Goal: Task Accomplishment & Management: Use online tool/utility

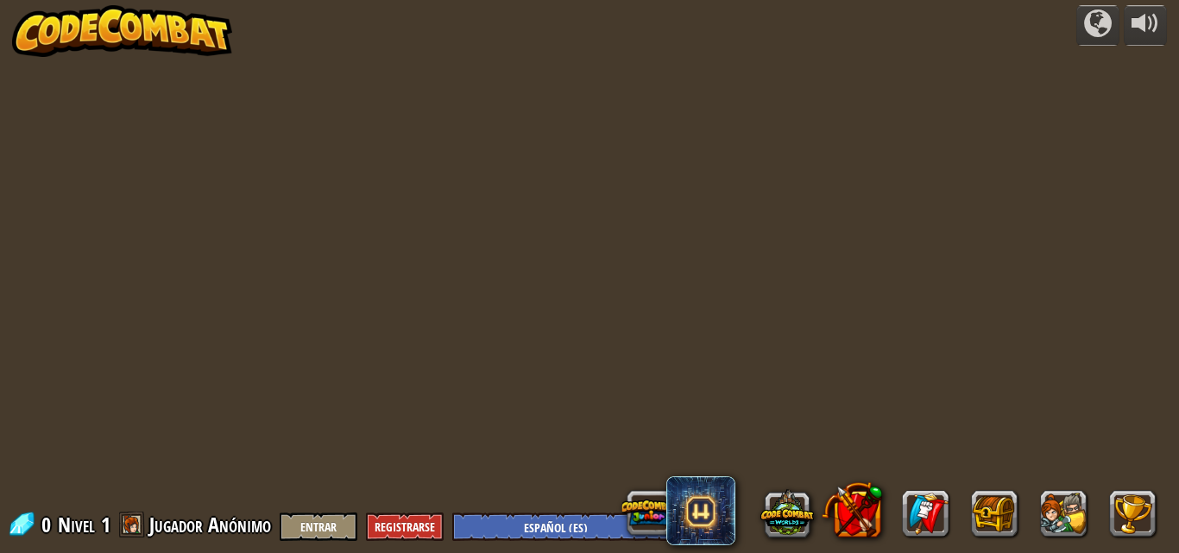
select select "es-ES"
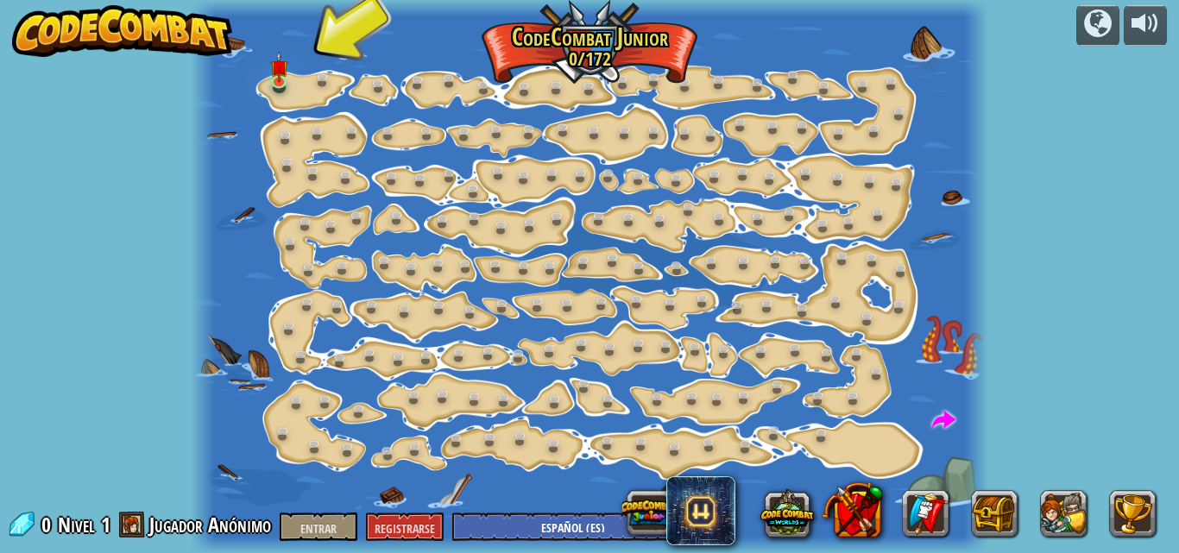
click at [304, 85] on div at bounding box center [590, 276] width 798 height 553
click at [306, 88] on div at bounding box center [590, 276] width 798 height 553
click at [307, 88] on div at bounding box center [590, 276] width 798 height 553
click at [312, 87] on div "Cambio de Paso (Bloqueado) Cambie los argumentos del paso. Ve inteligentemente …" at bounding box center [590, 276] width 798 height 553
click at [312, 87] on link at bounding box center [327, 81] width 35 height 35
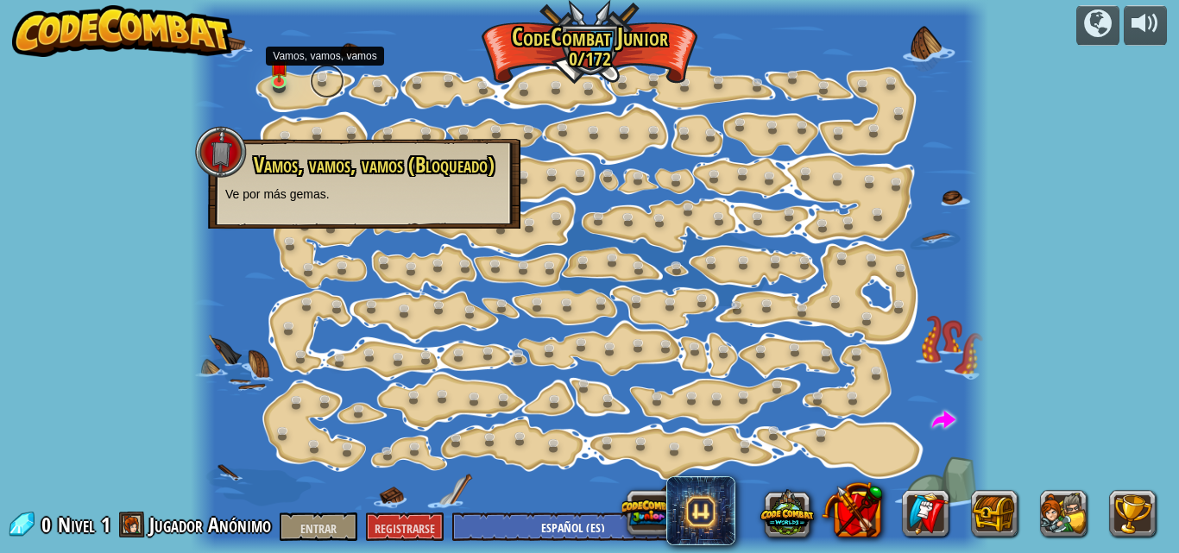
click at [312, 87] on link at bounding box center [327, 81] width 35 height 35
click at [443, 167] on font "Vamos, vamos, vamos (Bloqueado)" at bounding box center [374, 164] width 241 height 29
drag, startPoint x: 456, startPoint y: 199, endPoint x: 458, endPoint y: 187, distance: 12.2
click at [458, 191] on p "Ve por más gemas." at bounding box center [364, 194] width 278 height 17
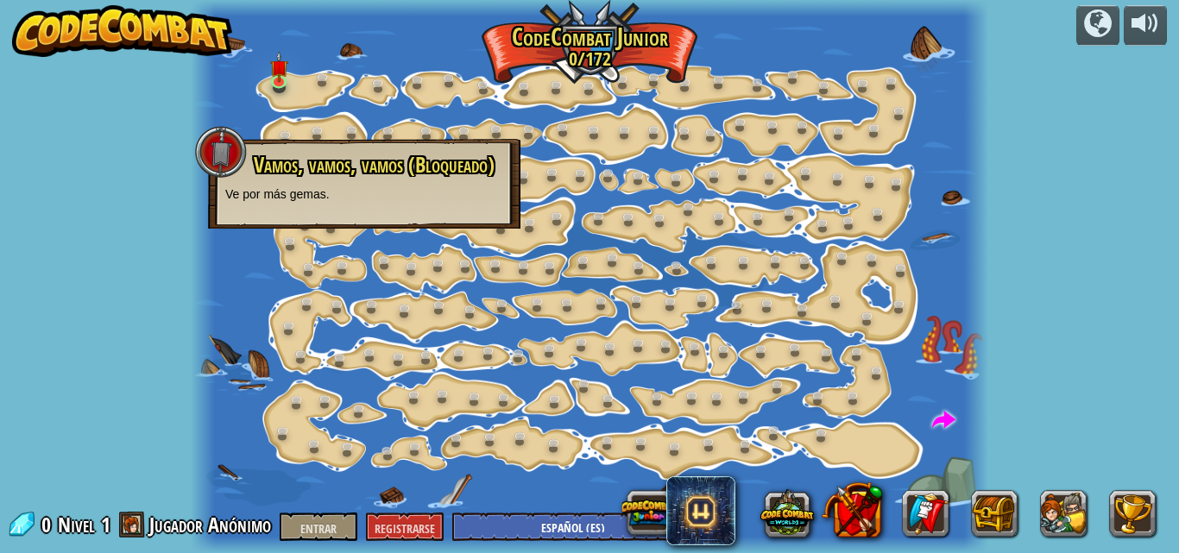
click at [458, 177] on div "Vamos, vamos, vamos (Bloqueado) Ve por más gemas." at bounding box center [364, 178] width 278 height 49
drag, startPoint x: 360, startPoint y: 178, endPoint x: 370, endPoint y: 123, distance: 56.2
click at [369, 159] on div "Vamos, vamos, vamos (Bloqueado) Ve por más gemas." at bounding box center [364, 178] width 278 height 49
click at [319, 181] on div "Vamos, vamos, vamos (Bloqueado) Ve por más gemas." at bounding box center [364, 178] width 278 height 49
click at [405, 9] on div at bounding box center [590, 8] width 798 height 16
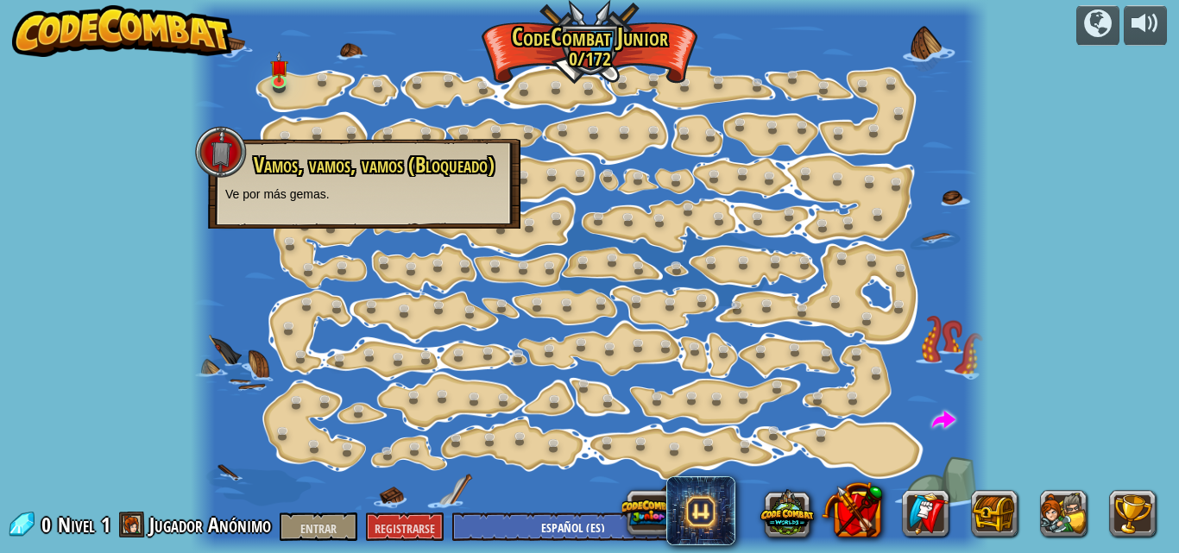
click at [408, 40] on div at bounding box center [590, 276] width 798 height 553
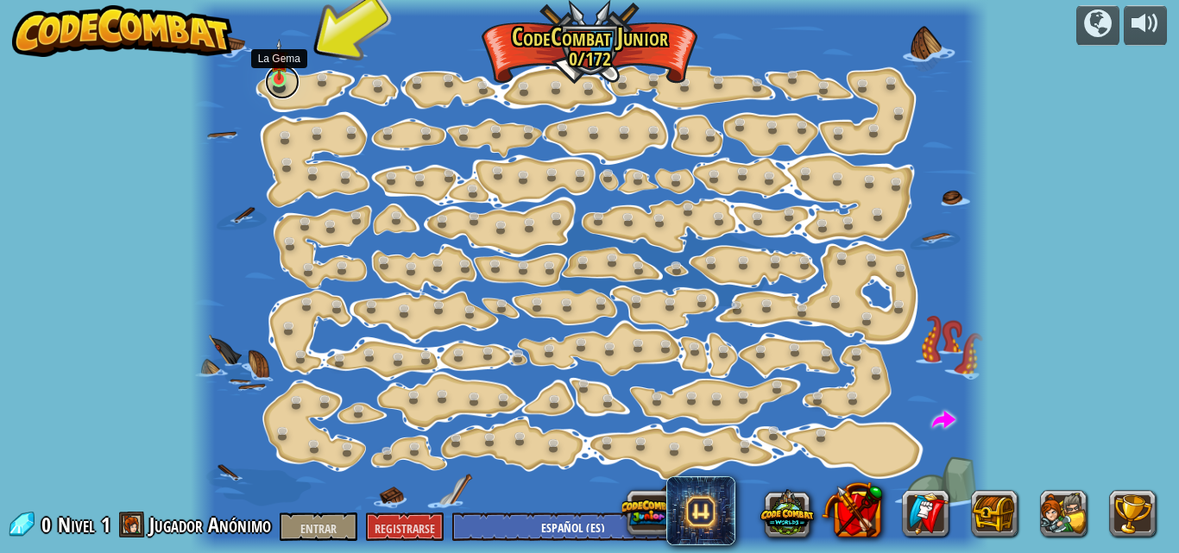
click at [273, 84] on link at bounding box center [282, 82] width 35 height 35
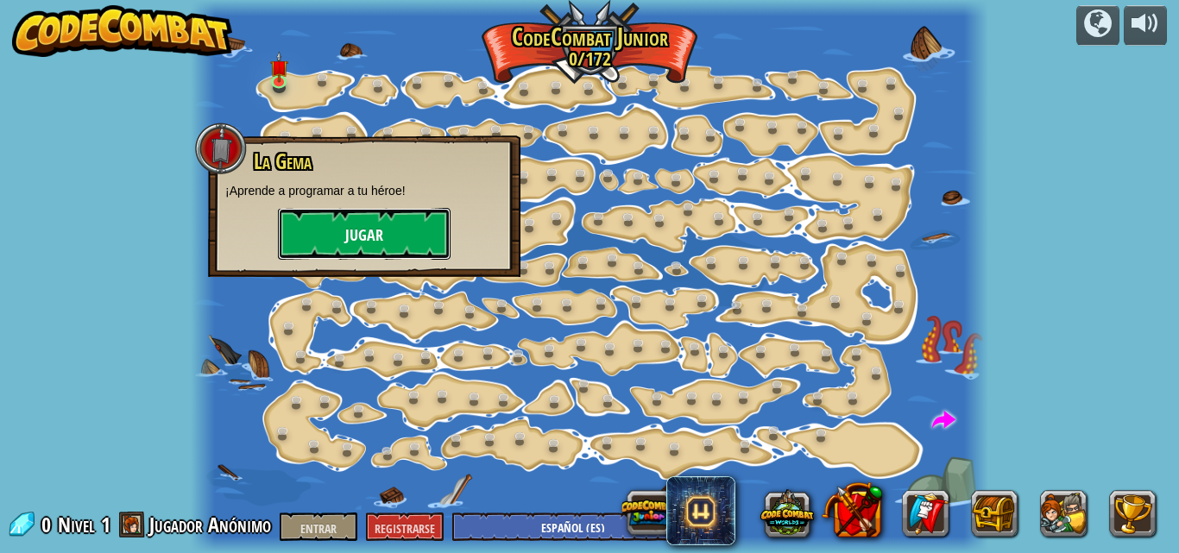
click at [351, 222] on button "Jugar" at bounding box center [364, 234] width 173 height 52
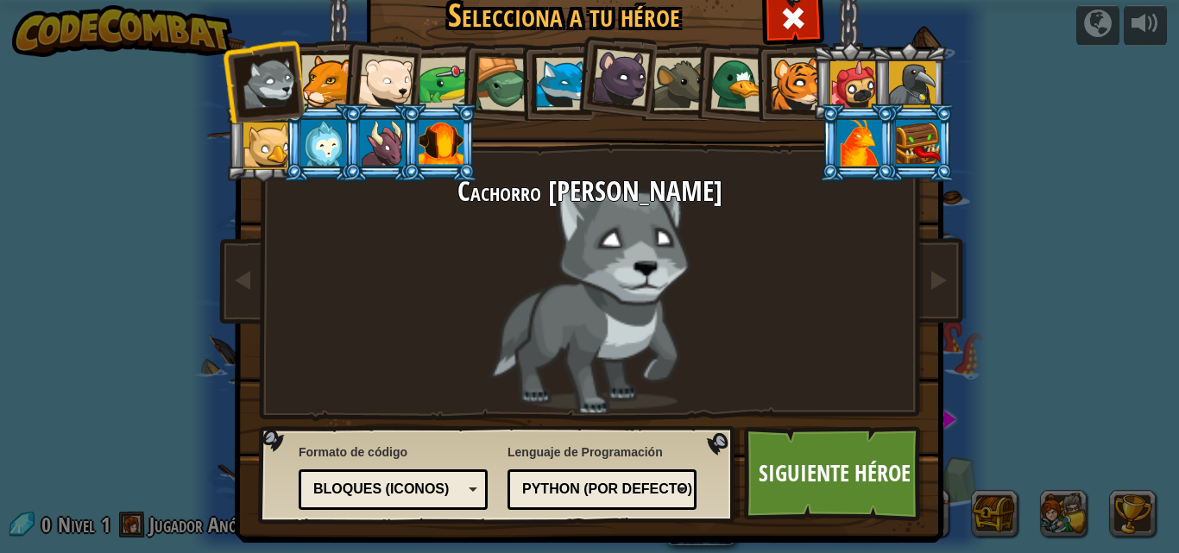
click at [329, 81] on div at bounding box center [327, 81] width 53 height 53
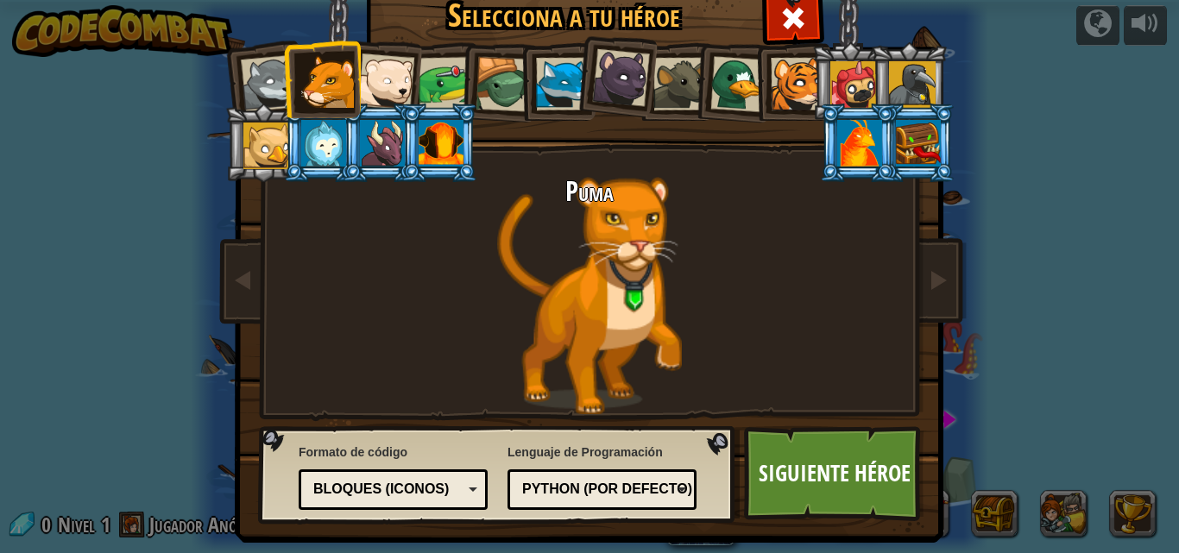
click at [360, 85] on div at bounding box center [385, 82] width 57 height 57
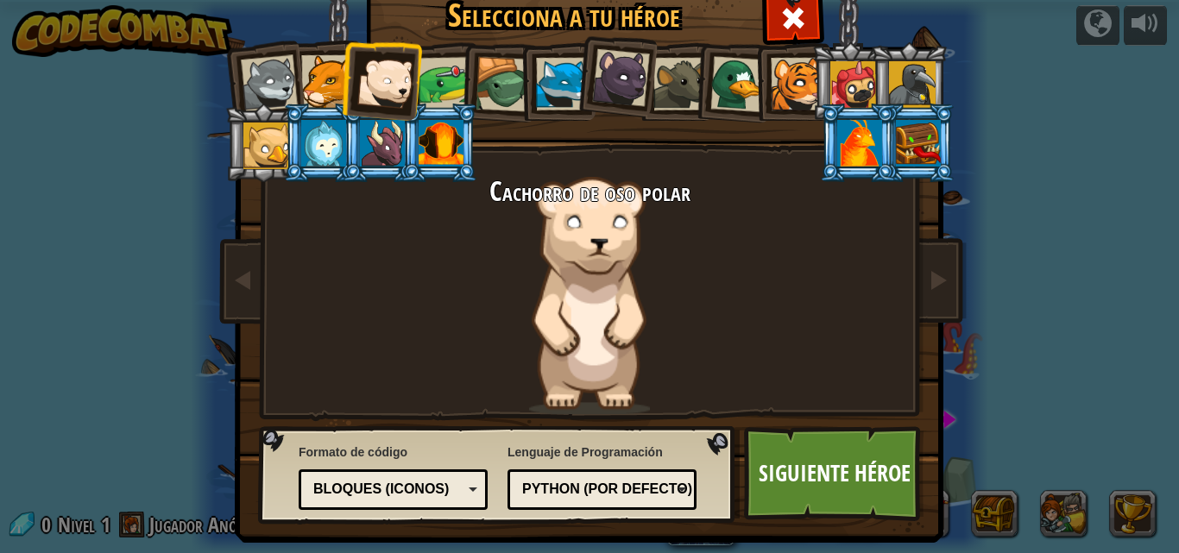
click at [446, 73] on div at bounding box center [446, 84] width 54 height 54
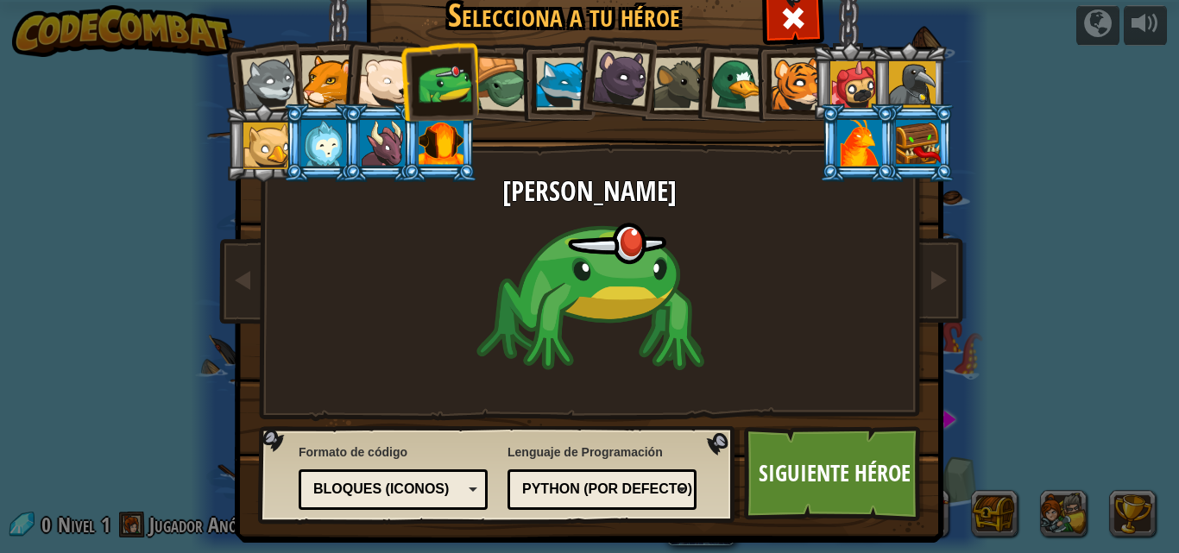
click at [491, 80] on div at bounding box center [503, 84] width 55 height 55
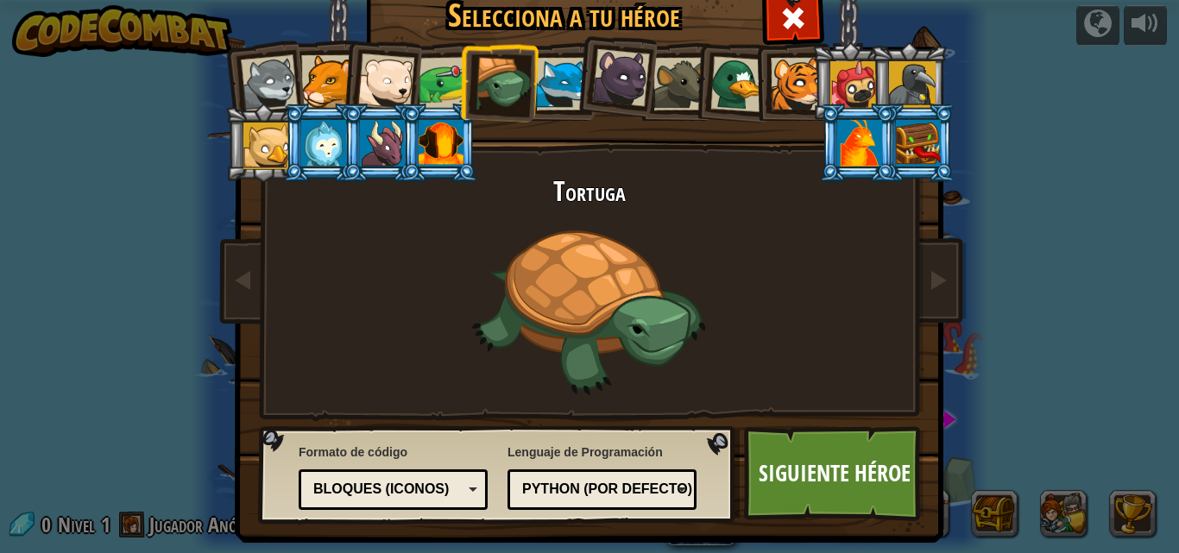
click at [548, 79] on div at bounding box center [562, 84] width 53 height 53
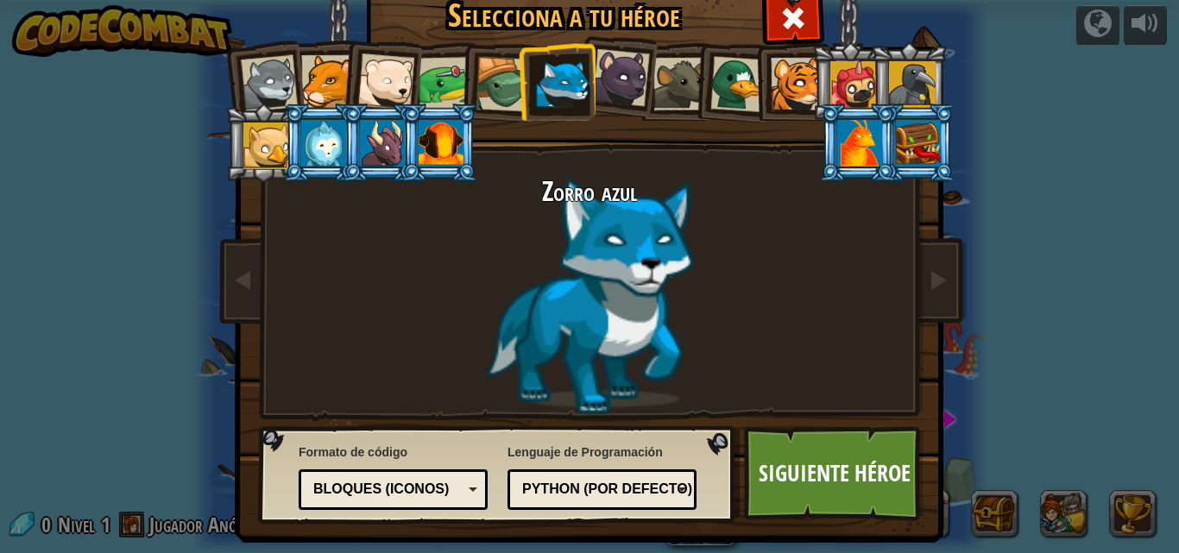
drag, startPoint x: 622, startPoint y: 66, endPoint x: 619, endPoint y: 50, distance: 16.8
click at [620, 58] on div at bounding box center [621, 78] width 58 height 58
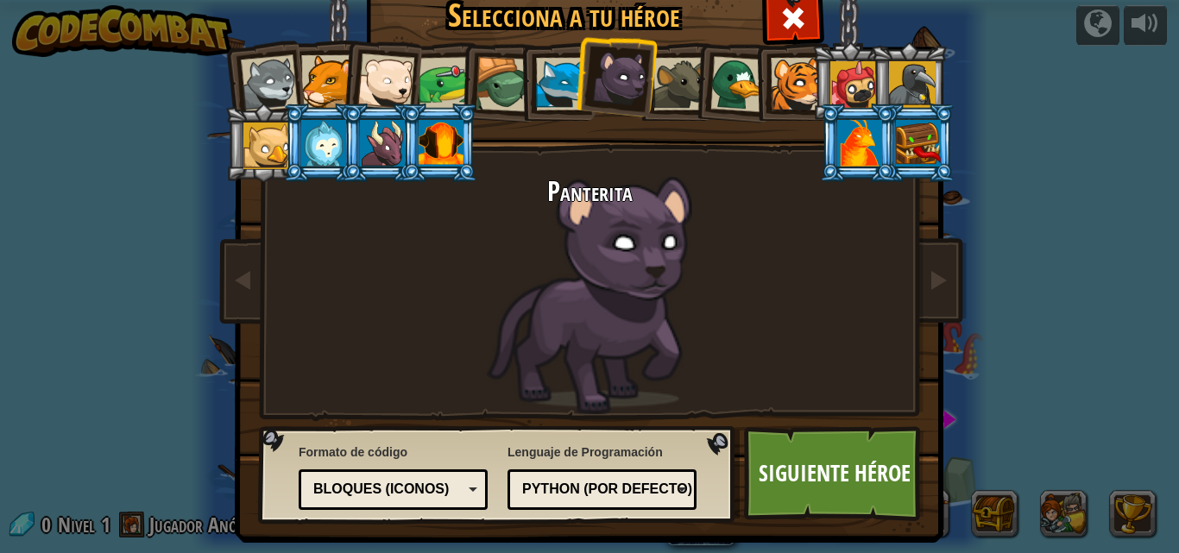
click at [802, 87] on div at bounding box center [797, 84] width 53 height 53
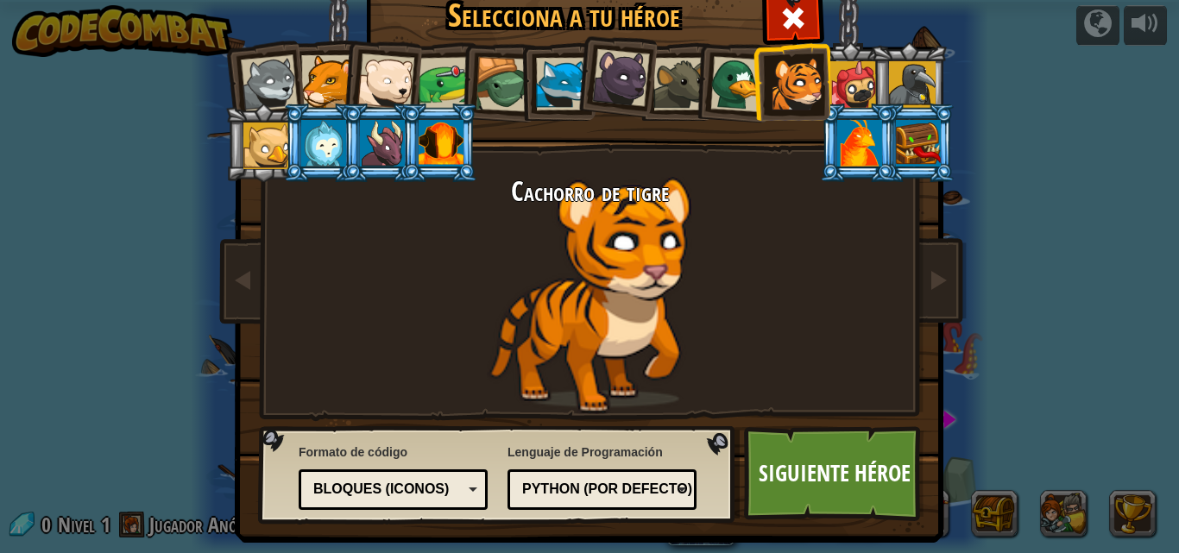
drag, startPoint x: 854, startPoint y: 80, endPoint x: 859, endPoint y: 73, distance: 9.3
click at [857, 78] on div at bounding box center [853, 84] width 47 height 47
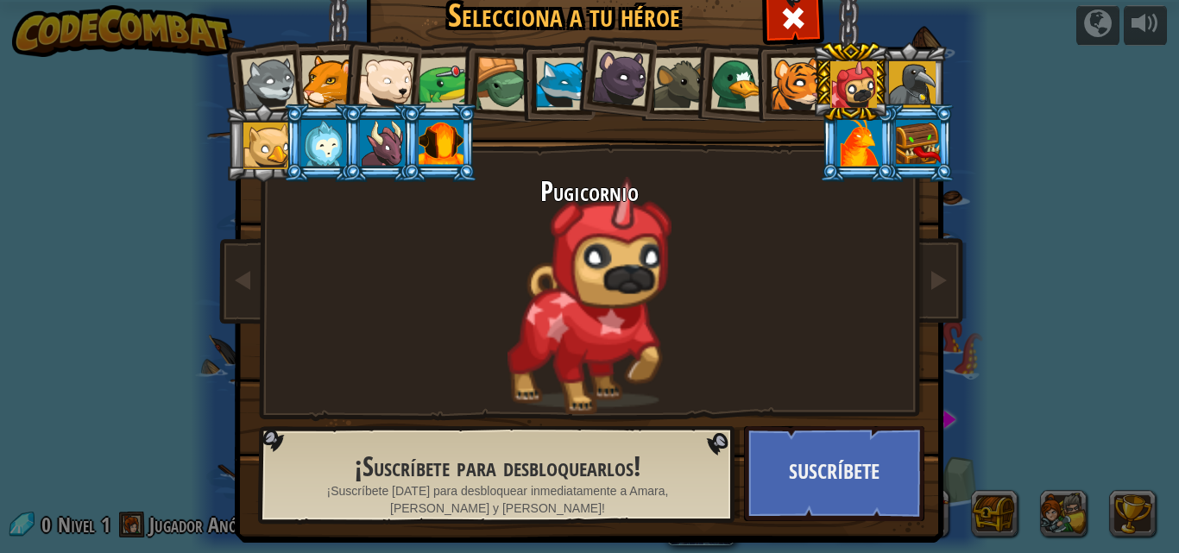
click at [725, 93] on div at bounding box center [738, 84] width 56 height 56
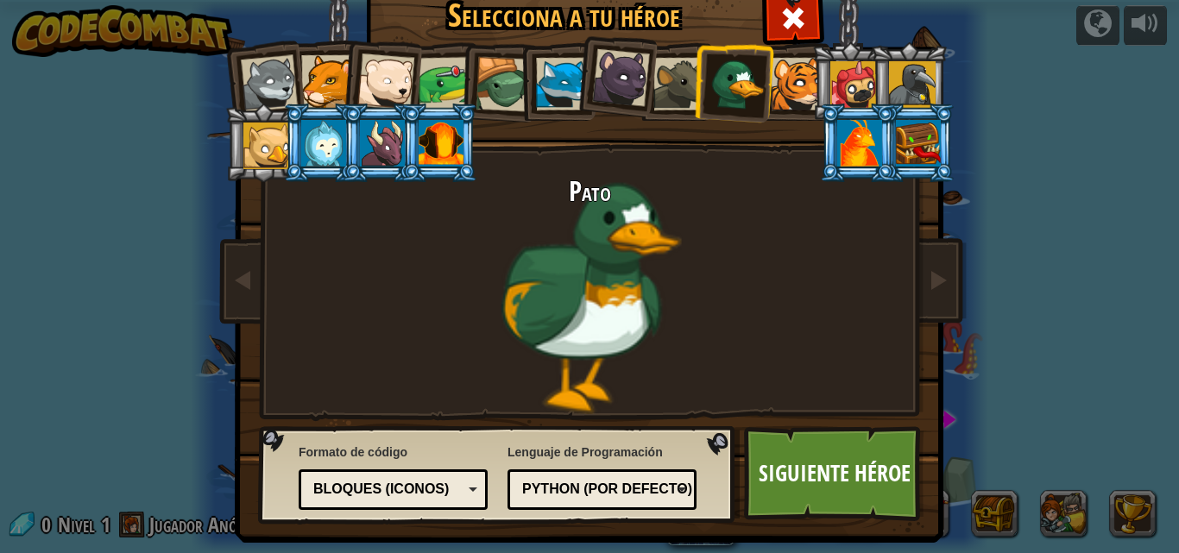
drag, startPoint x: 256, startPoint y: 138, endPoint x: 267, endPoint y: 136, distance: 11.5
click at [265, 137] on div at bounding box center [266, 146] width 47 height 47
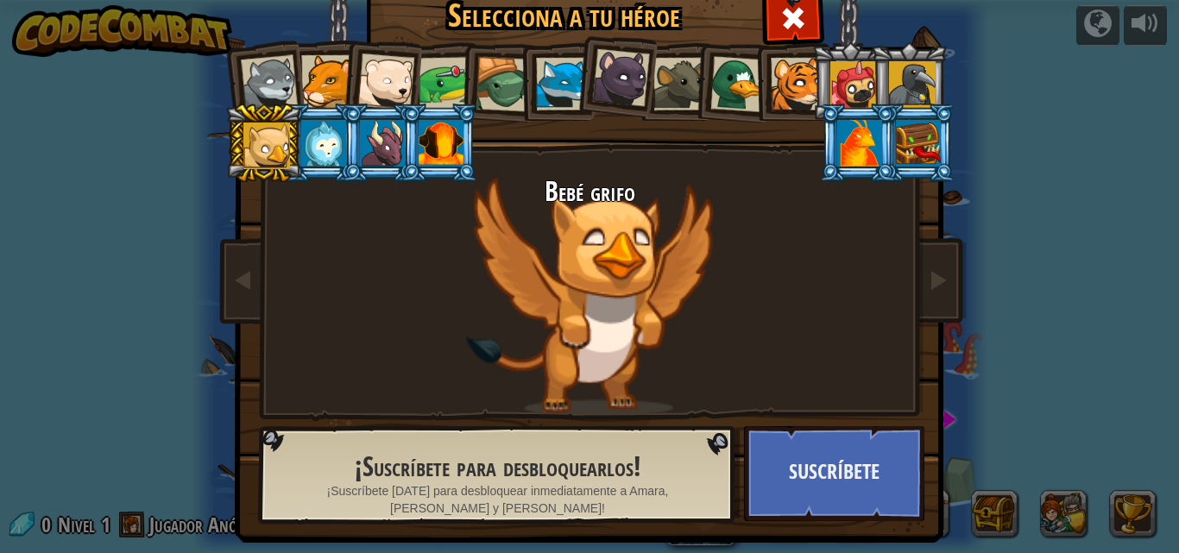
click at [811, 83] on li at bounding box center [850, 81] width 78 height 79
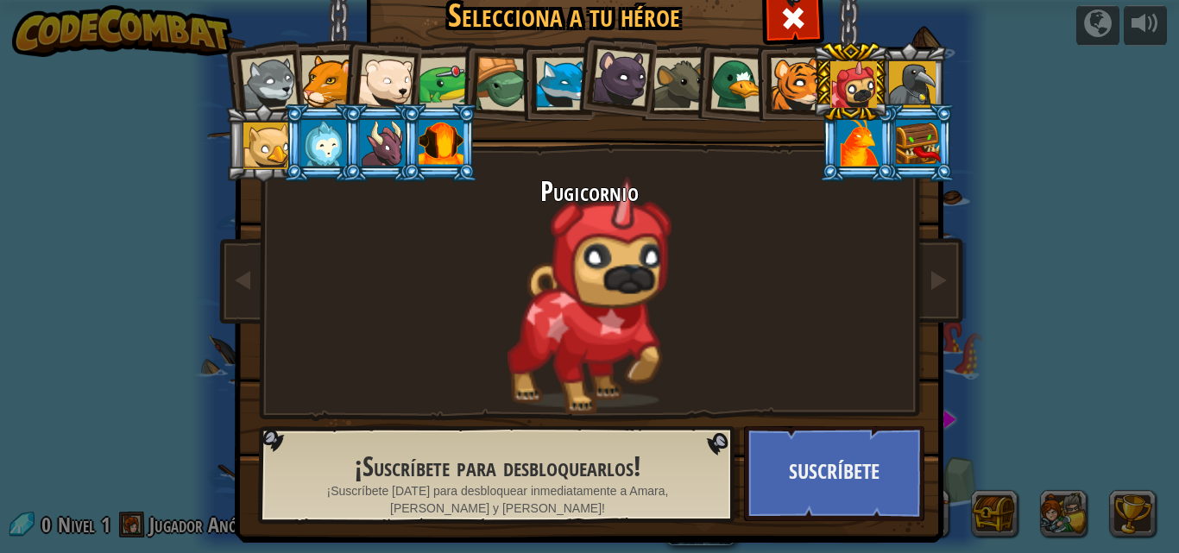
click at [791, 90] on div at bounding box center [797, 84] width 53 height 53
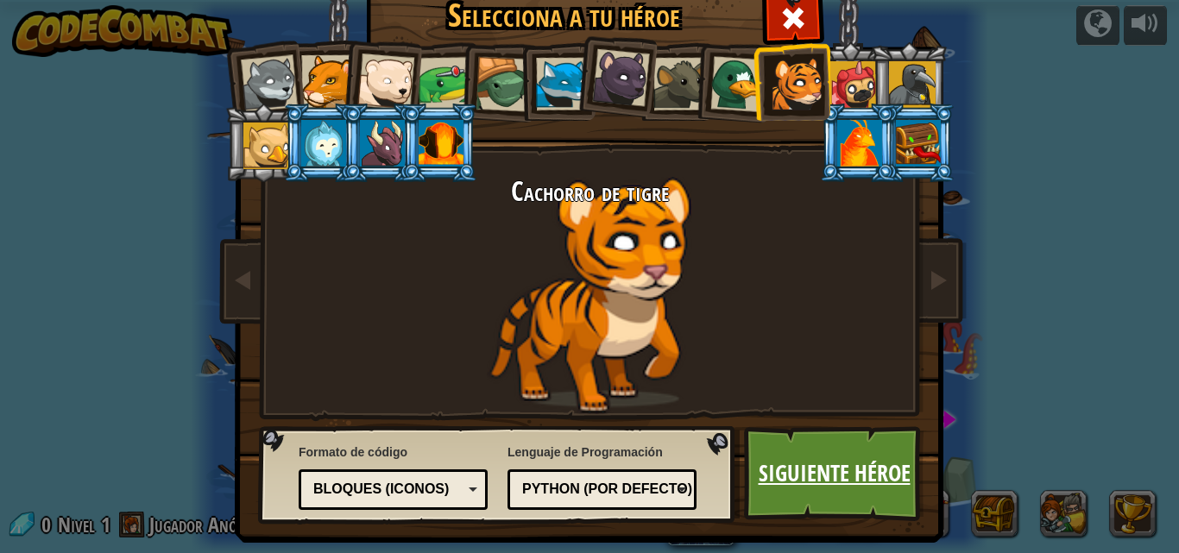
click at [839, 468] on font "Siguiente héroe" at bounding box center [835, 473] width 152 height 31
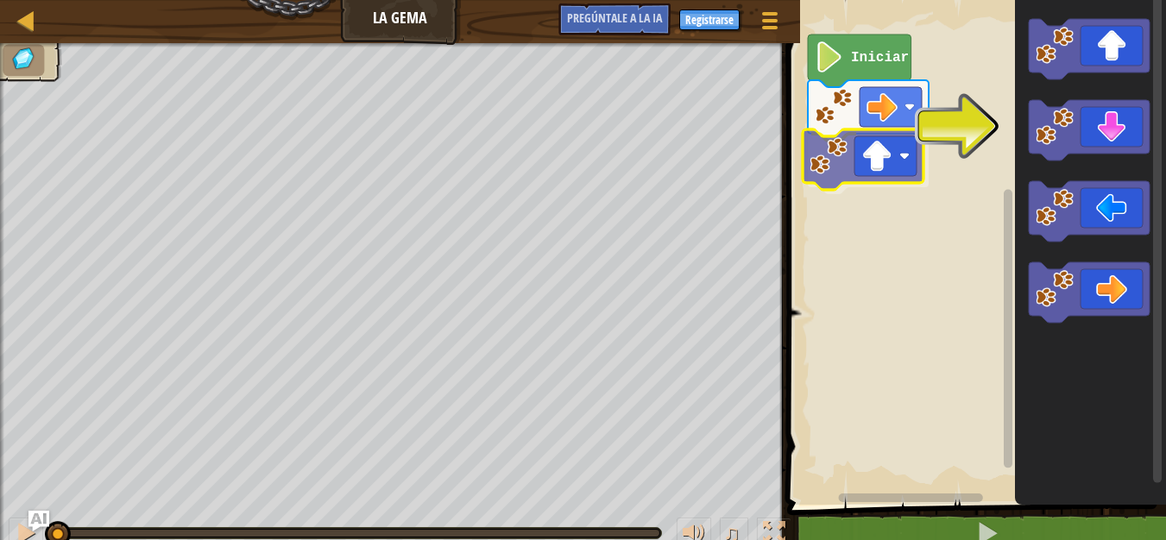
click at [890, 173] on div "Iniciar" at bounding box center [974, 248] width 384 height 514
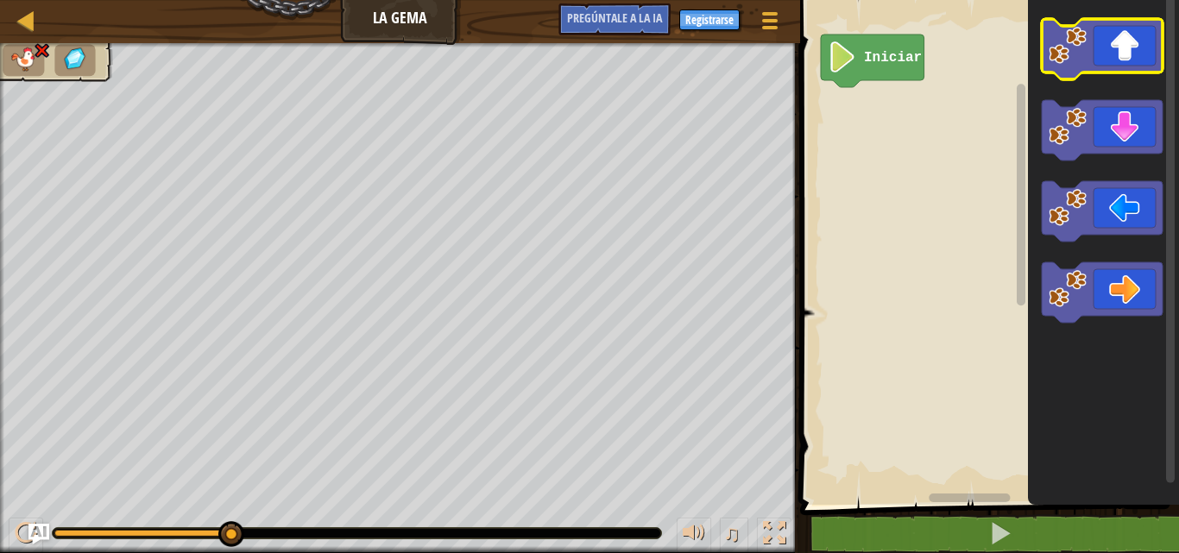
click at [1142, 60] on icon "Espacio de trabajo de Blockly" at bounding box center [1102, 49] width 121 height 60
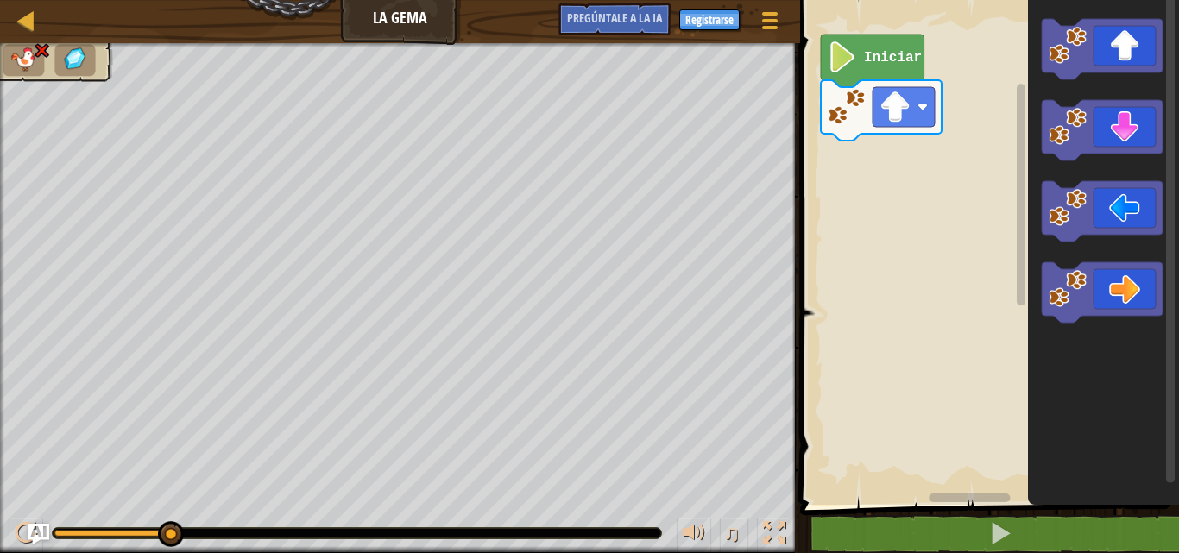
click at [896, 136] on rect "Espacio de trabajo de Blockly" at bounding box center [987, 248] width 384 height 514
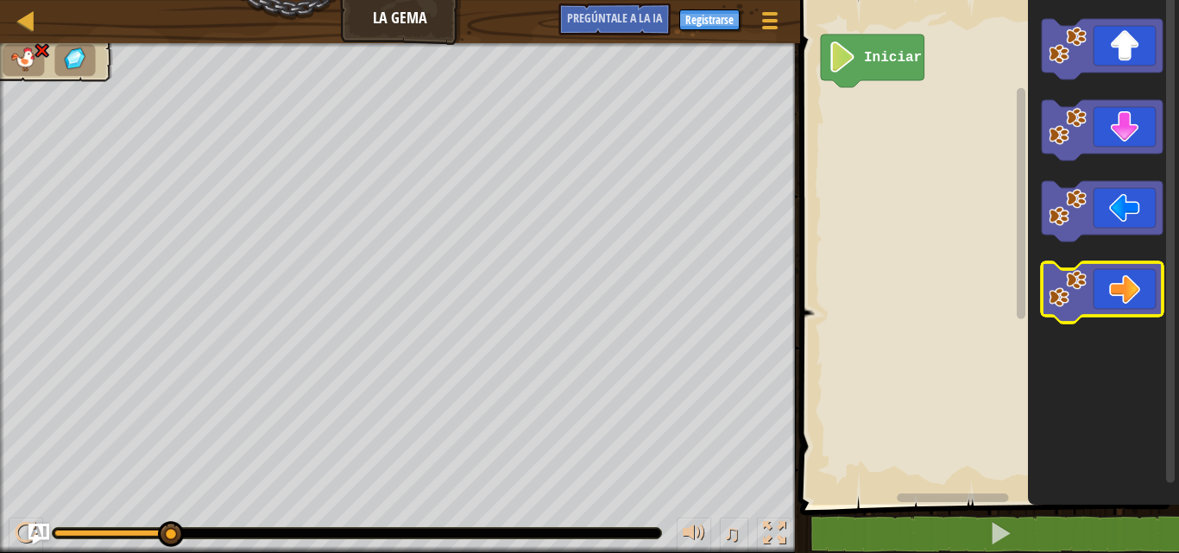
click at [1133, 295] on icon "Espacio de trabajo de Blockly" at bounding box center [1102, 292] width 121 height 60
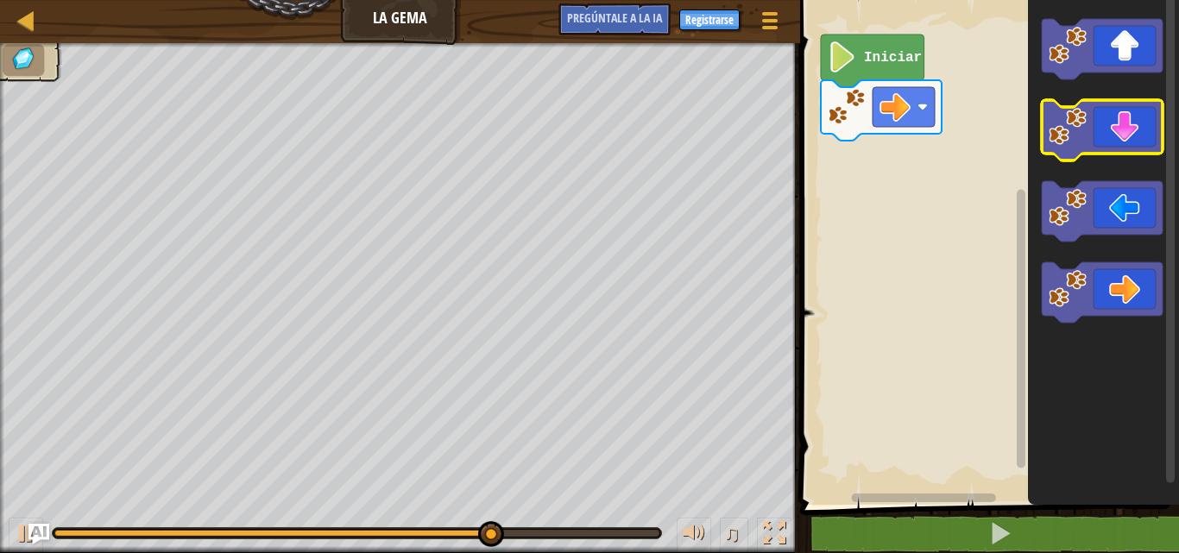
click at [1146, 132] on icon "Espacio de trabajo de Blockly" at bounding box center [1102, 130] width 121 height 60
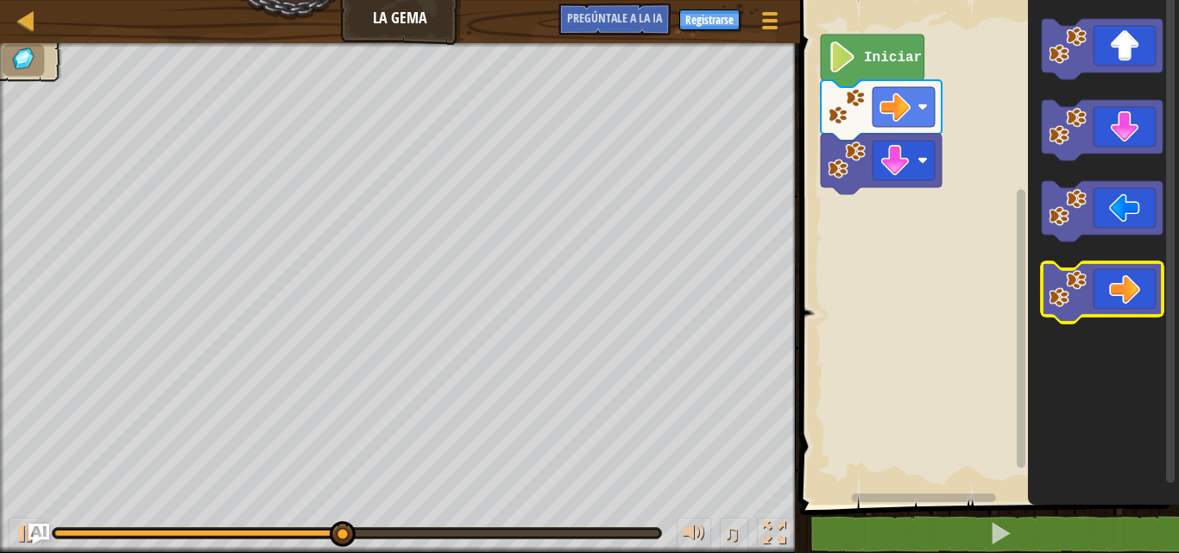
click at [1162, 287] on icon "Espacio de trabajo de Blockly" at bounding box center [1102, 292] width 121 height 60
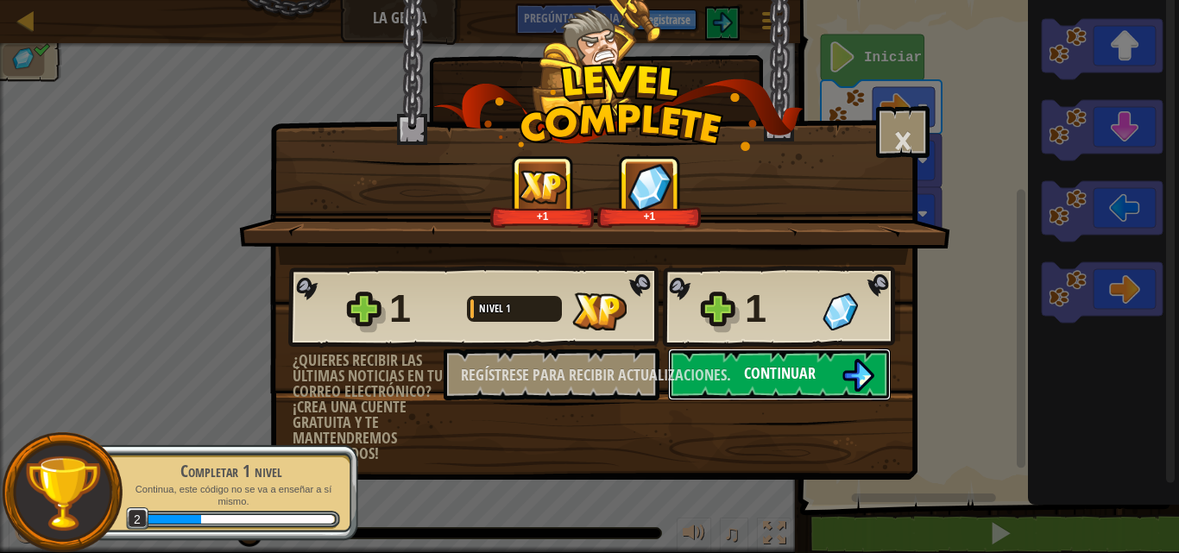
click at [849, 381] on img at bounding box center [858, 375] width 33 height 33
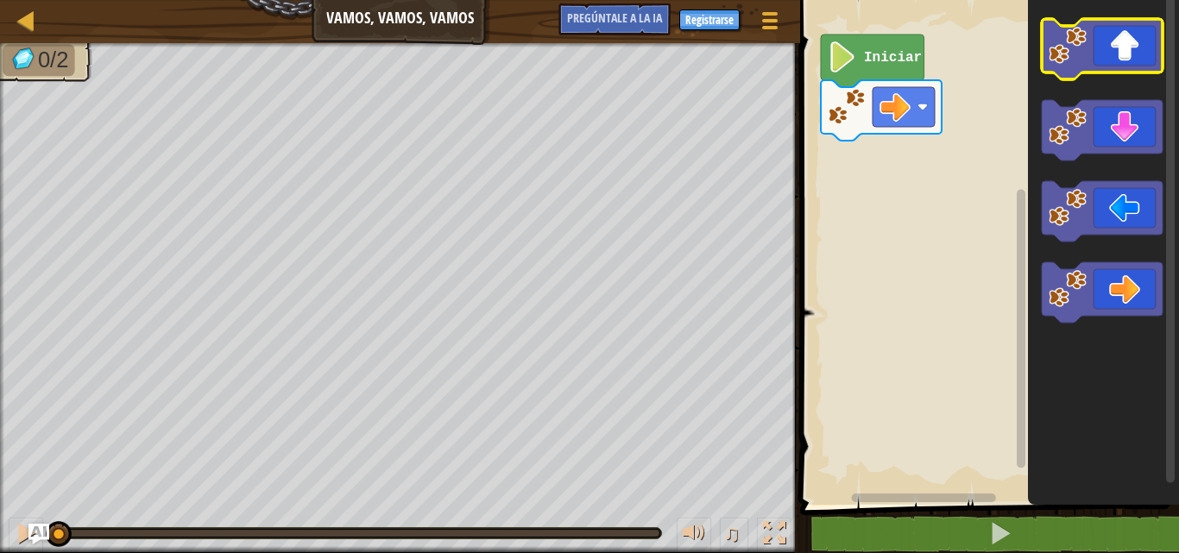
click at [1080, 35] on image "Espacio de trabajo de Blockly" at bounding box center [1068, 46] width 38 height 38
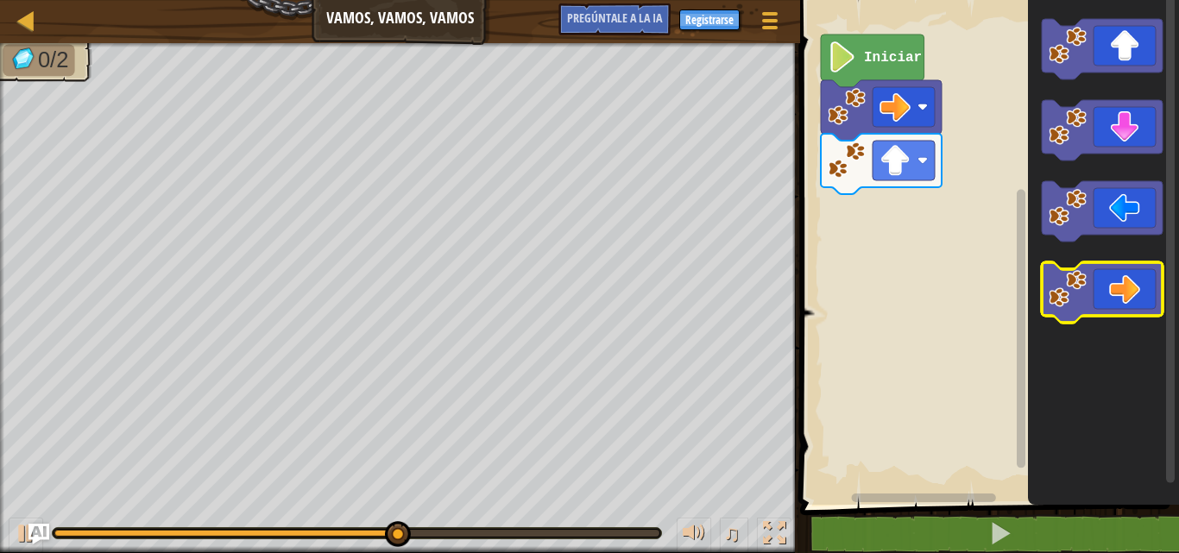
click at [1138, 296] on icon "Espacio de trabajo de Blockly" at bounding box center [1102, 292] width 121 height 60
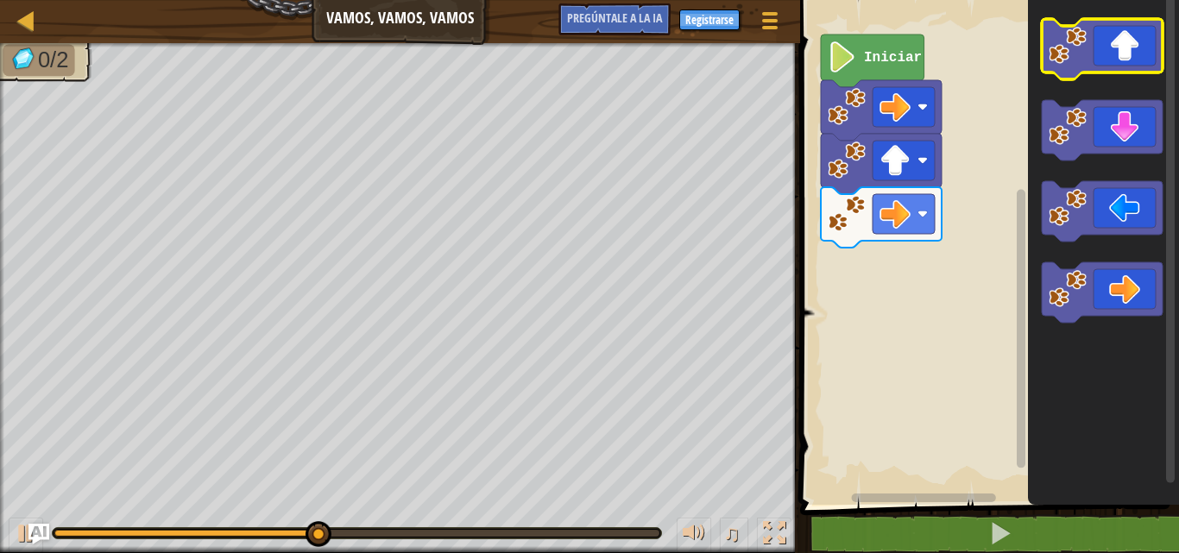
click at [1057, 41] on image "Espacio de trabajo de Blockly" at bounding box center [1068, 46] width 38 height 38
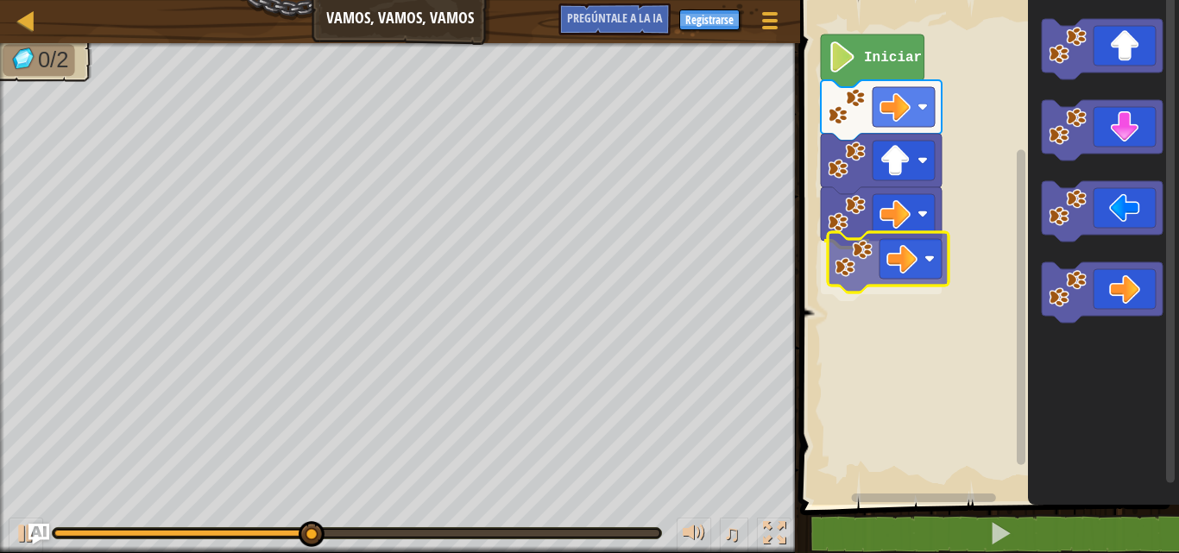
click at [891, 258] on div "Iniciar" at bounding box center [987, 248] width 384 height 514
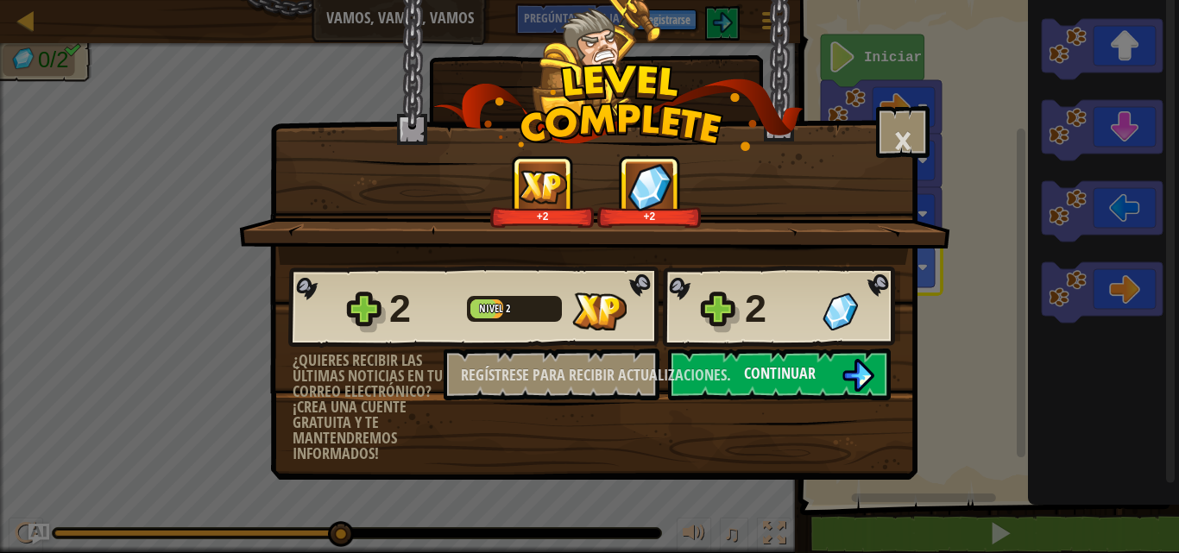
click at [832, 404] on div "2 Nivel 2 2 ¿Quieres recibir las últimas noticias en tu correo electrónico? ¡Cr…" at bounding box center [594, 363] width 646 height 197
click at [828, 368] on button "Continuar" at bounding box center [779, 375] width 223 height 52
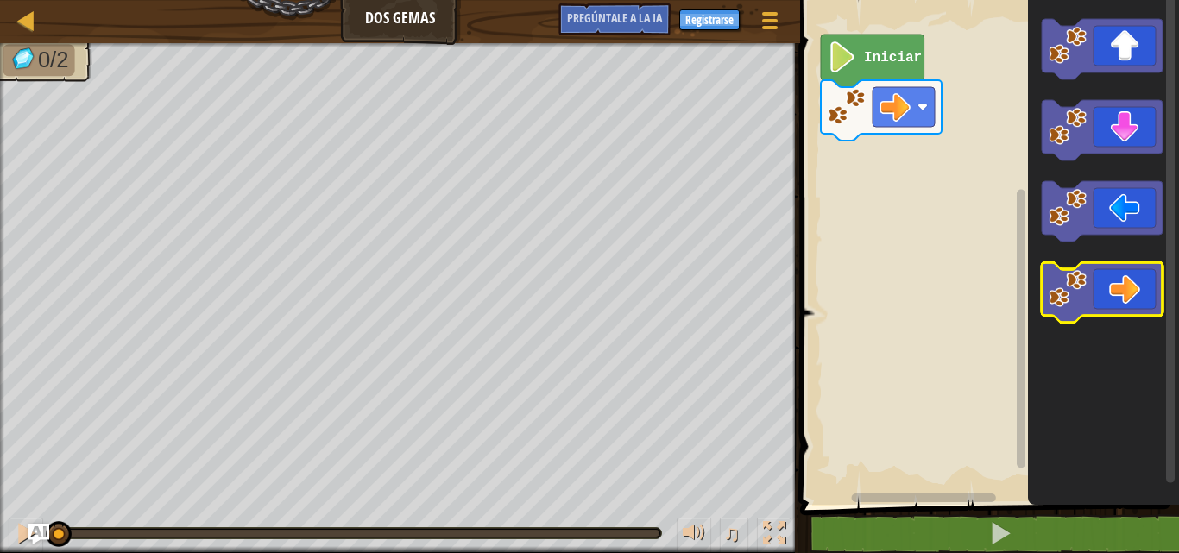
click at [1093, 296] on icon "Espacio de trabajo de Blockly" at bounding box center [1102, 292] width 121 height 60
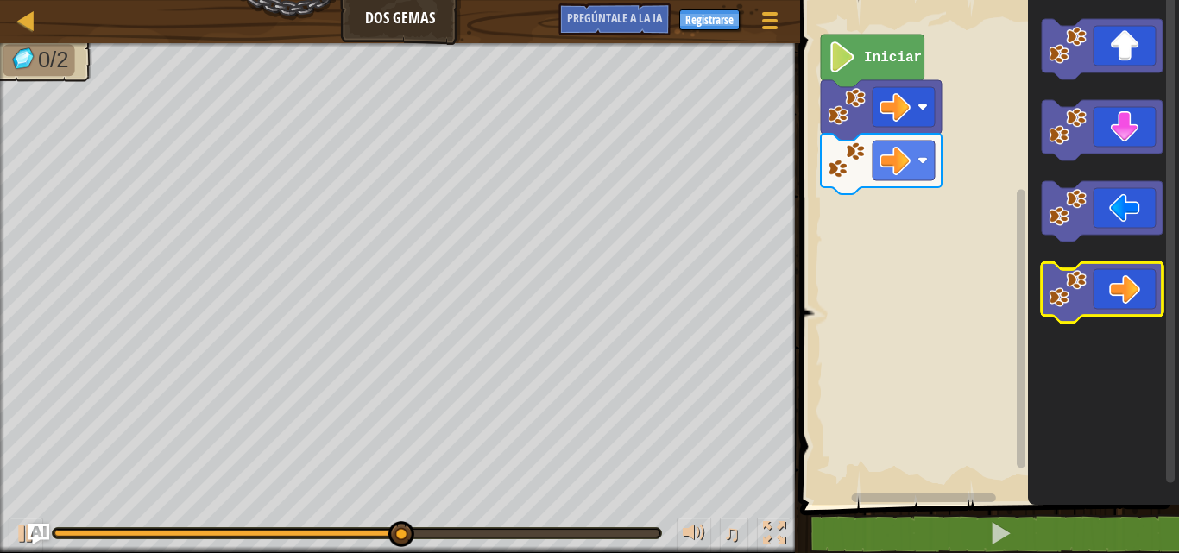
click at [1093, 299] on icon "Espacio de trabajo de Blockly" at bounding box center [1102, 292] width 121 height 60
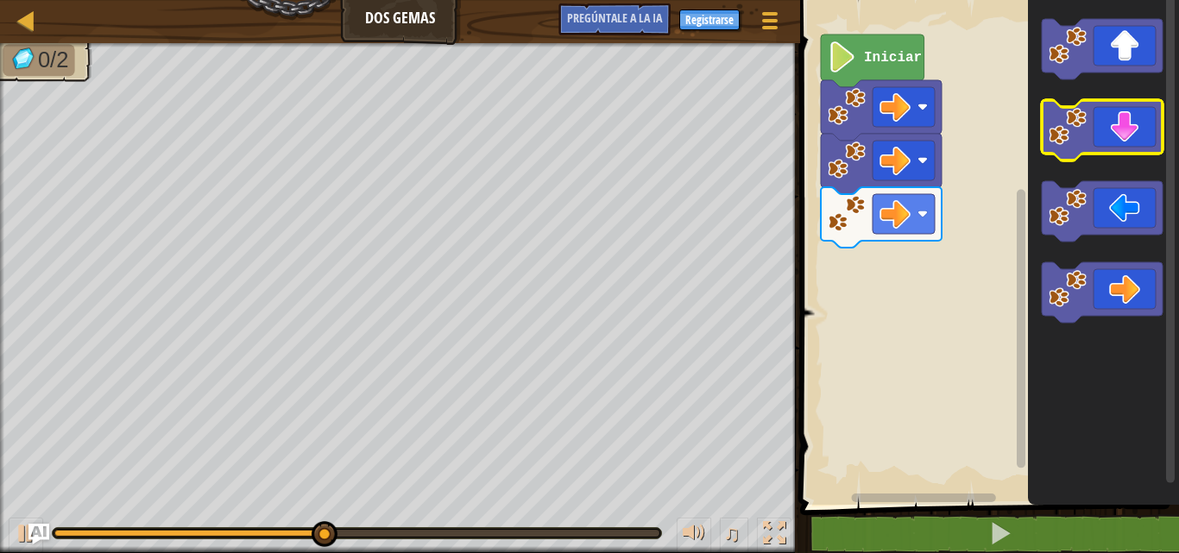
click at [1109, 133] on icon "Espacio de trabajo de Blockly" at bounding box center [1102, 130] width 121 height 60
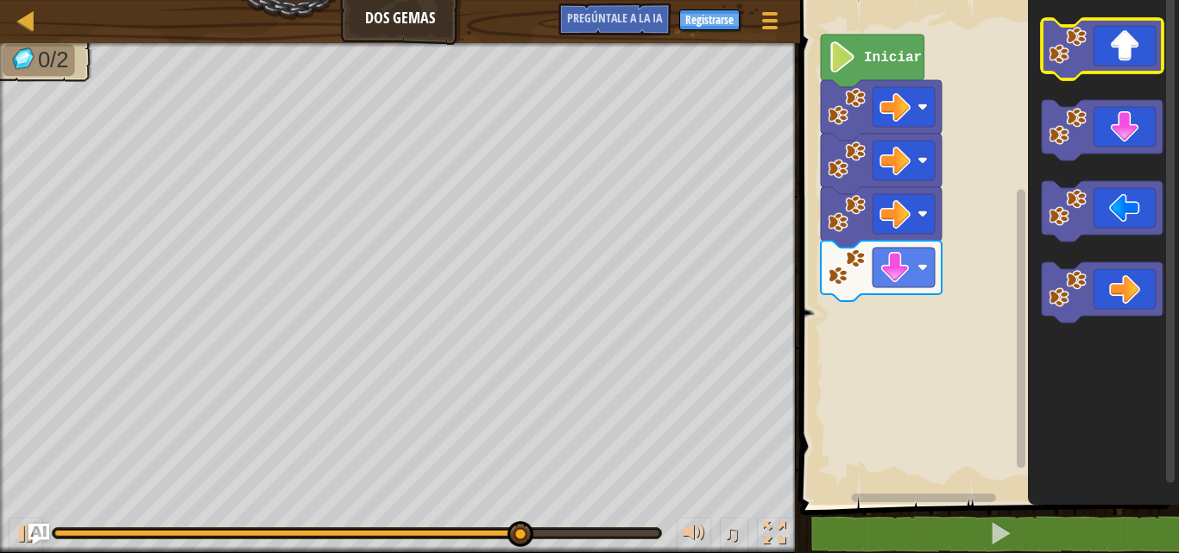
click at [1109, 59] on icon "Espacio de trabajo de Blockly" at bounding box center [1102, 49] width 121 height 60
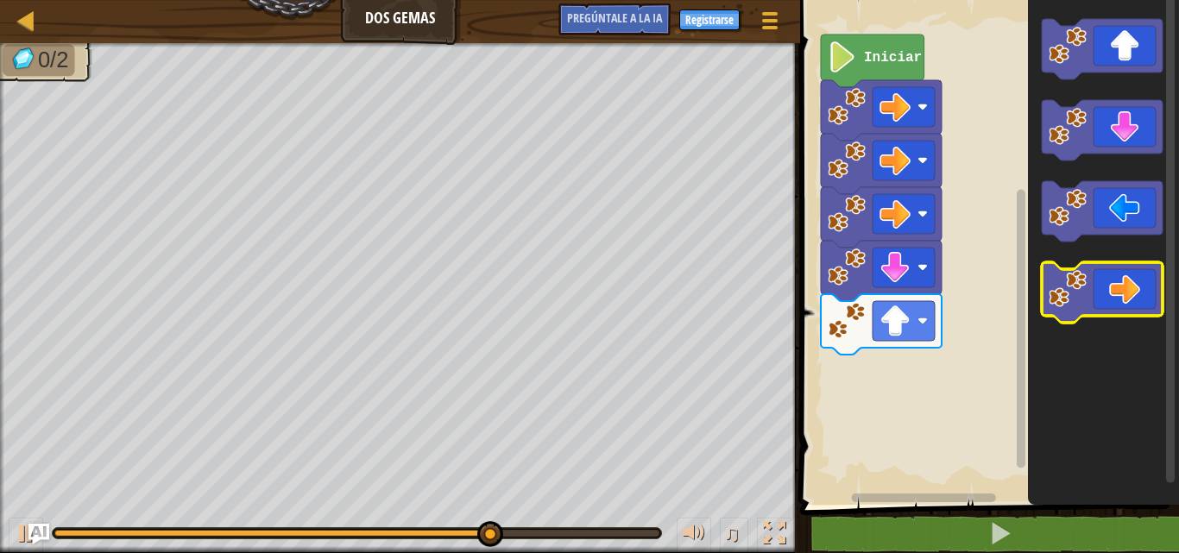
click at [1108, 287] on icon "Espacio de trabajo de Blockly" at bounding box center [1102, 292] width 121 height 60
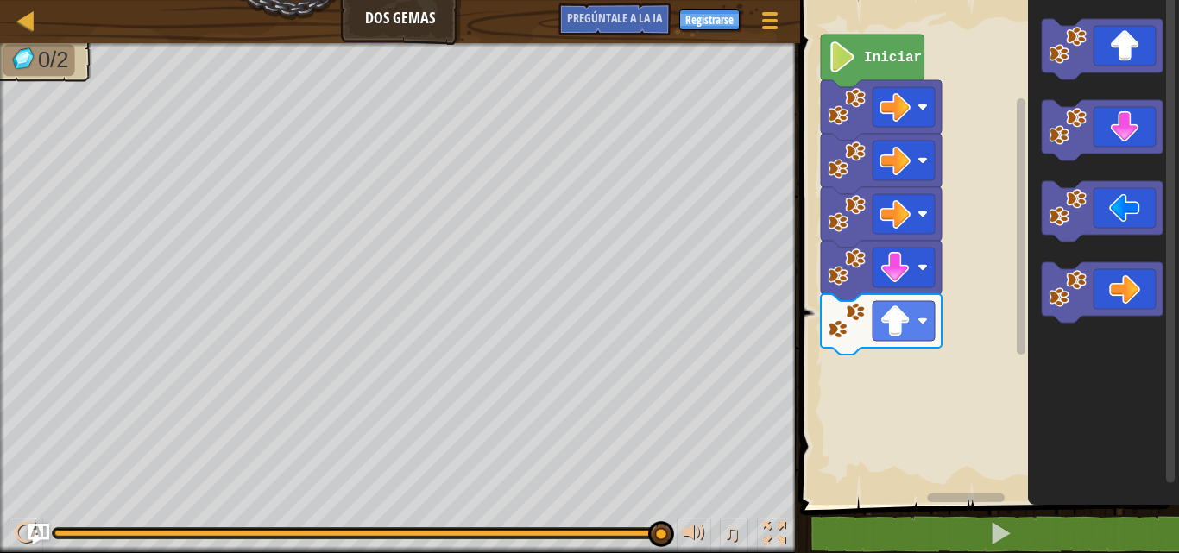
click at [1073, 373] on icon "Espacio de trabajo de Blockly" at bounding box center [1103, 248] width 151 height 514
click at [1126, 69] on icon "Espacio de trabajo de Blockly" at bounding box center [1102, 49] width 121 height 60
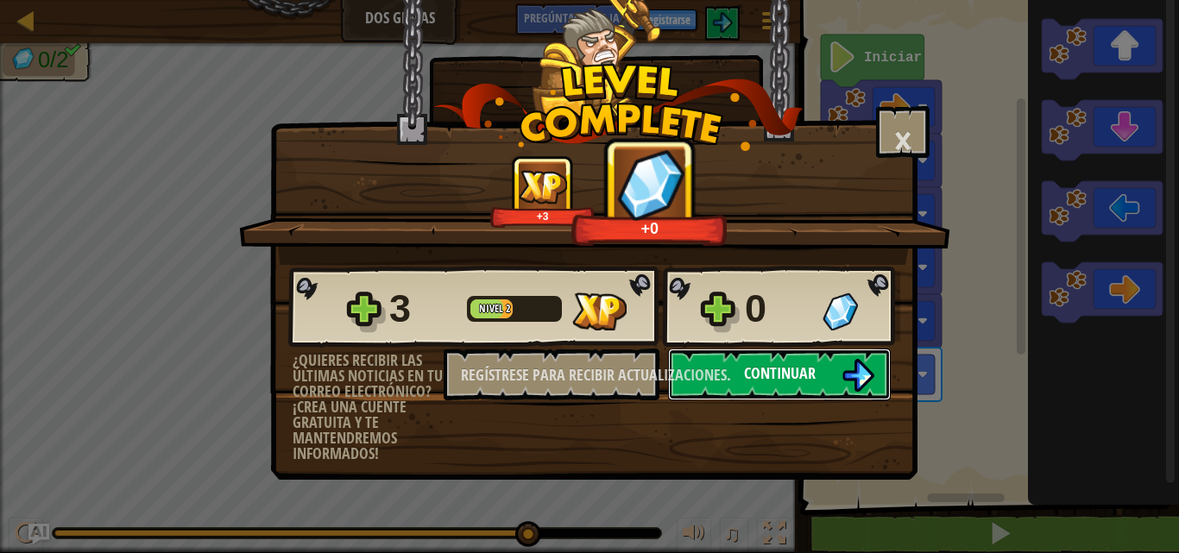
click at [818, 369] on button "Continuar" at bounding box center [779, 375] width 223 height 52
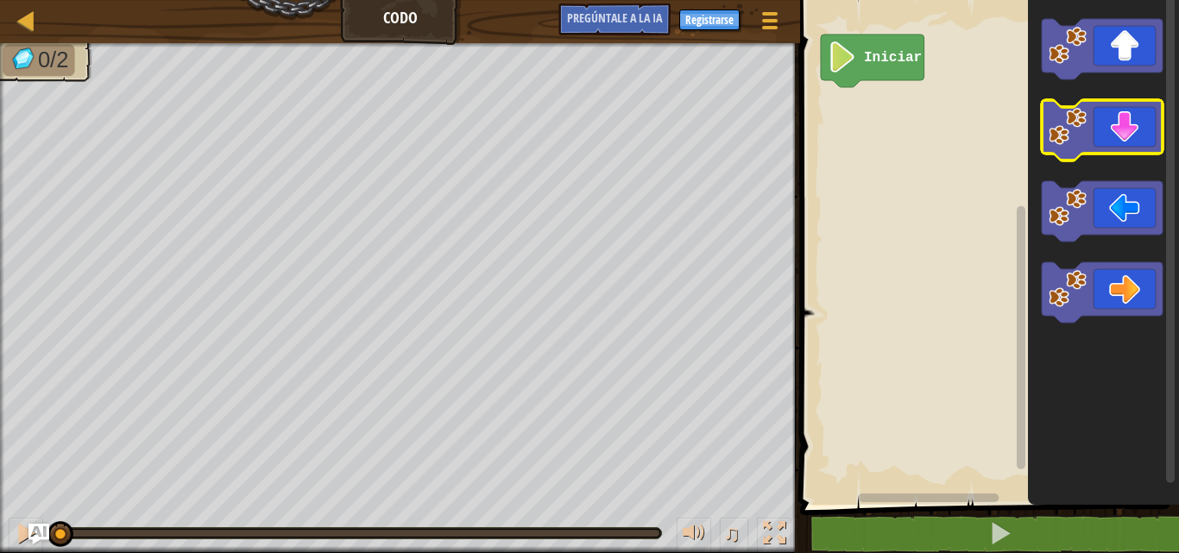
click at [1140, 117] on icon "Espacio de trabajo de Blockly" at bounding box center [1102, 130] width 121 height 60
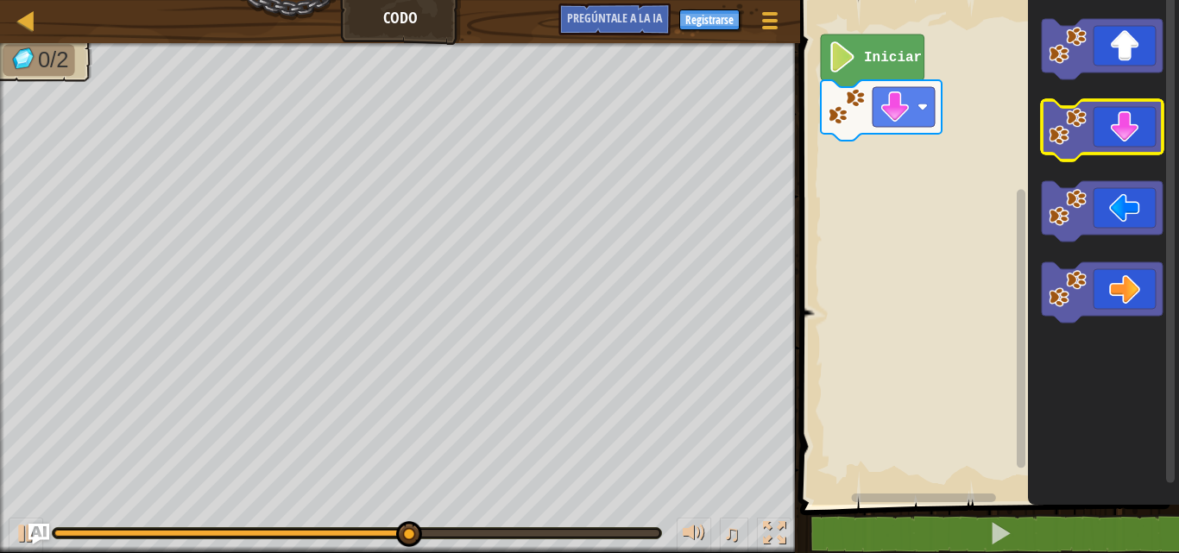
click at [1146, 133] on icon "Espacio de trabajo de Blockly" at bounding box center [1102, 130] width 121 height 60
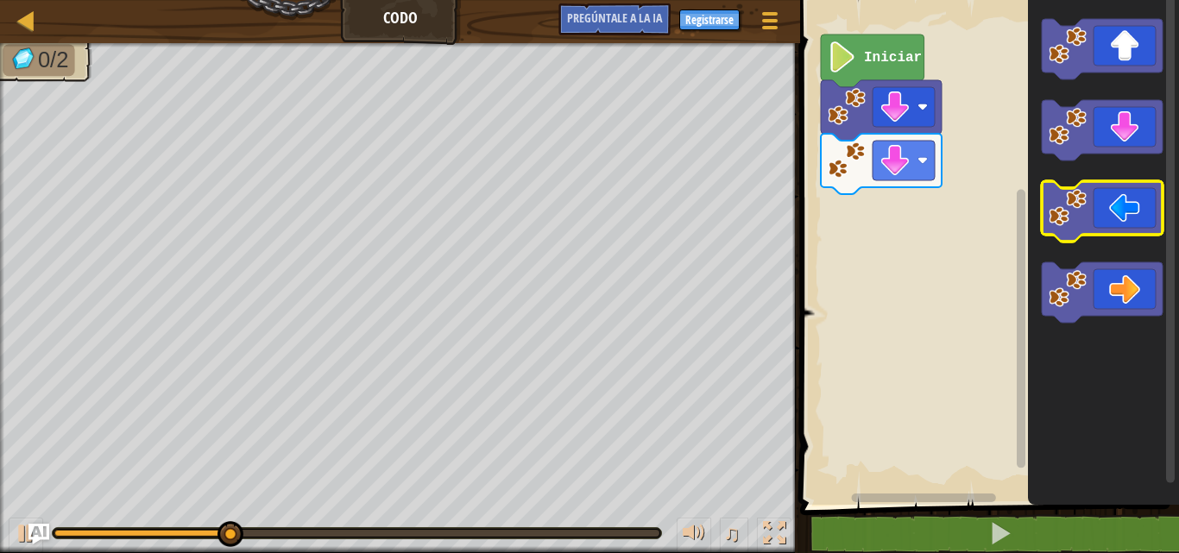
click at [1147, 198] on icon "Espacio de trabajo de Blockly" at bounding box center [1102, 211] width 121 height 60
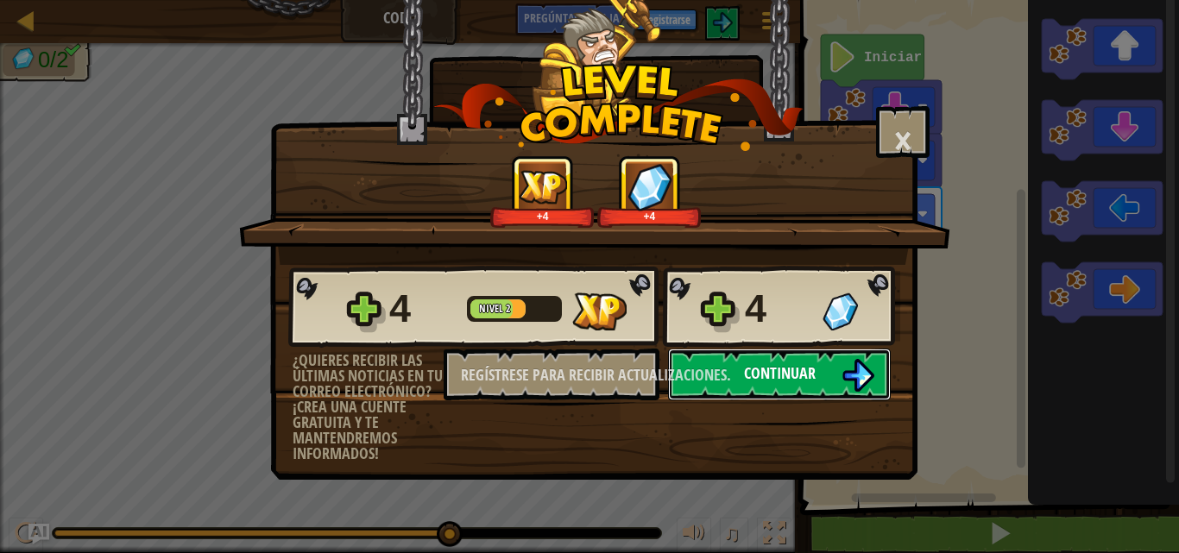
click at [761, 358] on button "Continuar" at bounding box center [779, 375] width 223 height 52
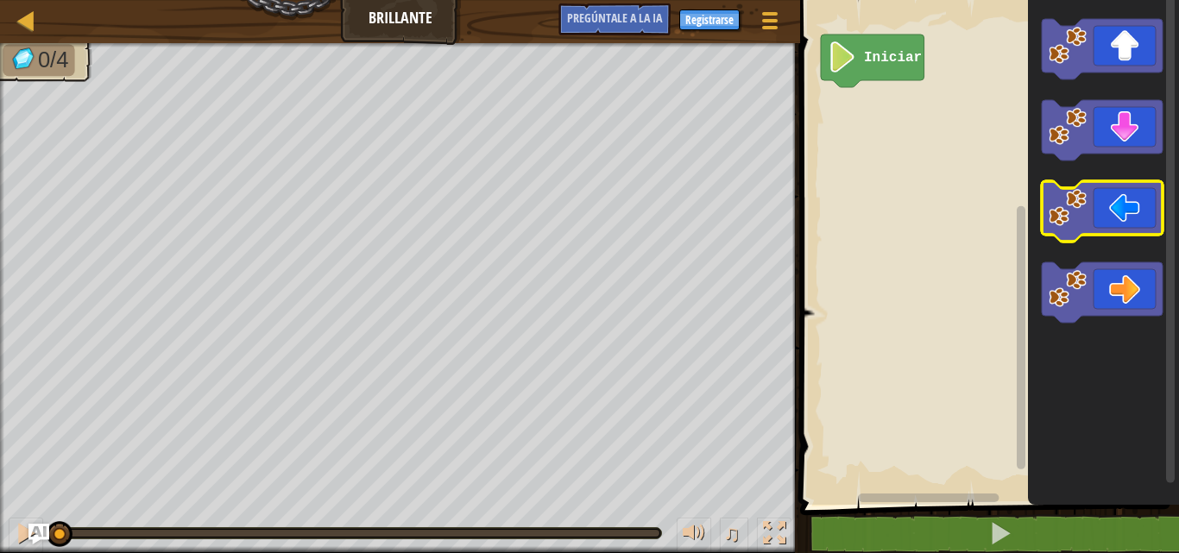
click at [1121, 197] on icon "Espacio de trabajo de Blockly" at bounding box center [1102, 211] width 121 height 60
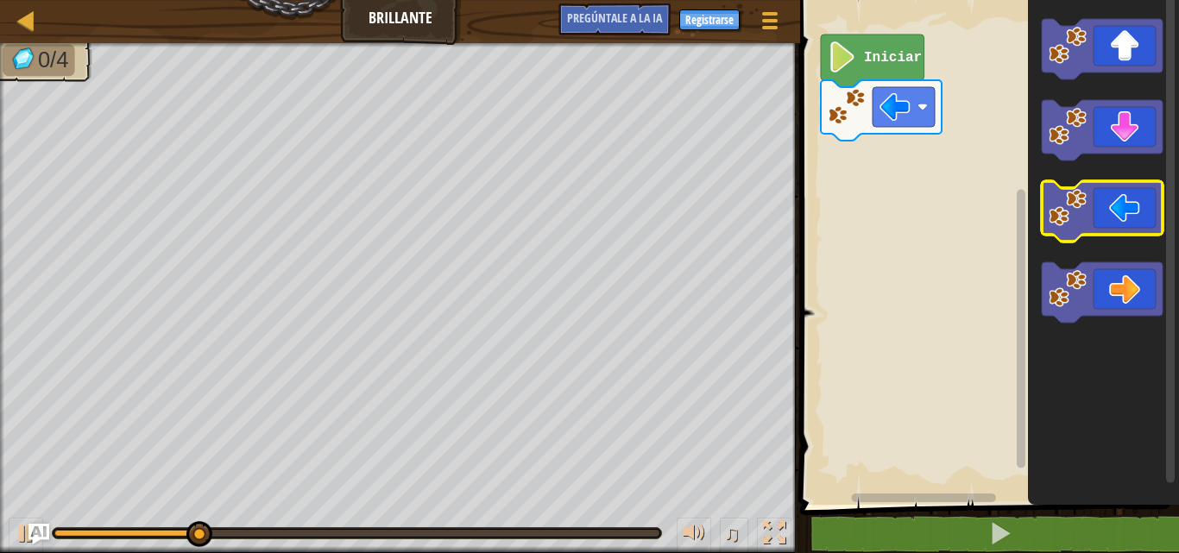
click at [1121, 209] on icon "Espacio de trabajo de Blockly" at bounding box center [1102, 211] width 121 height 60
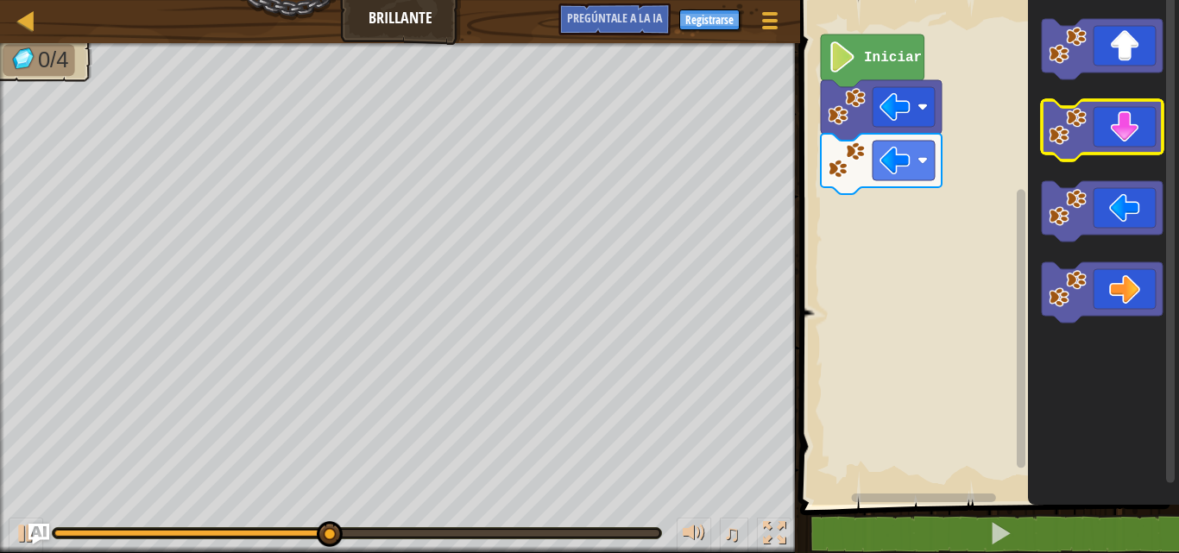
click at [1136, 124] on icon "Espacio de trabajo de Blockly" at bounding box center [1102, 130] width 121 height 60
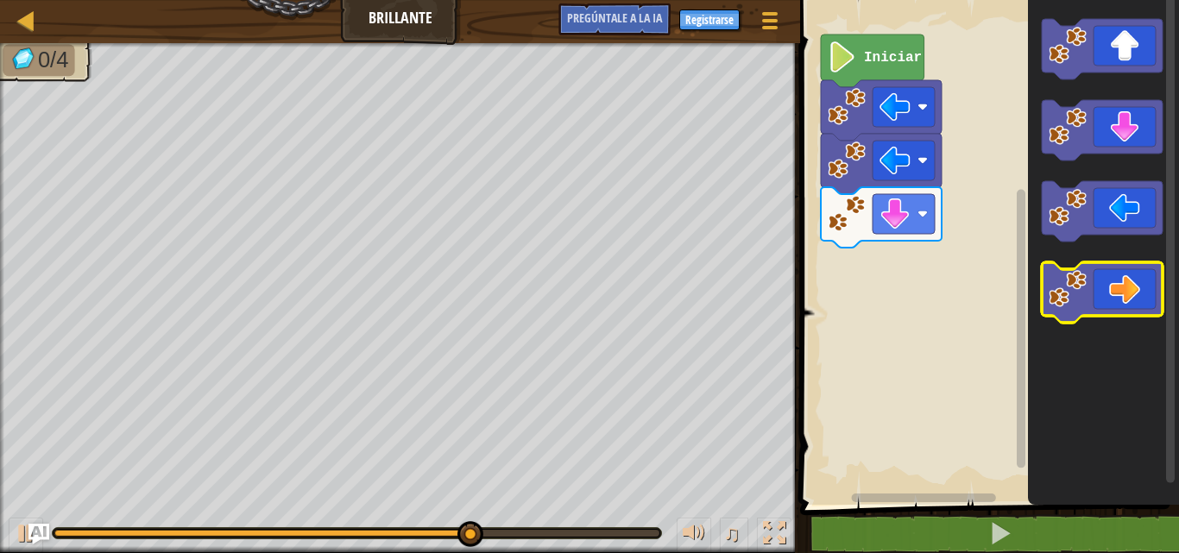
click at [1125, 292] on icon "Espacio de trabajo de Blockly" at bounding box center [1102, 292] width 121 height 60
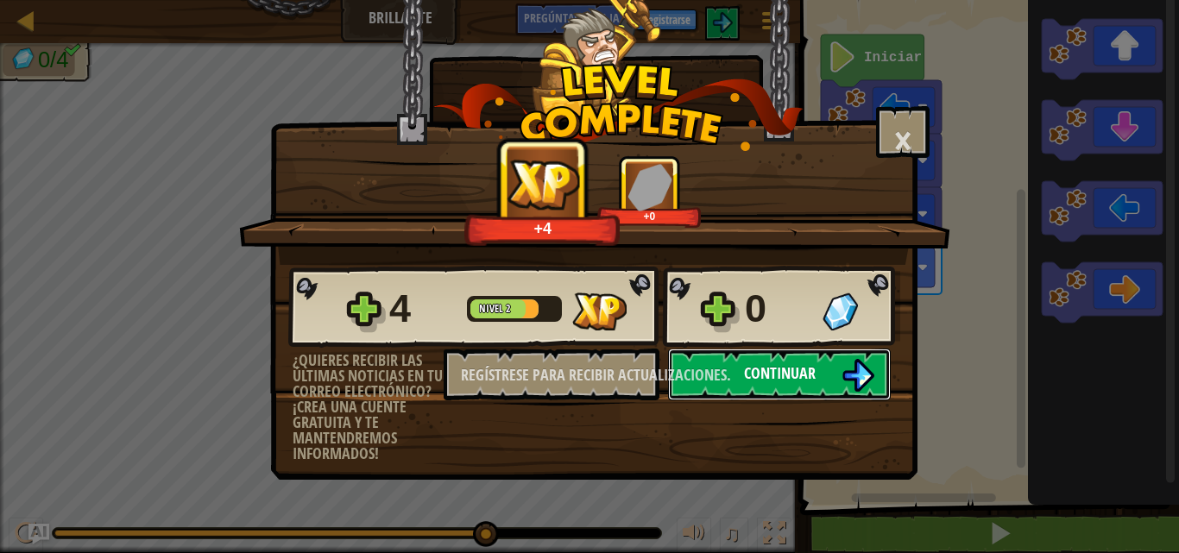
click at [849, 399] on button "Continuar" at bounding box center [779, 375] width 223 height 52
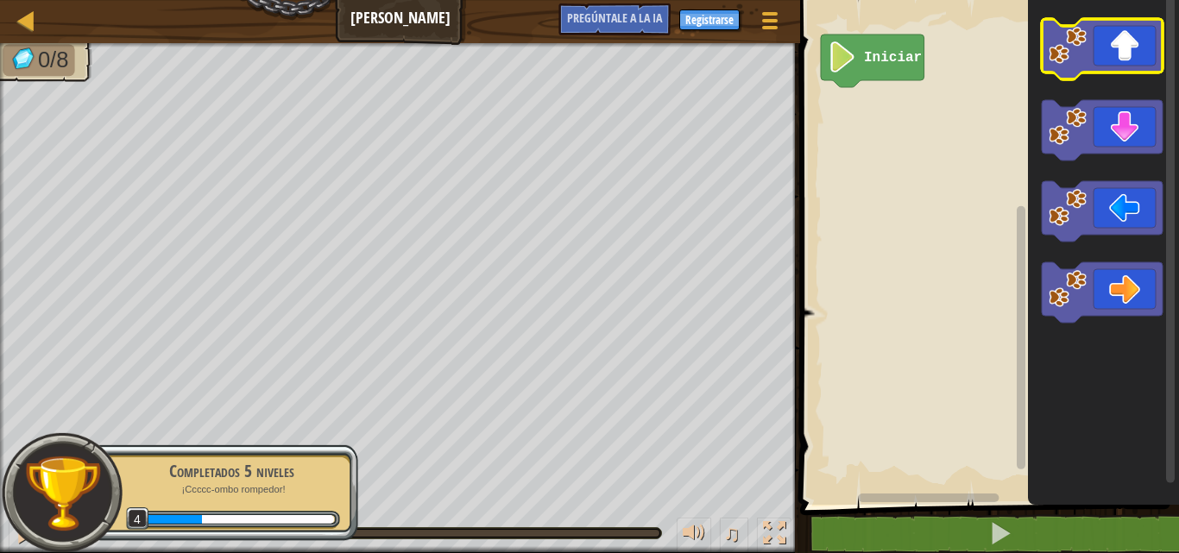
click at [1144, 55] on icon "Espacio de trabajo de Blockly" at bounding box center [1102, 49] width 121 height 60
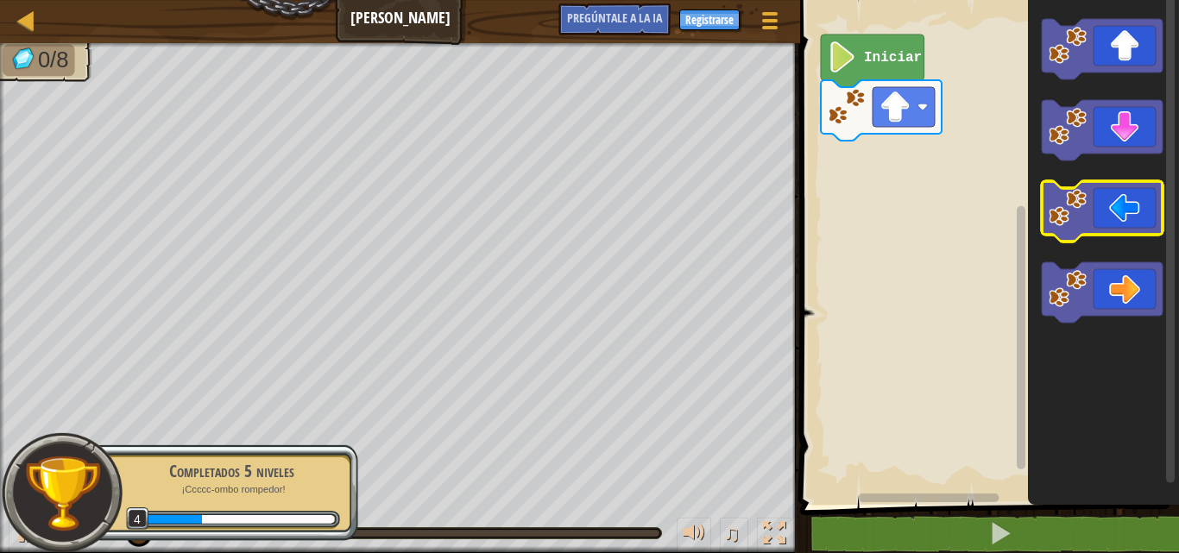
click at [1145, 193] on icon "Espacio de trabajo de Blockly" at bounding box center [1102, 211] width 121 height 60
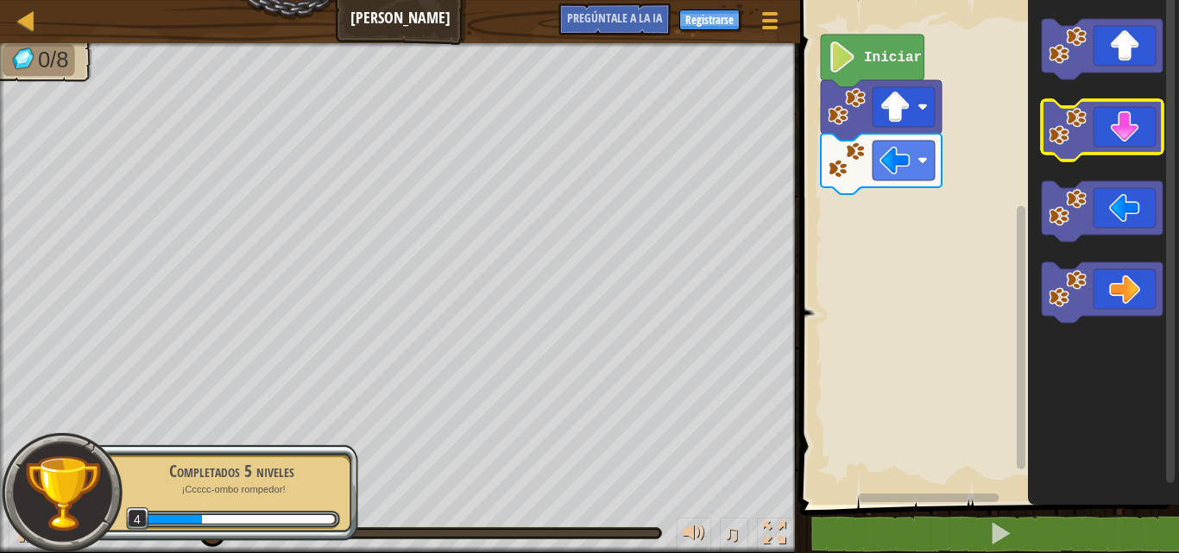
click at [1157, 129] on icon "Espacio de trabajo de Blockly" at bounding box center [1102, 130] width 121 height 60
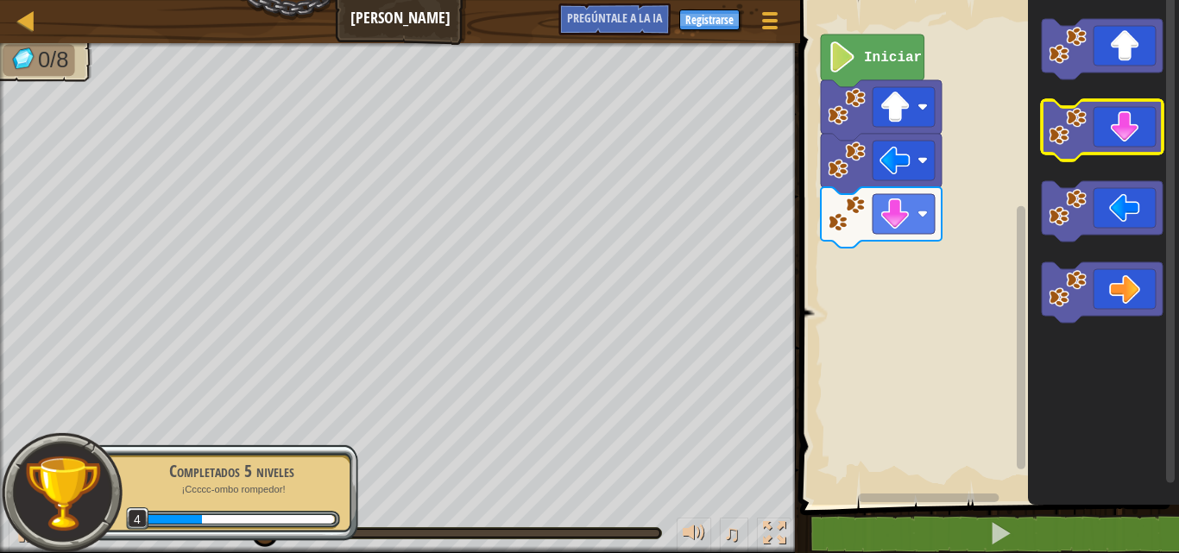
click at [1157, 129] on icon "Espacio de trabajo de Blockly" at bounding box center [1102, 130] width 121 height 60
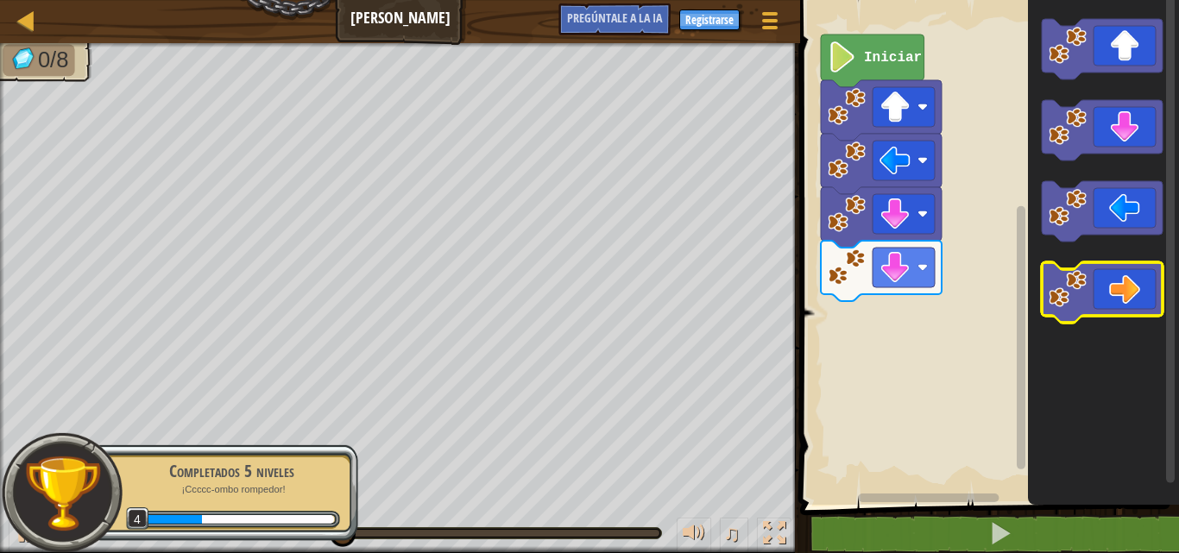
click at [1146, 285] on icon "Espacio de trabajo de Blockly" at bounding box center [1102, 292] width 121 height 60
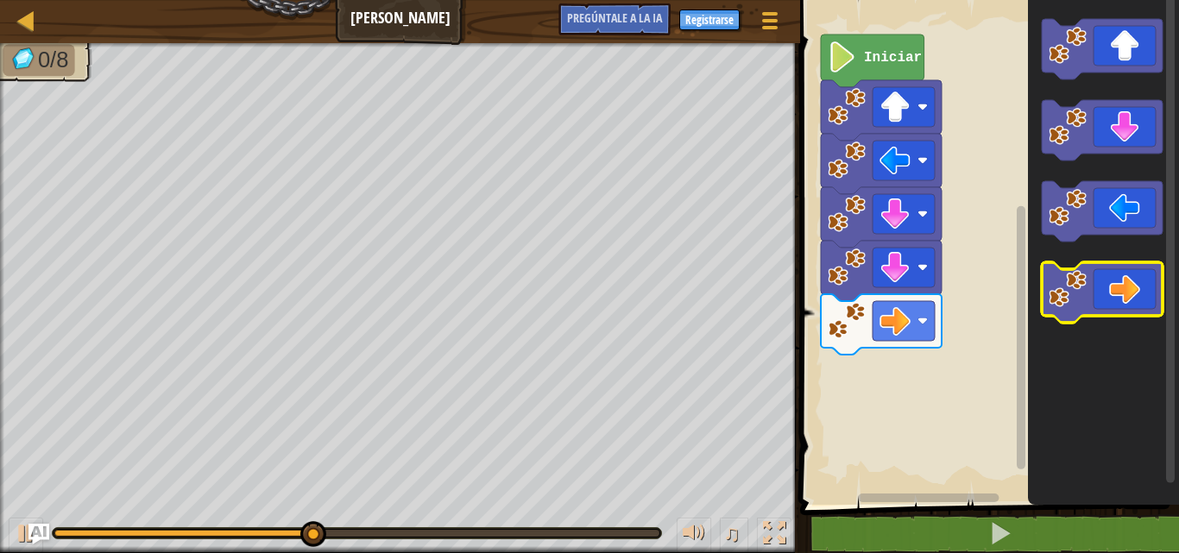
click at [1146, 285] on icon "Espacio de trabajo de Blockly" at bounding box center [1102, 292] width 121 height 60
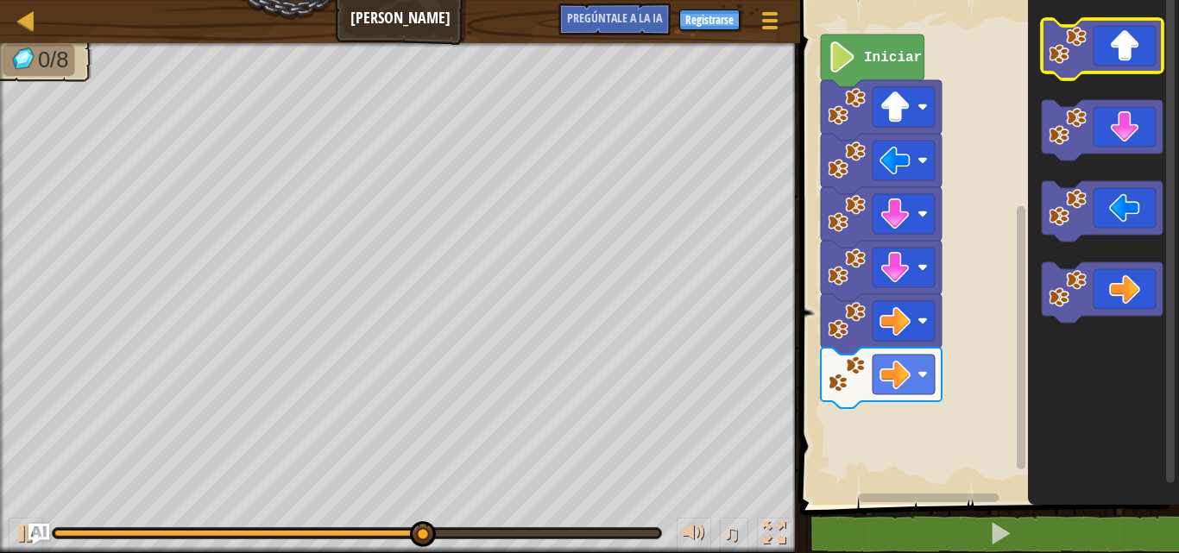
click at [1127, 61] on icon "Espacio de trabajo de Blockly" at bounding box center [1102, 49] width 121 height 60
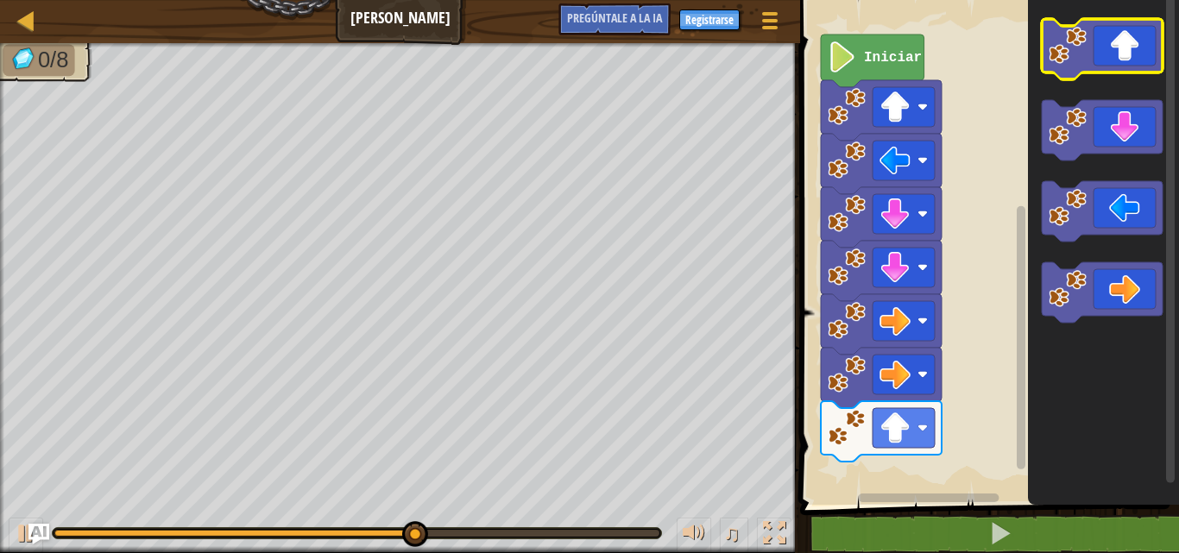
click at [1126, 61] on icon "Espacio de trabajo de Blockly" at bounding box center [1102, 49] width 121 height 60
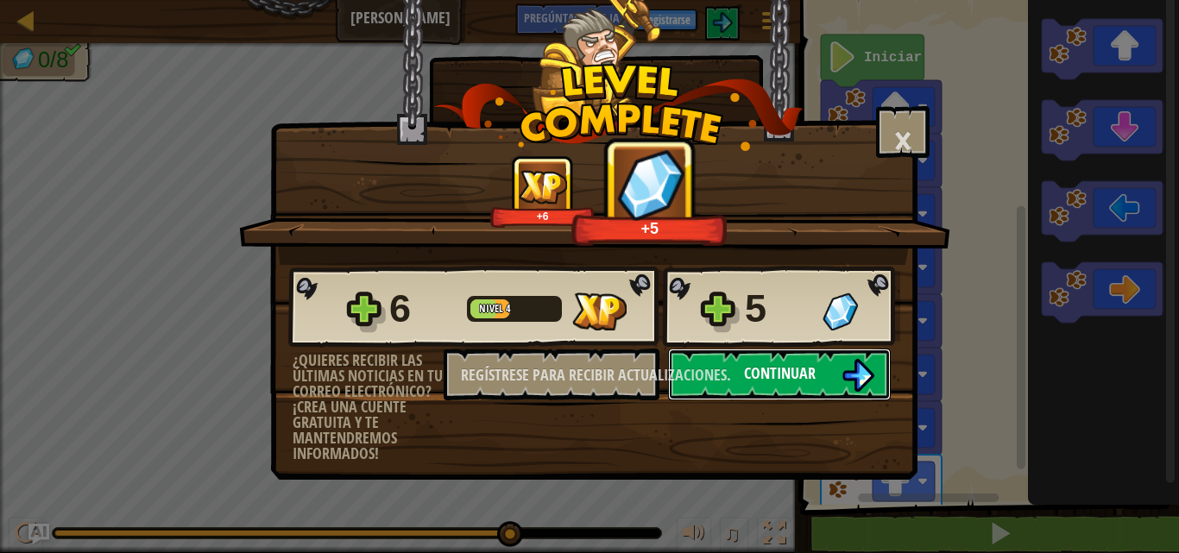
click at [863, 364] on img at bounding box center [858, 375] width 33 height 33
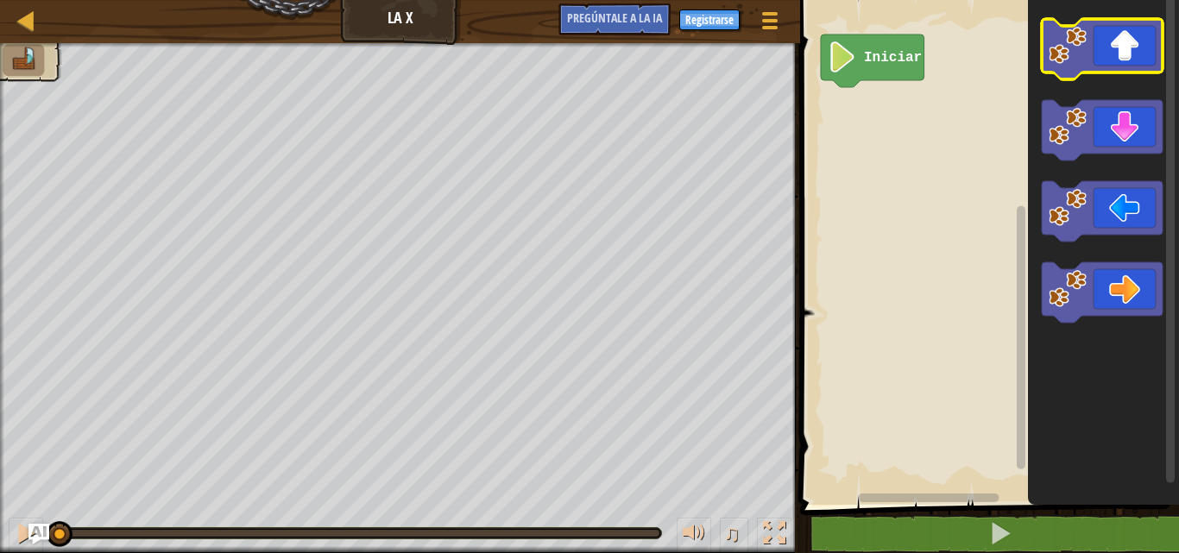
click at [1142, 60] on icon "Espacio de trabajo de Blockly" at bounding box center [1102, 49] width 121 height 60
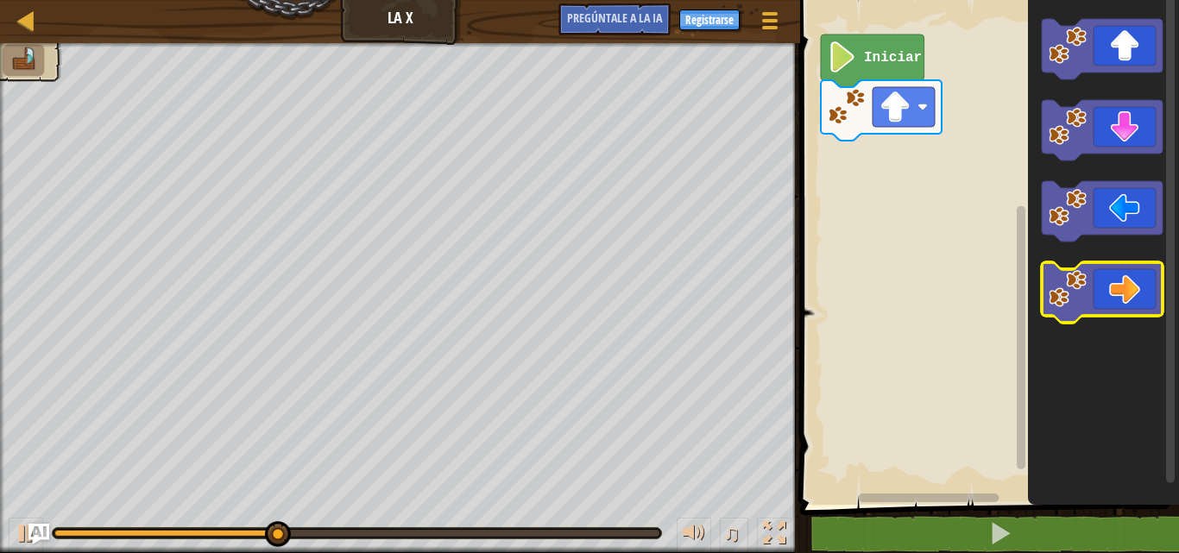
click at [1149, 270] on icon "Espacio de trabajo de Blockly" at bounding box center [1102, 292] width 121 height 60
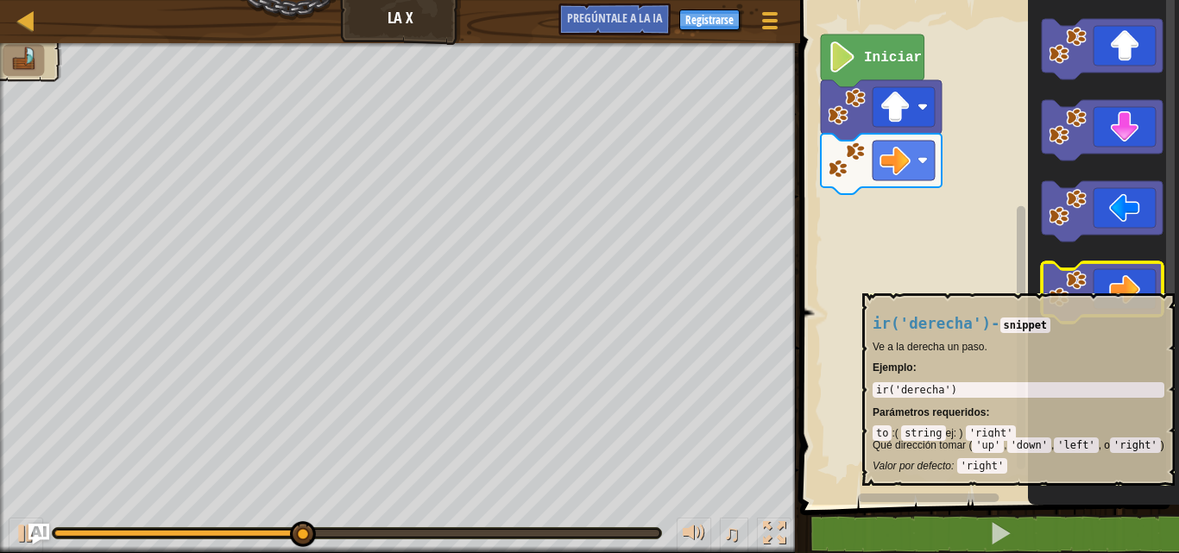
click at [1149, 285] on icon "Espacio de trabajo de Blockly" at bounding box center [1102, 292] width 121 height 60
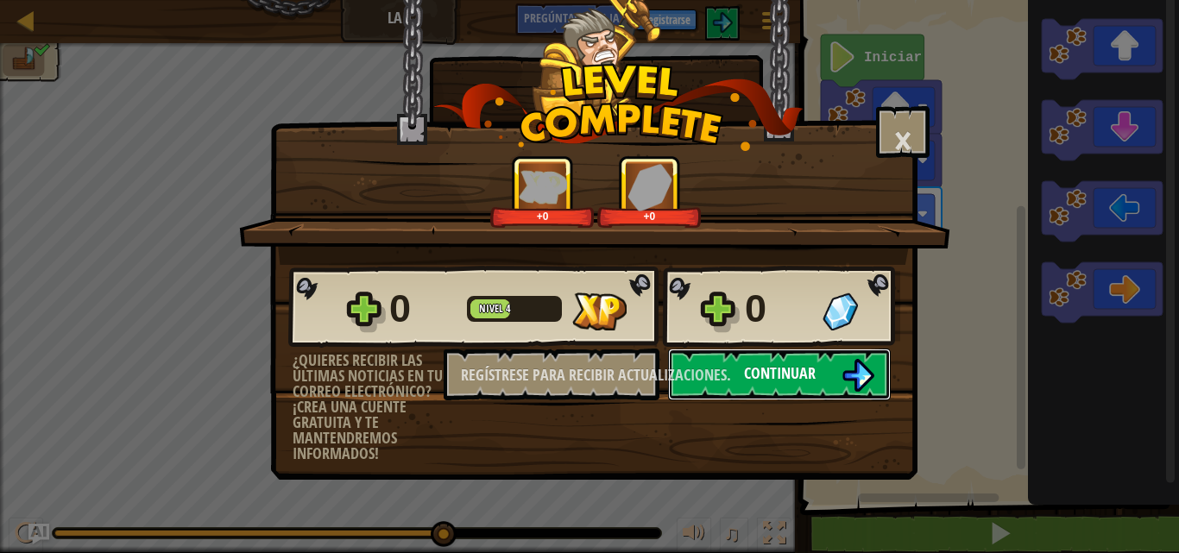
click at [788, 382] on font "Continuar" at bounding box center [780, 374] width 72 height 22
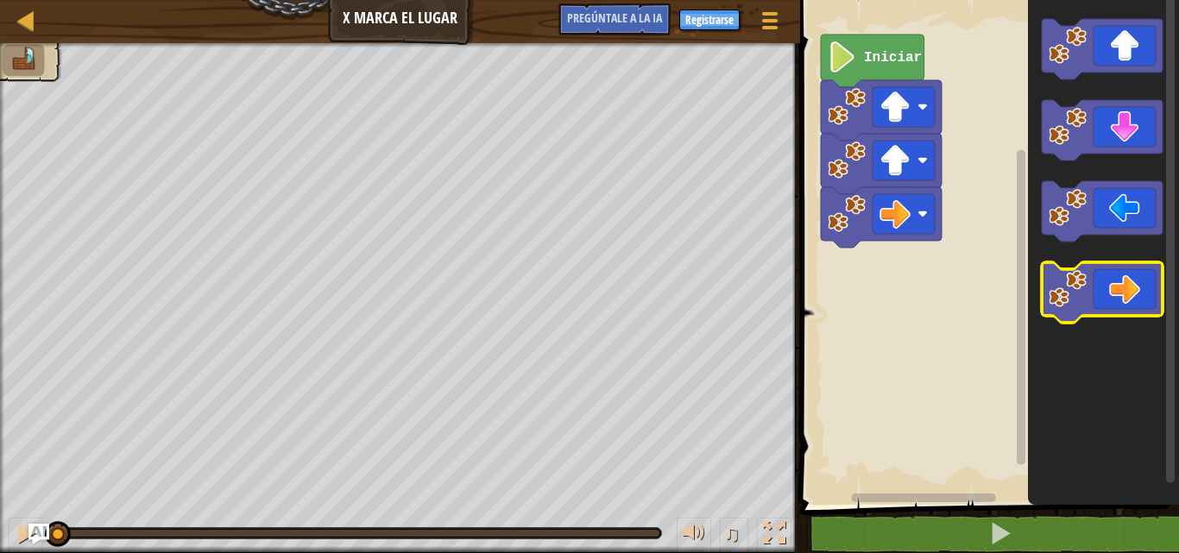
click at [1126, 282] on icon "Espacio de trabajo de Blockly" at bounding box center [1102, 292] width 121 height 60
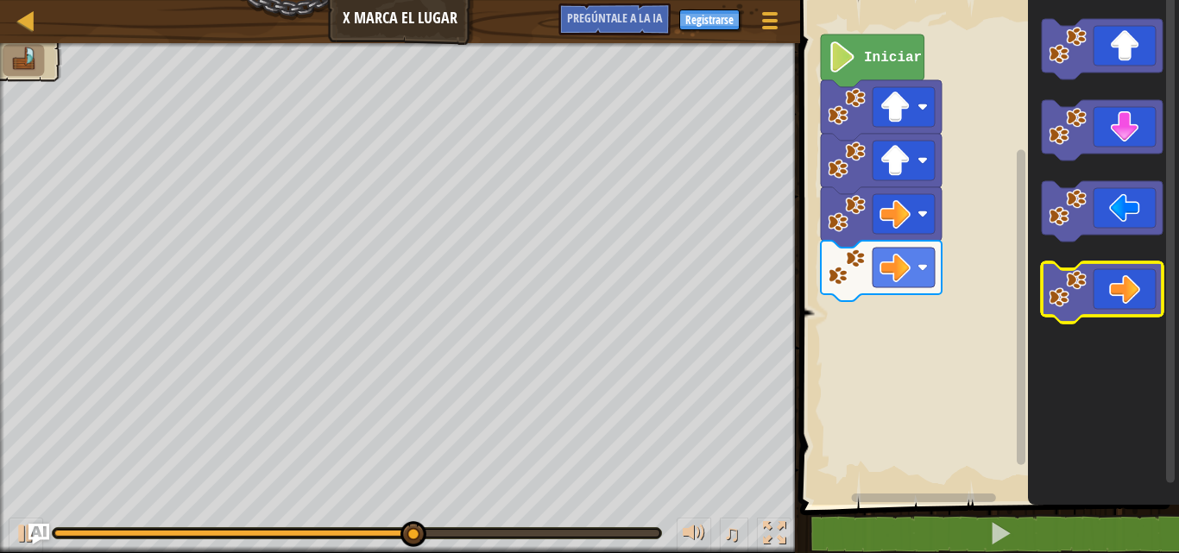
click at [1119, 304] on icon "Espacio de trabajo de Blockly" at bounding box center [1102, 292] width 121 height 60
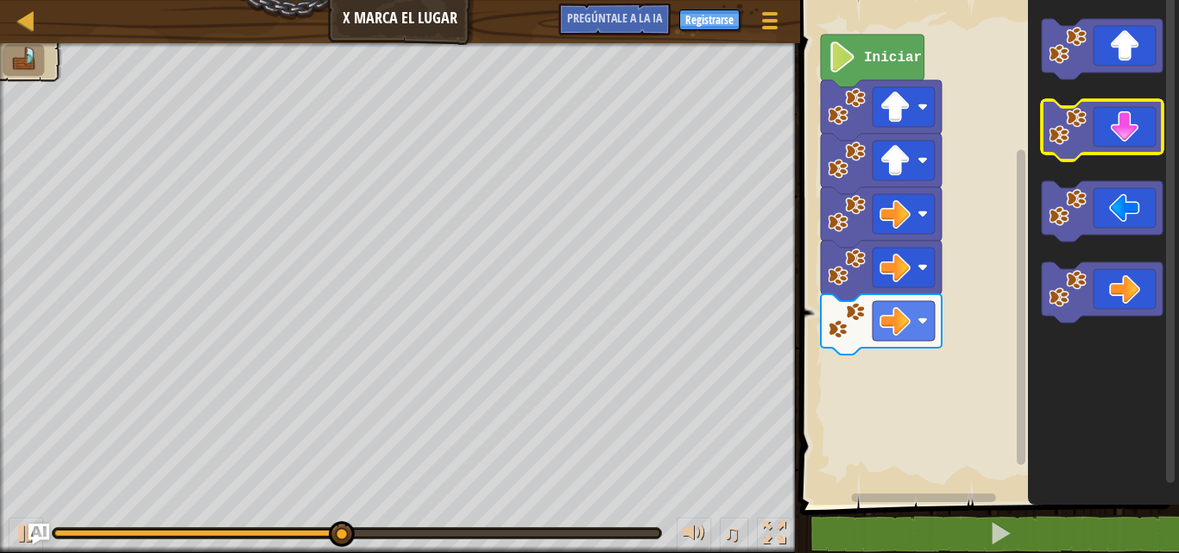
click at [1131, 123] on icon "Espacio de trabajo de Blockly" at bounding box center [1102, 130] width 121 height 60
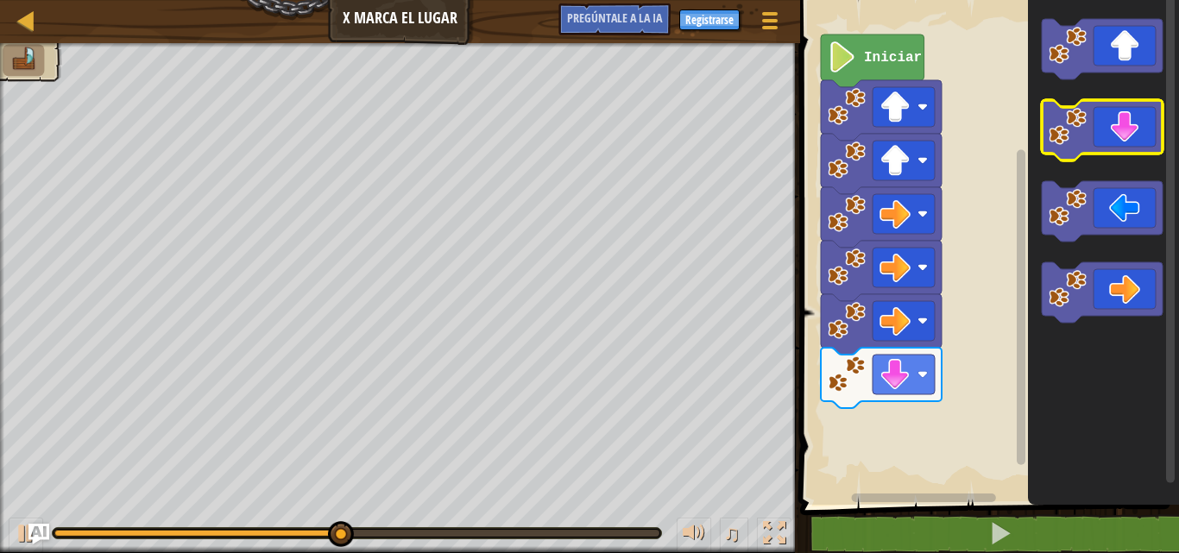
click at [1131, 123] on icon "Espacio de trabajo de Blockly" at bounding box center [1102, 130] width 121 height 60
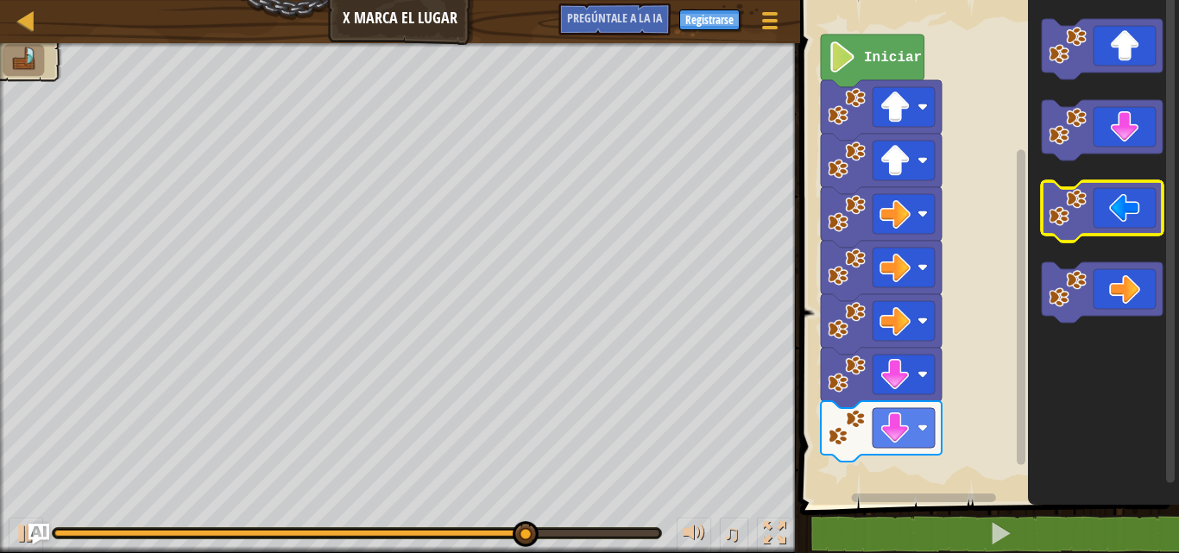
click at [1092, 210] on icon "Espacio de trabajo de Blockly" at bounding box center [1102, 211] width 121 height 60
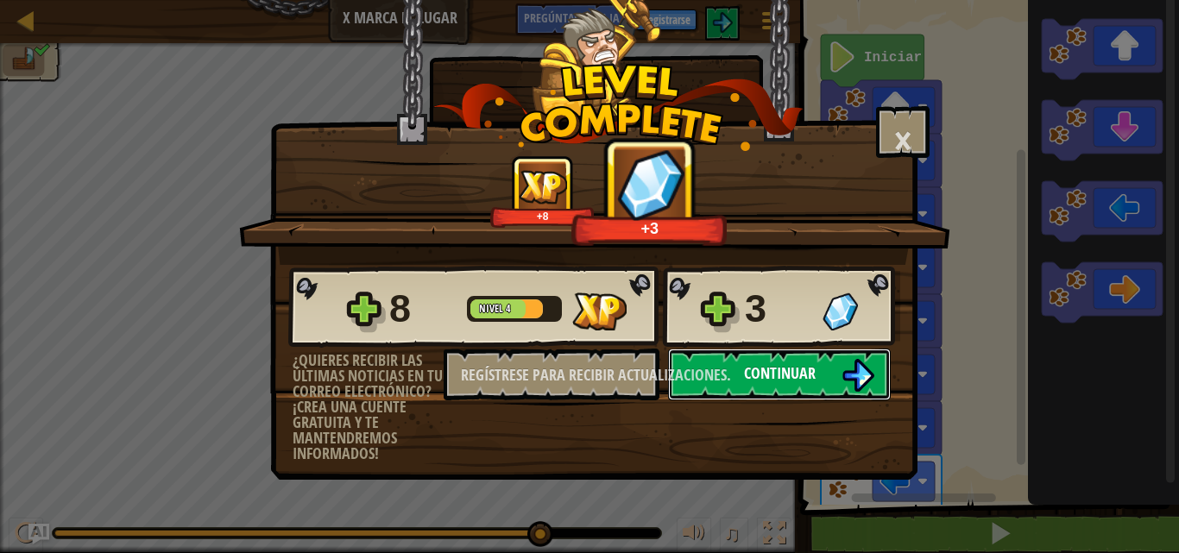
click at [748, 382] on font "Continuar" at bounding box center [780, 374] width 72 height 22
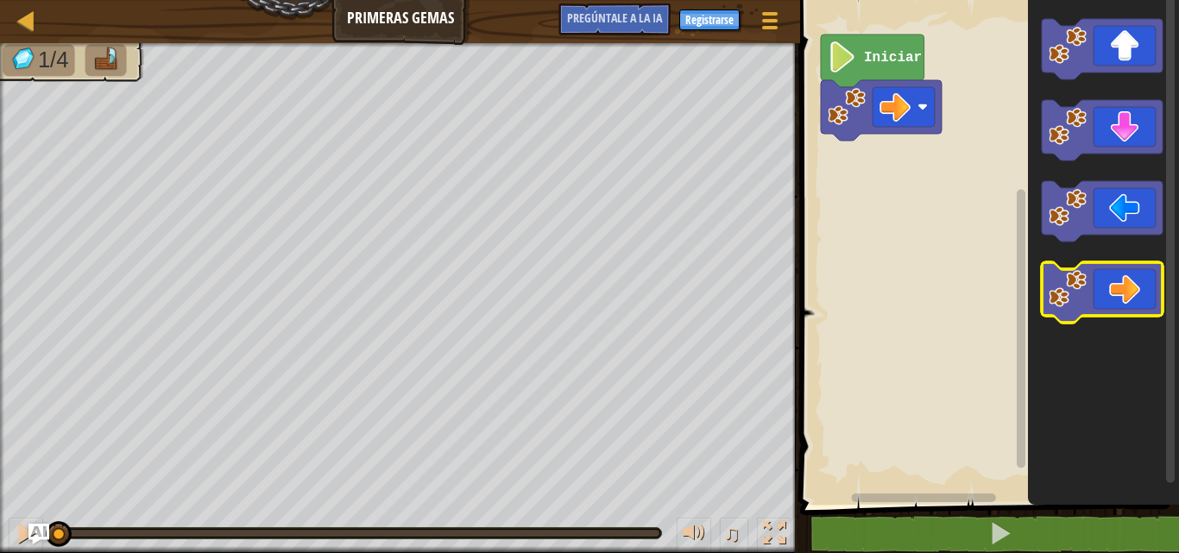
click at [1132, 280] on icon "Espacio de trabajo de Blockly" at bounding box center [1102, 292] width 121 height 60
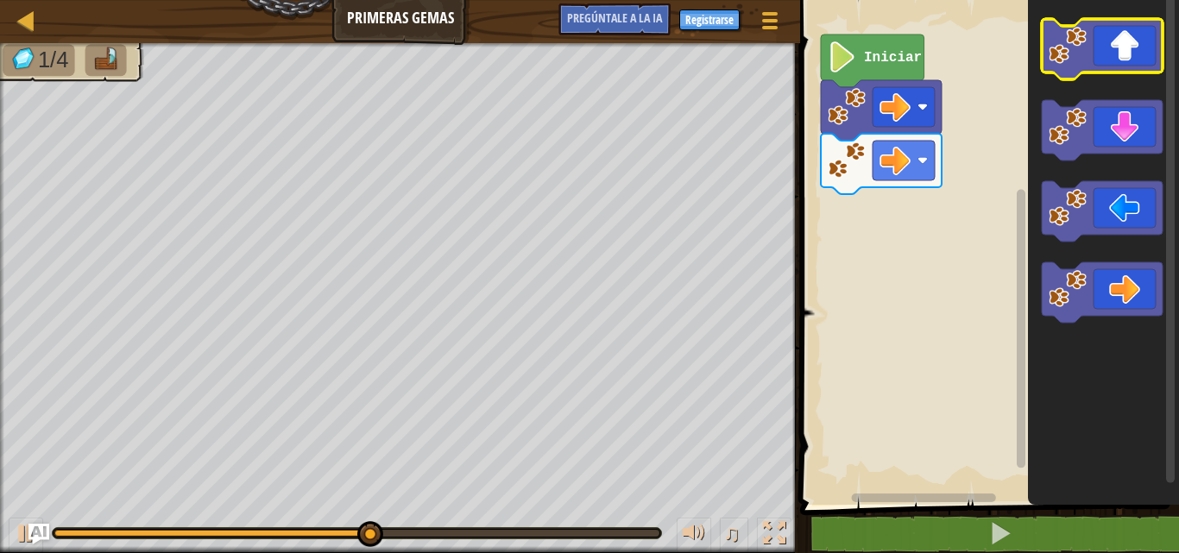
click at [1124, 55] on icon "Espacio de trabajo de Blockly" at bounding box center [1102, 49] width 121 height 60
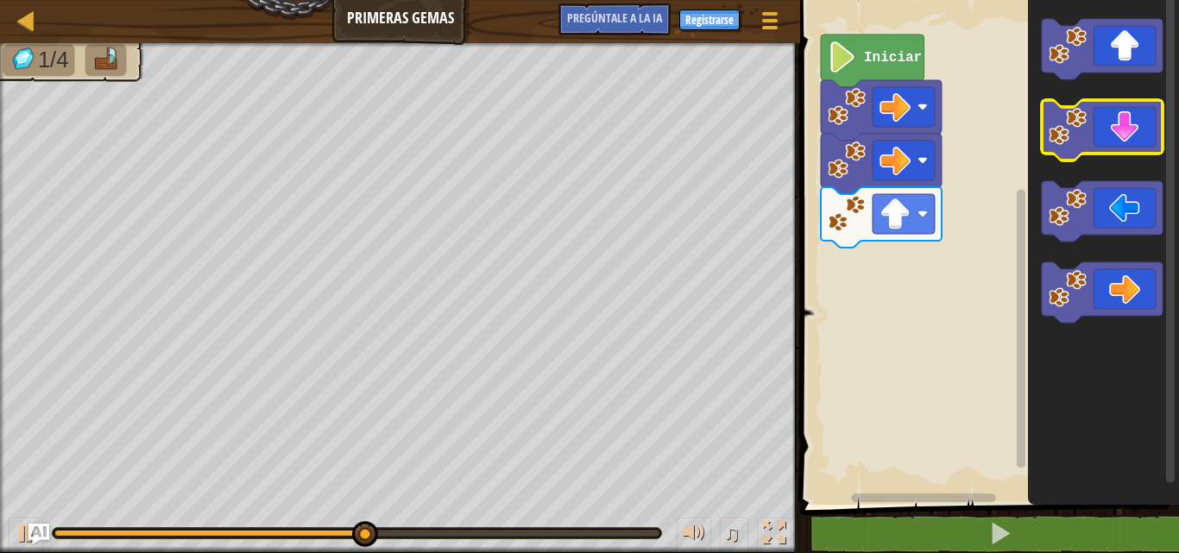
click at [1148, 121] on icon "Espacio de trabajo de Blockly" at bounding box center [1102, 130] width 121 height 60
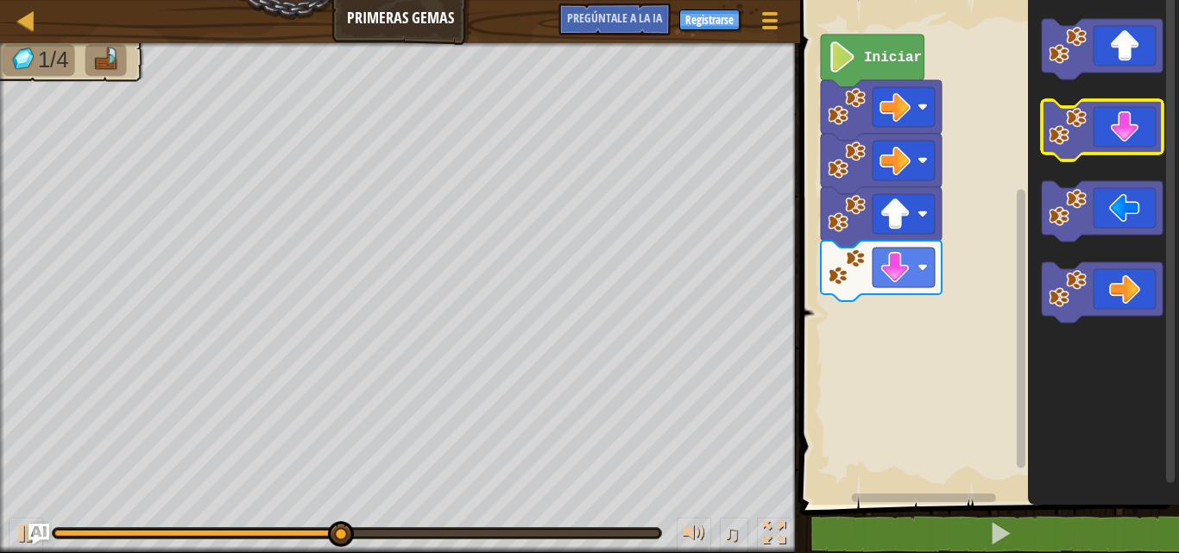
click at [1149, 121] on icon "Espacio de trabajo de Blockly" at bounding box center [1102, 130] width 121 height 60
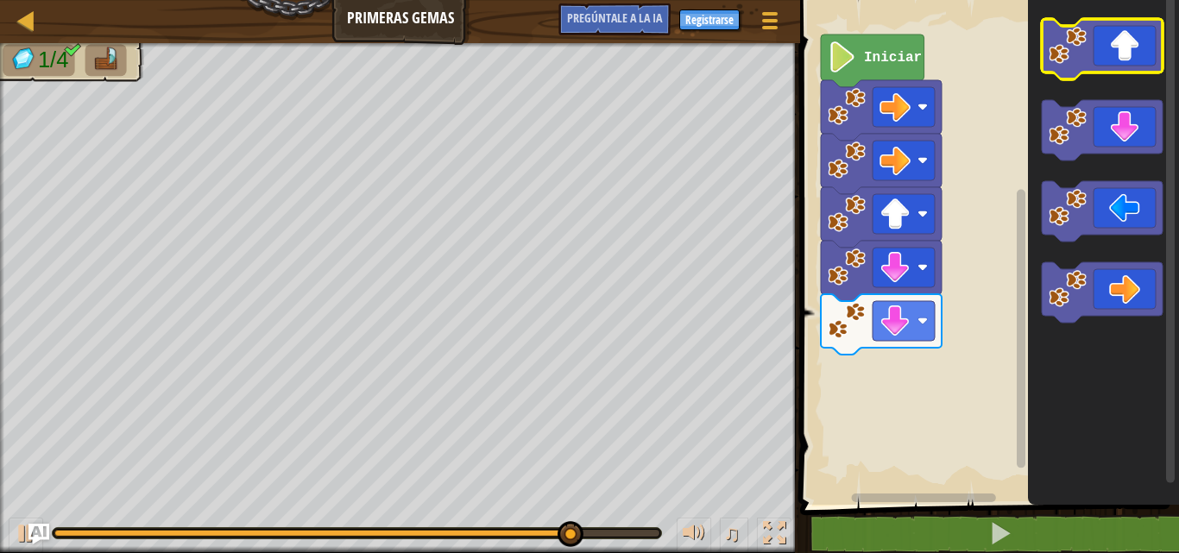
click at [1124, 51] on icon "Espacio de trabajo de Blockly" at bounding box center [1102, 49] width 121 height 60
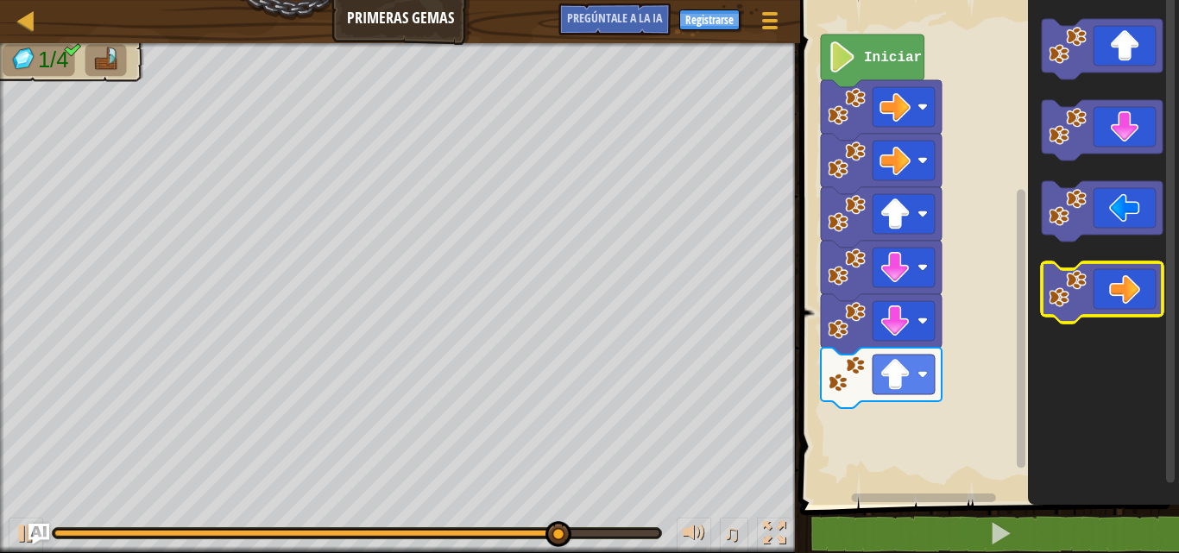
click at [1130, 283] on icon "Espacio de trabajo de Blockly" at bounding box center [1102, 292] width 121 height 60
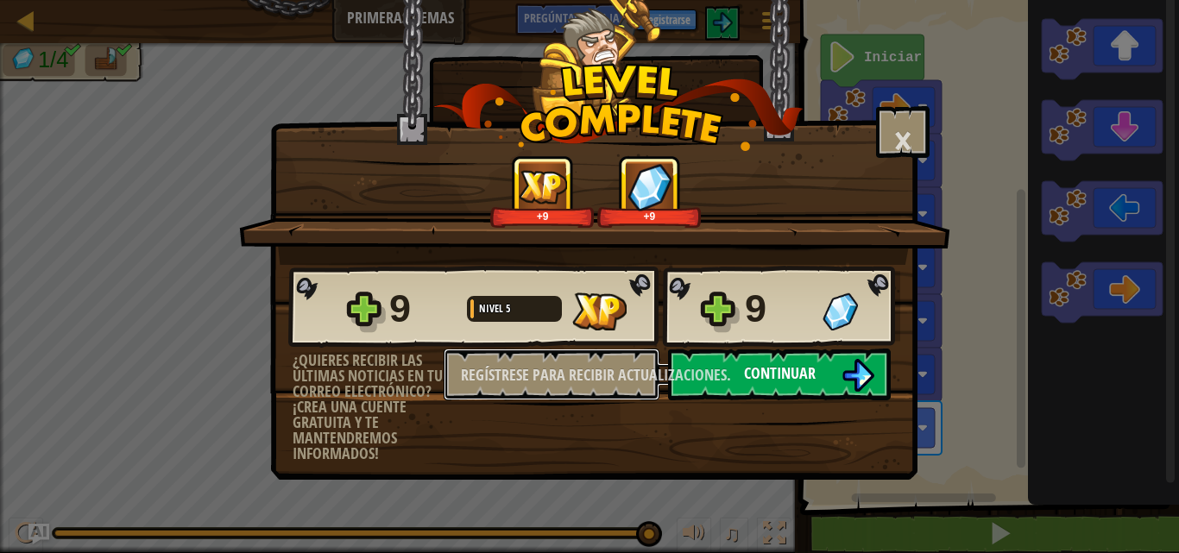
click at [725, 373] on div "9 Nivel 5 9 ¿Quieres recibir las últimas noticias en tu correo electrónico? ¡Cr…" at bounding box center [594, 363] width 646 height 197
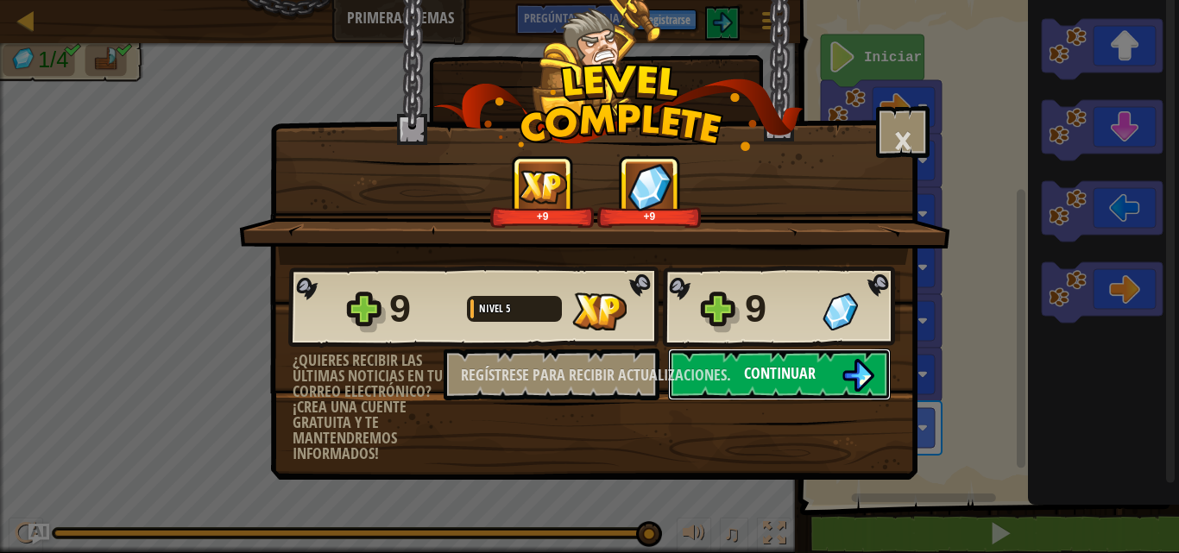
click at [725, 373] on div "9 Nivel 5 9 ¿Quieres recibir las últimas noticias en tu correo electrónico? ¡Cr…" at bounding box center [594, 363] width 646 height 197
click at [735, 379] on button "Continuar" at bounding box center [779, 375] width 223 height 52
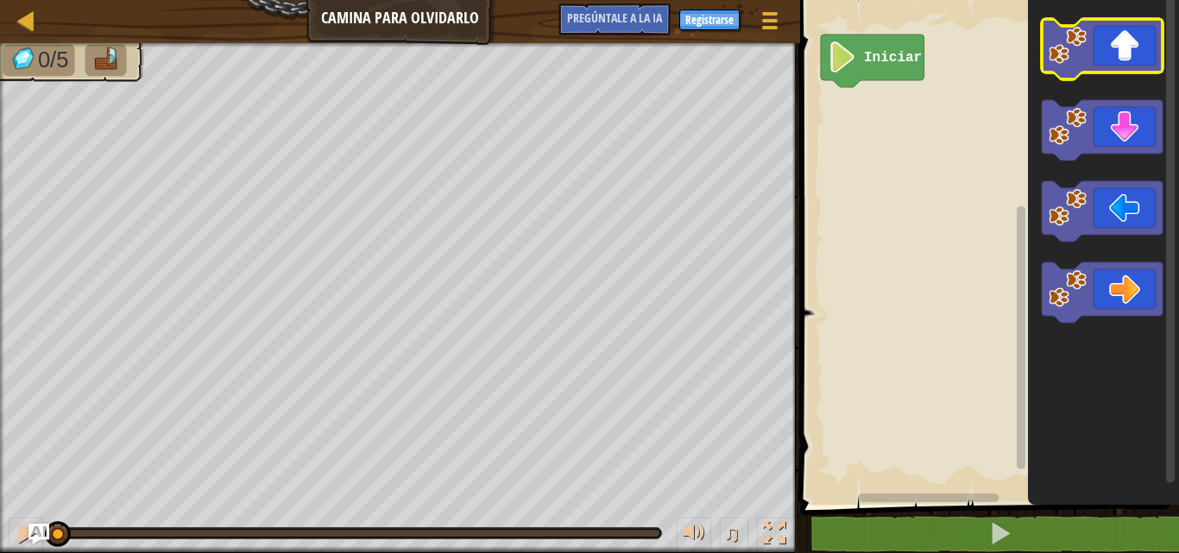
click at [1156, 58] on icon "Espacio de trabajo de Blockly" at bounding box center [1102, 49] width 121 height 60
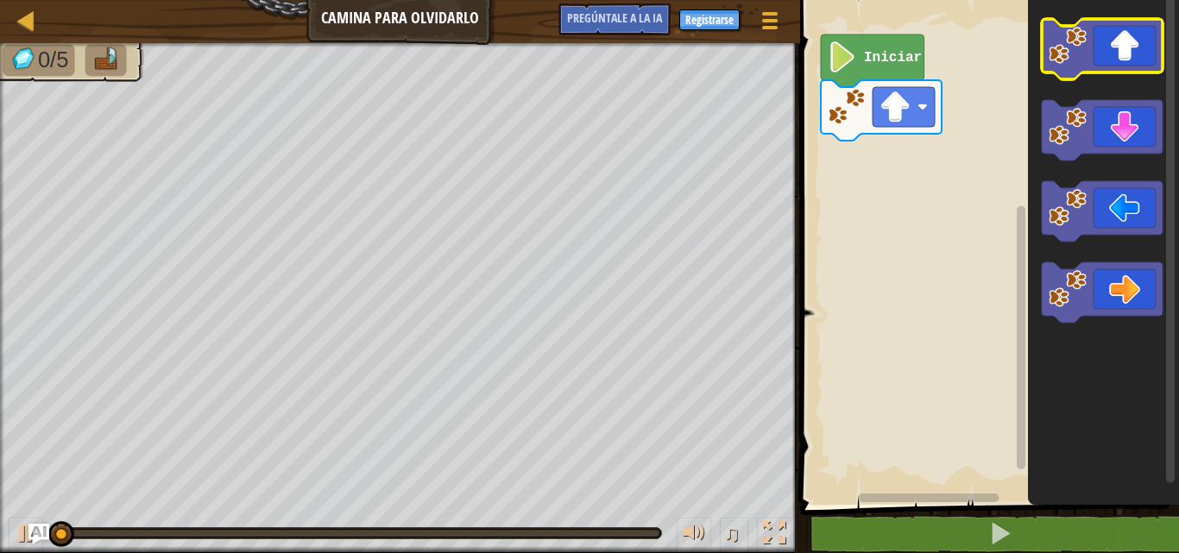
click at [1156, 58] on icon "Espacio de trabajo de Blockly" at bounding box center [1102, 49] width 121 height 60
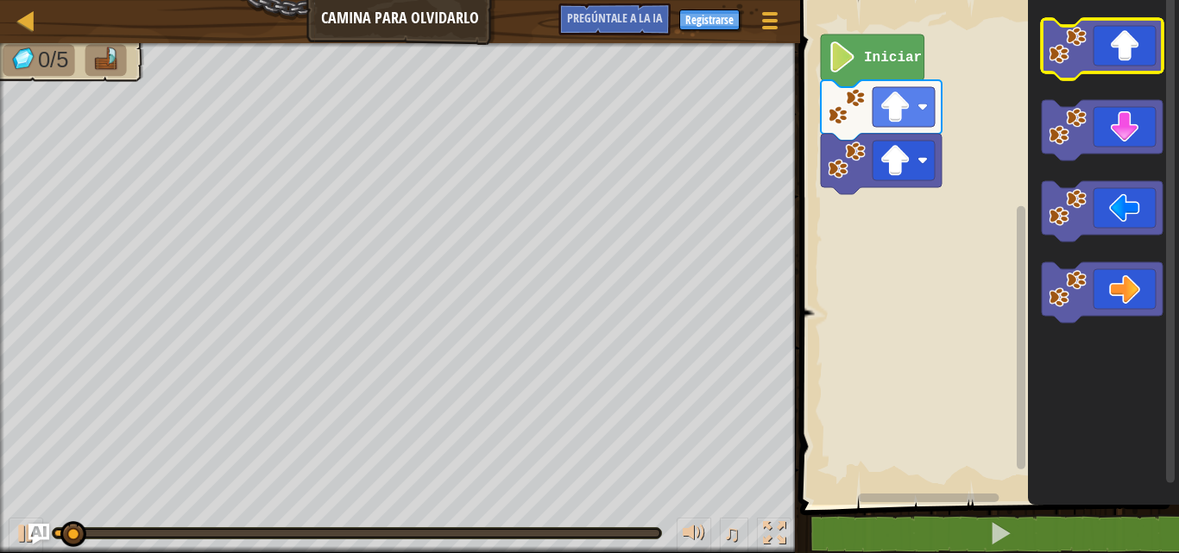
click at [1156, 58] on icon "Espacio de trabajo de Blockly" at bounding box center [1102, 49] width 121 height 60
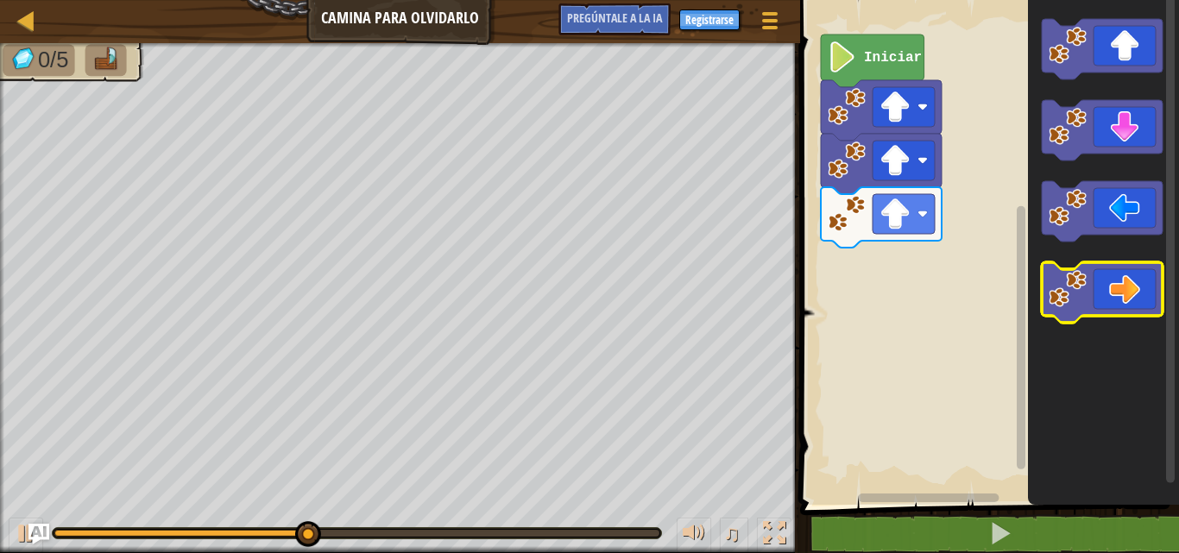
click at [1091, 311] on icon "Espacio de trabajo de Blockly" at bounding box center [1102, 292] width 121 height 60
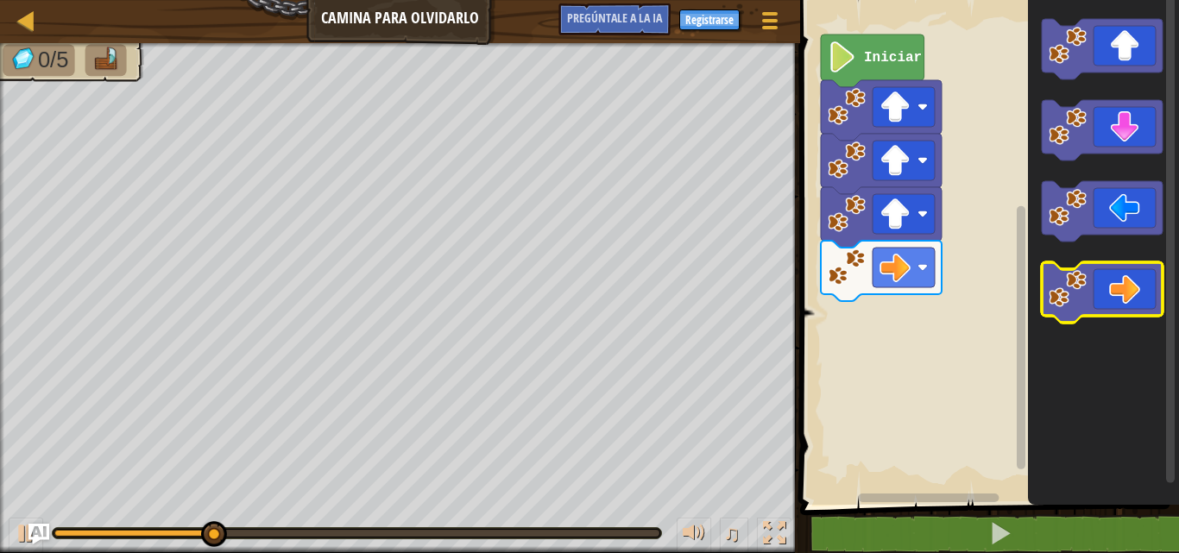
click at [1091, 311] on icon "Espacio de trabajo de Blockly" at bounding box center [1102, 292] width 121 height 60
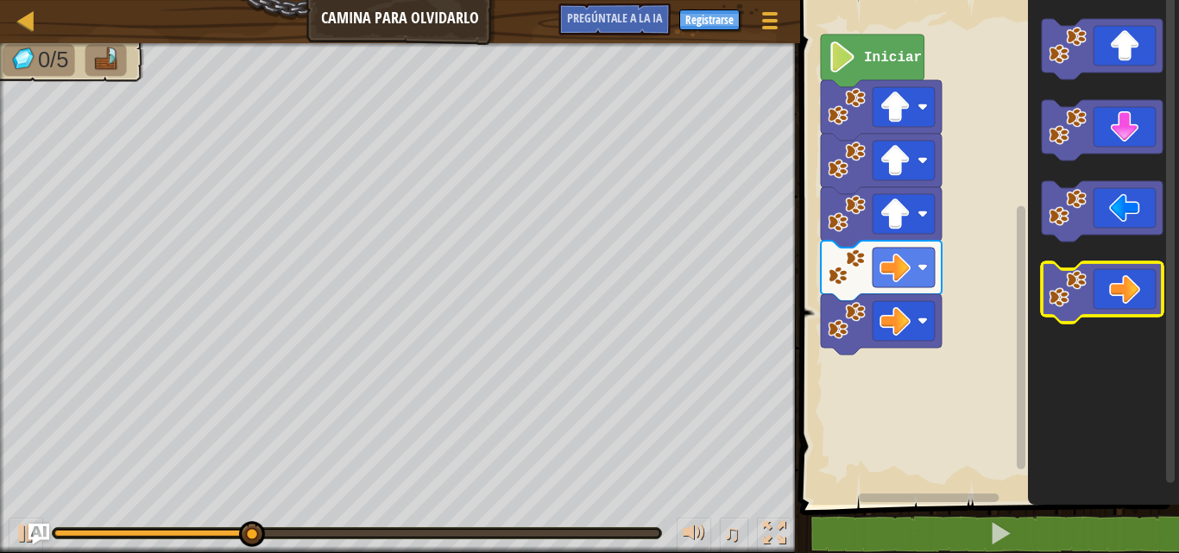
click at [1091, 311] on icon "Espacio de trabajo de Blockly" at bounding box center [1102, 292] width 121 height 60
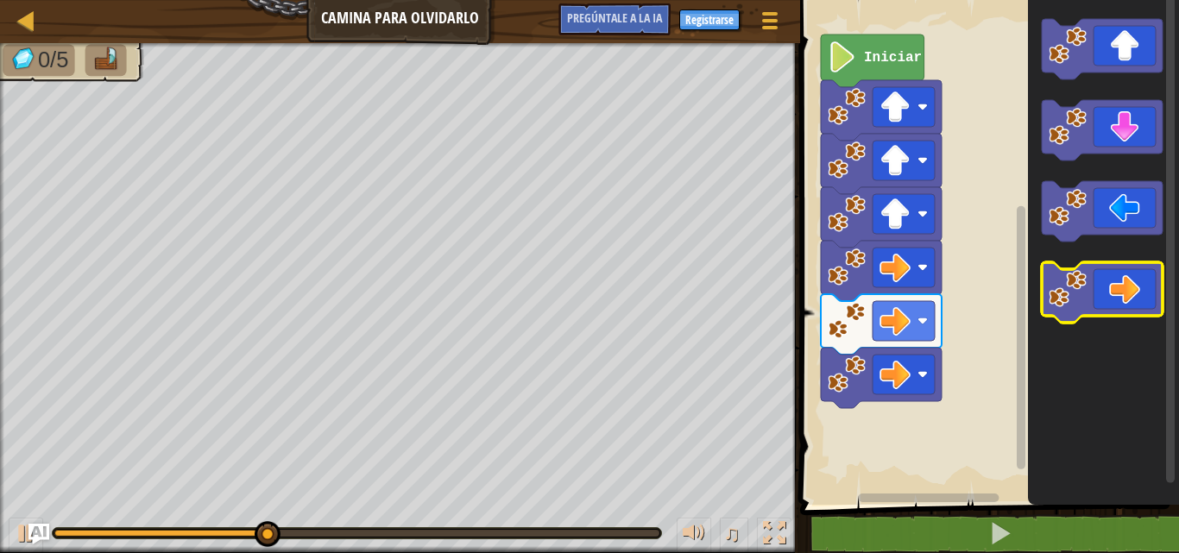
click at [1091, 311] on icon "Espacio de trabajo de Blockly" at bounding box center [1102, 292] width 121 height 60
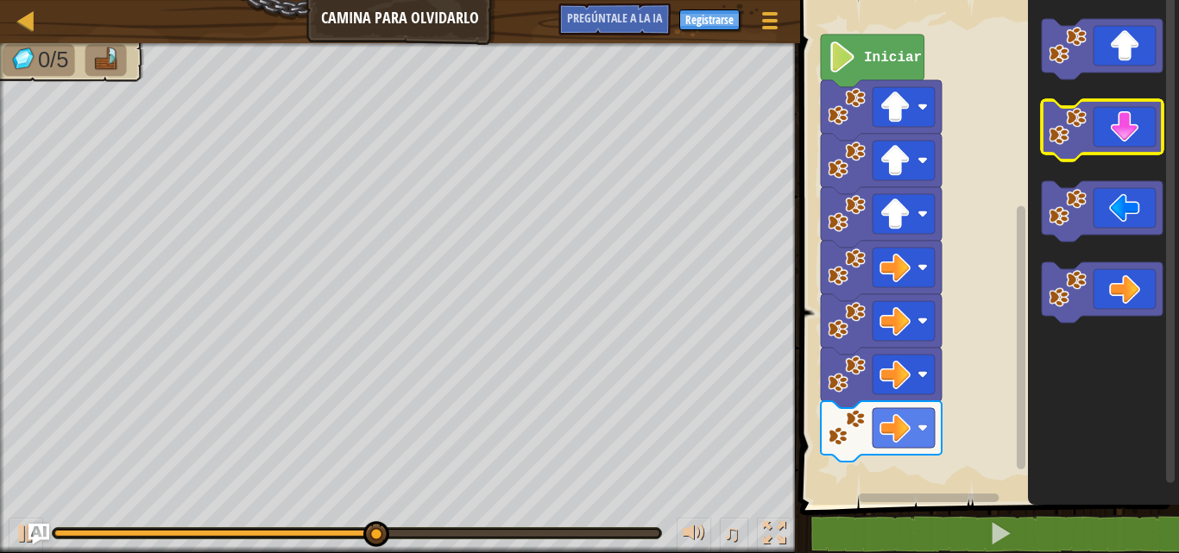
click at [1138, 126] on icon "Espacio de trabajo de Blockly" at bounding box center [1102, 130] width 121 height 60
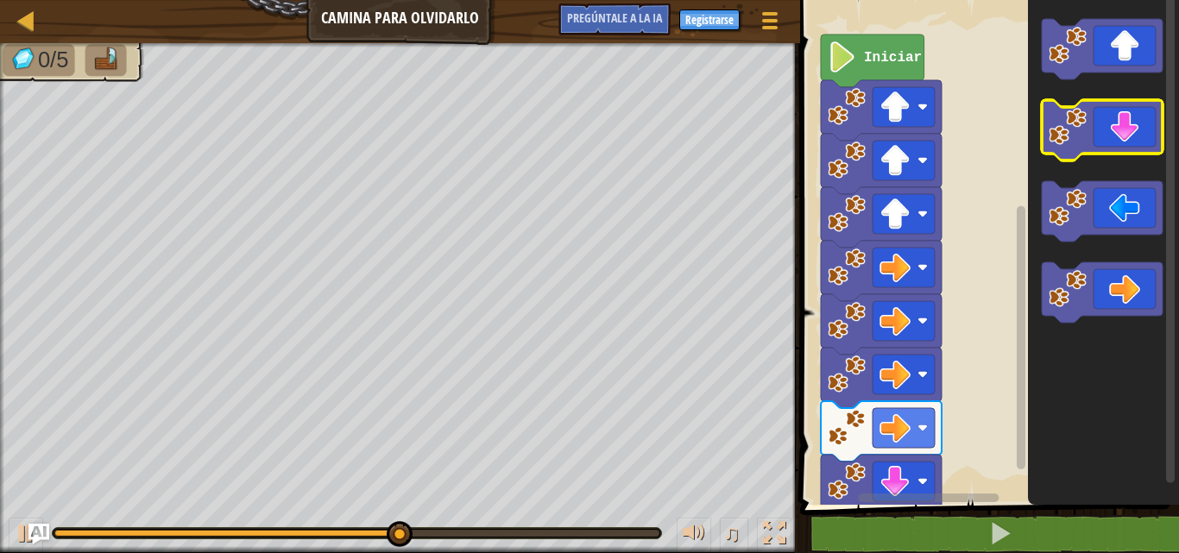
click at [1138, 126] on icon "Espacio de trabajo de Blockly" at bounding box center [1102, 130] width 121 height 60
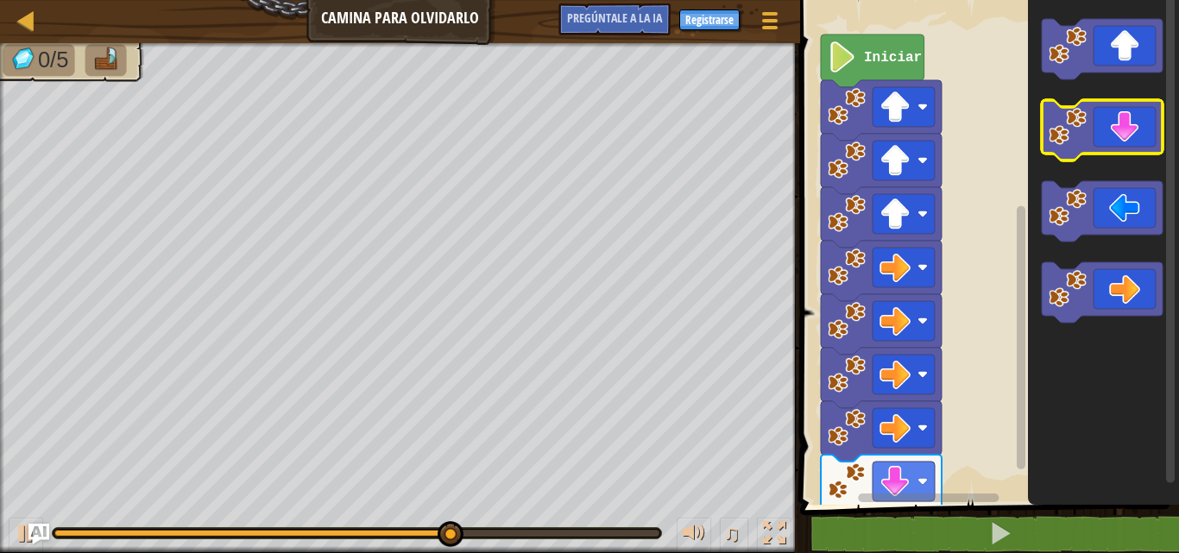
click at [1138, 126] on icon "Espacio de trabajo de Blockly" at bounding box center [1102, 130] width 121 height 60
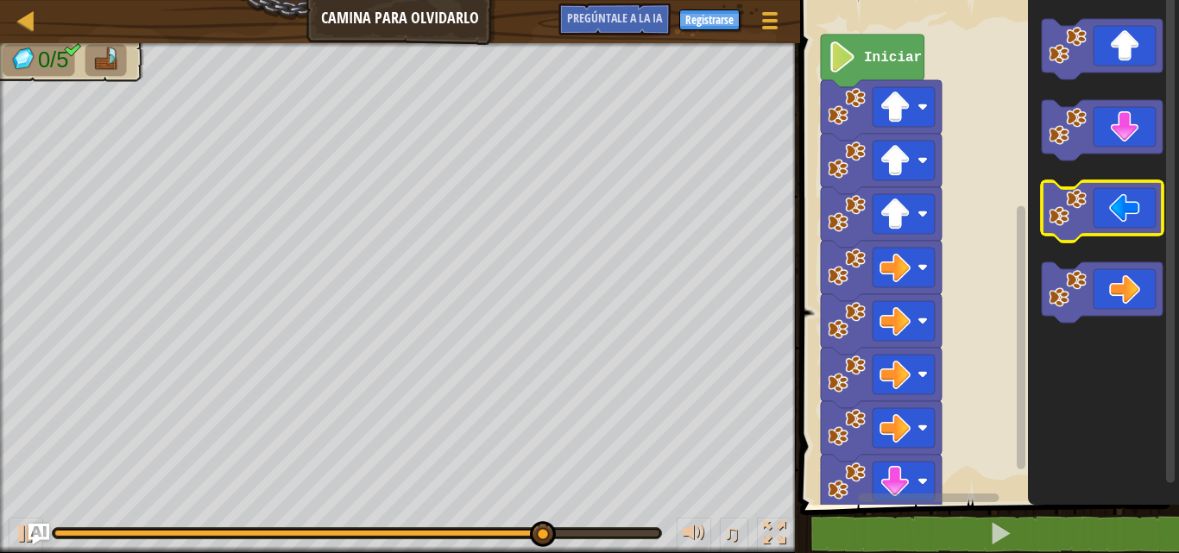
click at [1125, 193] on icon "Espacio de trabajo de Blockly" at bounding box center [1102, 211] width 121 height 60
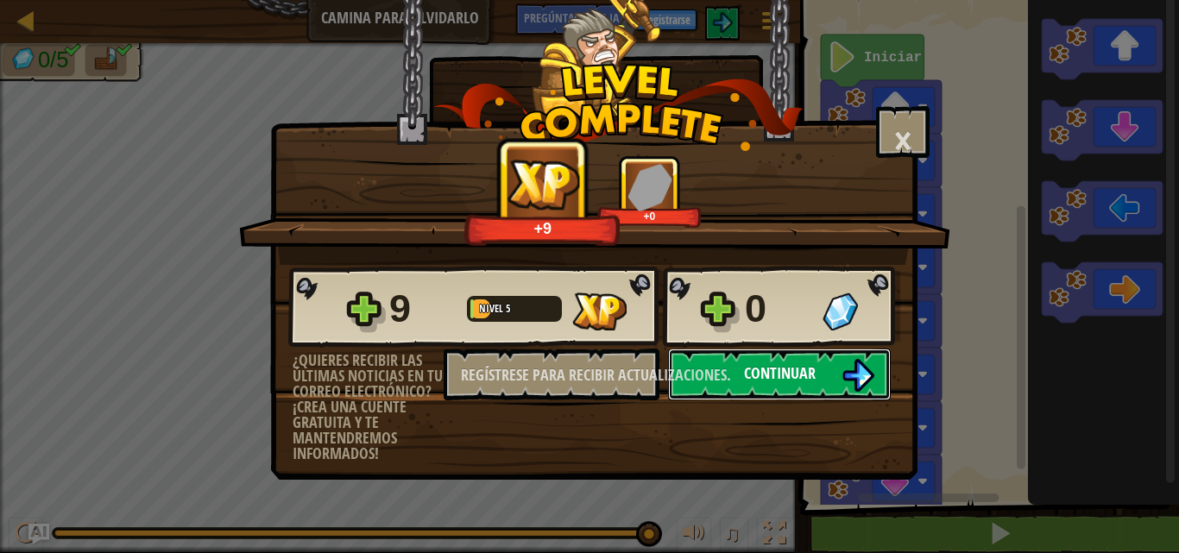
click at [701, 365] on div "9 Nivel 5 0 ¿Quieres recibir las últimas noticias en tu correo electrónico? ¡Cr…" at bounding box center [594, 363] width 646 height 197
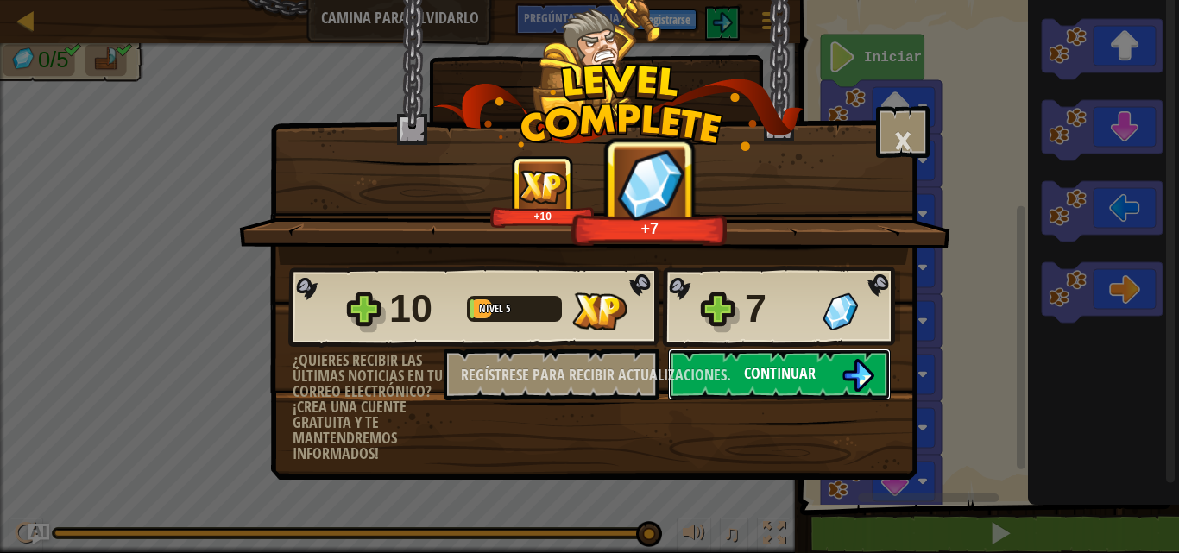
drag, startPoint x: 698, startPoint y: 361, endPoint x: 696, endPoint y: 349, distance: 12.4
click at [696, 349] on button "Continuar" at bounding box center [779, 375] width 223 height 52
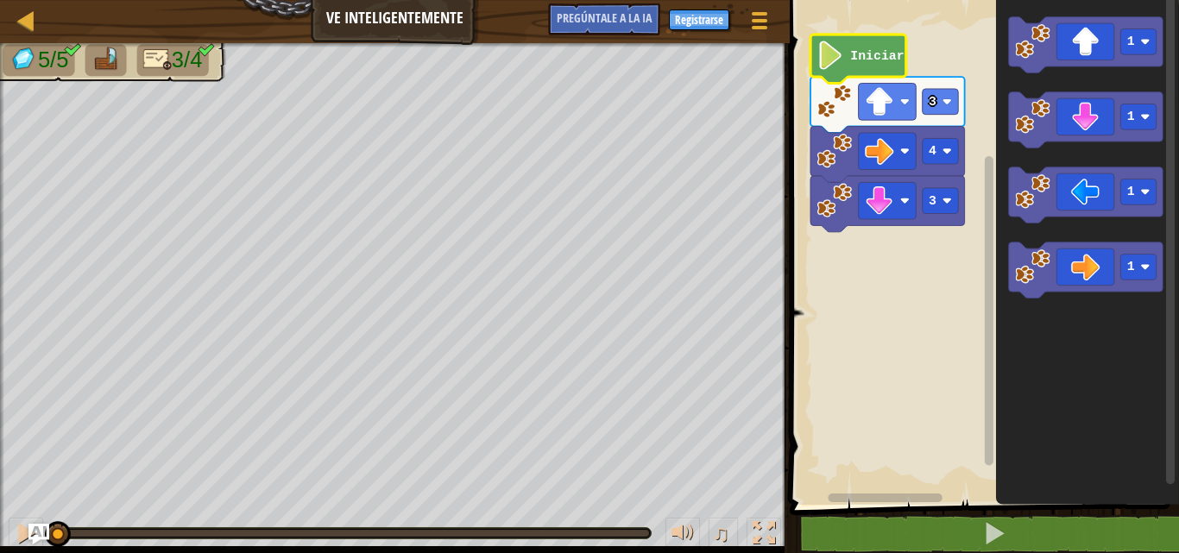
click at [852, 55] on text "Iniciar" at bounding box center [877, 56] width 54 height 14
click at [851, 56] on text "Iniciar" at bounding box center [877, 56] width 54 height 14
click at [847, 63] on icon "Espacio de trabajo de Blockly" at bounding box center [859, 59] width 96 height 49
click at [845, 54] on icon "Espacio de trabajo de Blockly" at bounding box center [859, 59] width 96 height 49
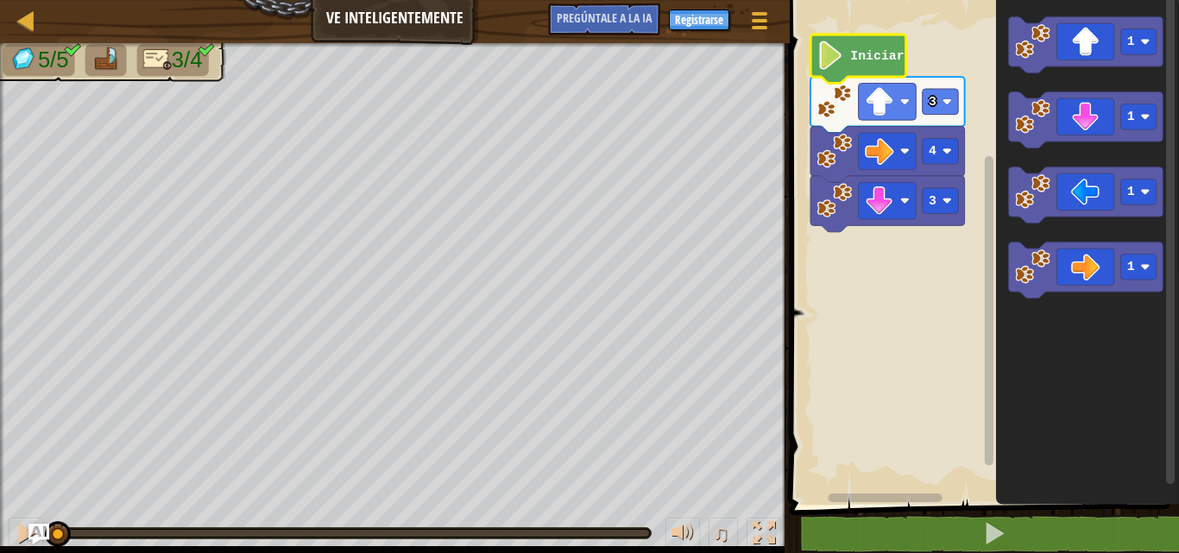
click at [845, 54] on icon "Espacio de trabajo de Blockly" at bounding box center [859, 59] width 96 height 49
click at [903, 55] on icon "Espacio de trabajo de Blockly" at bounding box center [859, 59] width 96 height 49
click at [903, 56] on icon "Espacio de trabajo de Blockly" at bounding box center [859, 59] width 96 height 49
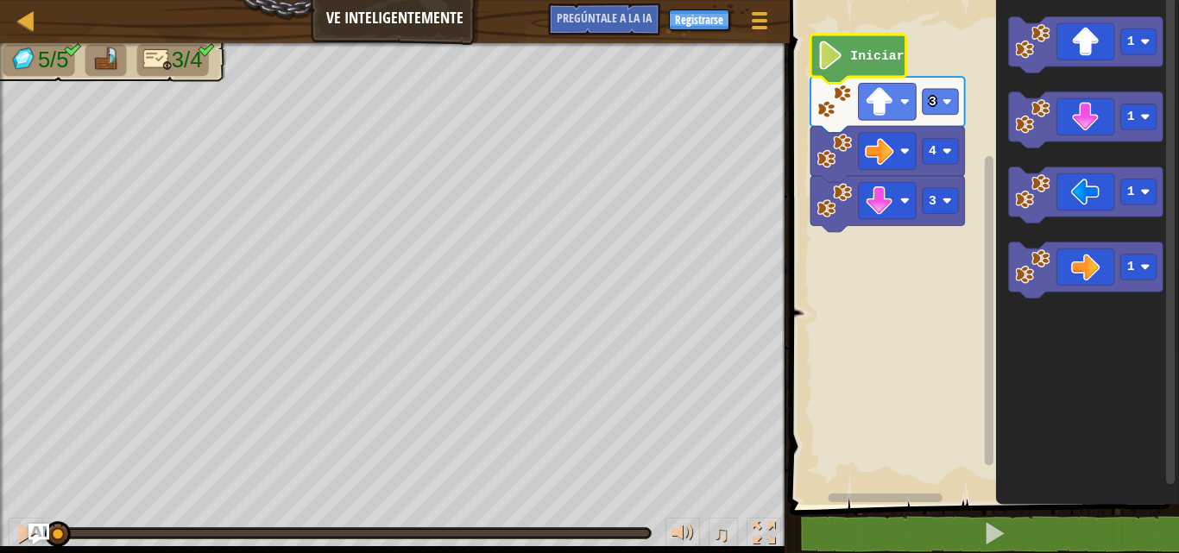
click at [903, 56] on icon "Espacio de trabajo de Blockly" at bounding box center [859, 59] width 96 height 49
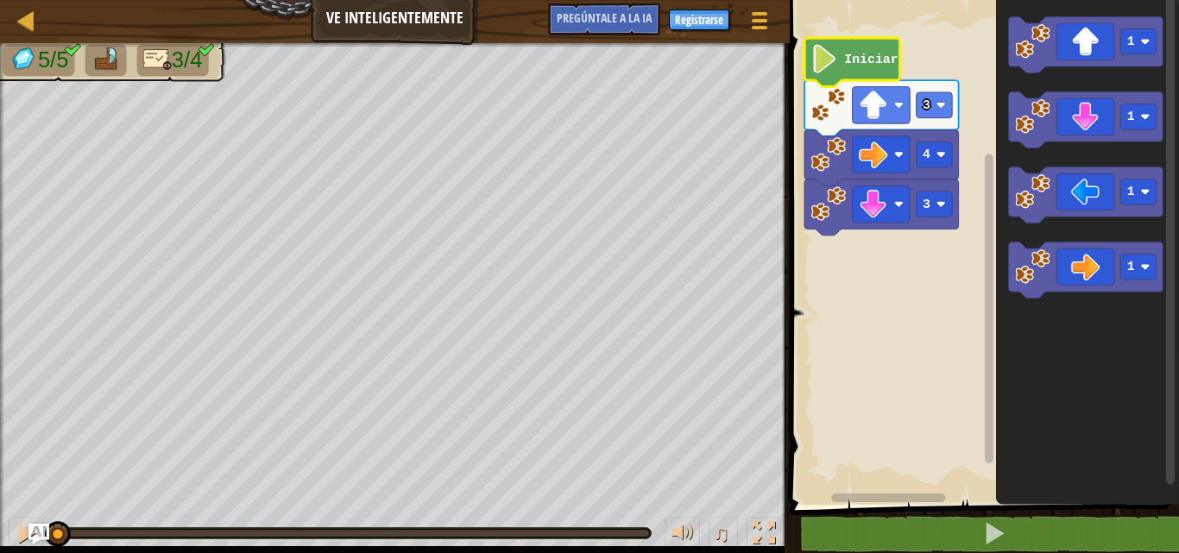
click at [874, 53] on text "Iniciar" at bounding box center [871, 60] width 54 height 14
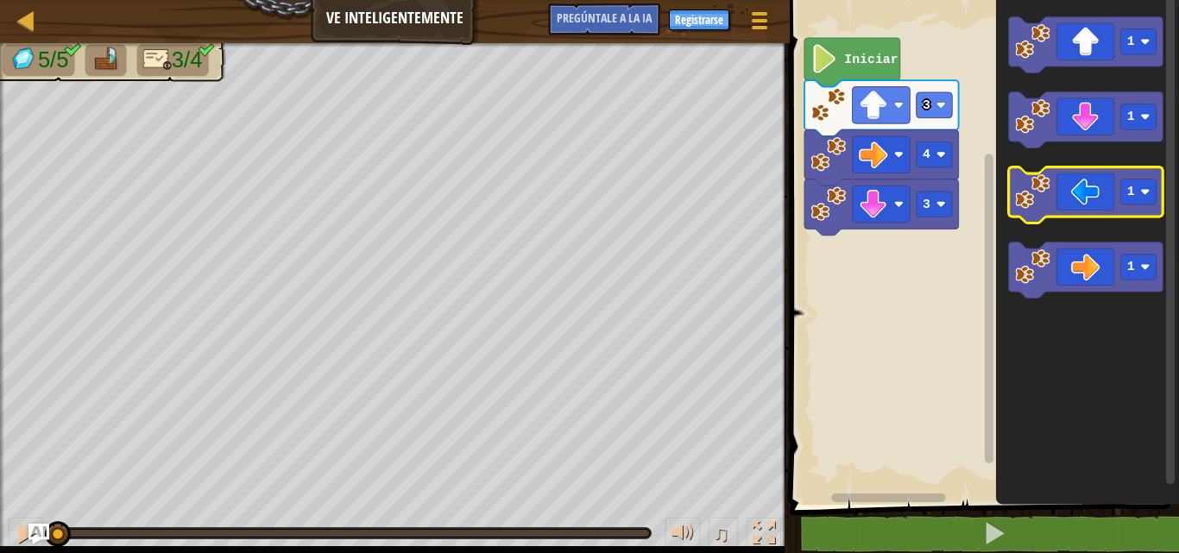
click at [1099, 202] on icon "Espacio de trabajo de Blockly" at bounding box center [1085, 195] width 155 height 56
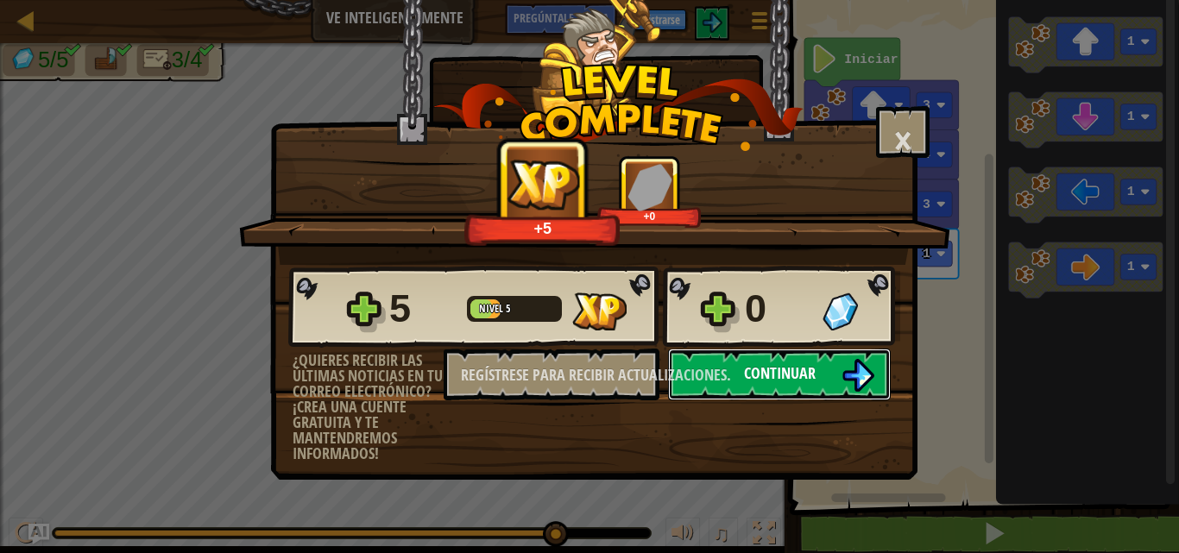
click at [718, 360] on button "Continuar" at bounding box center [779, 375] width 223 height 52
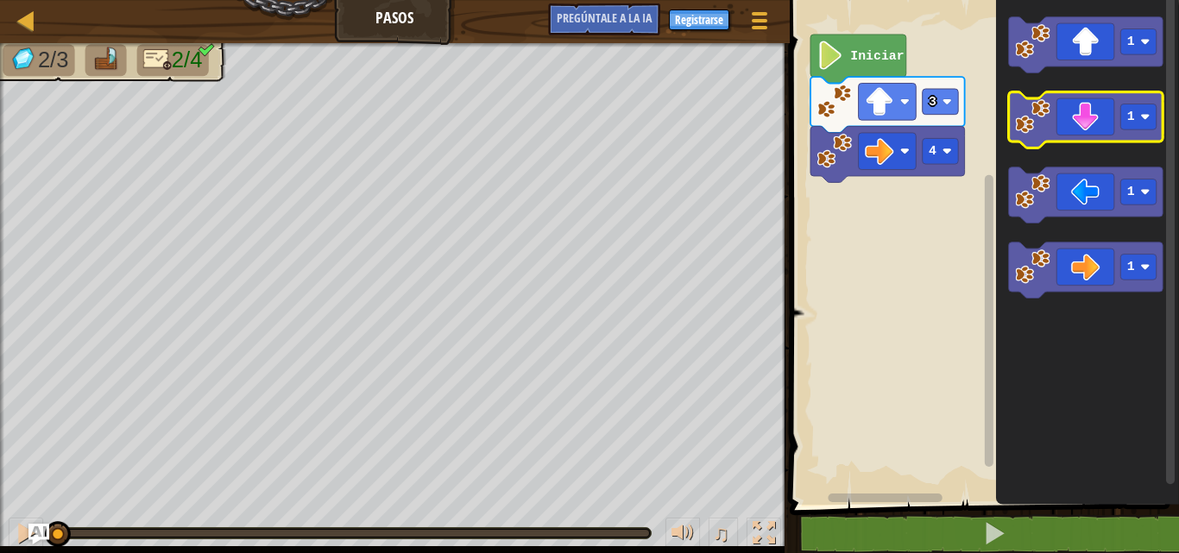
click at [1092, 132] on icon "Espacio de trabajo de Blockly" at bounding box center [1085, 120] width 155 height 56
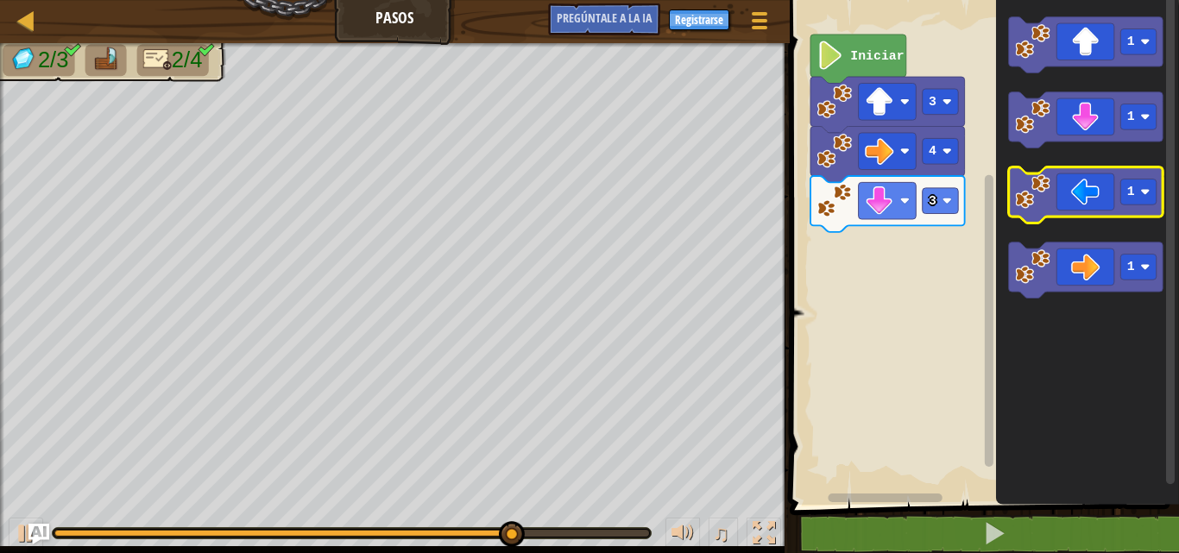
click at [1083, 197] on icon "Espacio de trabajo de Blockly" at bounding box center [1085, 195] width 155 height 56
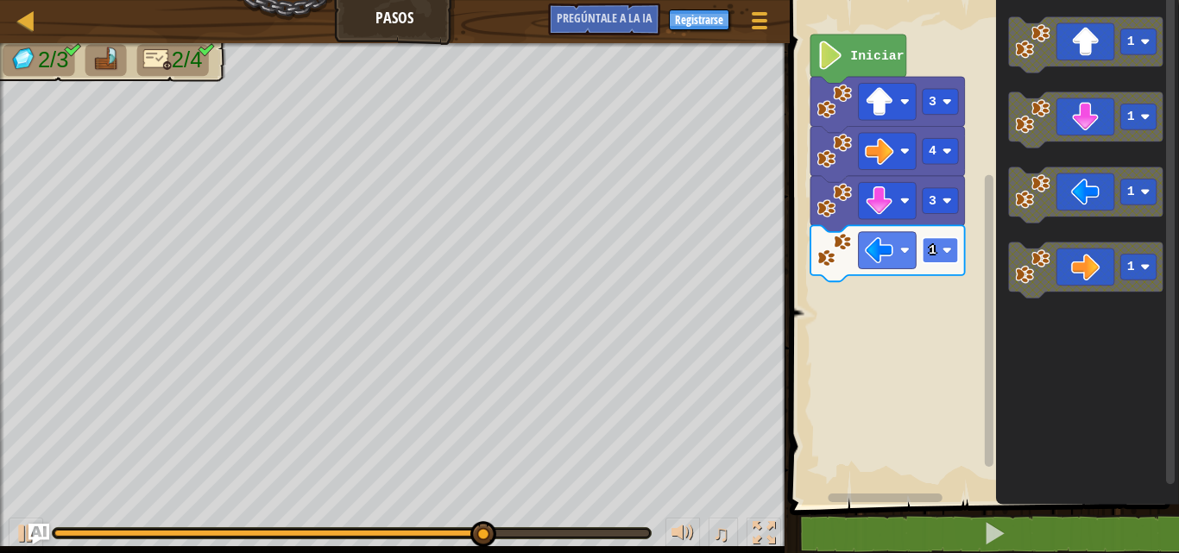
click at [937, 245] on rect "Espacio de trabajo de Blockly" at bounding box center [940, 250] width 36 height 26
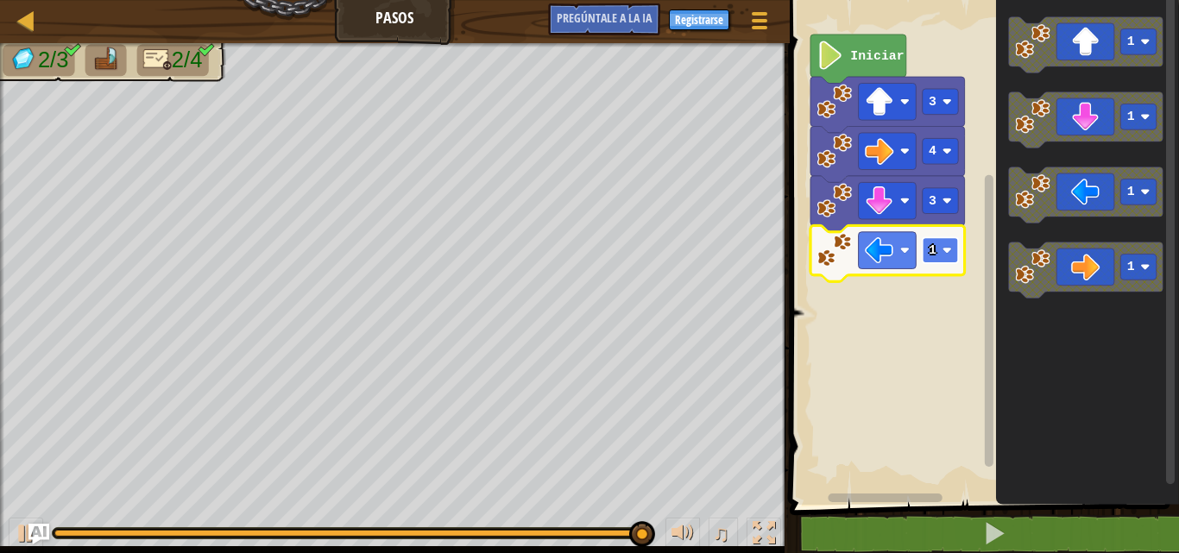
click at [952, 257] on rect "Espacio de trabajo de Blockly" at bounding box center [940, 250] width 36 height 26
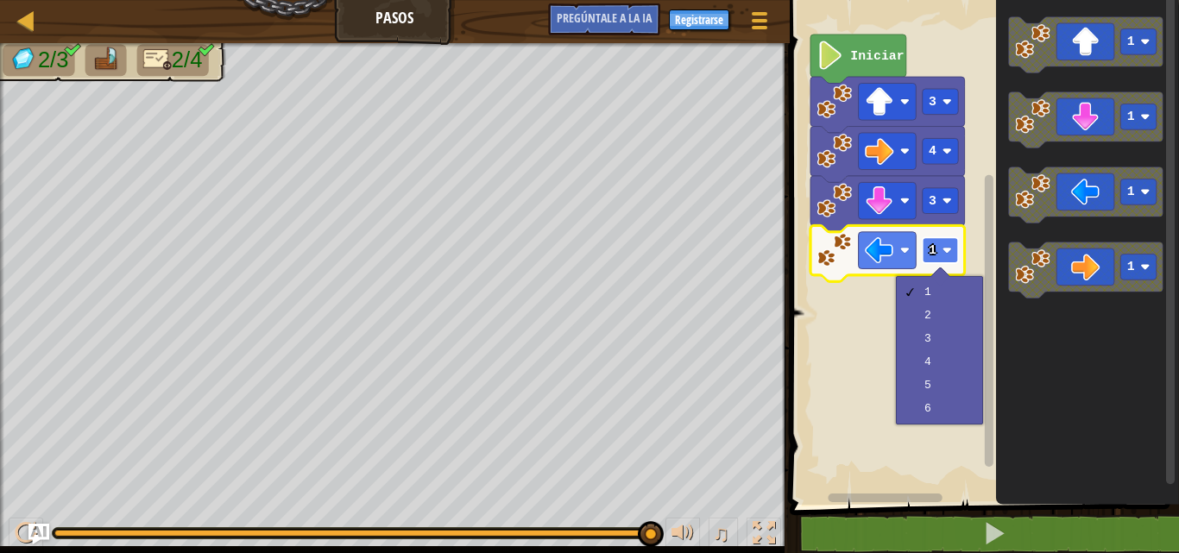
click at [950, 255] on image "Espacio de trabajo de Blockly" at bounding box center [946, 250] width 9 height 9
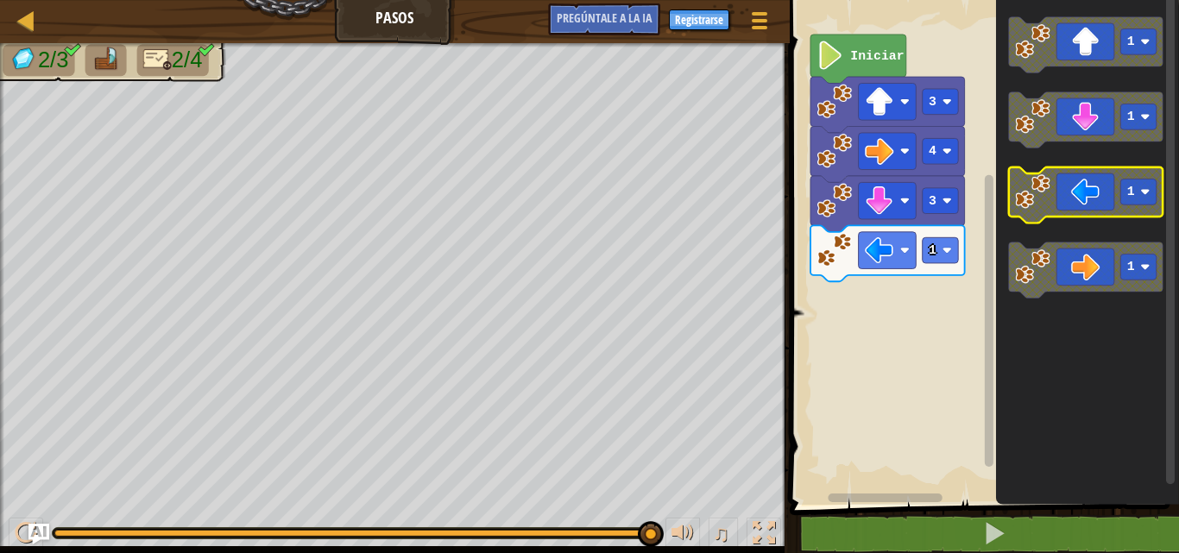
click at [1085, 199] on icon "Espacio de trabajo de Blockly" at bounding box center [1085, 195] width 155 height 56
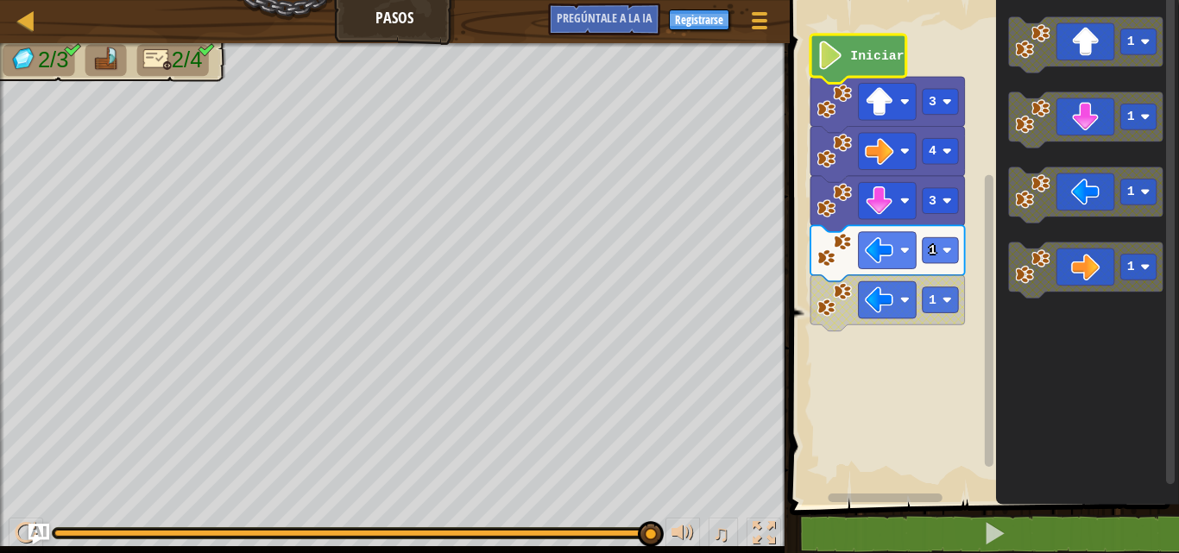
click at [876, 36] on icon "Espacio de trabajo de Blockly" at bounding box center [859, 59] width 96 height 49
click at [868, 53] on text "Iniciar" at bounding box center [877, 56] width 54 height 14
click at [837, 60] on image "Espacio de trabajo de Blockly" at bounding box center [830, 55] width 27 height 28
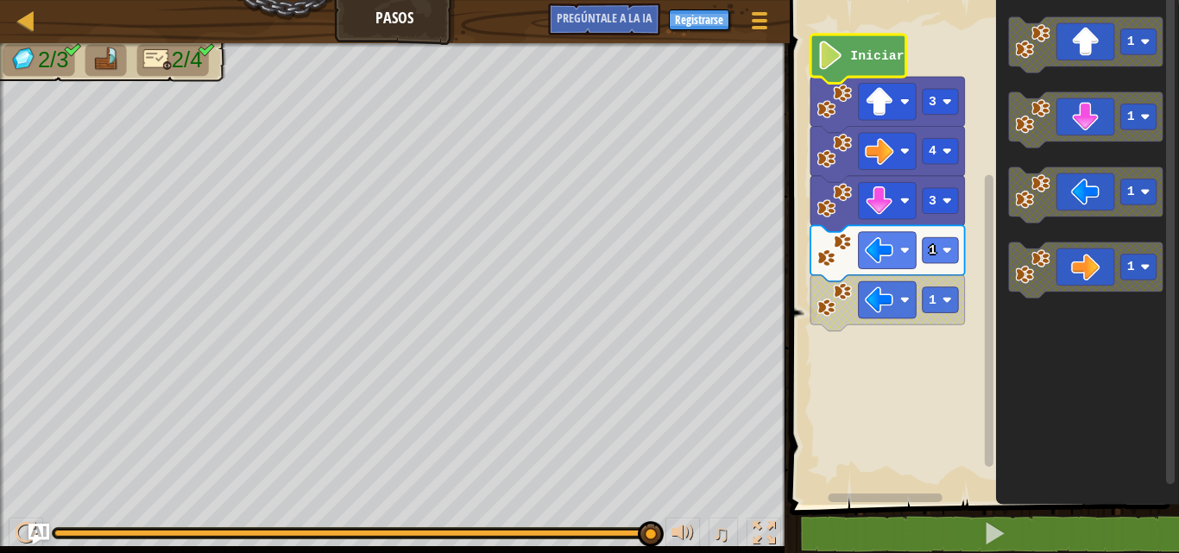
click at [837, 60] on image "Espacio de trabajo de Blockly" at bounding box center [830, 55] width 27 height 28
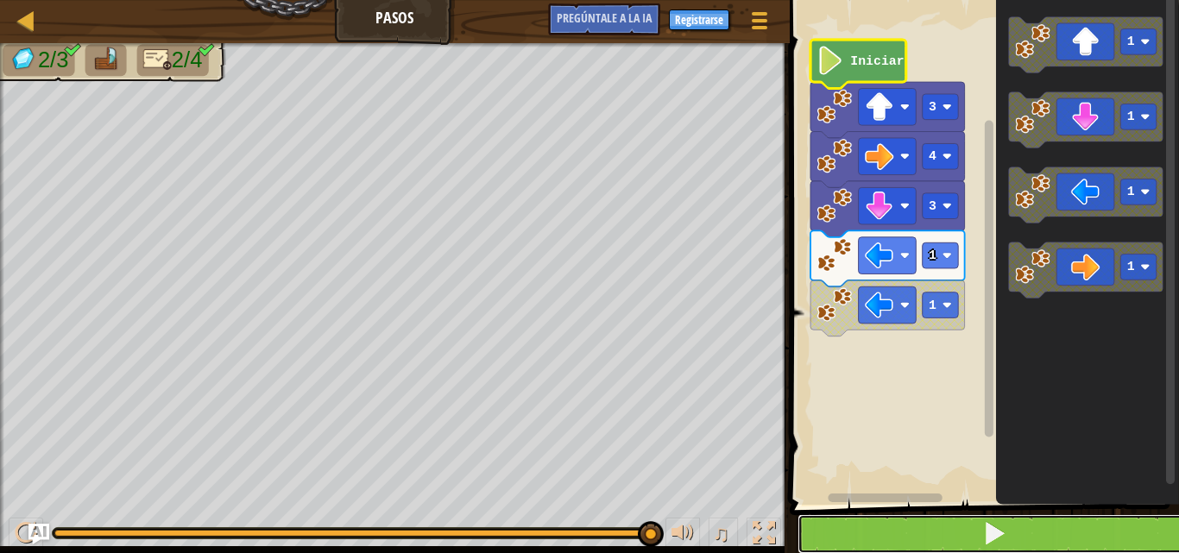
click at [897, 536] on button at bounding box center [995, 535] width 395 height 40
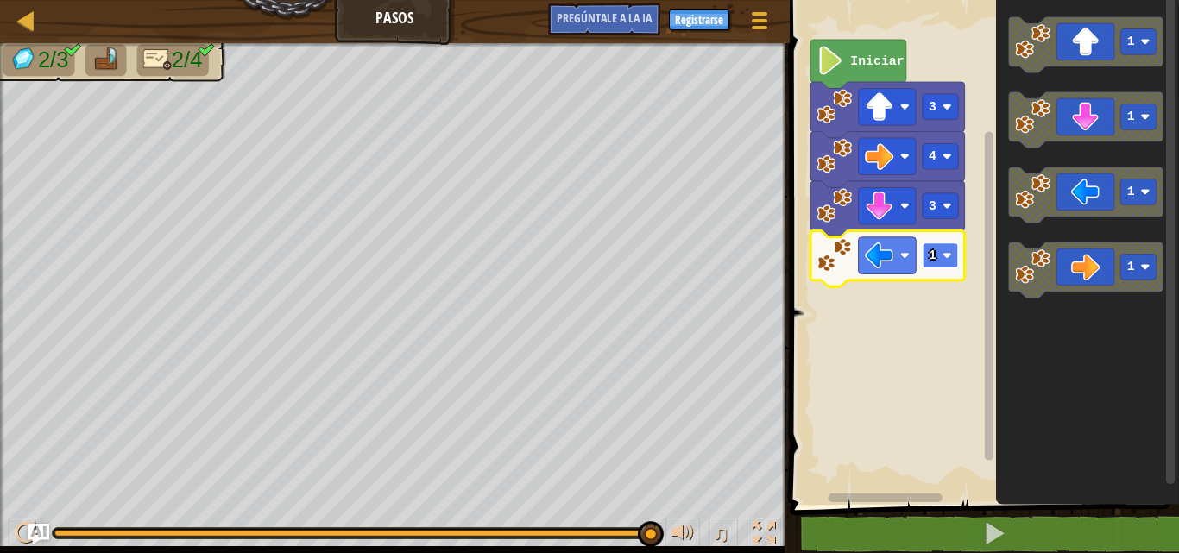
click at [937, 267] on rect "Espacio de trabajo de Blockly" at bounding box center [940, 256] width 36 height 26
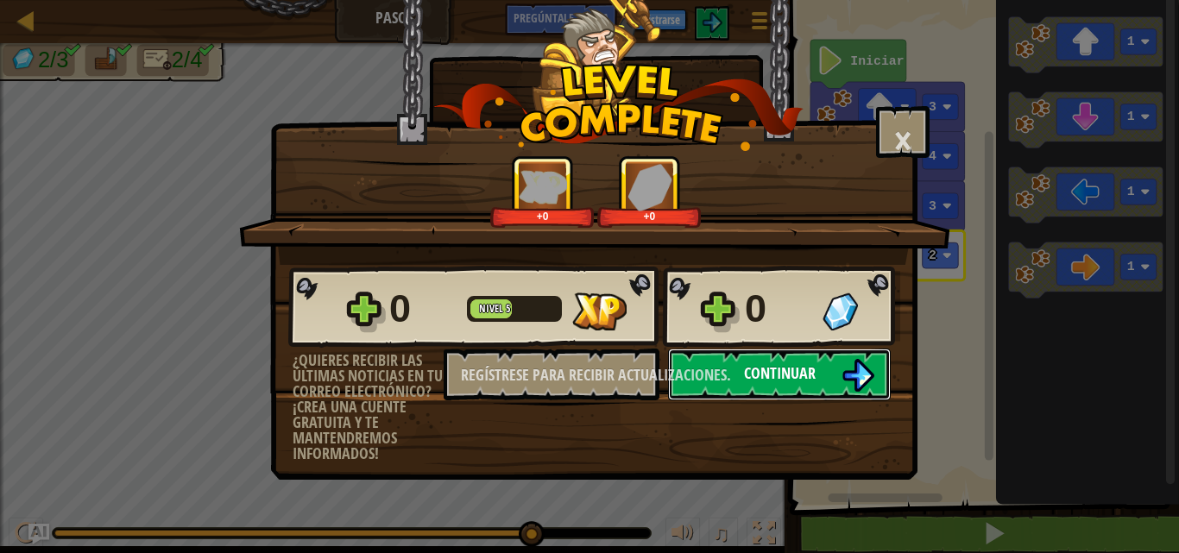
click at [823, 376] on button "Continuar" at bounding box center [779, 375] width 223 height 52
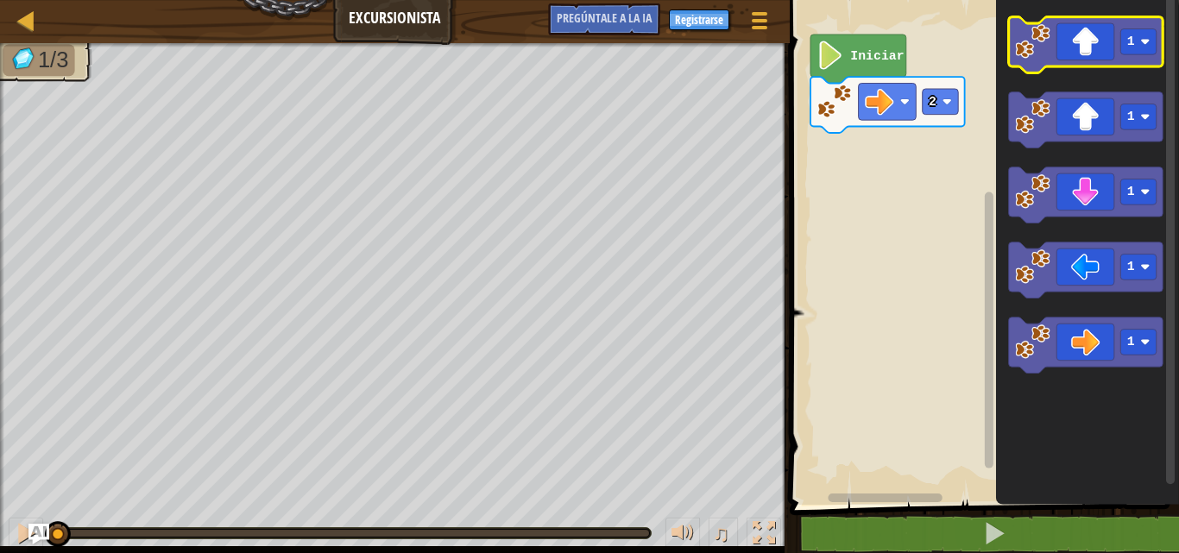
click at [1110, 48] on icon "Espacio de trabajo de Blockly" at bounding box center [1085, 45] width 155 height 56
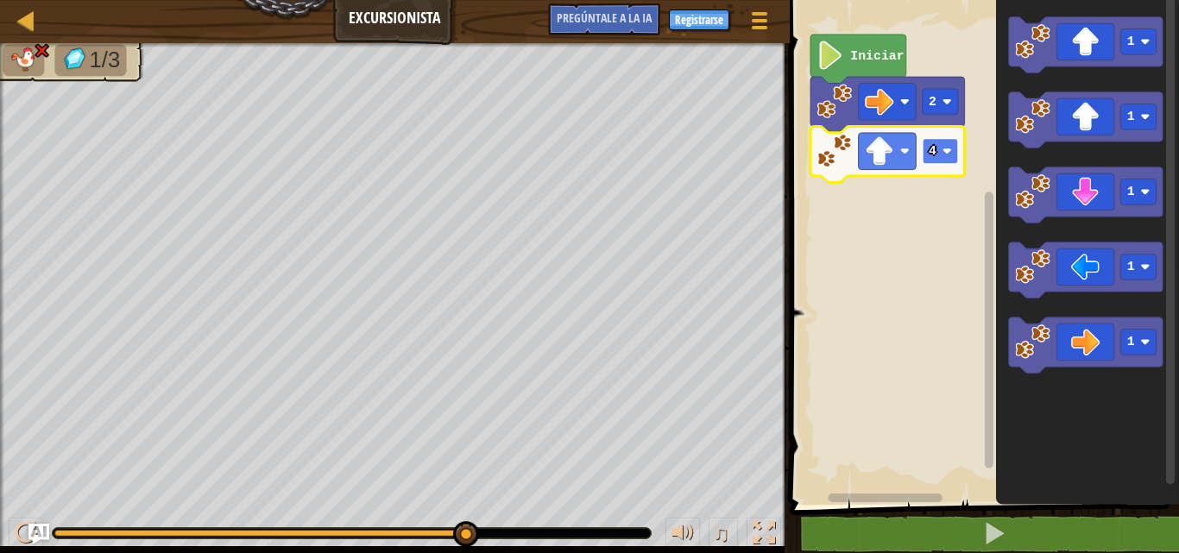
click at [941, 151] on rect "Espacio de trabajo de Blockly" at bounding box center [940, 151] width 36 height 26
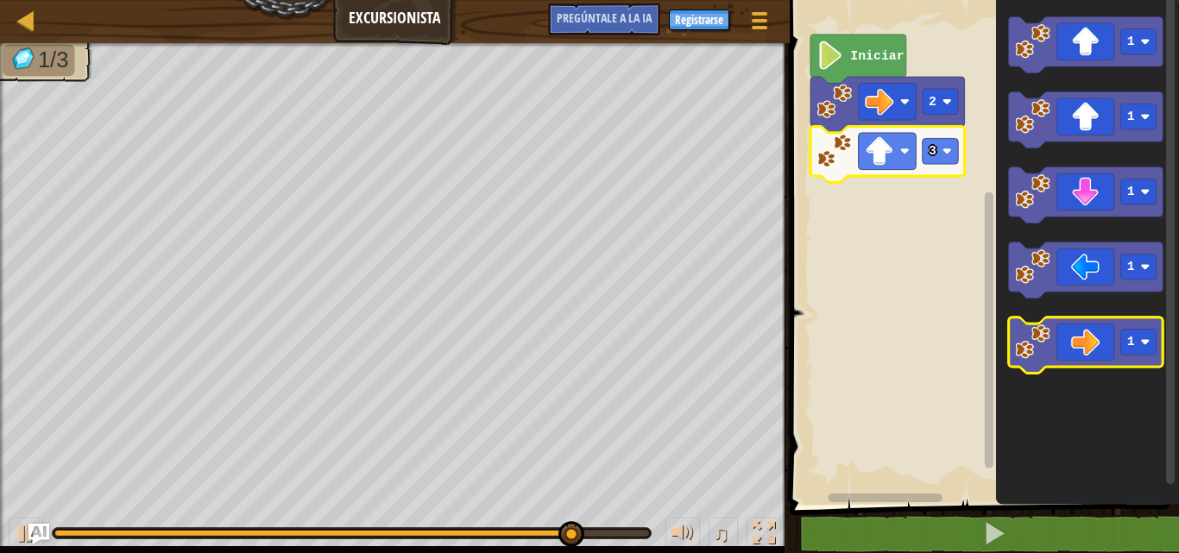
click at [1091, 353] on icon "Espacio de trabajo de Blockly" at bounding box center [1085, 346] width 155 height 56
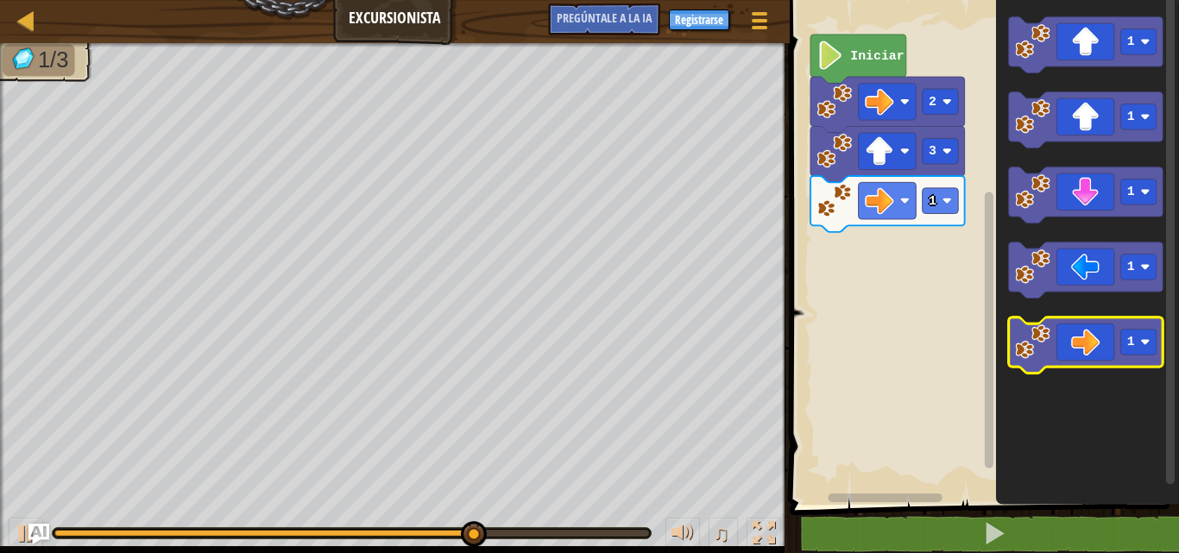
click at [1090, 358] on icon "Espacio de trabajo de Blockly" at bounding box center [1085, 346] width 155 height 56
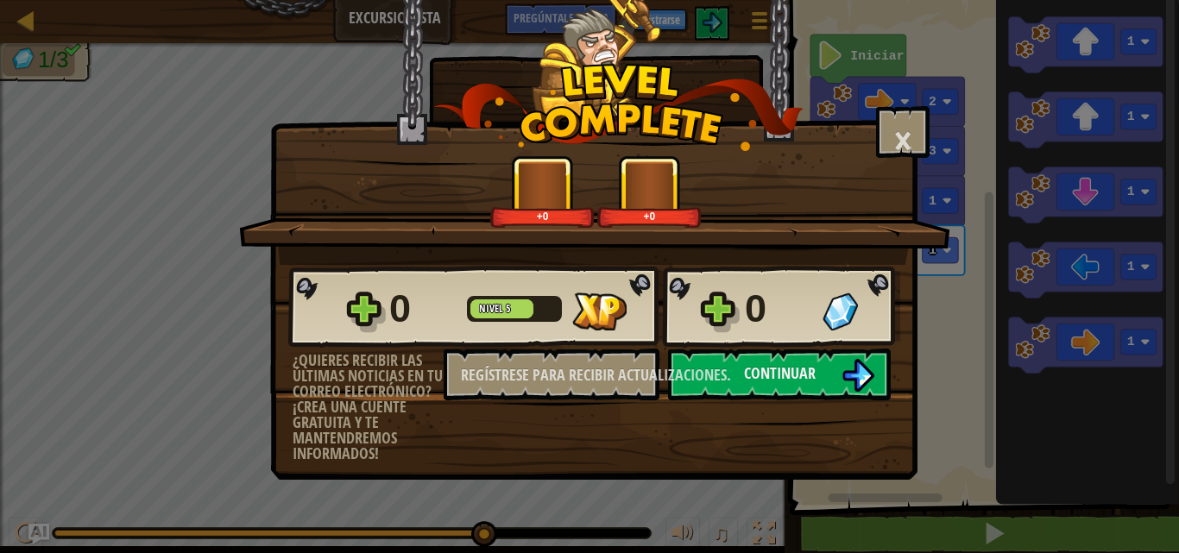
click at [764, 527] on div "× Punto este nivel: +0 +0 Estrías reticuladas... 0 Nivel 5 0 ¿Quieres recibir l…" at bounding box center [589, 276] width 1179 height 553
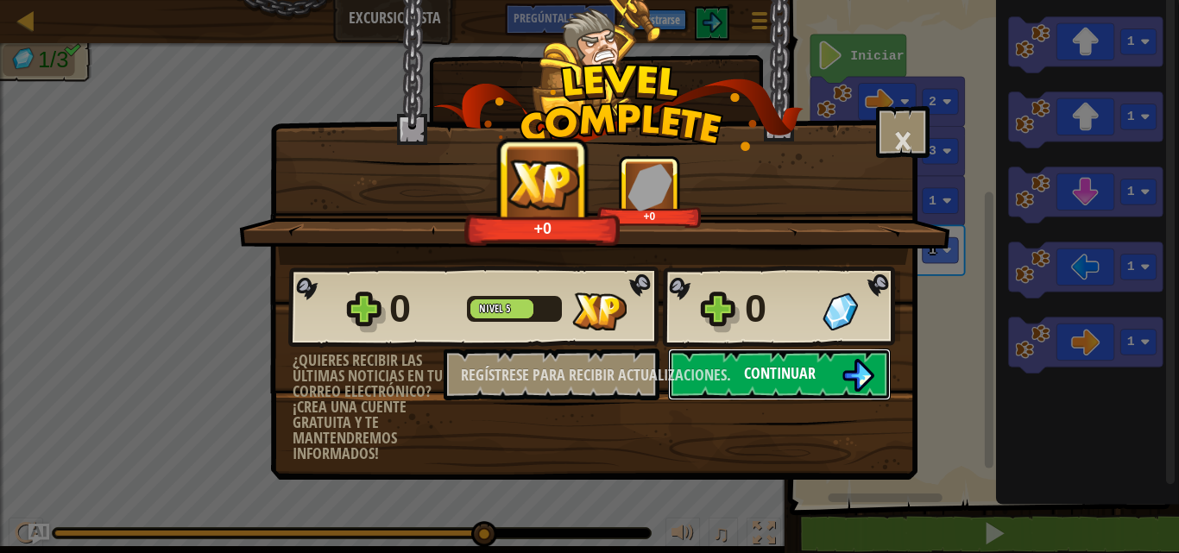
click at [849, 380] on img at bounding box center [858, 375] width 33 height 33
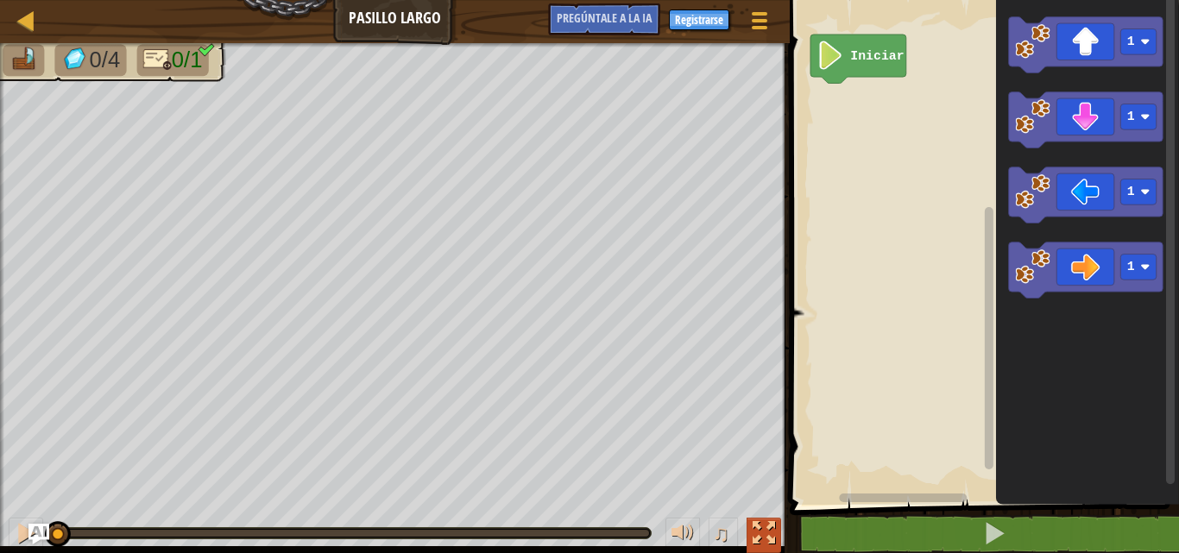
click at [767, 538] on div at bounding box center [764, 533] width 22 height 22
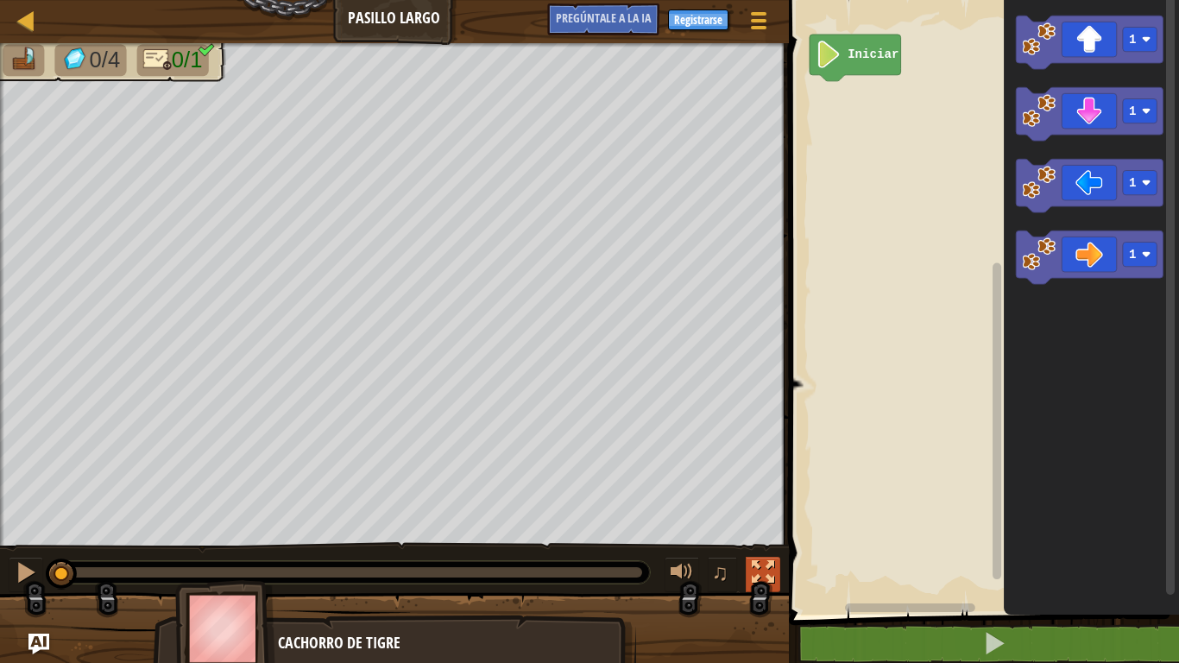
click at [761, 552] on div at bounding box center [763, 572] width 22 height 22
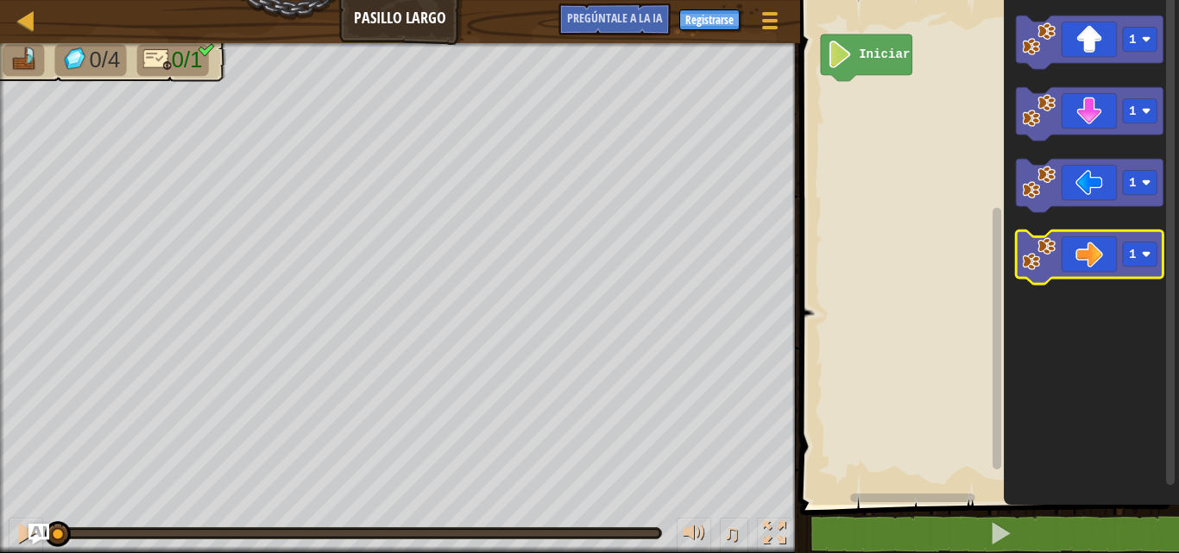
click at [1105, 260] on icon "Espacio de trabajo de Blockly" at bounding box center [1089, 257] width 147 height 54
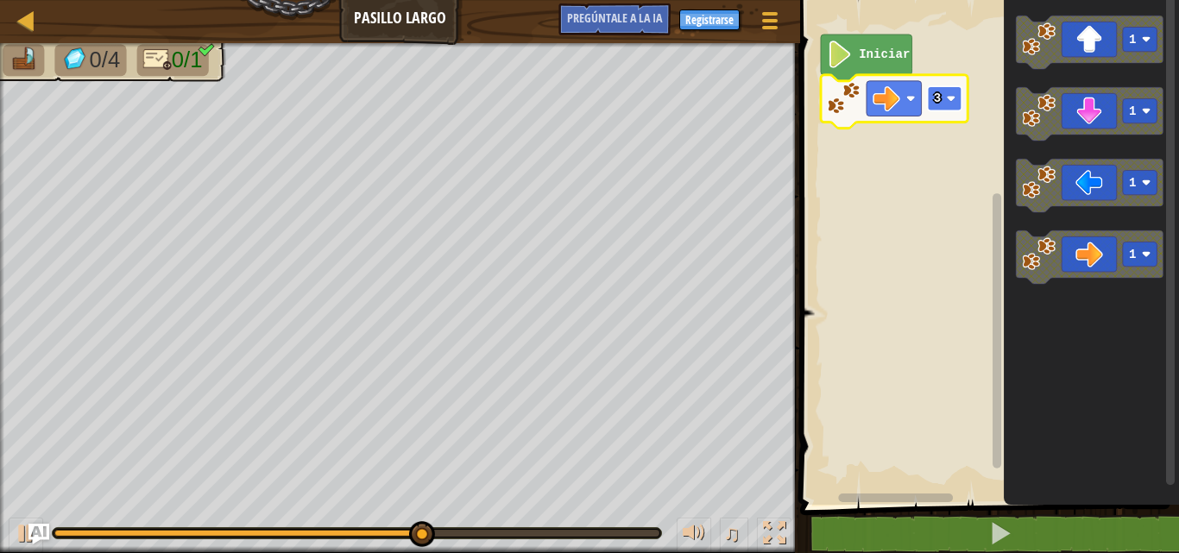
click at [950, 98] on image "Espacio de trabajo de Blockly" at bounding box center [951, 98] width 9 height 9
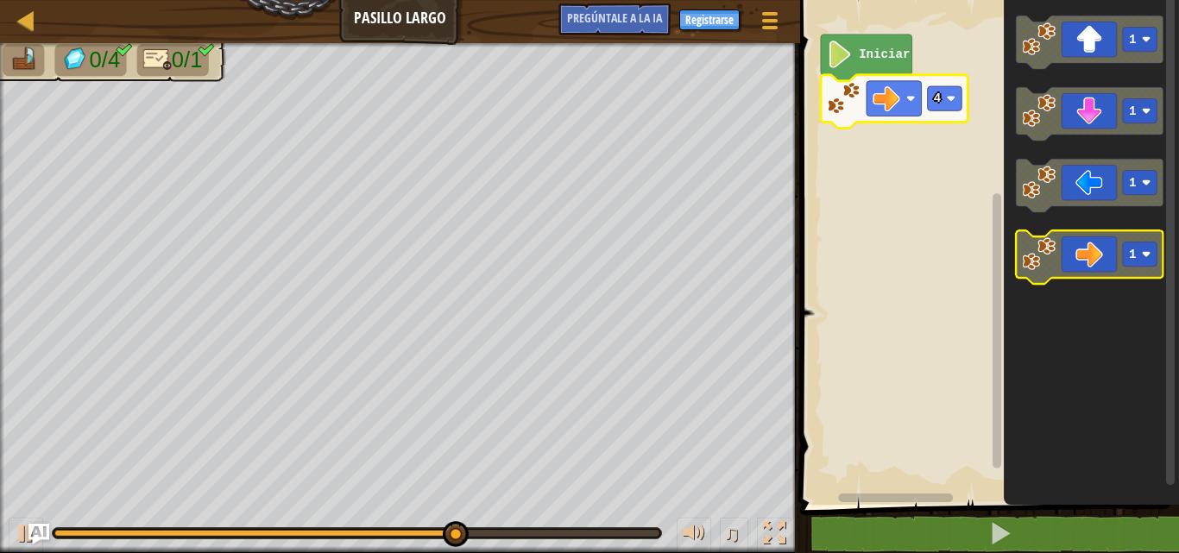
click at [1097, 249] on icon "Espacio de trabajo de Blockly" at bounding box center [1089, 257] width 147 height 54
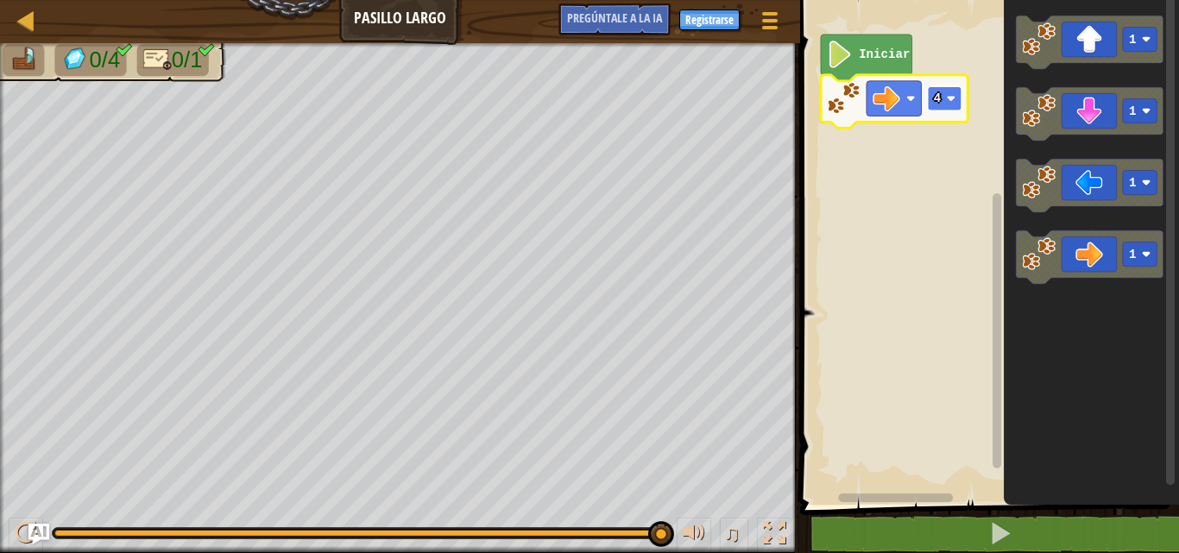
click at [957, 103] on rect "Espacio de trabajo de Blockly" at bounding box center [945, 98] width 35 height 24
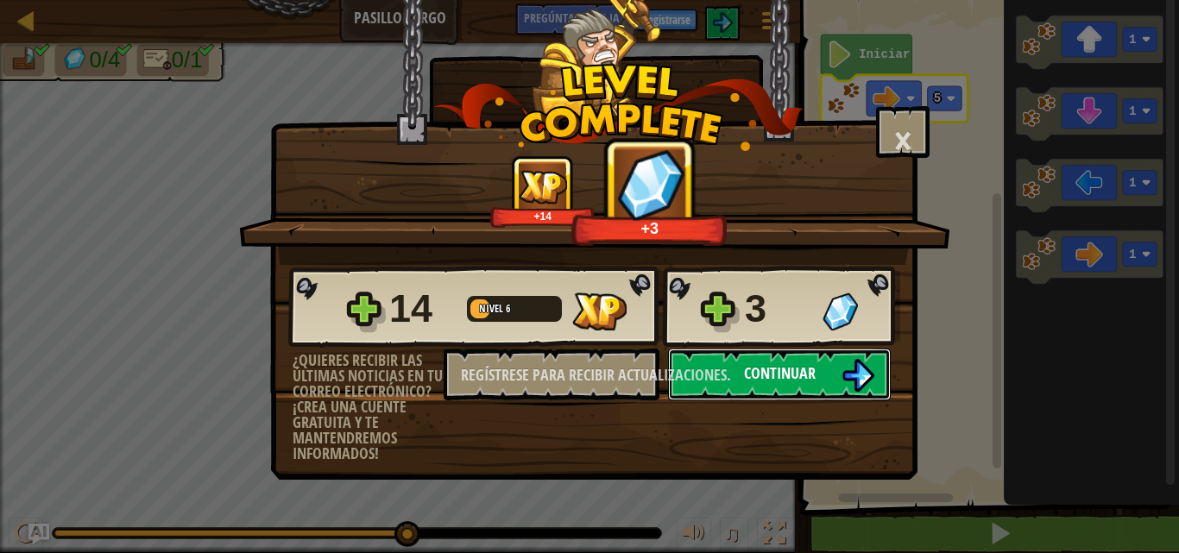
click at [763, 376] on font "Continuar" at bounding box center [780, 374] width 72 height 22
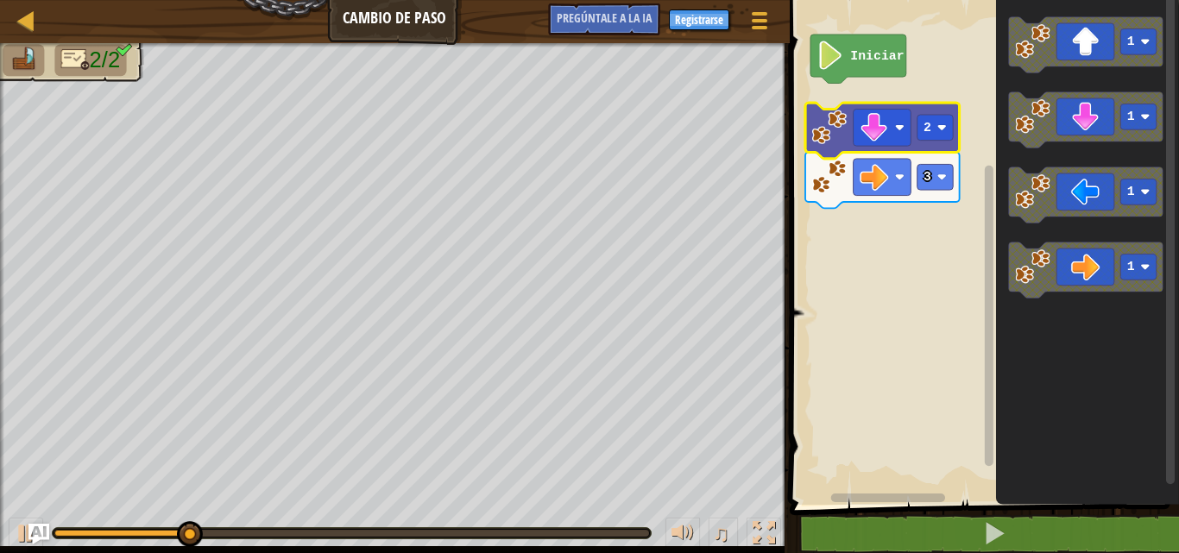
click at [937, 192] on icon "Espacio de trabajo de Blockly" at bounding box center [882, 181] width 155 height 56
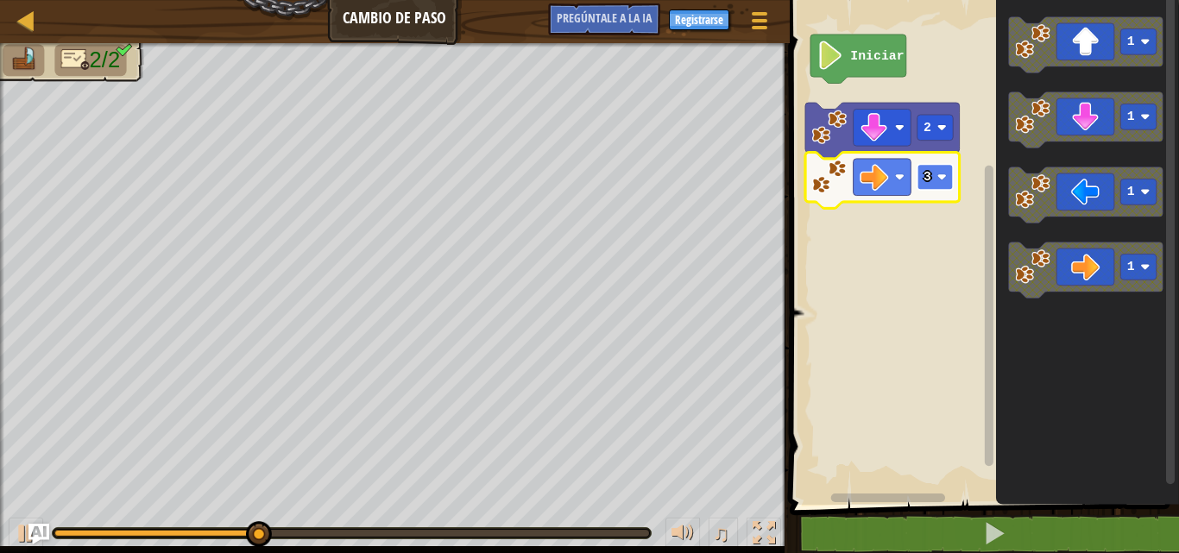
click at [925, 181] on text "3" at bounding box center [928, 177] width 8 height 14
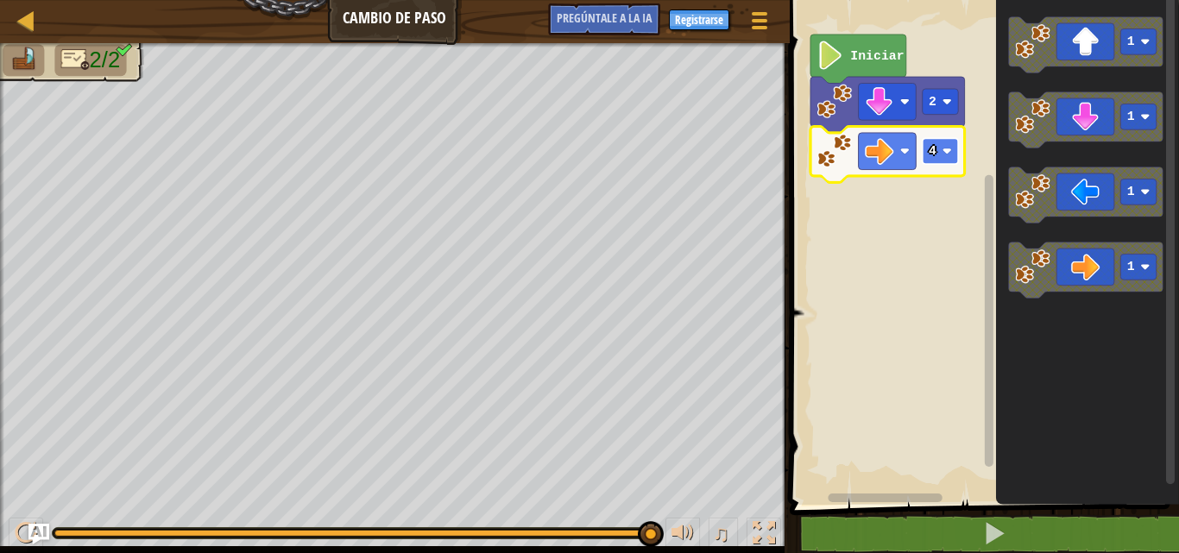
click at [929, 154] on text "4" at bounding box center [933, 151] width 8 height 14
click at [931, 161] on rect "Espacio de trabajo de Blockly" at bounding box center [940, 151] width 36 height 26
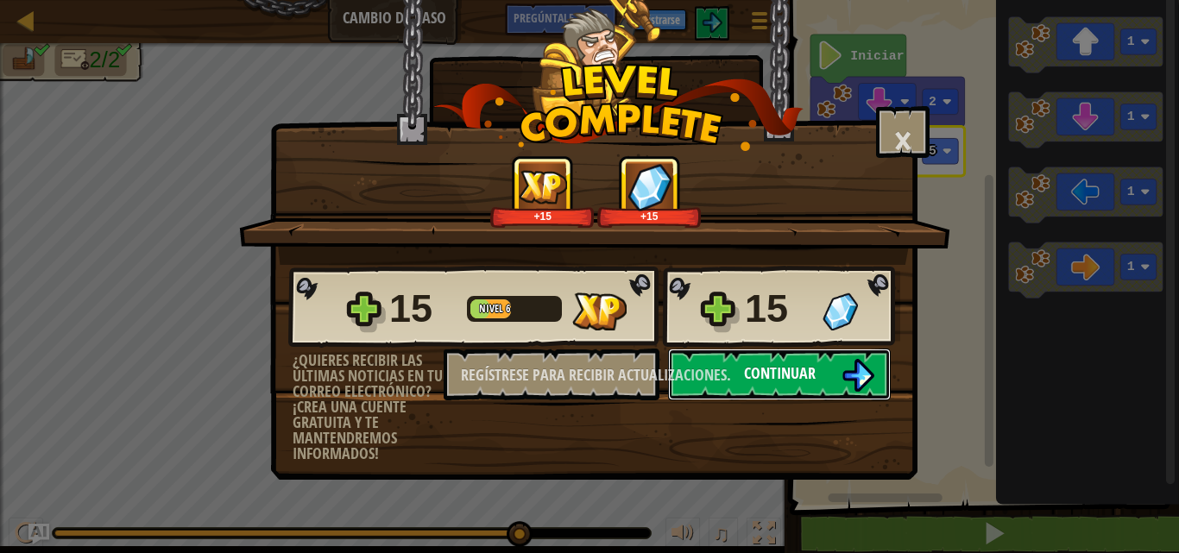
click at [799, 370] on font "Continuar" at bounding box center [780, 374] width 72 height 22
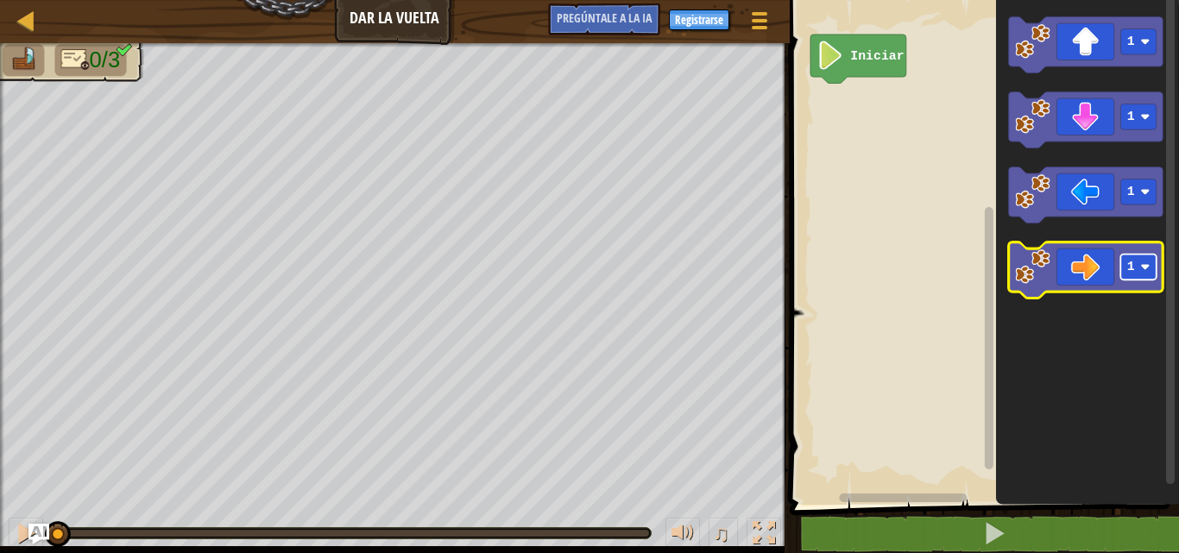
click at [1132, 269] on text "1" at bounding box center [1131, 268] width 8 height 14
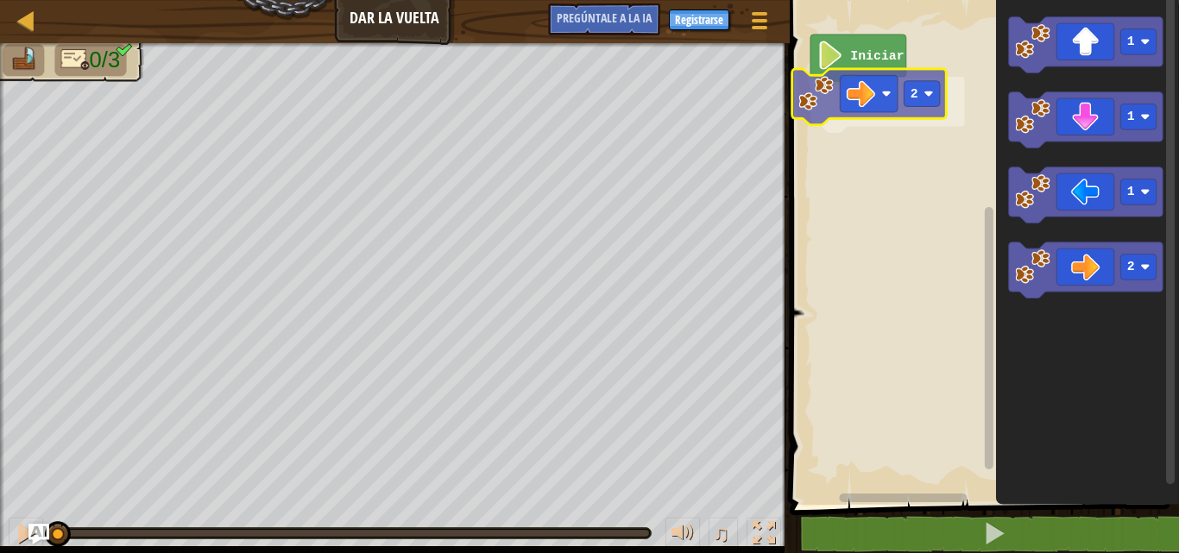
click at [880, 87] on div "Iniciar 2 1 1 1 2 2" at bounding box center [982, 248] width 395 height 514
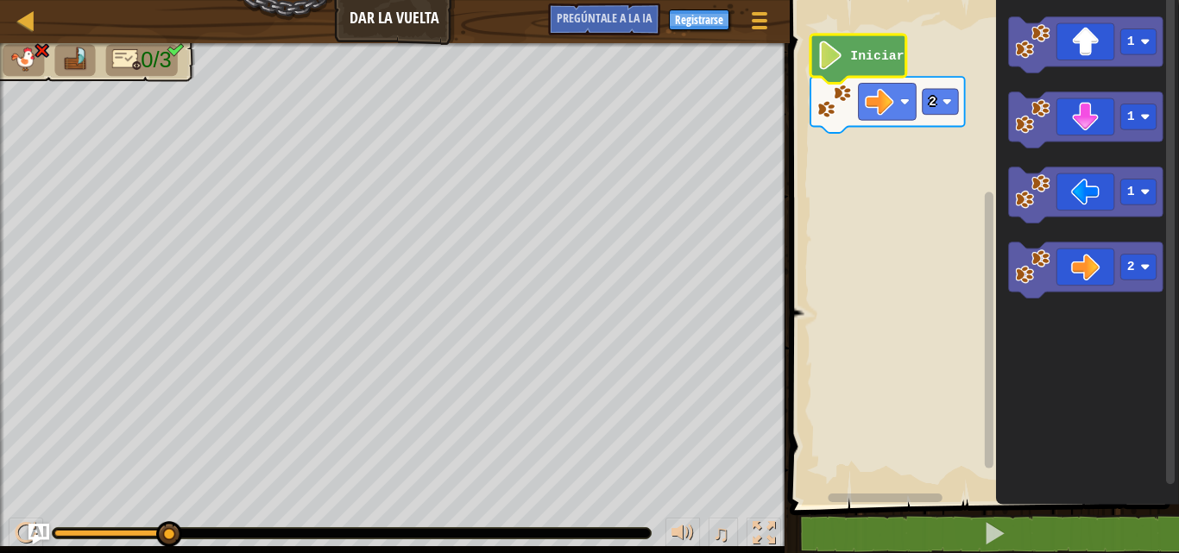
click at [865, 49] on text "Iniciar" at bounding box center [877, 56] width 54 height 14
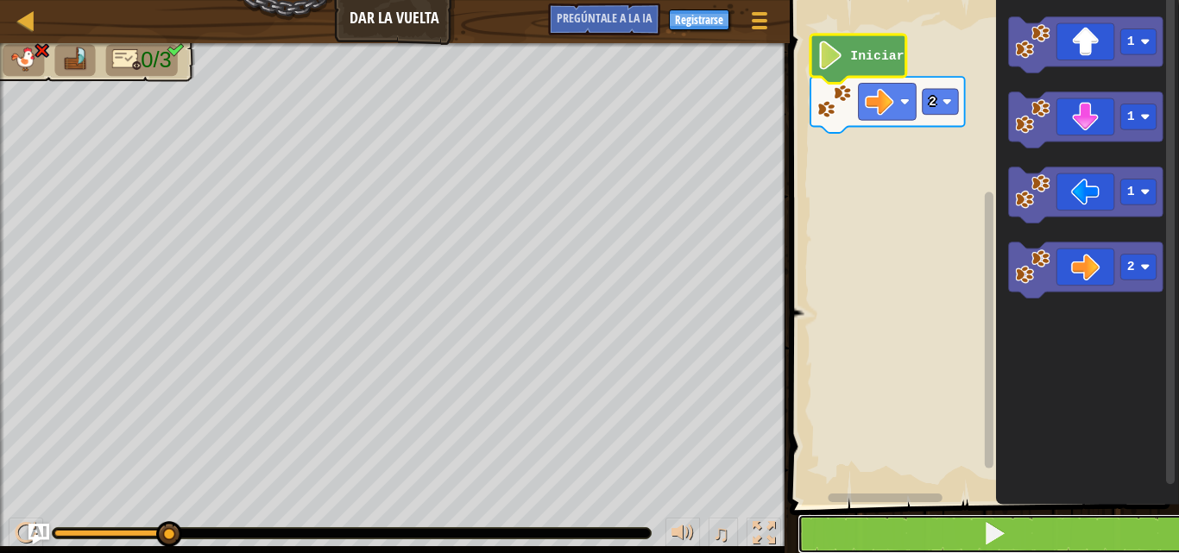
click at [882, 533] on button at bounding box center [995, 535] width 395 height 40
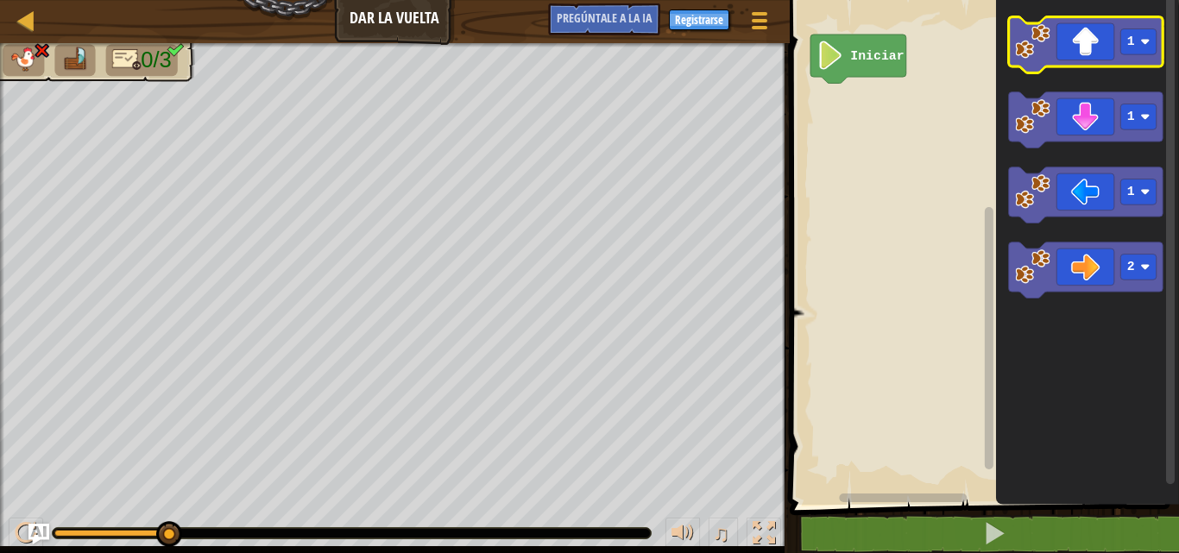
click at [1094, 31] on icon "Espacio de trabajo de Blockly" at bounding box center [1085, 45] width 155 height 56
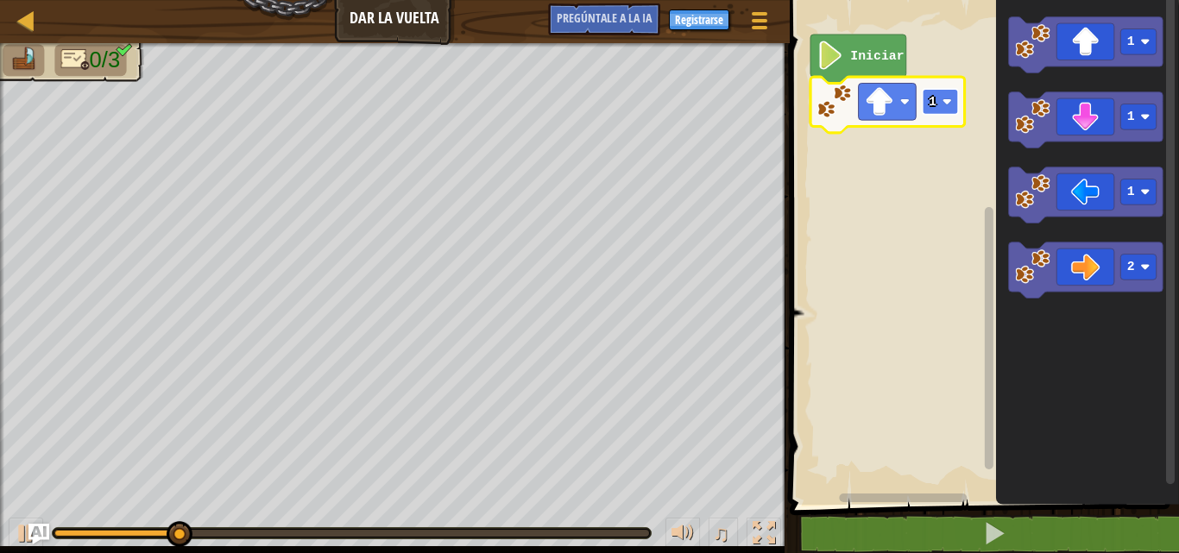
click at [933, 96] on text "1" at bounding box center [933, 102] width 8 height 14
click at [951, 113] on rect "Espacio de trabajo de Blockly" at bounding box center [940, 102] width 36 height 26
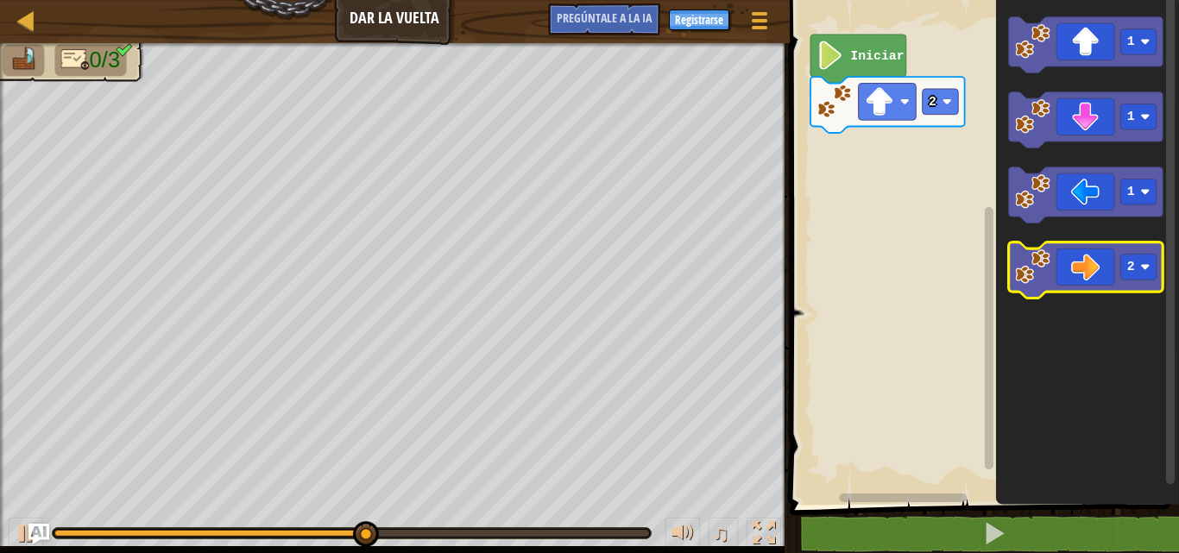
click at [1108, 262] on icon "Espacio de trabajo de Blockly" at bounding box center [1085, 271] width 155 height 56
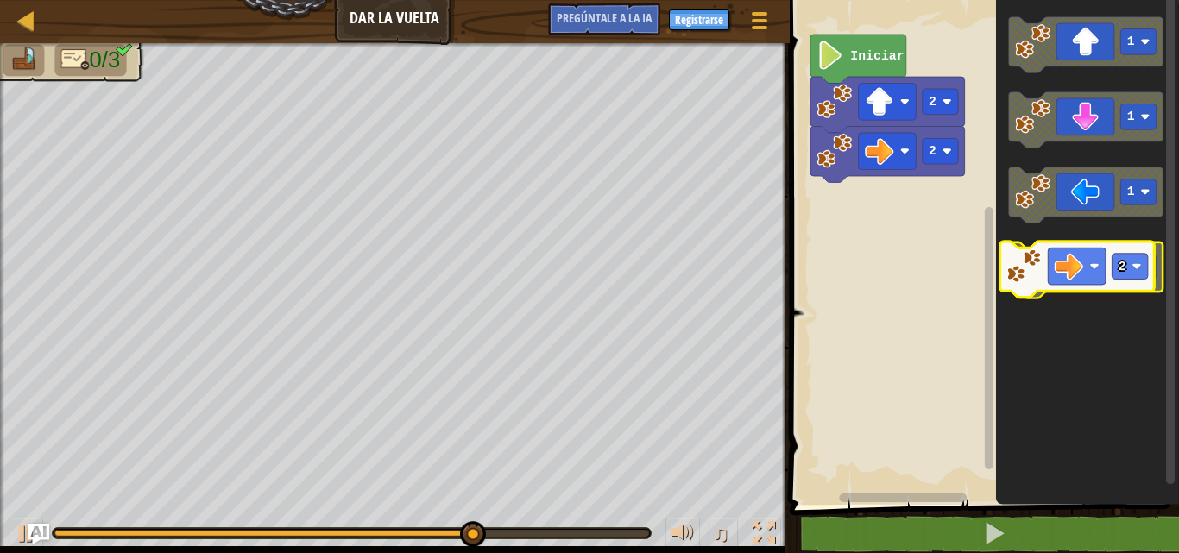
click at [1097, 257] on icon "Espacio de trabajo de Blockly" at bounding box center [1085, 271] width 155 height 56
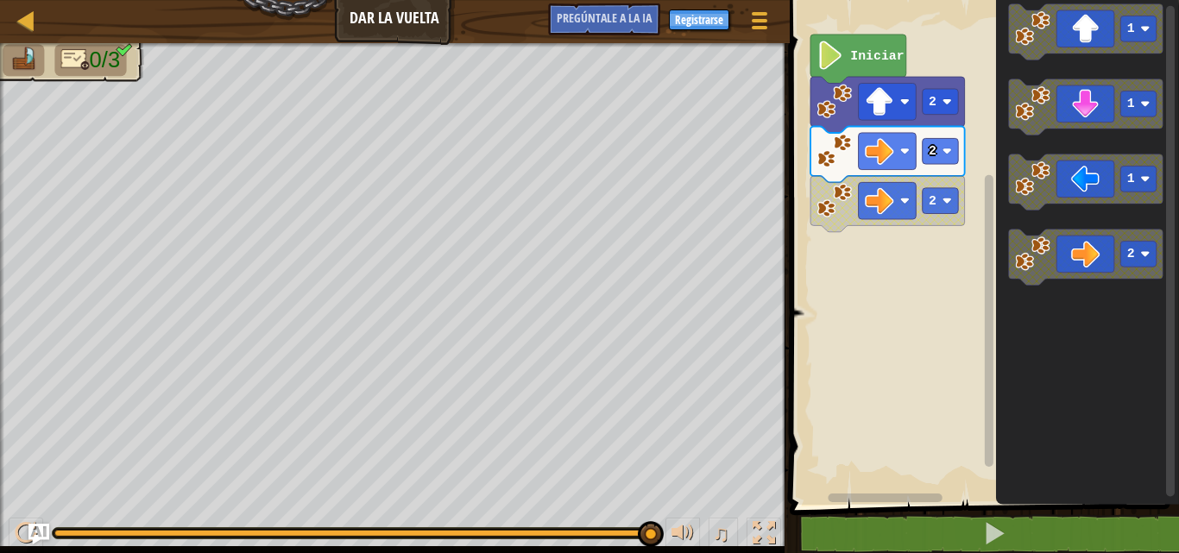
click at [1011, 237] on icon "Espacio de trabajo de Blockly" at bounding box center [1085, 258] width 155 height 56
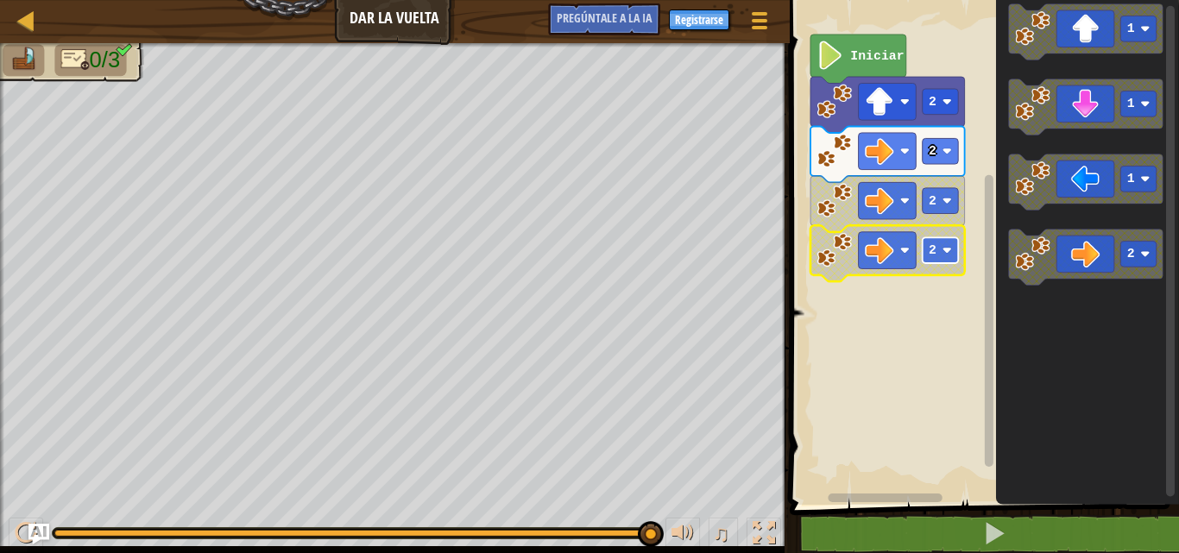
click at [941, 238] on rect "Espacio de trabajo de Blockly" at bounding box center [940, 250] width 36 height 26
click at [1132, 23] on text "1" at bounding box center [1131, 29] width 8 height 14
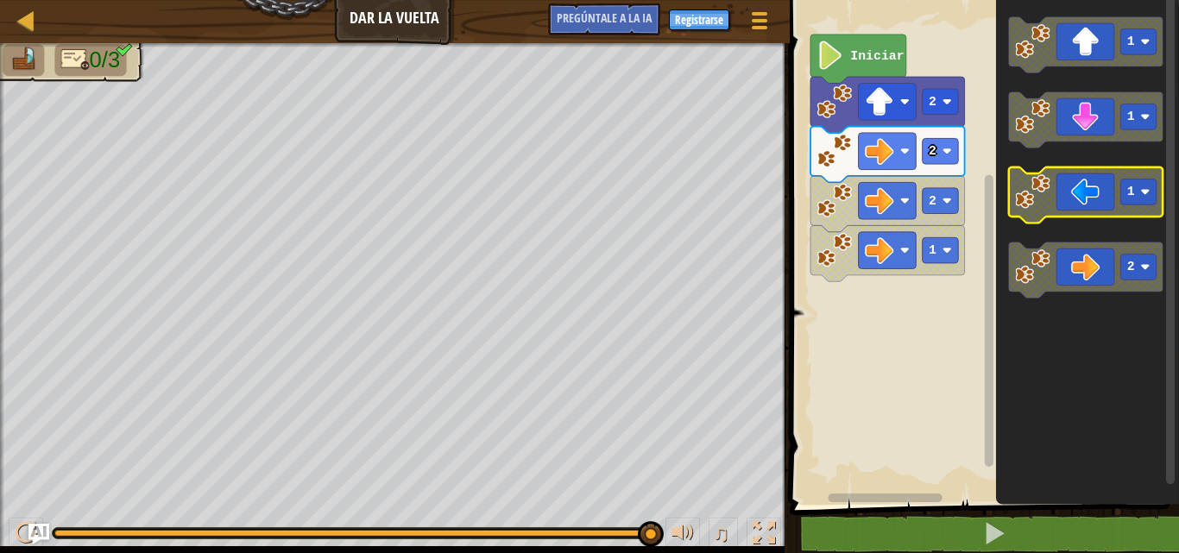
click at [1093, 97] on g "1 1 1 2" at bounding box center [1085, 157] width 155 height 281
click at [1020, 104] on g "1 1 1 2" at bounding box center [1085, 157] width 155 height 281
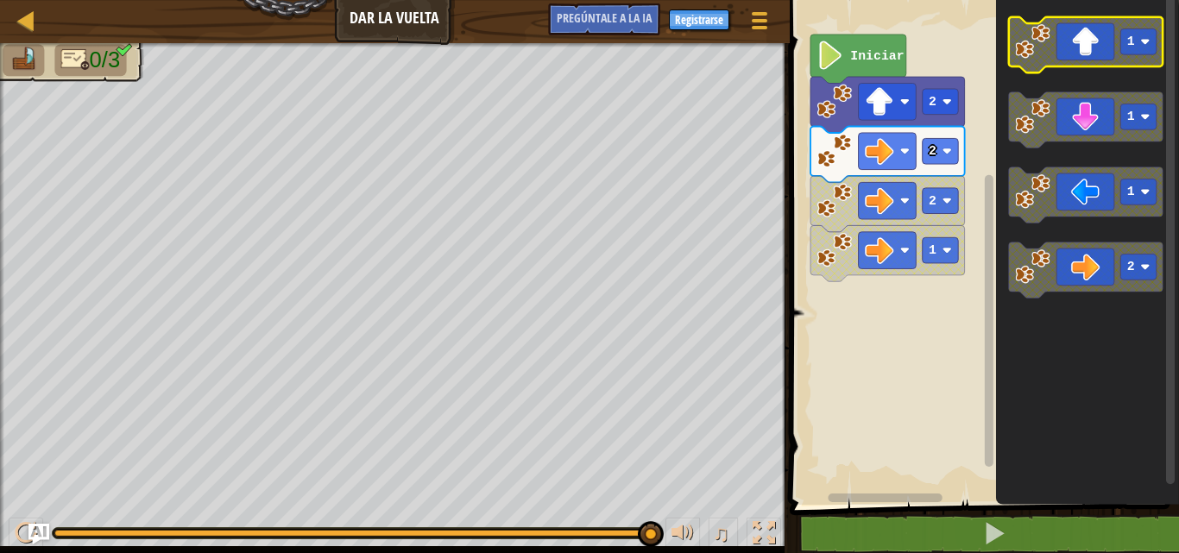
click at [1034, 28] on icon "1 1 1 2" at bounding box center [1087, 248] width 183 height 514
click at [1059, 62] on g "1" at bounding box center [1085, 45] width 155 height 56
click at [1034, 39] on g "1" at bounding box center [1085, 45] width 155 height 56
click at [1037, 78] on icon "1 1 1 2" at bounding box center [1087, 248] width 183 height 514
click at [1071, 29] on icon "Espacio de trabajo de Blockly" at bounding box center [1085, 45] width 155 height 56
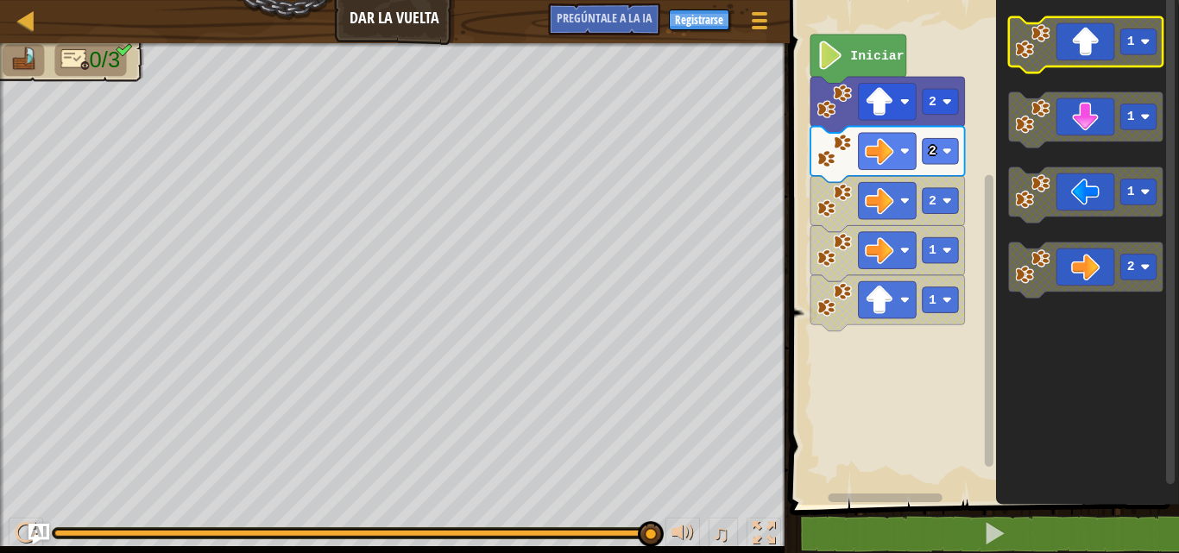
click at [1069, 30] on icon "1 1 1 2" at bounding box center [1087, 248] width 183 height 514
click at [1094, 54] on icon "Espacio de trabajo de Blockly" at bounding box center [1085, 45] width 155 height 56
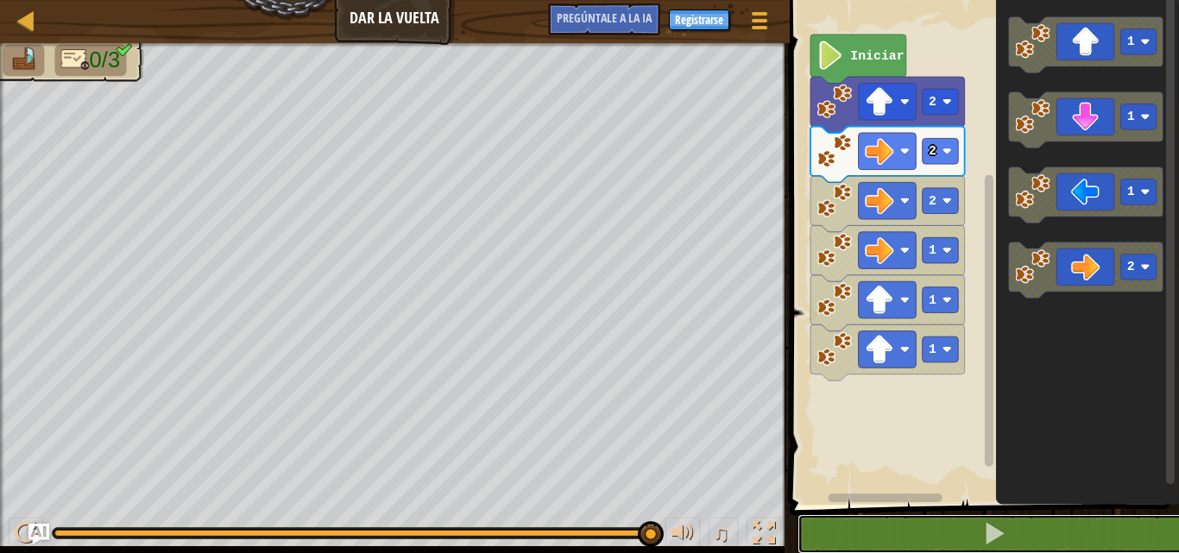
drag, startPoint x: 921, startPoint y: 518, endPoint x: 926, endPoint y: 501, distance: 18.0
click at [921, 517] on button at bounding box center [995, 535] width 395 height 40
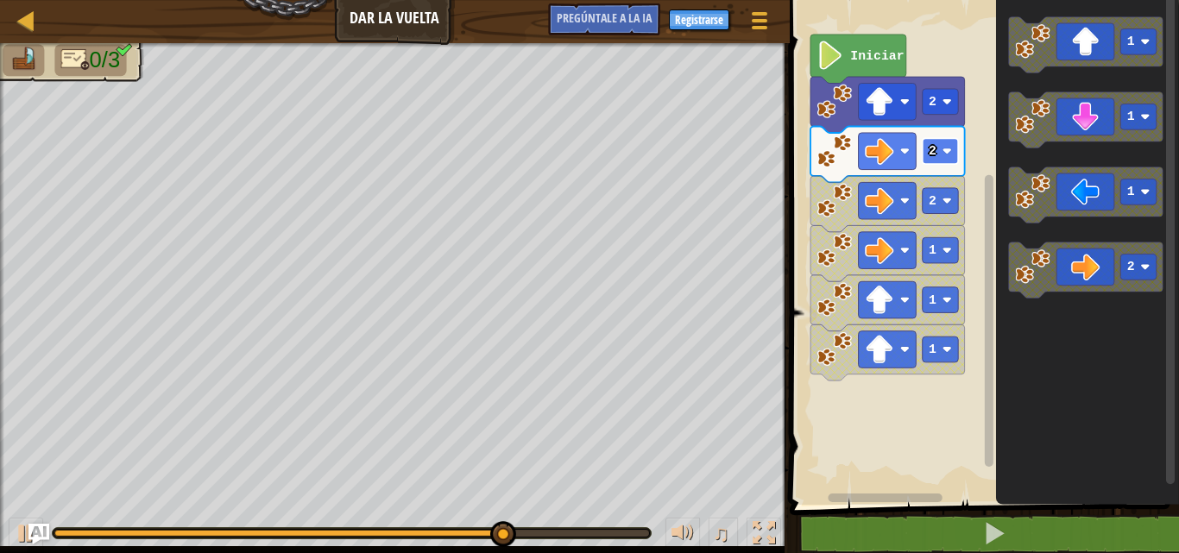
click at [935, 161] on rect "Espacio de trabajo de Blockly" at bounding box center [940, 151] width 36 height 26
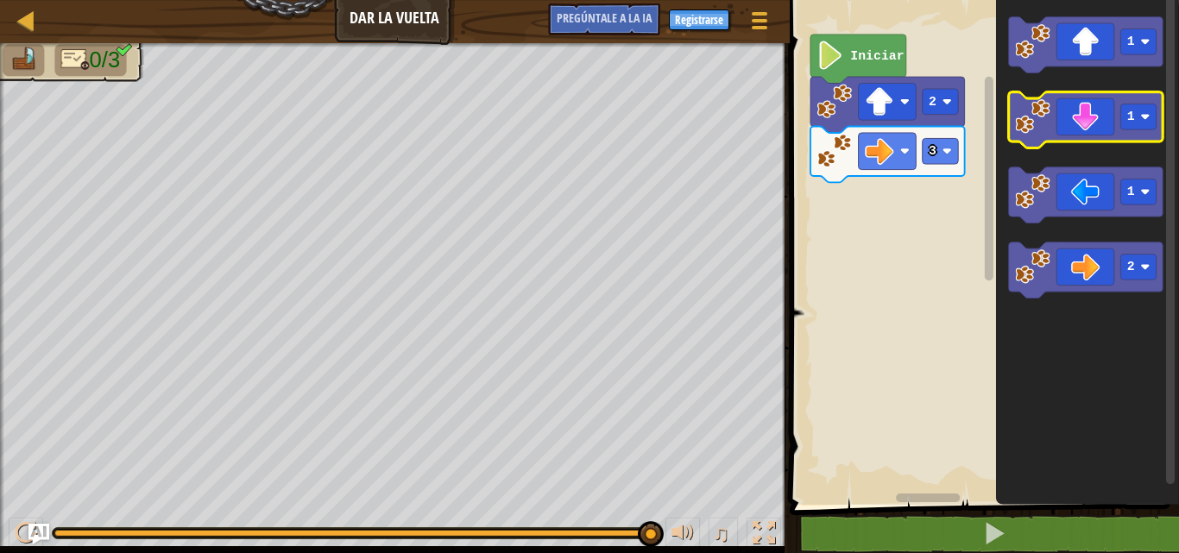
click at [1102, 119] on icon "Espacio de trabajo de Blockly" at bounding box center [1085, 120] width 155 height 56
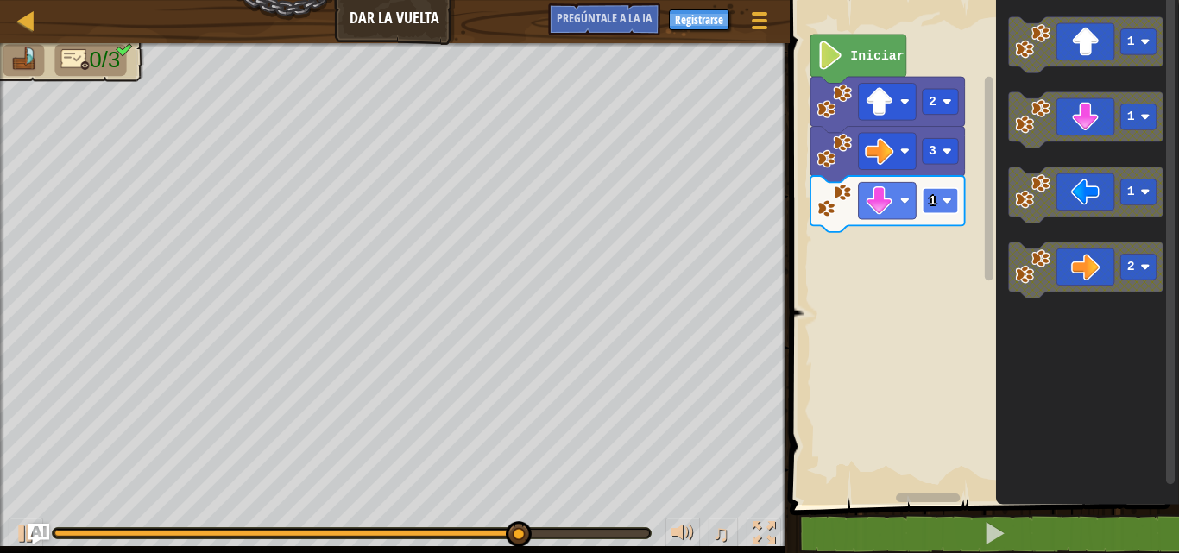
click at [937, 203] on rect "Espacio de trabajo de Blockly" at bounding box center [940, 201] width 36 height 26
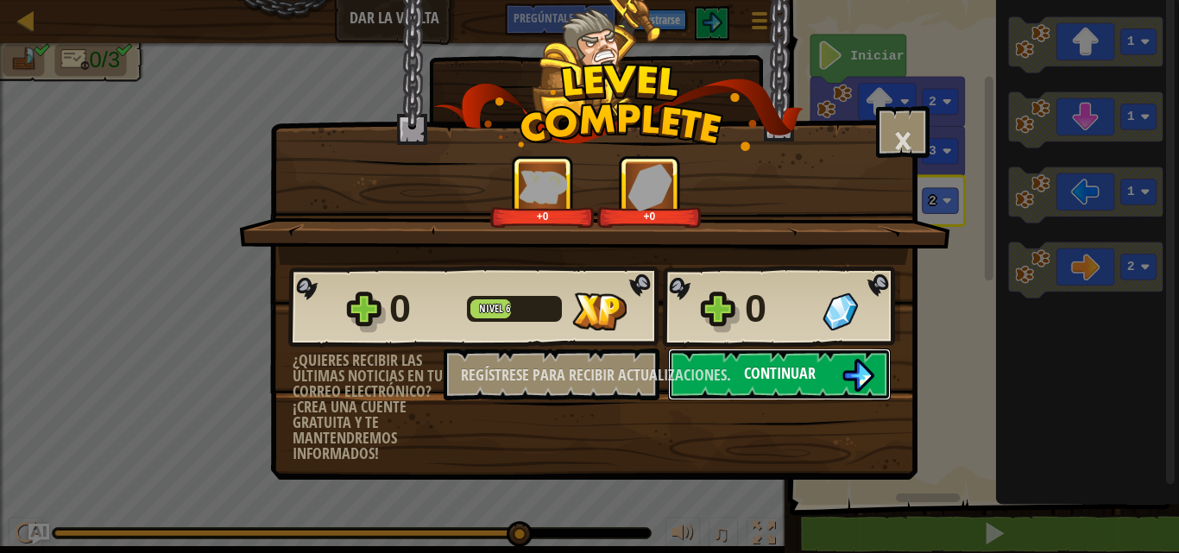
click at [747, 373] on font "Continuar" at bounding box center [780, 374] width 72 height 22
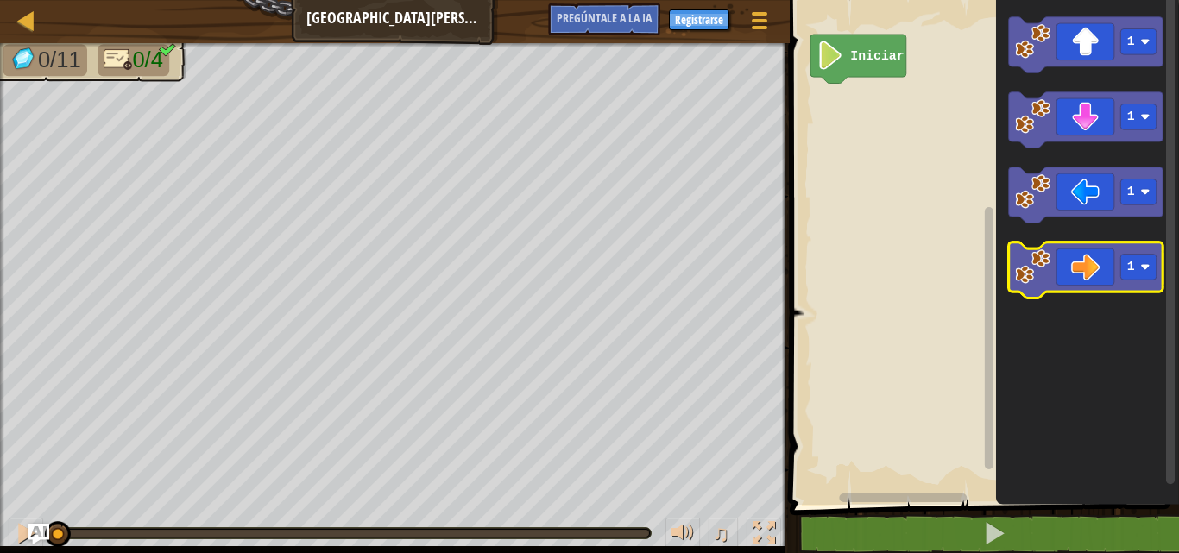
click at [1074, 281] on icon "Espacio de trabajo de Blockly" at bounding box center [1085, 271] width 155 height 56
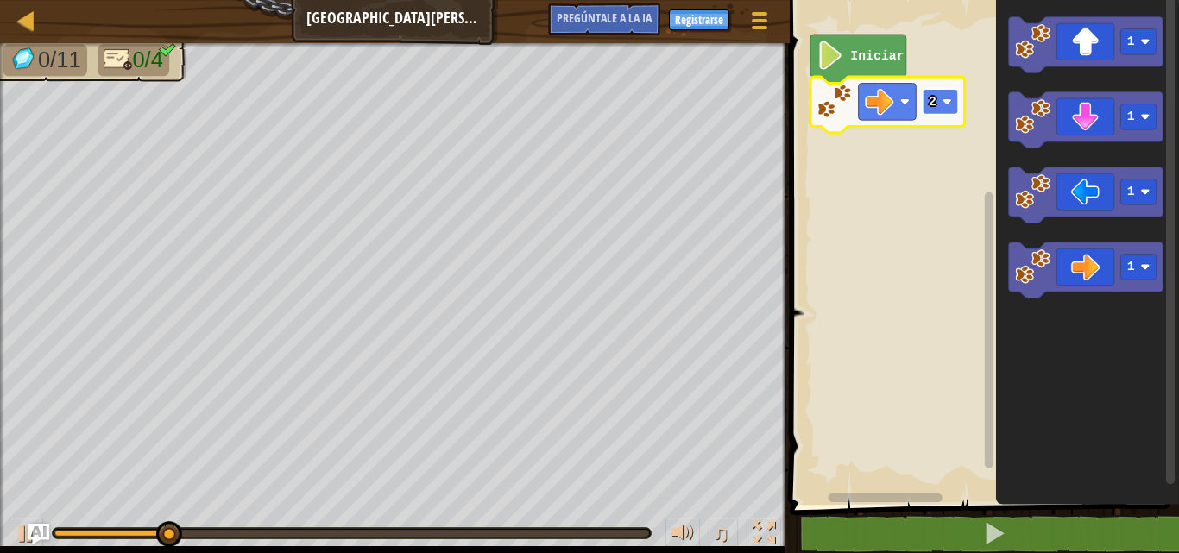
click at [933, 103] on text "2" at bounding box center [933, 102] width 8 height 14
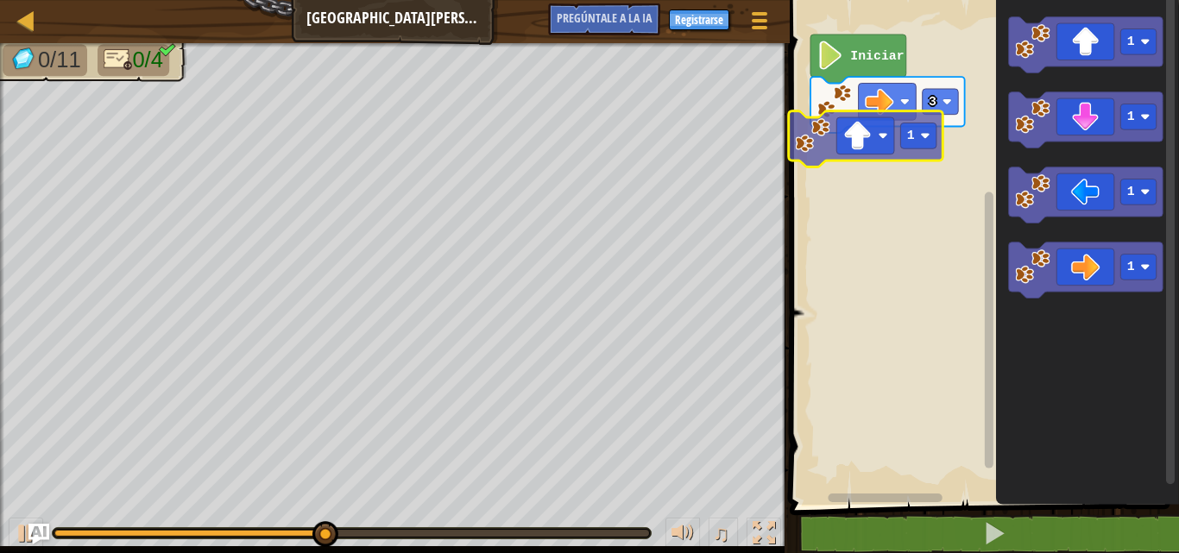
click at [868, 154] on div "Iniciar 3 1 1 1 1 1 1" at bounding box center [982, 248] width 395 height 514
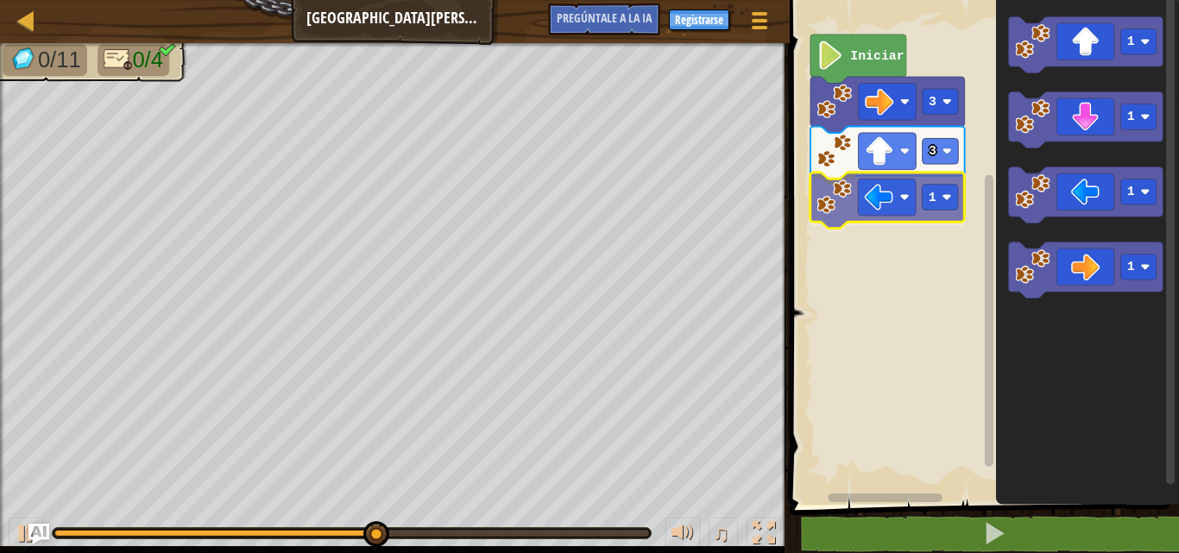
click at [903, 204] on div "Iniciar 3 3 1 1 1 1 1 1" at bounding box center [982, 248] width 395 height 514
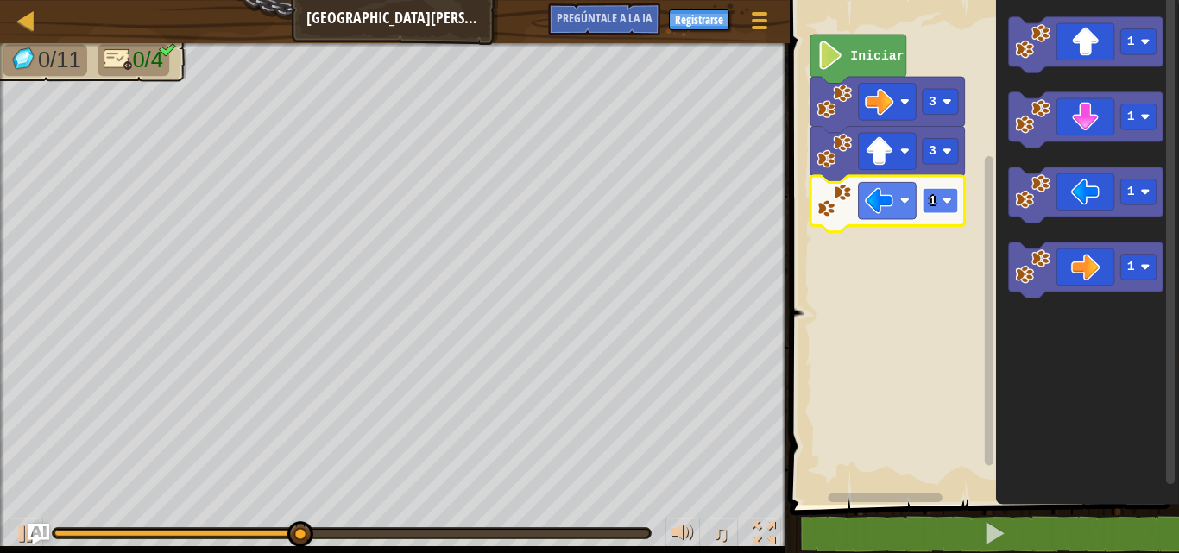
click at [950, 199] on image "Espacio de trabajo de Blockly" at bounding box center [946, 200] width 9 height 9
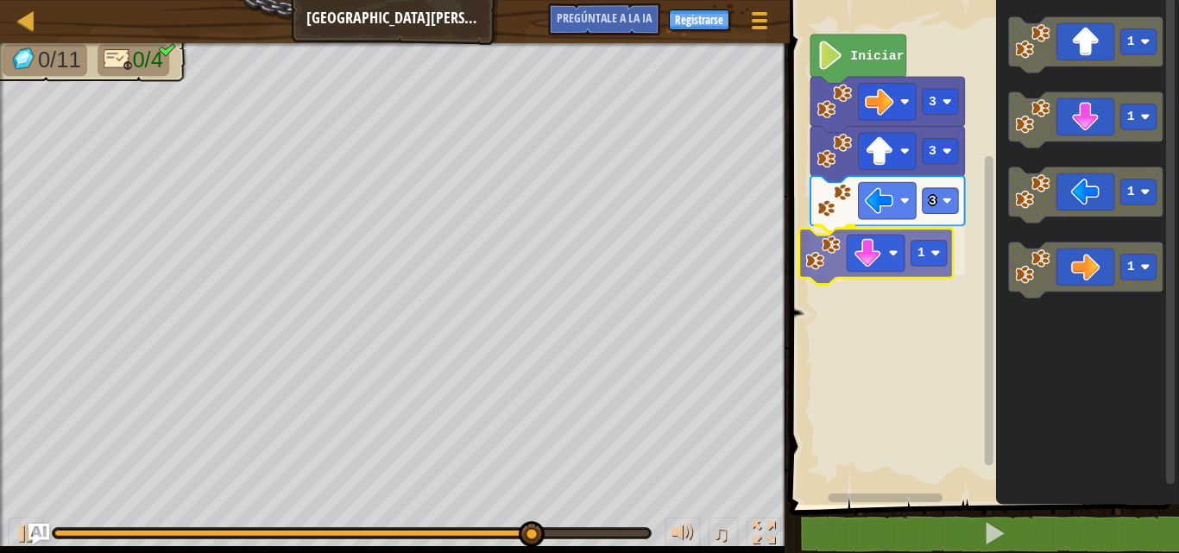
click at [882, 246] on div "Iniciar 3 3 3 1 1 1 1 1 1" at bounding box center [982, 248] width 395 height 514
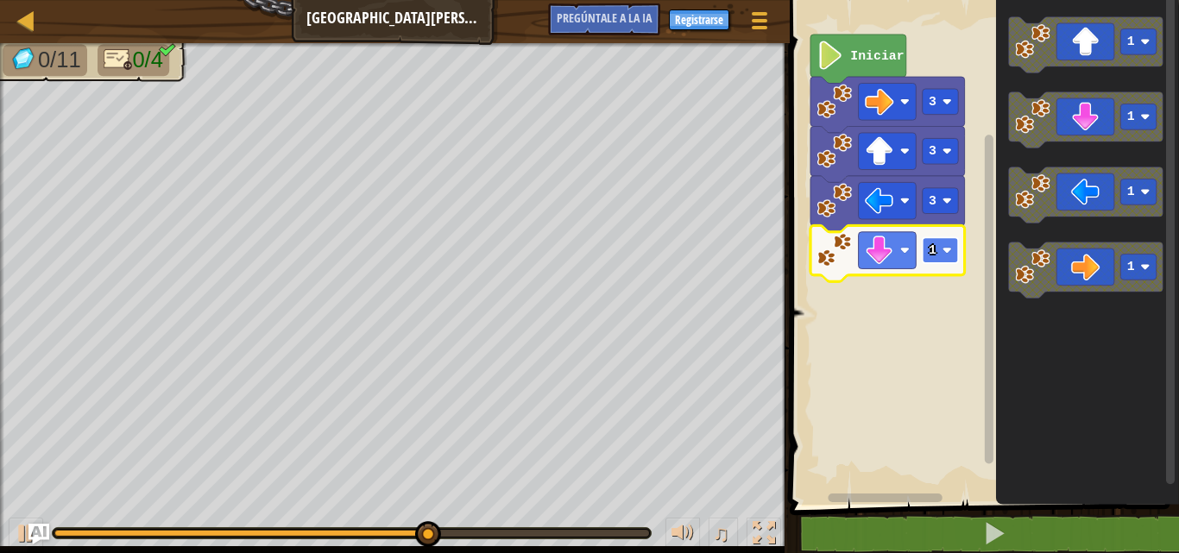
click at [938, 249] on rect "Espacio de trabajo de Blockly" at bounding box center [940, 250] width 36 height 26
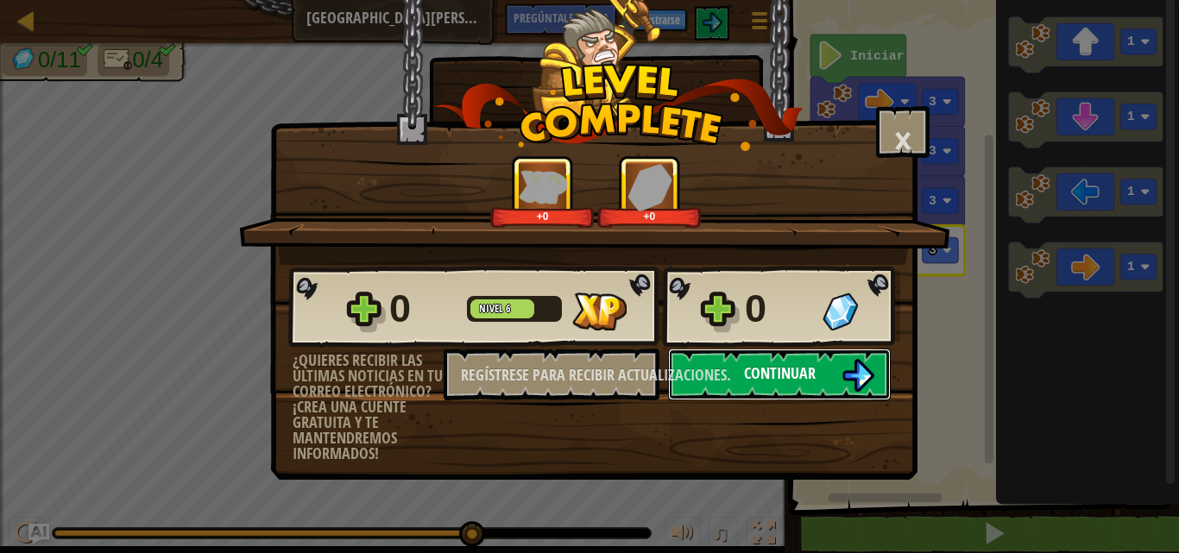
click at [862, 371] on img at bounding box center [858, 375] width 33 height 33
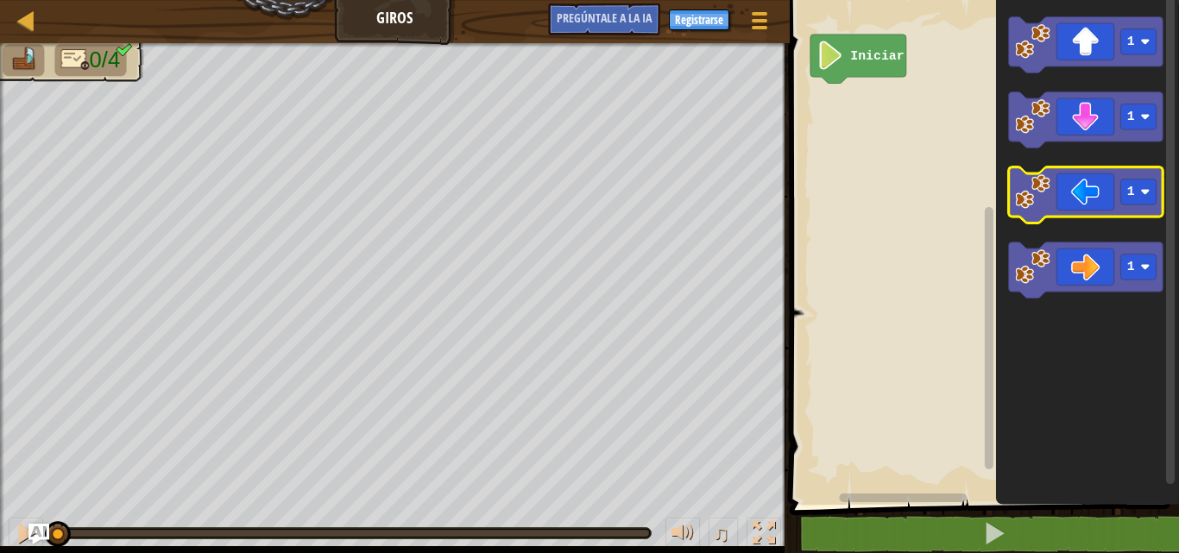
click at [1096, 202] on icon "Espacio de trabajo de Blockly" at bounding box center [1085, 195] width 155 height 56
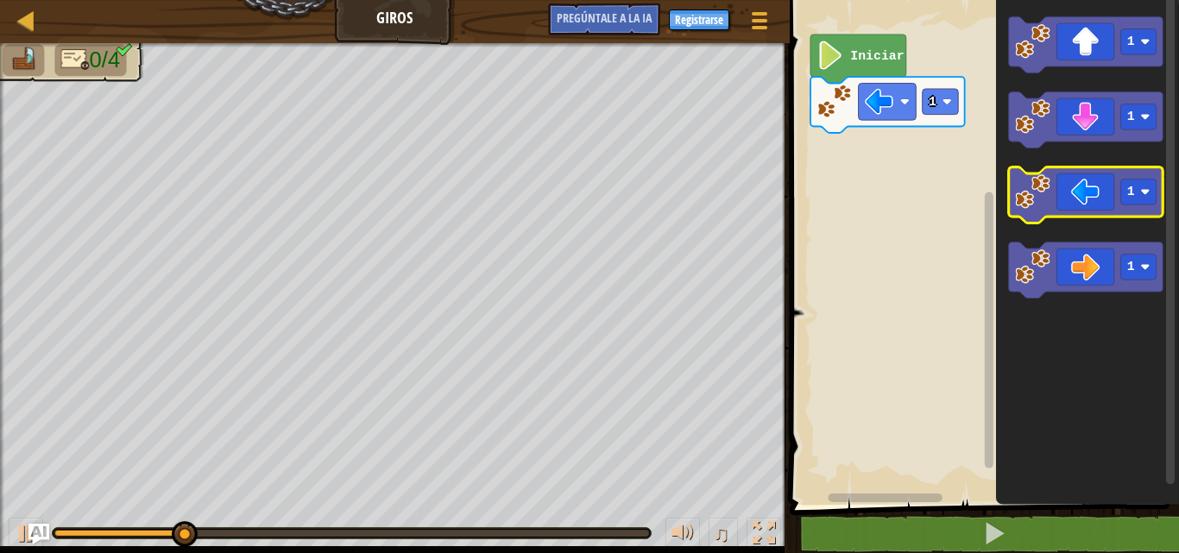
click at [1082, 216] on icon "Espacio de trabajo de Blockly" at bounding box center [1085, 195] width 155 height 56
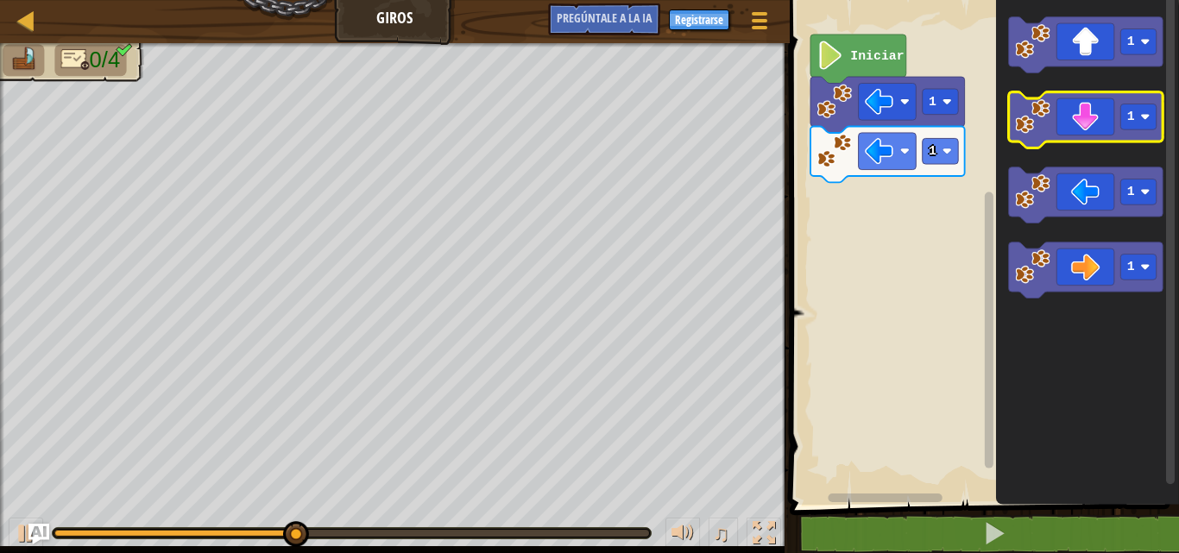
click at [1092, 140] on icon "Espacio de trabajo de Blockly" at bounding box center [1085, 120] width 155 height 56
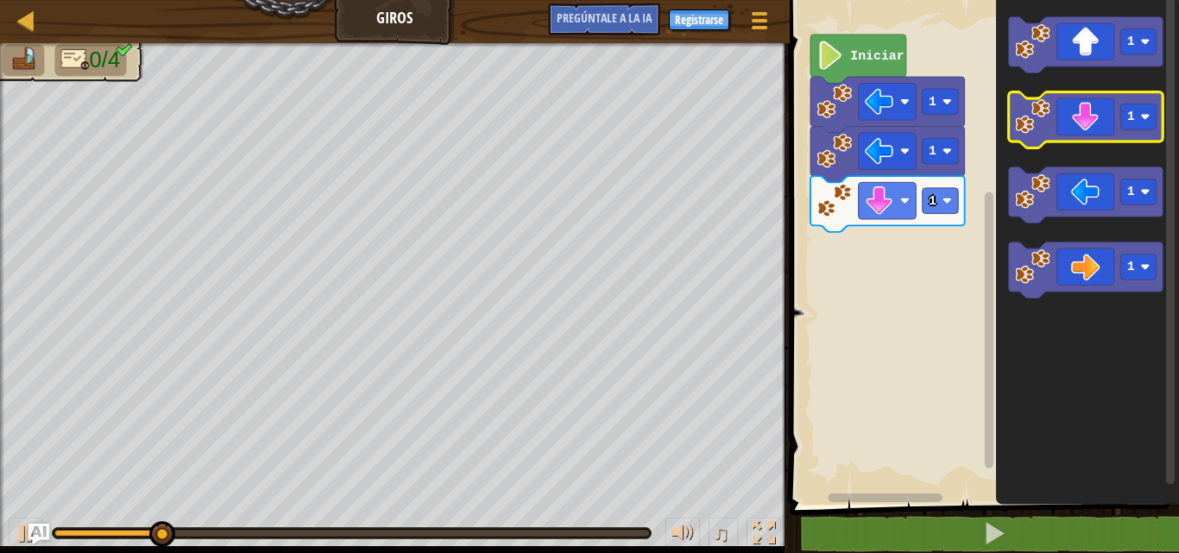
click at [1102, 120] on icon "Espacio de trabajo de Blockly" at bounding box center [1085, 120] width 155 height 56
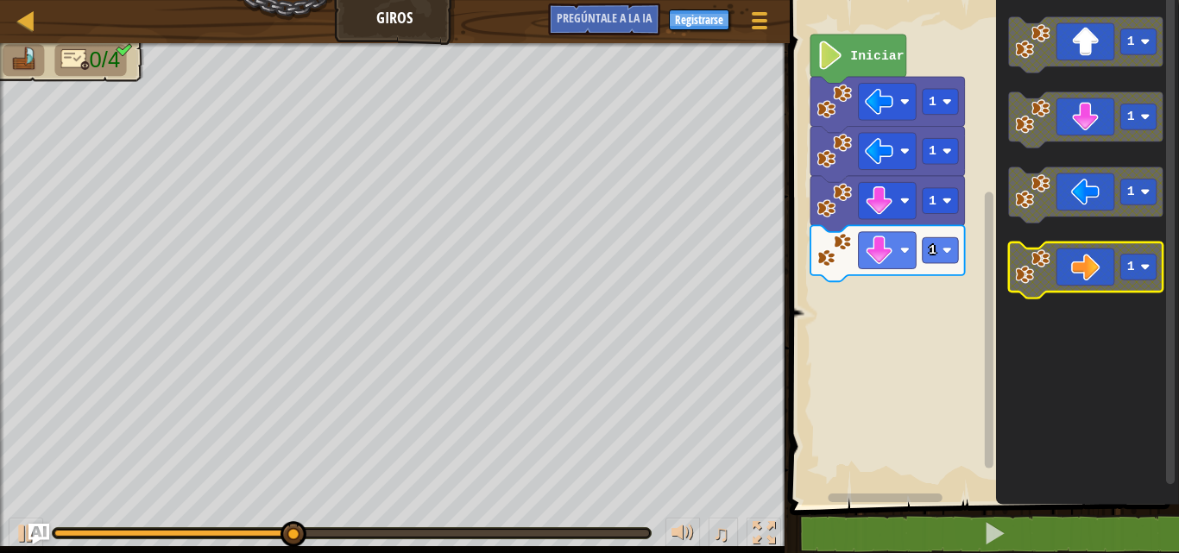
click at [1089, 275] on icon "Espacio de trabajo de Blockly" at bounding box center [1085, 271] width 155 height 56
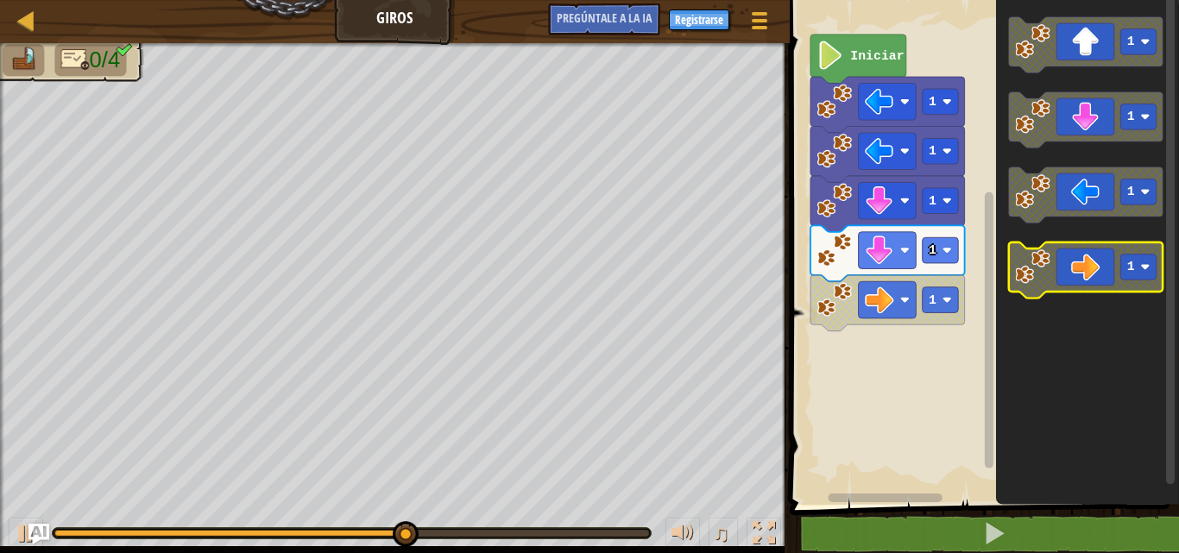
click at [1087, 273] on icon "Espacio de trabajo de Blockly" at bounding box center [1085, 271] width 155 height 56
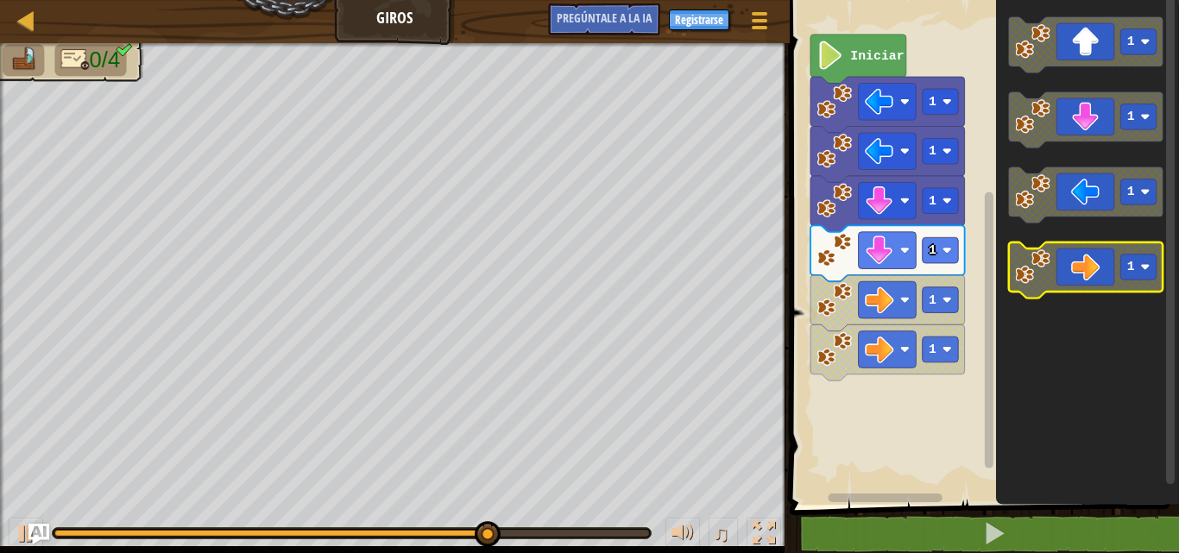
click at [1087, 270] on icon "Espacio de trabajo de Blockly" at bounding box center [1085, 271] width 155 height 56
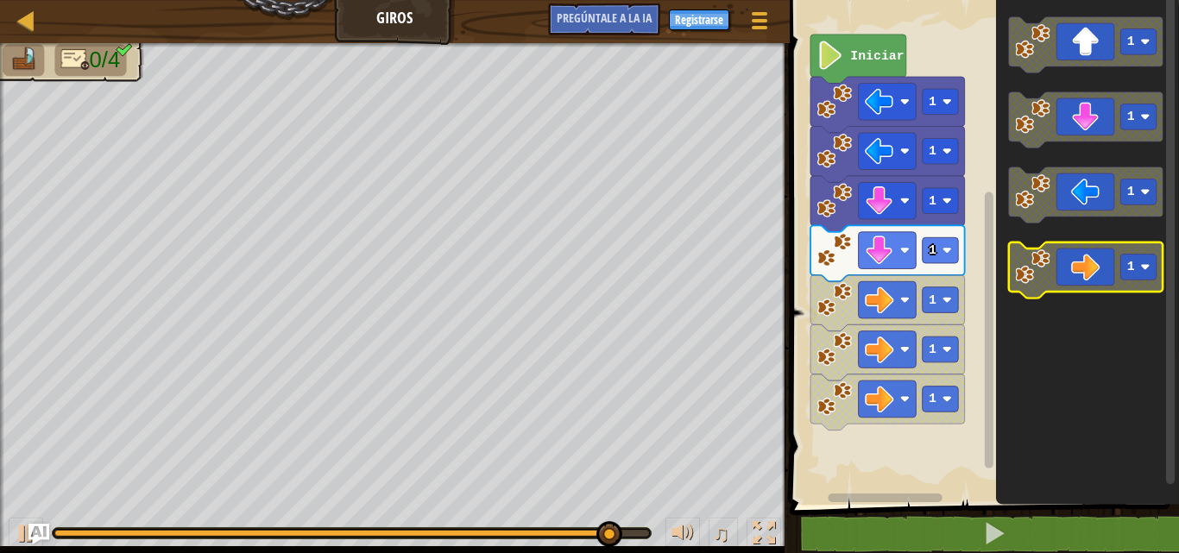
click at [1087, 270] on icon "Espacio de trabajo de Blockly" at bounding box center [1085, 271] width 155 height 56
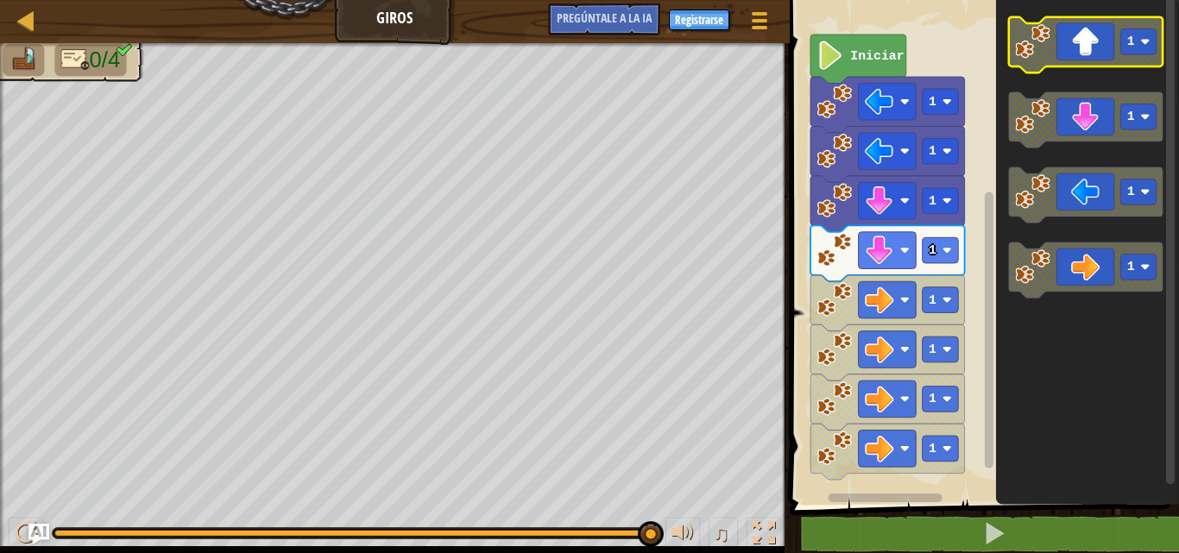
click at [1075, 70] on rect "Espacio de trabajo de Blockly" at bounding box center [1085, 45] width 155 height 56
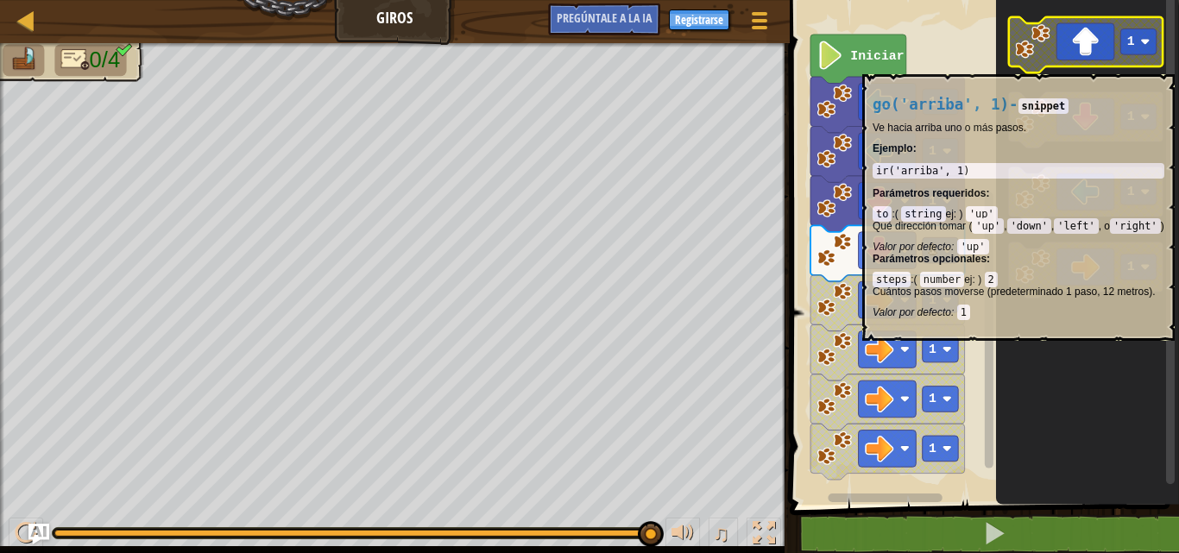
click at [1074, 66] on icon "Espacio de trabajo de Blockly" at bounding box center [1085, 45] width 155 height 56
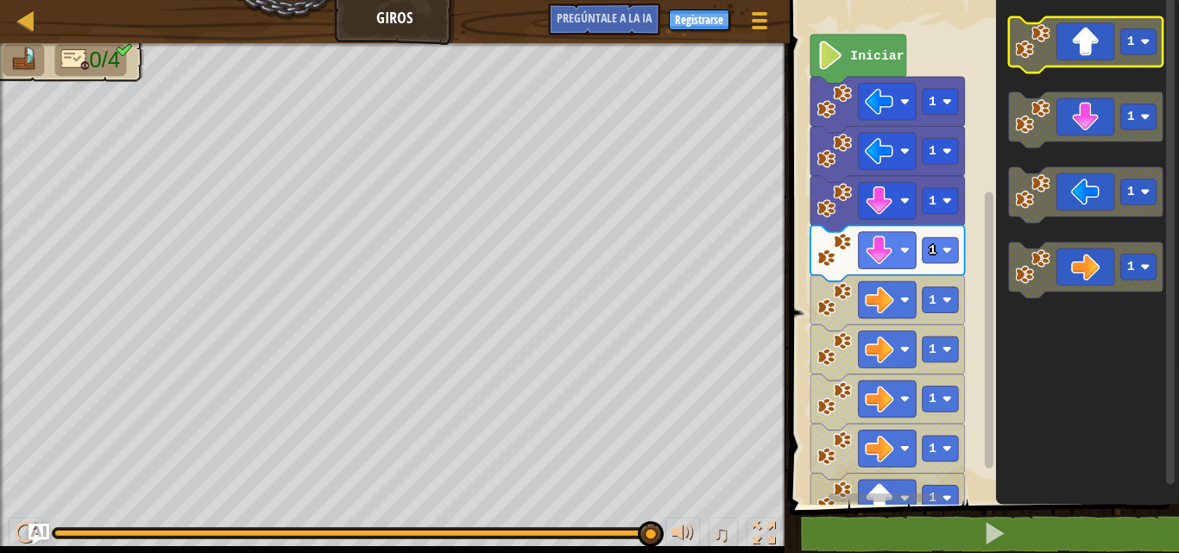
click at [1074, 66] on icon "Espacio de trabajo de Blockly" at bounding box center [1085, 45] width 155 height 56
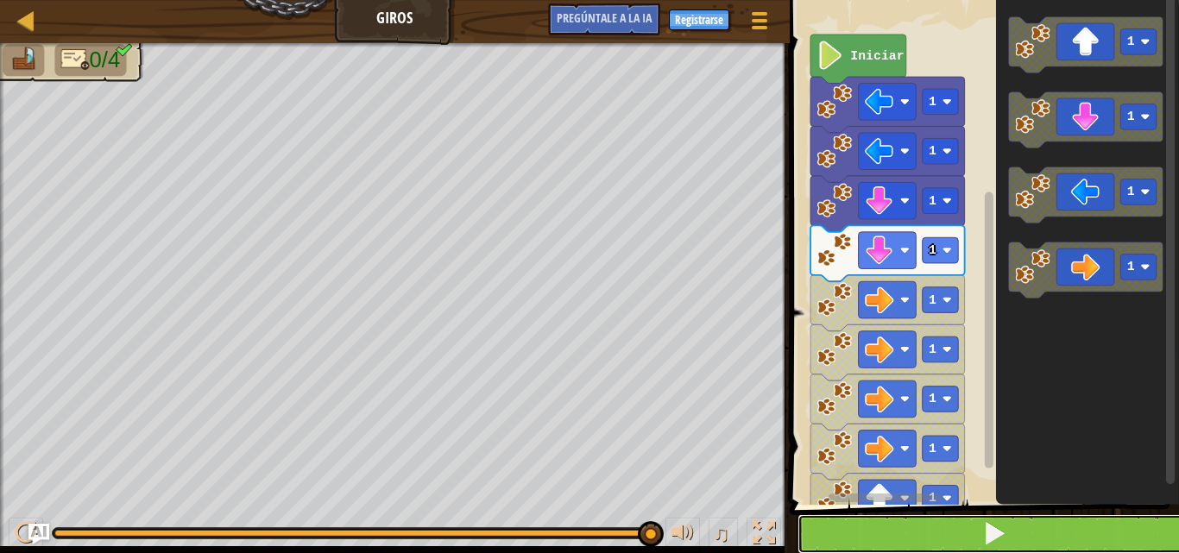
click at [1002, 540] on span at bounding box center [994, 533] width 24 height 24
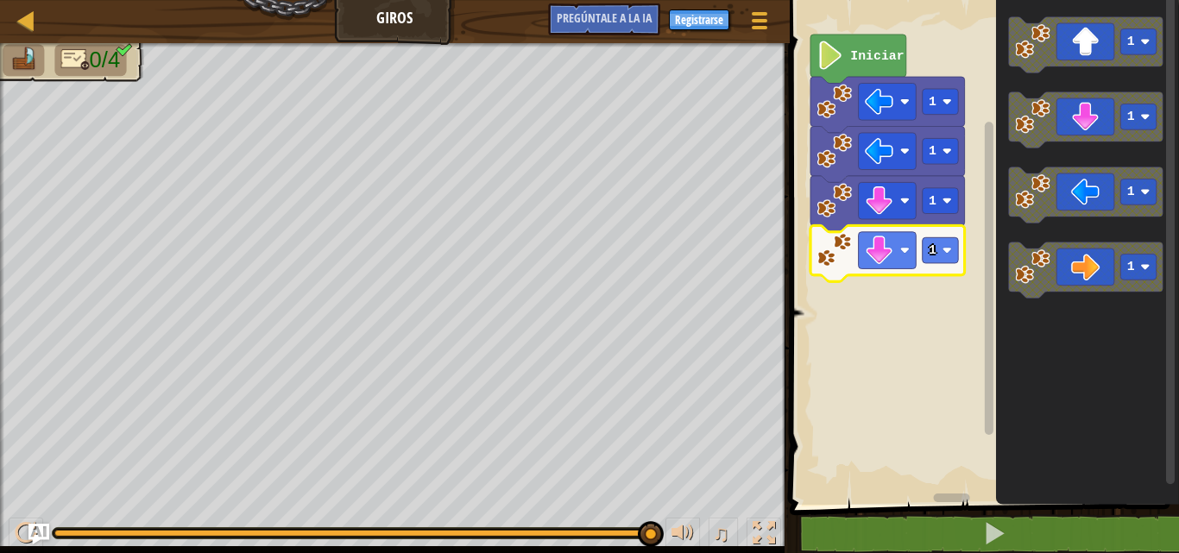
click at [866, 334] on rect "Espacio de trabajo de Blockly" at bounding box center [982, 248] width 395 height 514
click at [865, 338] on rect "Espacio de trabajo de Blockly" at bounding box center [982, 248] width 395 height 514
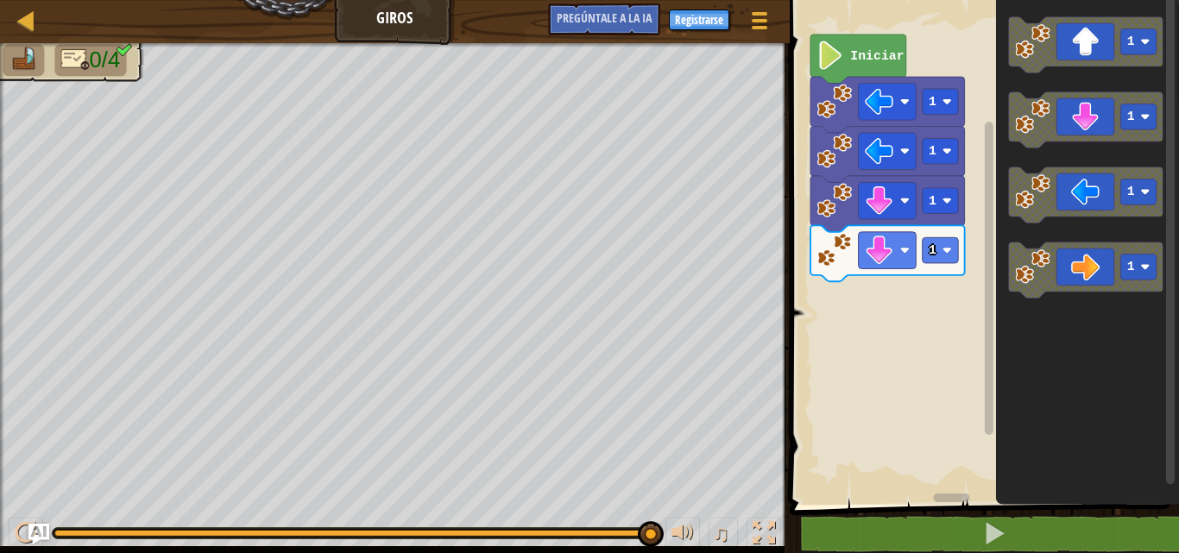
click at [863, 340] on rect "Espacio de trabajo de Blockly" at bounding box center [982, 248] width 395 height 514
click at [1178, 0] on html "Mapa Giros Menú del [DEMOGRAPHIC_DATA] Registrarse [DEMOGRAPHIC_DATA]le a la IA…" at bounding box center [589, 0] width 1179 height 0
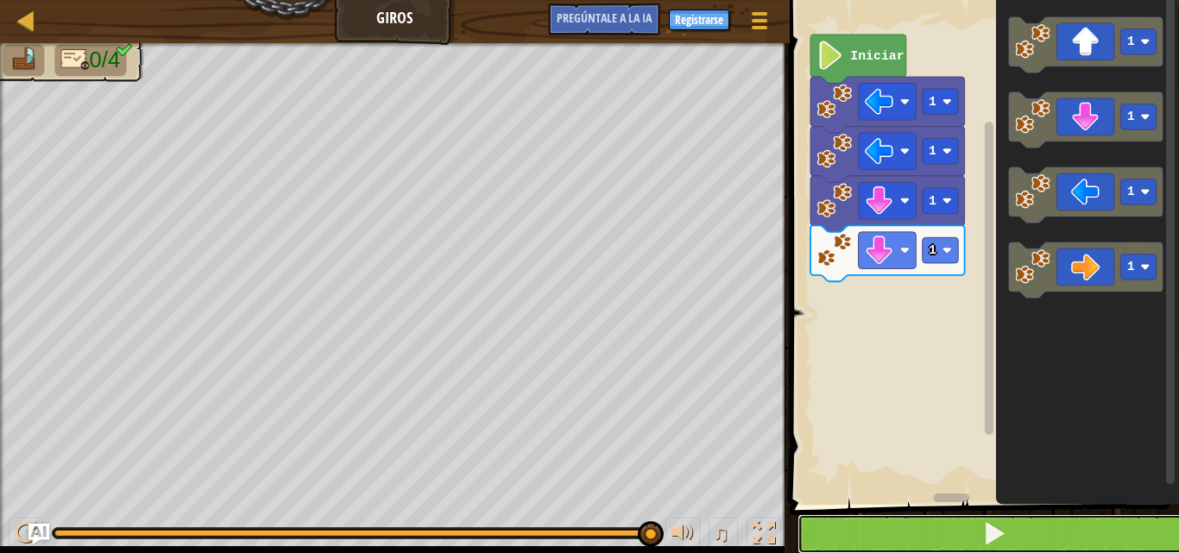
click at [1011, 533] on button at bounding box center [995, 535] width 395 height 40
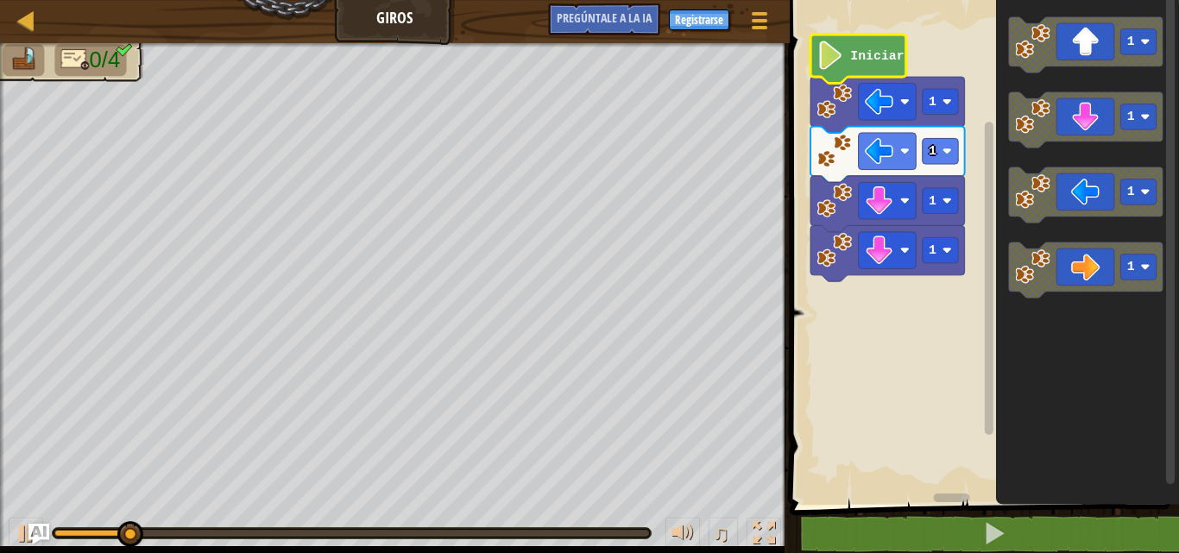
click at [850, 54] on text "Iniciar" at bounding box center [877, 56] width 54 height 14
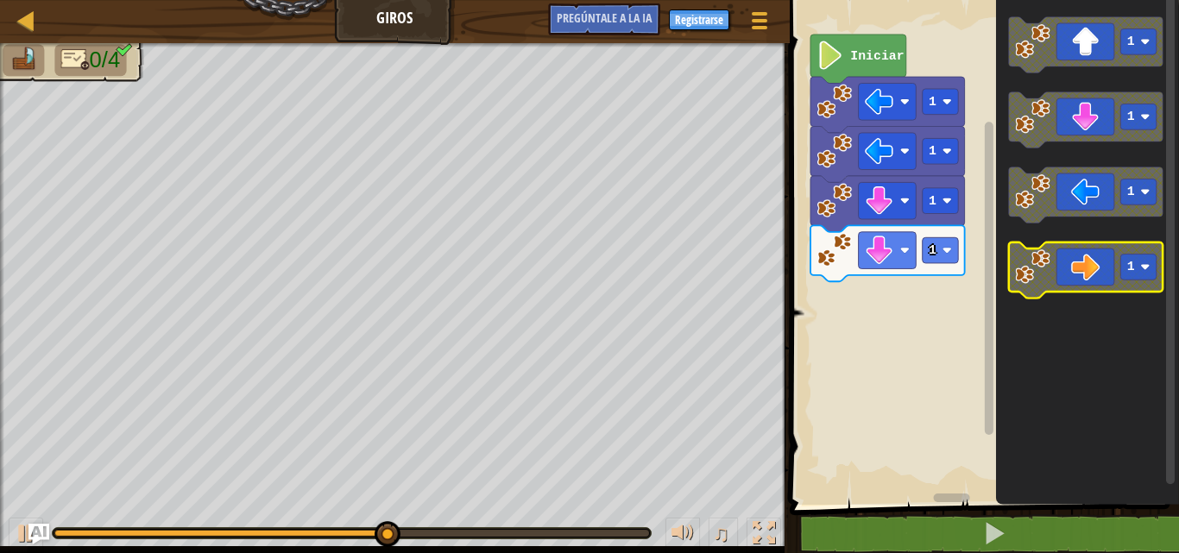
click at [1102, 262] on icon "Espacio de trabajo de Blockly" at bounding box center [1085, 271] width 155 height 56
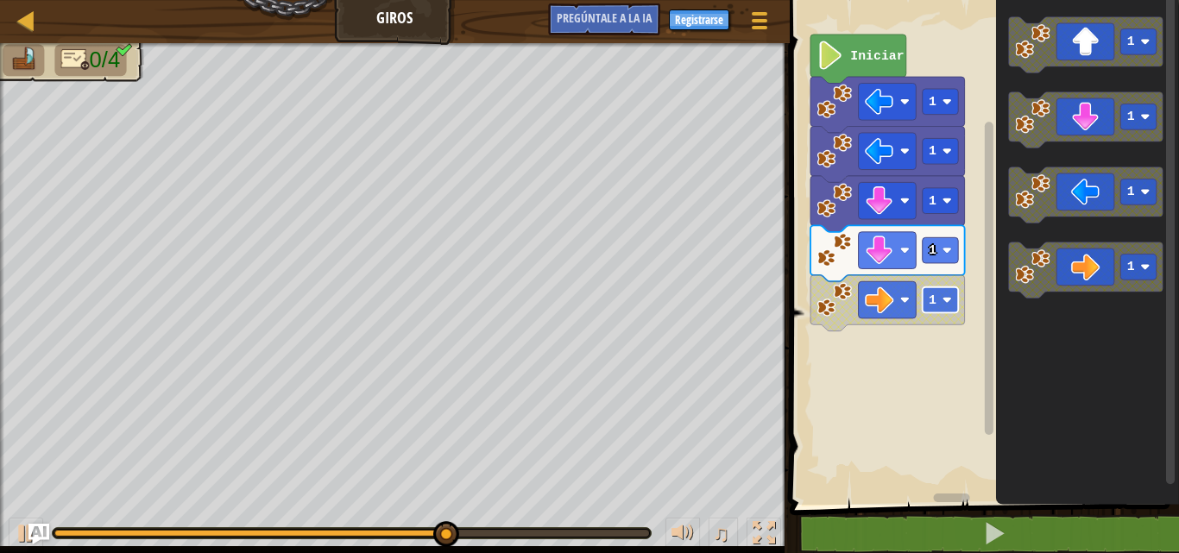
click at [956, 300] on rect "Espacio de trabajo de Blockly" at bounding box center [940, 300] width 36 height 26
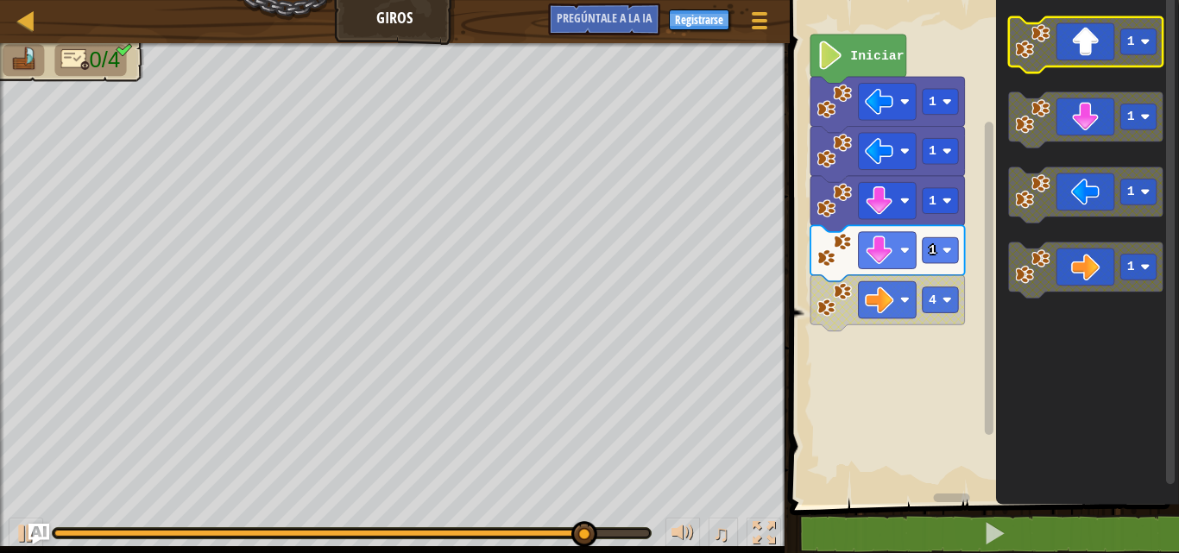
click at [1126, 47] on rect "Espacio de trabajo de Blockly" at bounding box center [1139, 42] width 36 height 26
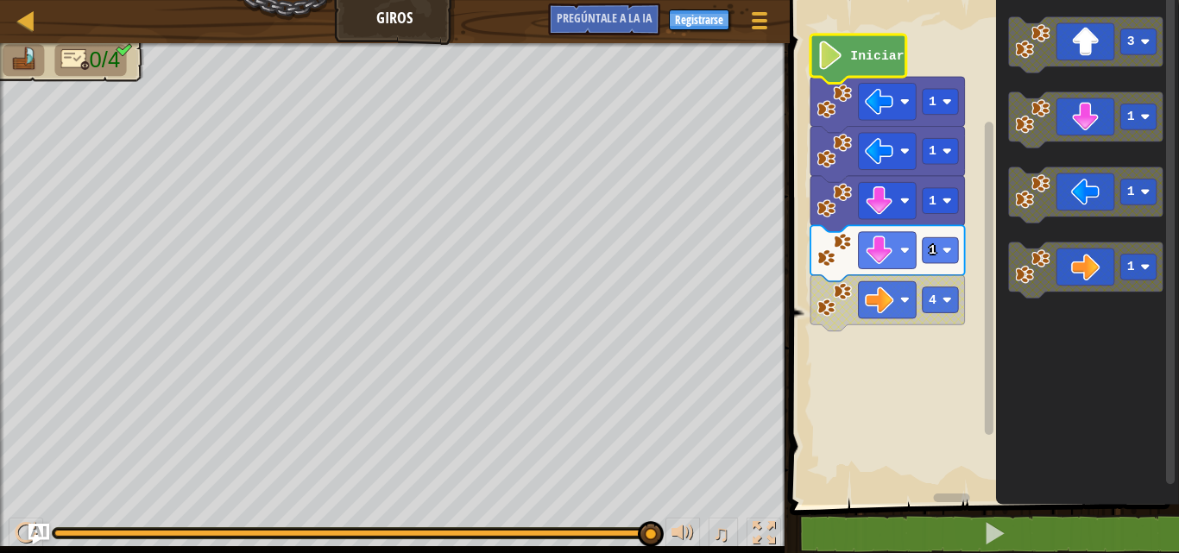
click at [857, 47] on icon "Espacio de trabajo de Blockly" at bounding box center [859, 59] width 96 height 49
click at [860, 49] on text "Iniciar" at bounding box center [877, 56] width 54 height 14
click at [833, 60] on image "Espacio de trabajo de Blockly" at bounding box center [830, 55] width 27 height 28
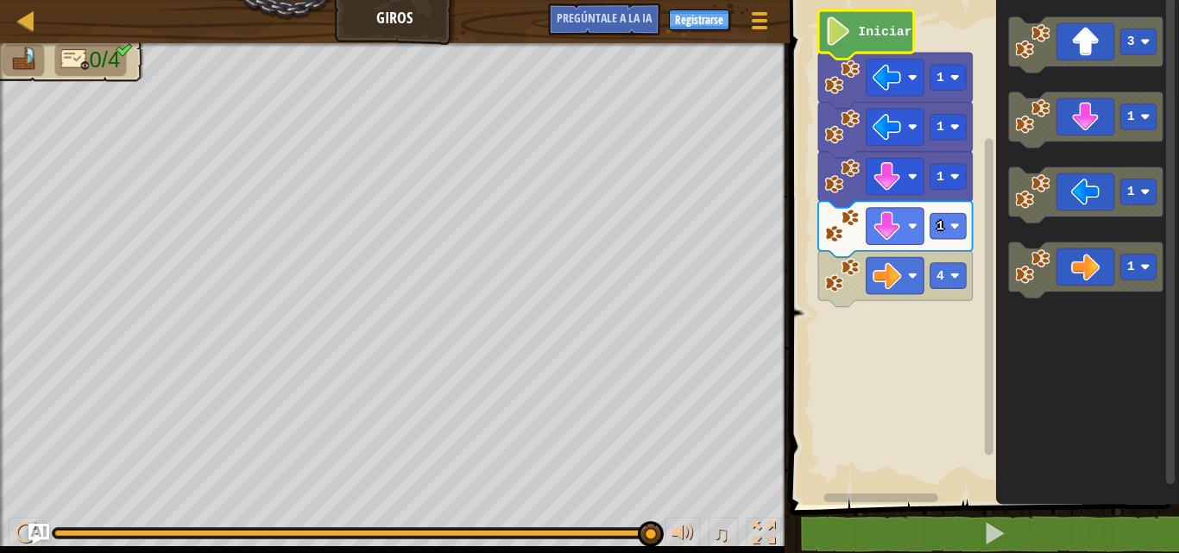
click at [842, 35] on image "Espacio de trabajo de Blockly" at bounding box center [837, 30] width 27 height 28
click at [843, 35] on image "Espacio de trabajo de Blockly" at bounding box center [837, 30] width 27 height 28
click at [850, 35] on image "Espacio de trabajo de Blockly" at bounding box center [837, 30] width 27 height 28
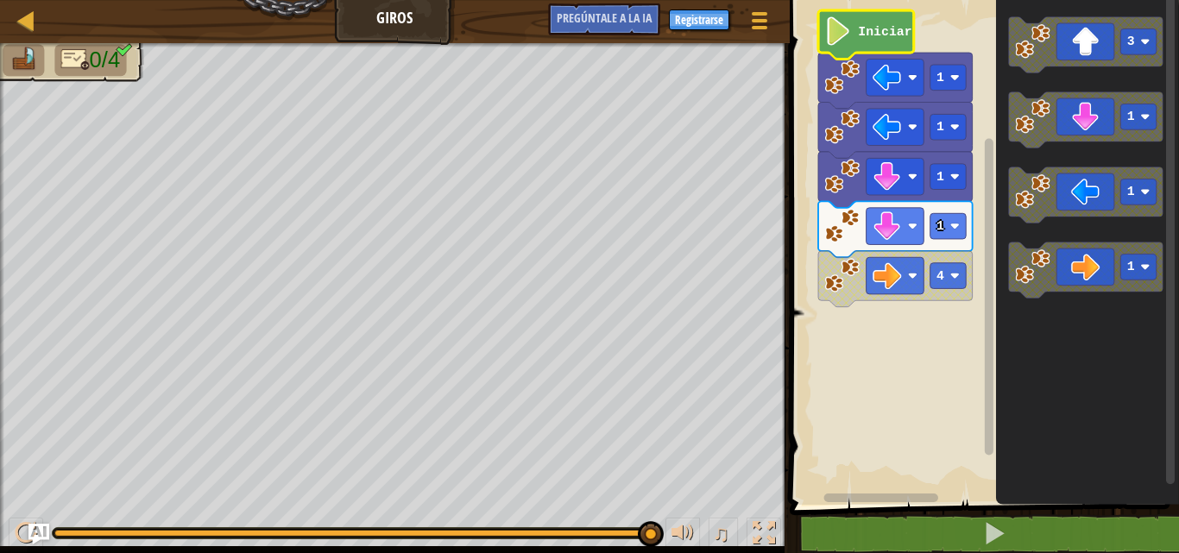
click at [850, 35] on image "Espacio de trabajo de Blockly" at bounding box center [837, 30] width 27 height 28
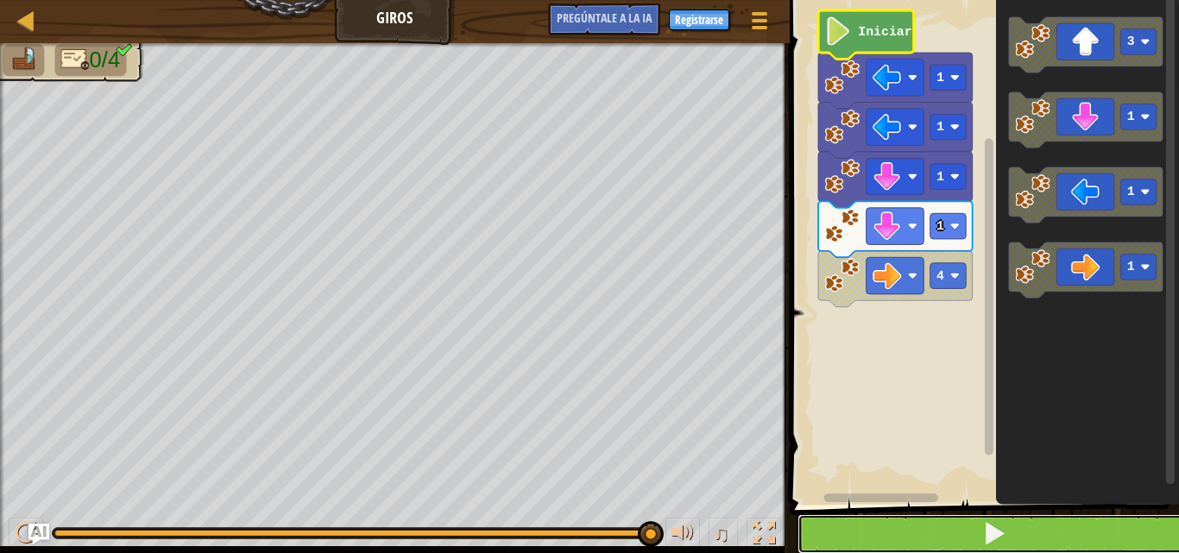
click at [972, 526] on button at bounding box center [995, 535] width 395 height 40
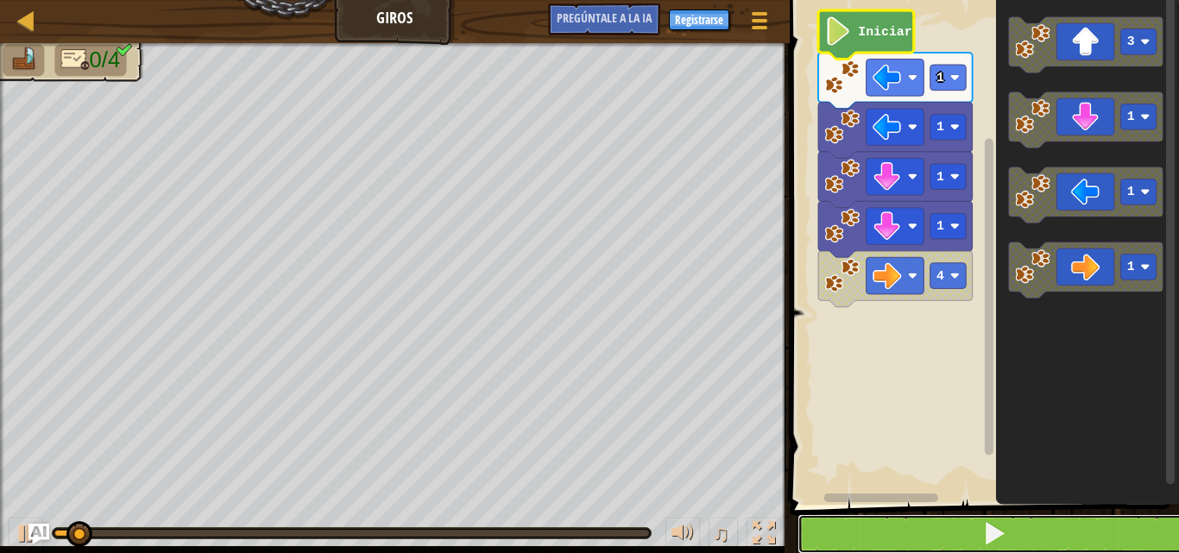
click at [972, 526] on button at bounding box center [995, 535] width 395 height 40
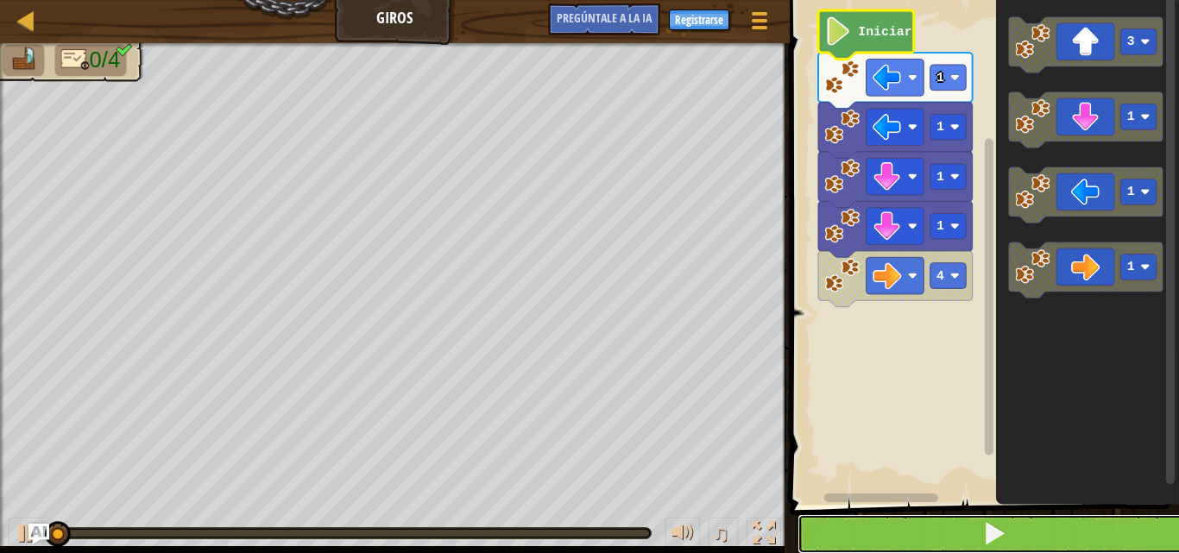
click at [972, 526] on button at bounding box center [995, 535] width 395 height 40
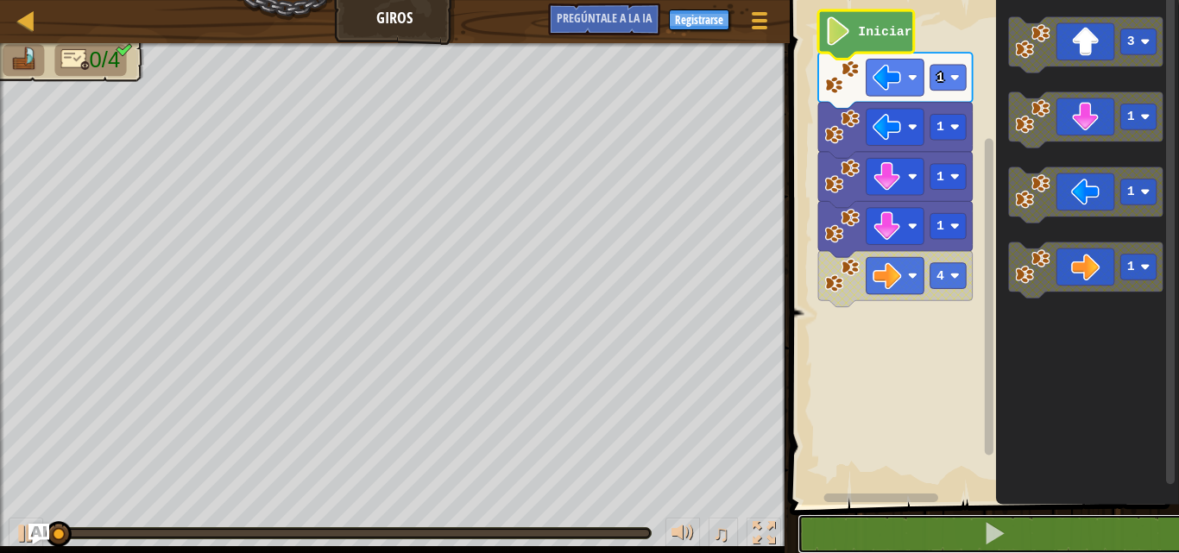
drag, startPoint x: 972, startPoint y: 526, endPoint x: 964, endPoint y: 514, distance: 14.4
click at [969, 520] on button at bounding box center [995, 535] width 395 height 40
click at [964, 514] on span at bounding box center [986, 228] width 403 height 575
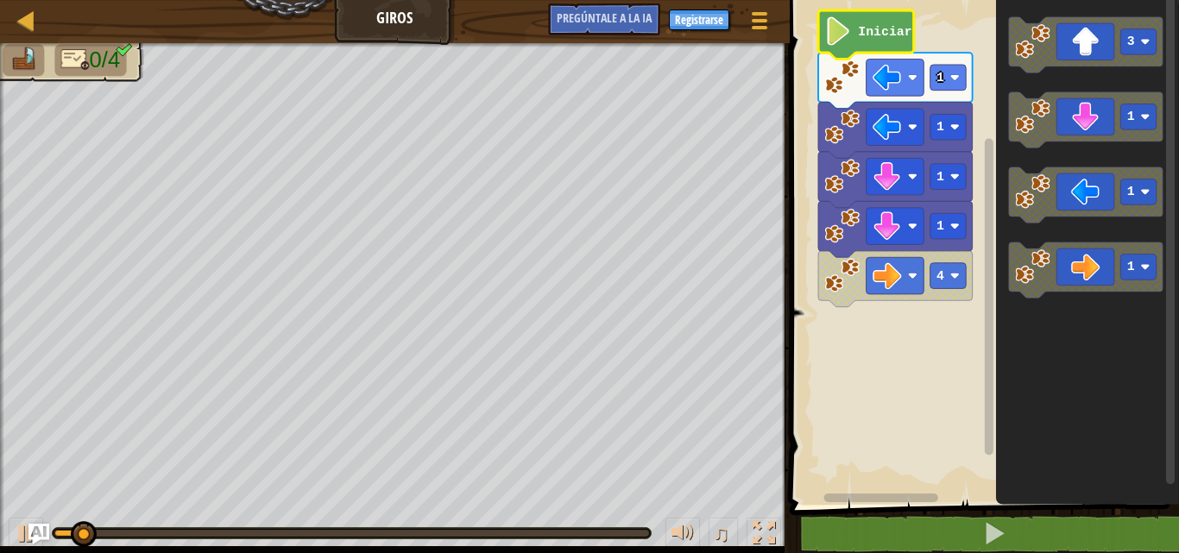
click at [964, 514] on span at bounding box center [986, 228] width 403 height 575
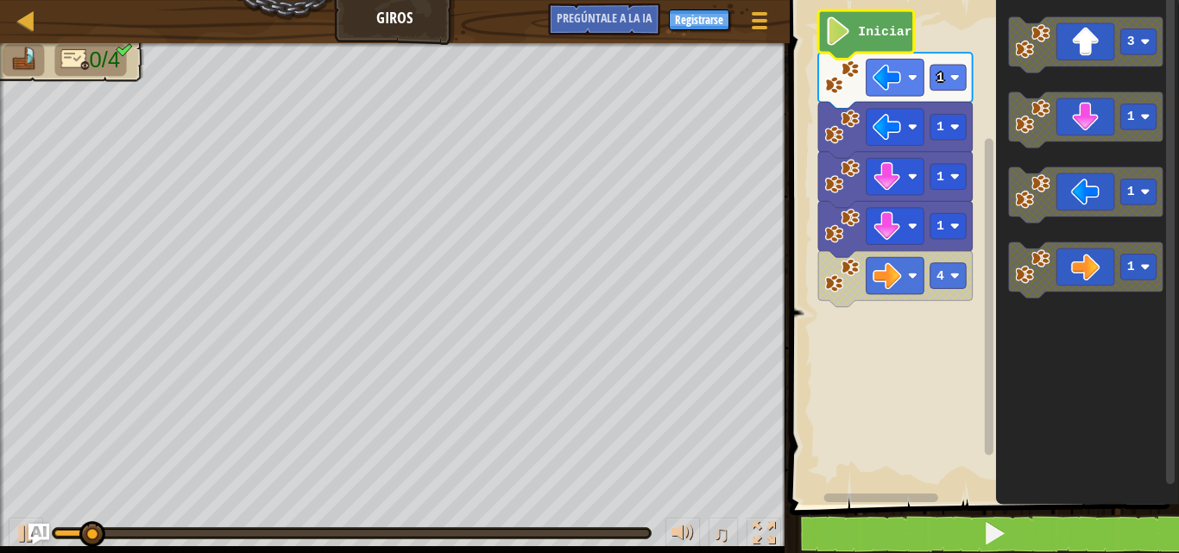
drag, startPoint x: 964, startPoint y: 514, endPoint x: 982, endPoint y: 544, distance: 35.2
click at [970, 519] on div "1 [DEMOGRAPHIC_DATA] XXXXXXXXXXXXXXXXXXXXXXXXXXXXXXXXXXXXXXXXXXXXXXXXXXXXXXXXXX…" at bounding box center [982, 287] width 395 height 557
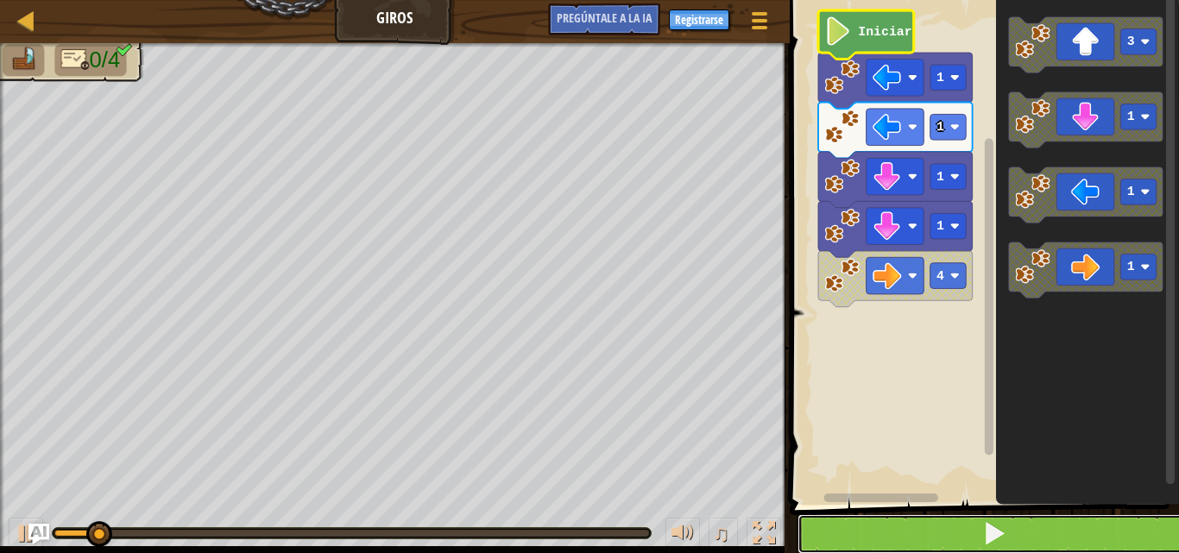
click at [989, 534] on span at bounding box center [994, 533] width 24 height 24
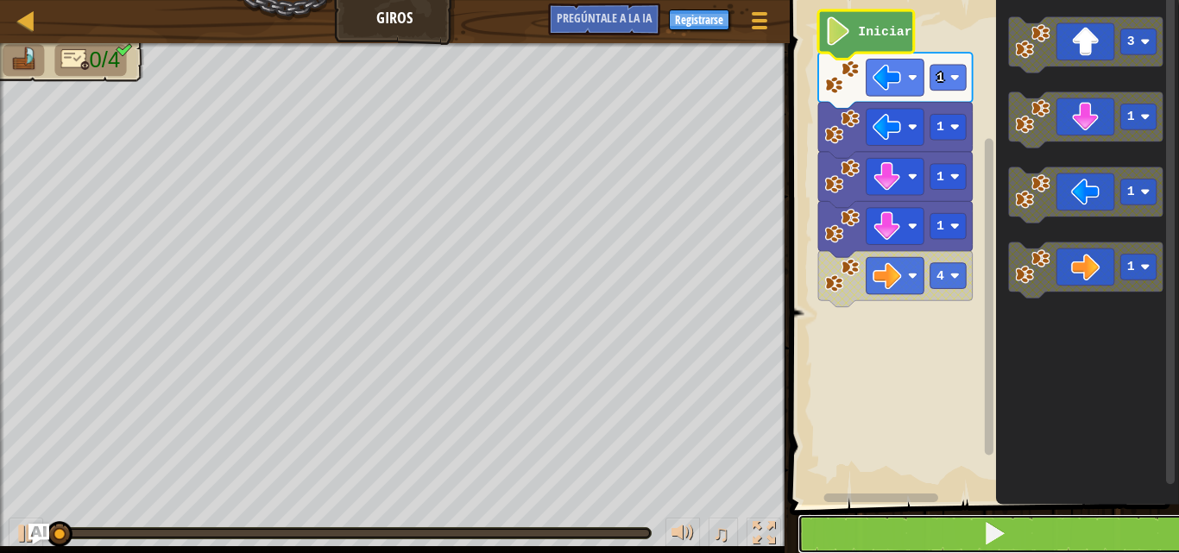
click at [989, 524] on span at bounding box center [994, 533] width 24 height 24
click at [989, 518] on button at bounding box center [995, 535] width 395 height 40
click at [989, 517] on button at bounding box center [995, 535] width 395 height 40
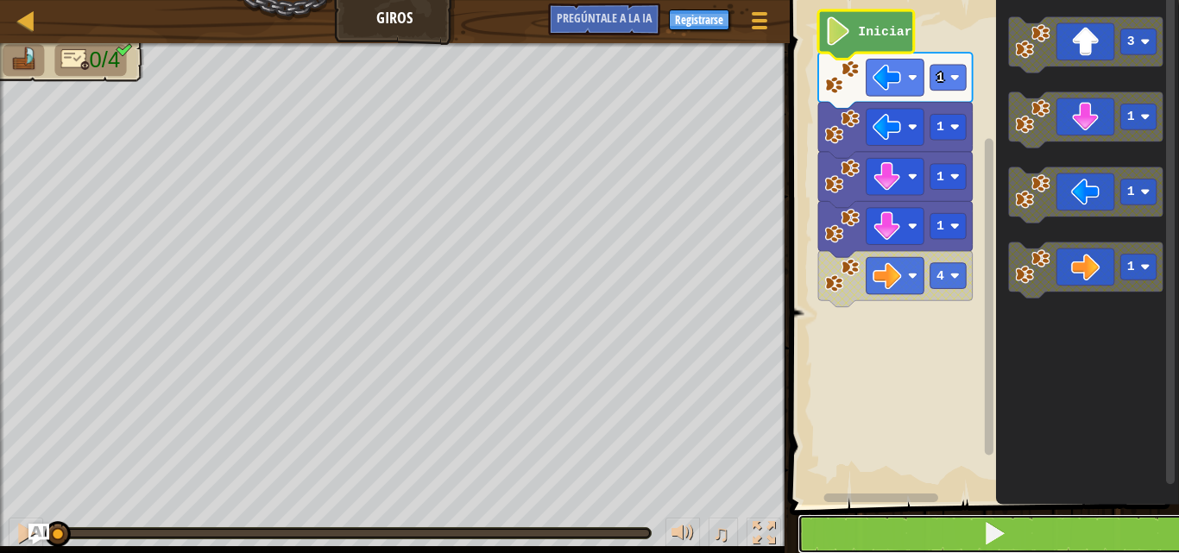
click at [989, 517] on button at bounding box center [995, 535] width 395 height 40
click at [989, 515] on button at bounding box center [995, 535] width 395 height 40
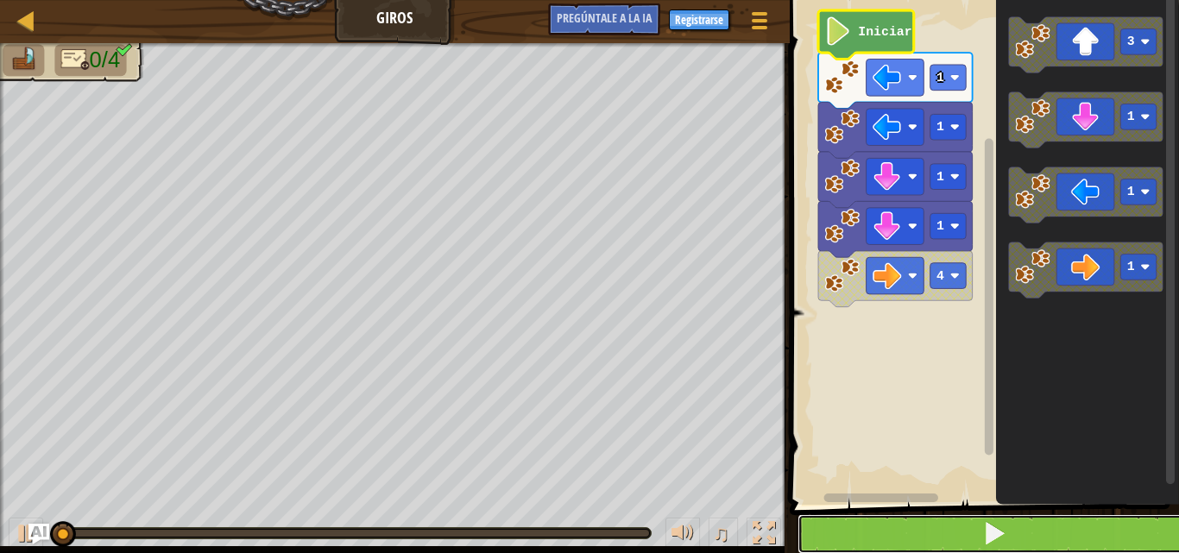
click at [989, 515] on button at bounding box center [995, 535] width 395 height 40
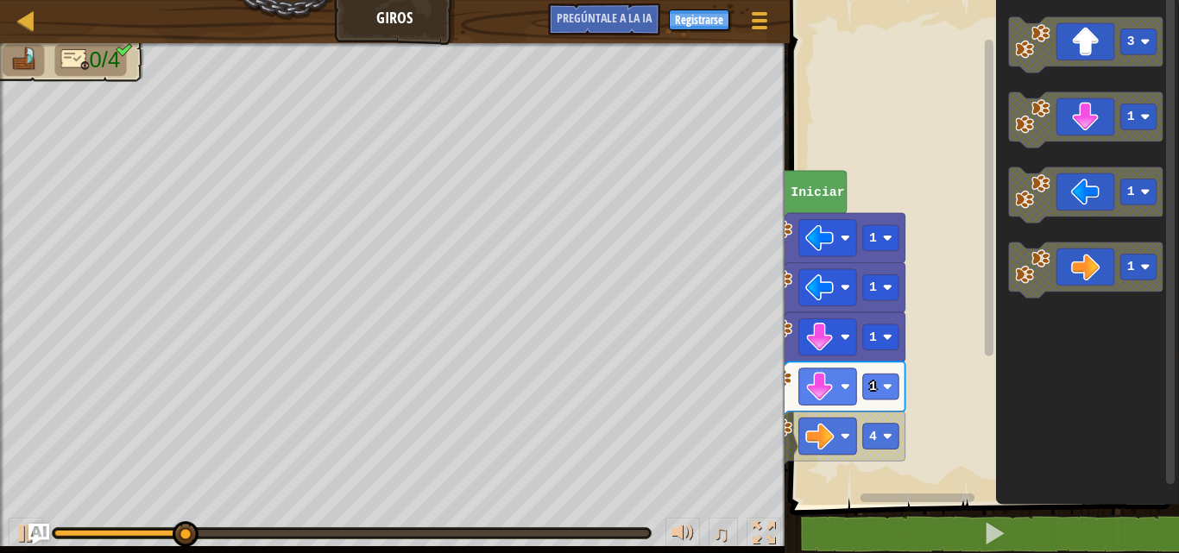
click at [846, 453] on rect "Espacio de trabajo de Blockly" at bounding box center [982, 248] width 395 height 514
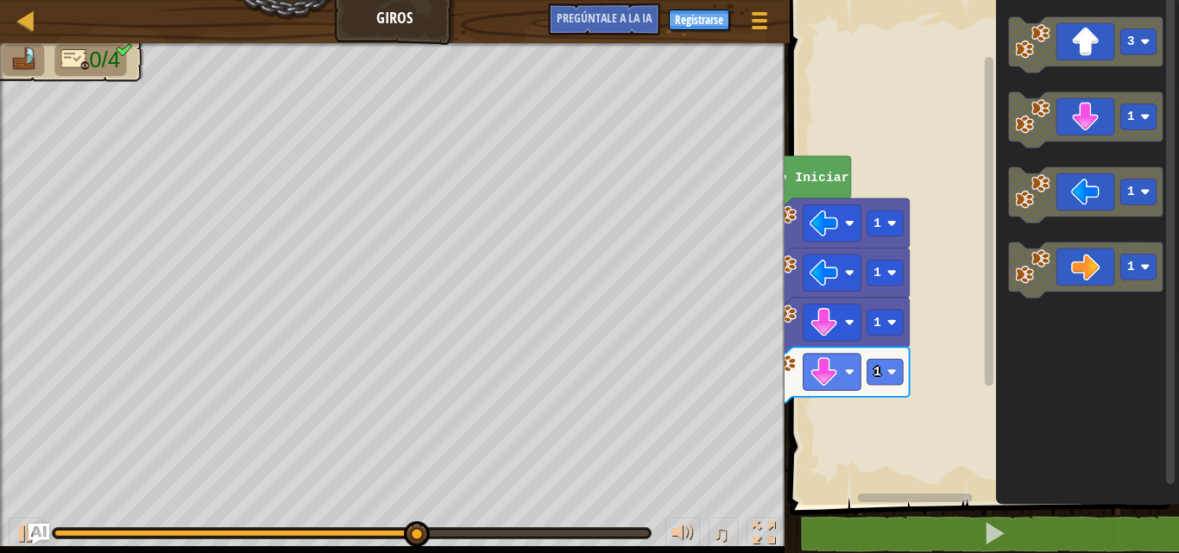
click at [381, 0] on html "Mapa Giros Menú del [DEMOGRAPHIC_DATA] Registrarse [DEMOGRAPHIC_DATA]le a la IA…" at bounding box center [589, 0] width 1179 height 0
click at [828, 185] on text "Iniciar" at bounding box center [822, 178] width 54 height 14
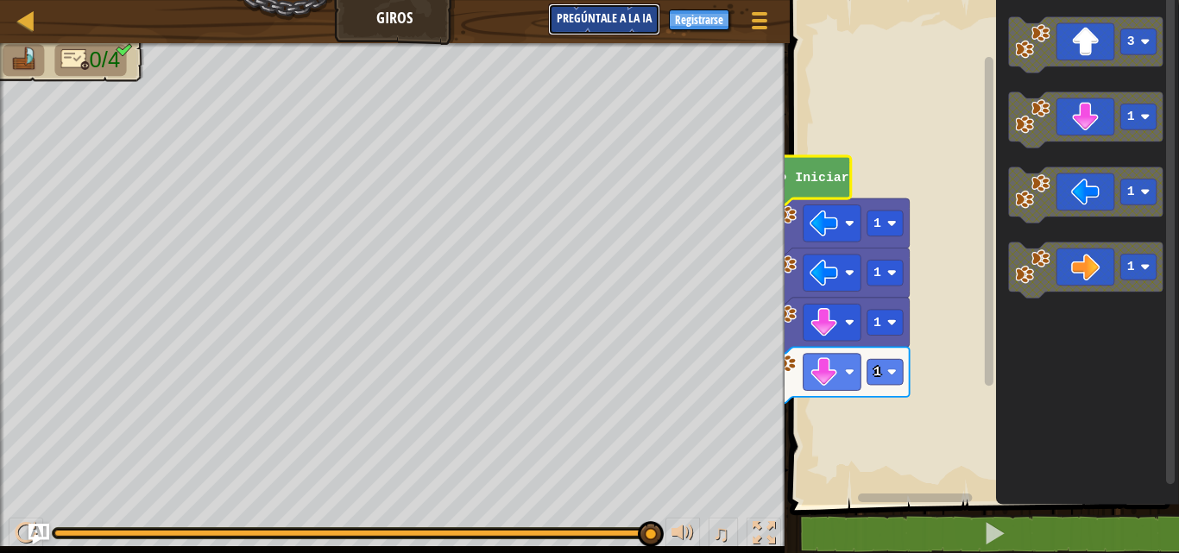
click at [603, 18] on font "Pregúntale a la IA" at bounding box center [604, 17] width 95 height 16
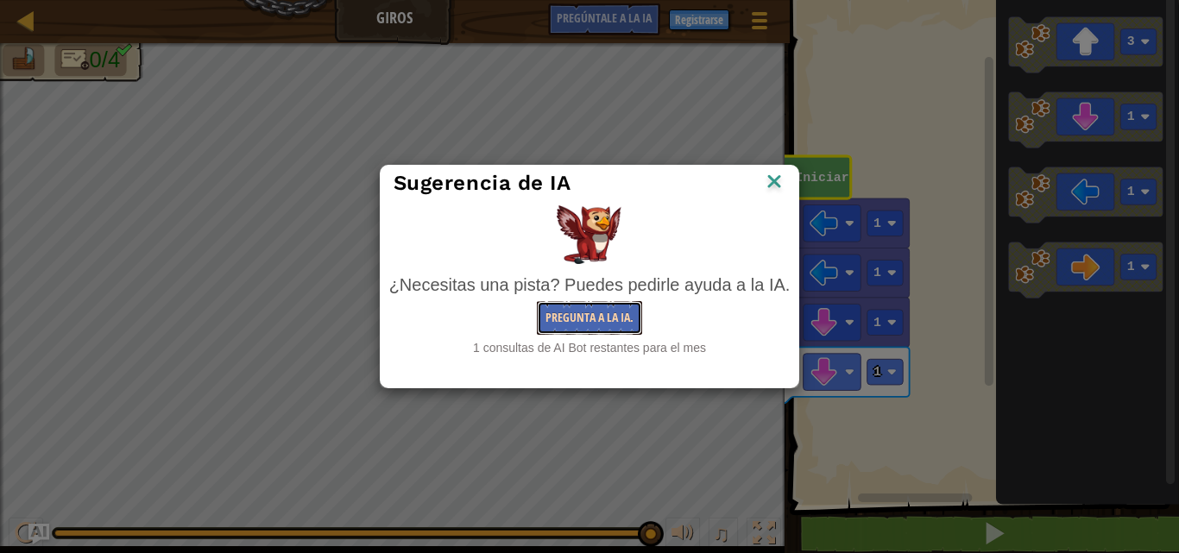
click at [628, 316] on font "Pregunta a la IA." at bounding box center [590, 317] width 88 height 16
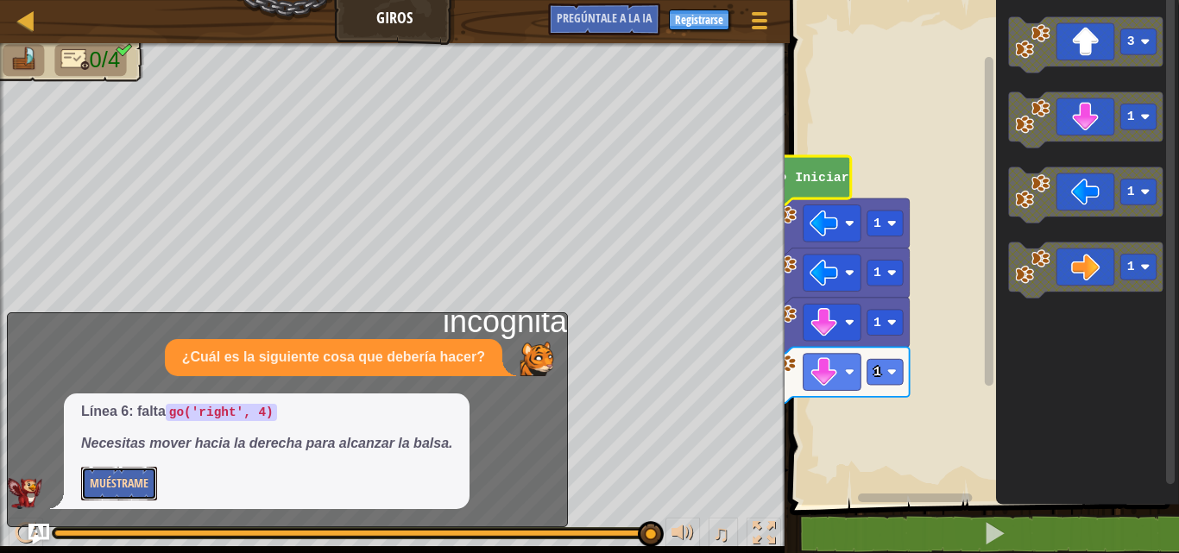
click at [117, 474] on button "Muéstrame" at bounding box center [119, 484] width 76 height 34
click at [117, 474] on button "Esconder" at bounding box center [114, 484] width 66 height 34
click at [117, 474] on button "Muéstrame" at bounding box center [119, 484] width 76 height 34
click at [112, 483] on font "Esconder" at bounding box center [114, 483] width 48 height 16
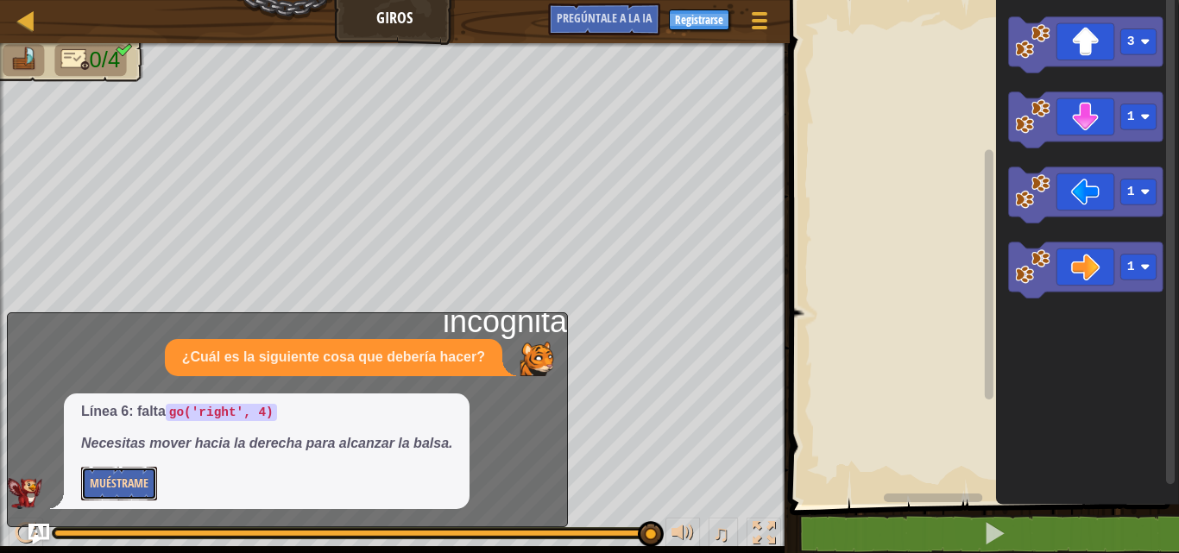
click at [115, 482] on font "Muéstrame" at bounding box center [119, 483] width 59 height 16
click at [129, 477] on font "Esconder" at bounding box center [114, 483] width 48 height 16
click at [129, 477] on font "Muéstrame" at bounding box center [119, 483] width 59 height 16
click at [622, 24] on font "Pregúntale a la IA" at bounding box center [604, 17] width 95 height 16
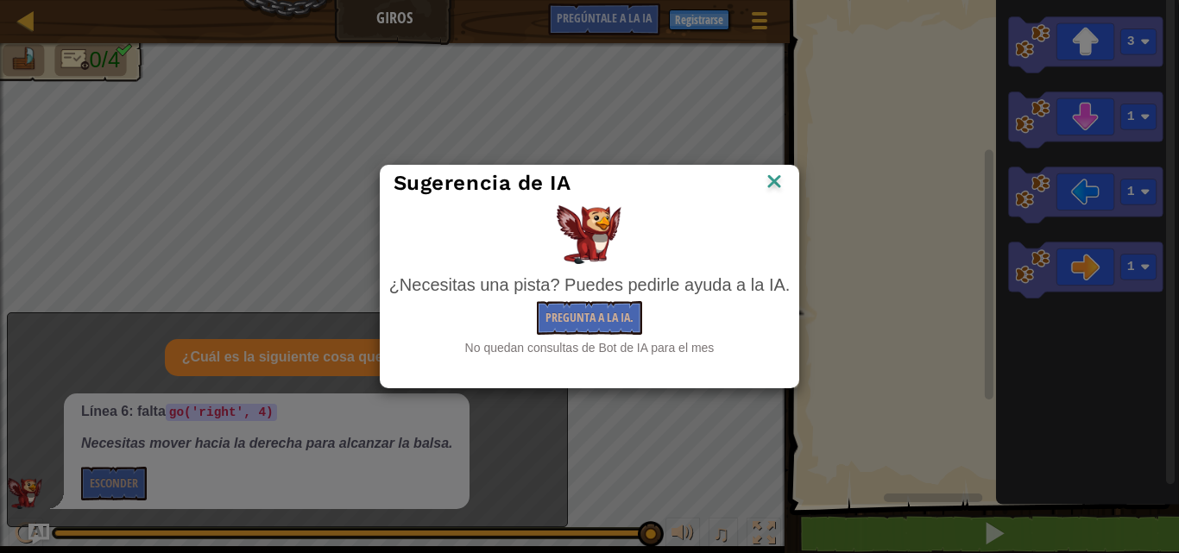
click at [778, 182] on img at bounding box center [774, 183] width 22 height 26
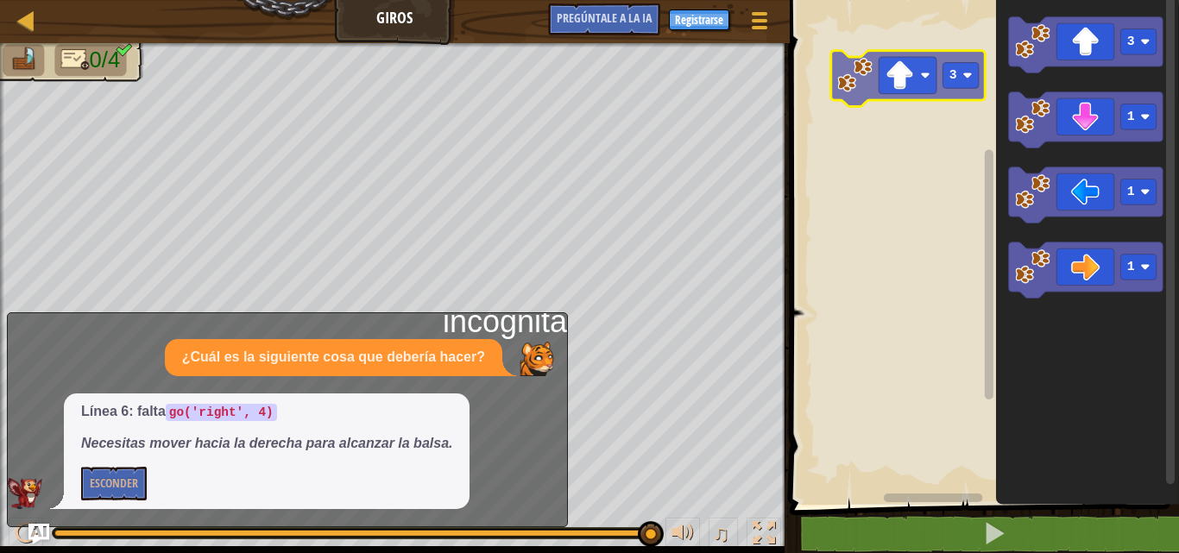
click at [937, 104] on div "3 1 1 1 3" at bounding box center [982, 248] width 395 height 514
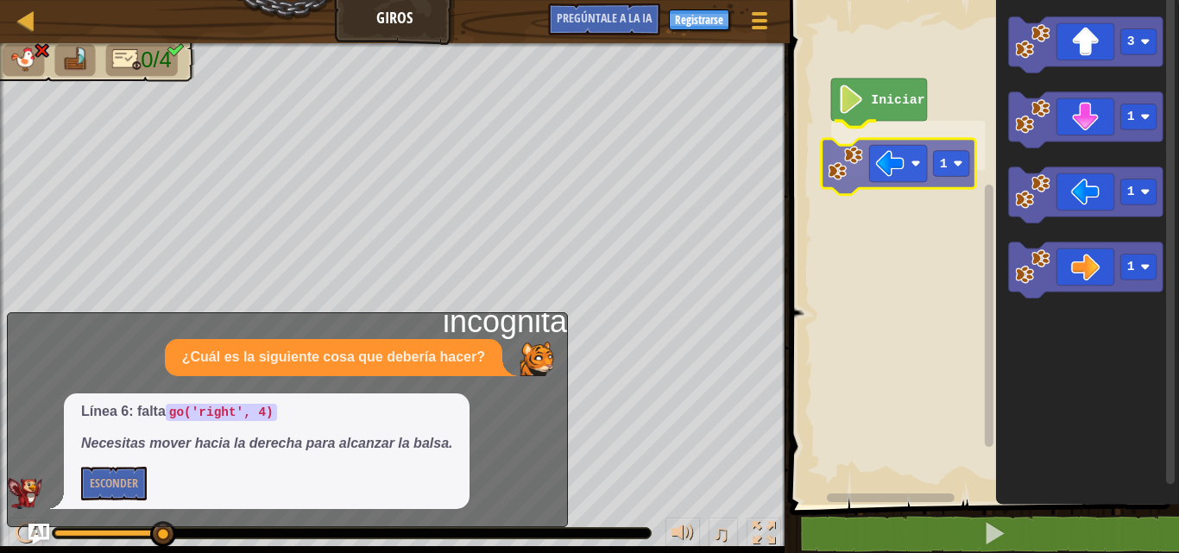
click at [862, 182] on div "Iniciar 1 3 1 1 1 1" at bounding box center [982, 248] width 395 height 514
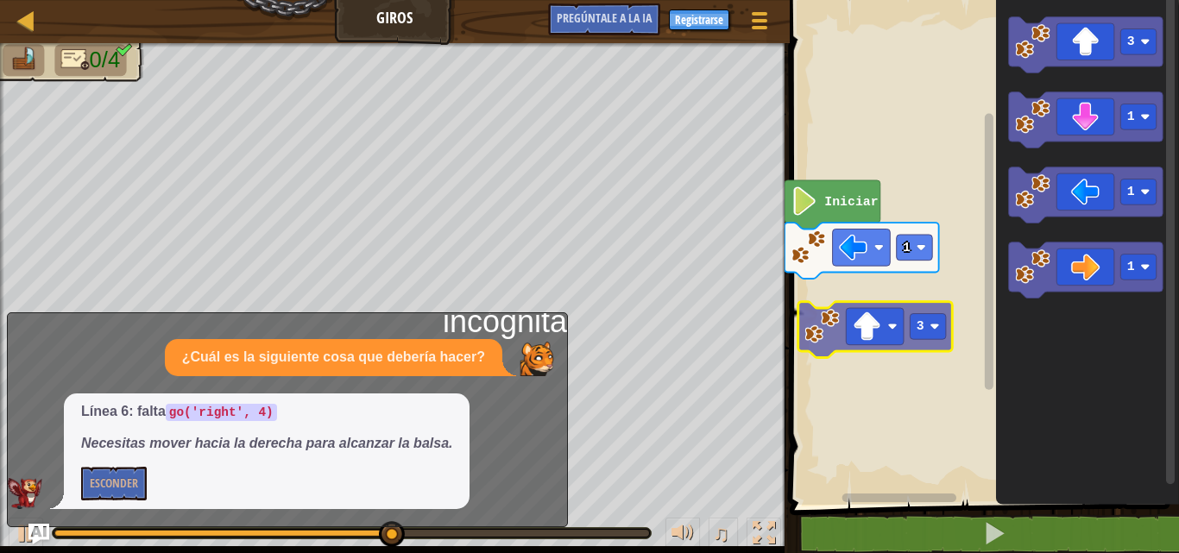
click at [875, 327] on div "1 Iniciar 3 1 1 1 3" at bounding box center [982, 248] width 395 height 514
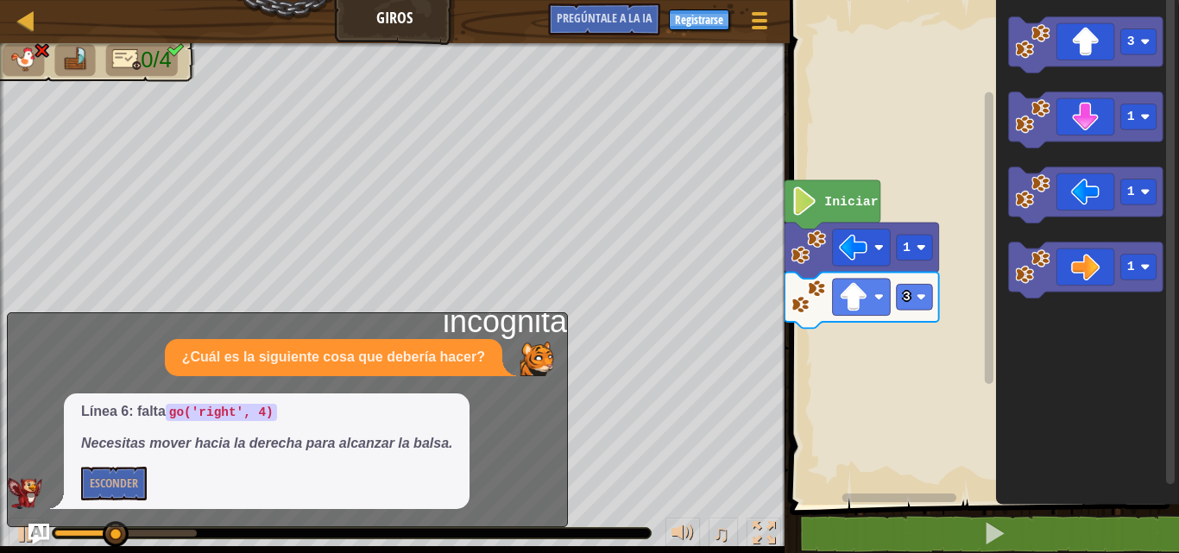
click at [494, 364] on div "¿Cuál es la siguiente cosa que debería hacer?" at bounding box center [334, 357] width 338 height 37
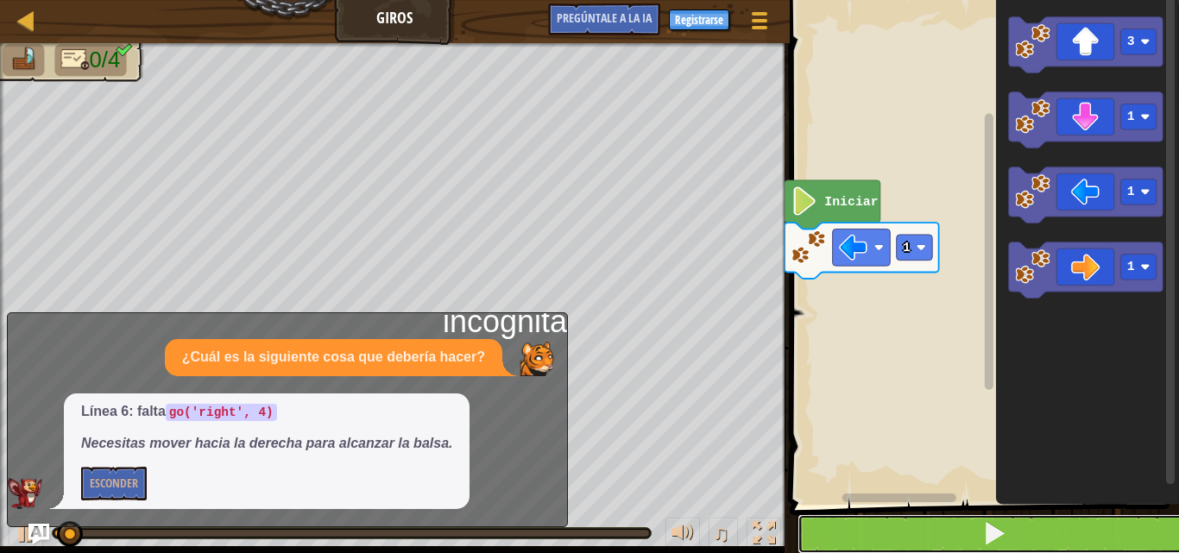
click at [1110, 542] on button at bounding box center [995, 535] width 395 height 40
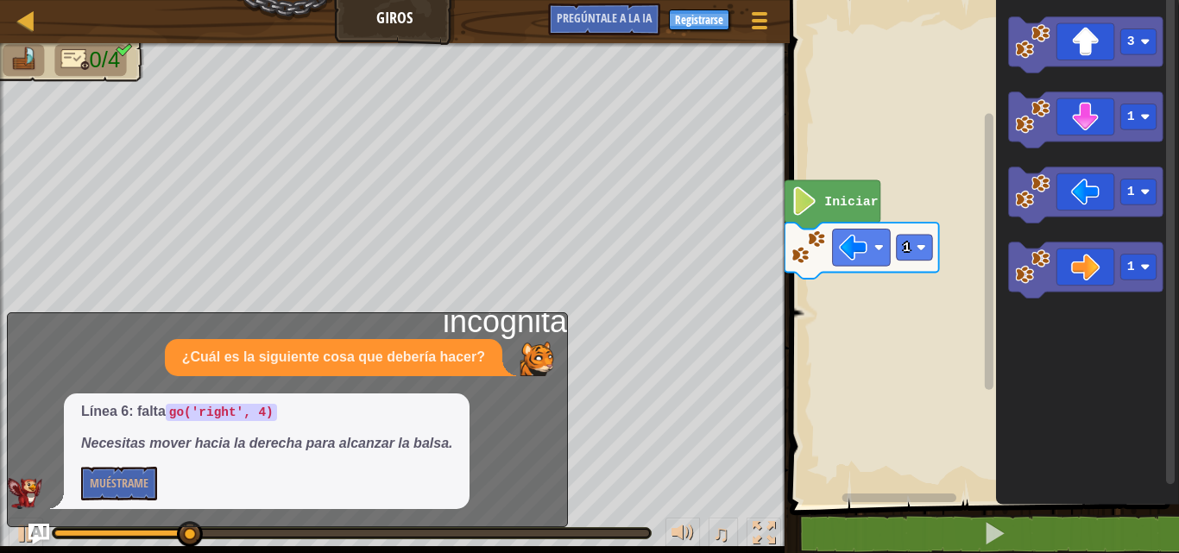
click at [784, 419] on div at bounding box center [783, 276] width 3 height 553
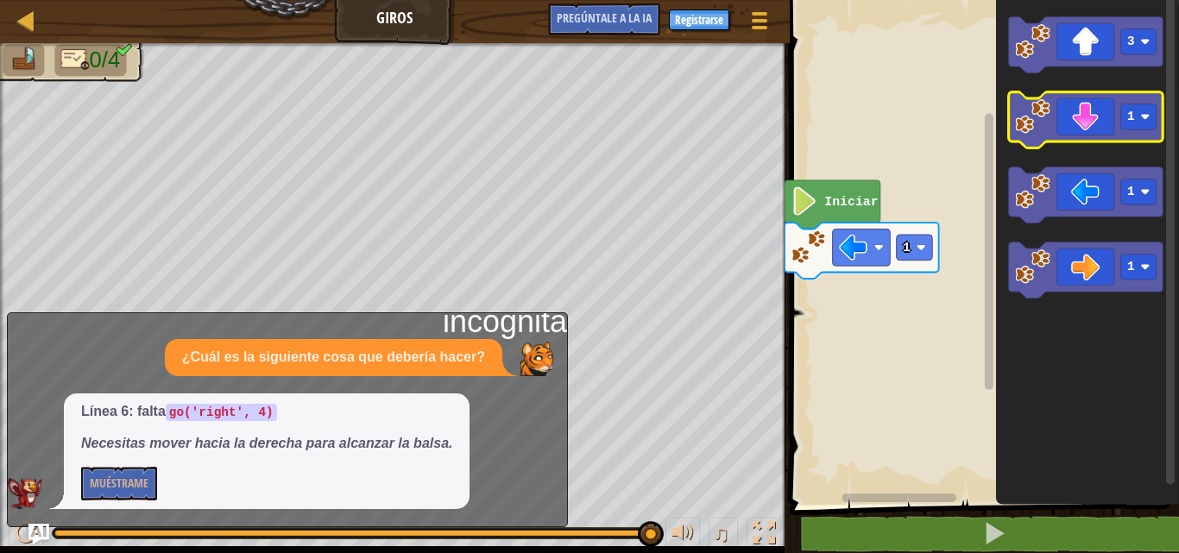
click at [1060, 121] on icon "Espacio de trabajo de Blockly" at bounding box center [1085, 120] width 155 height 56
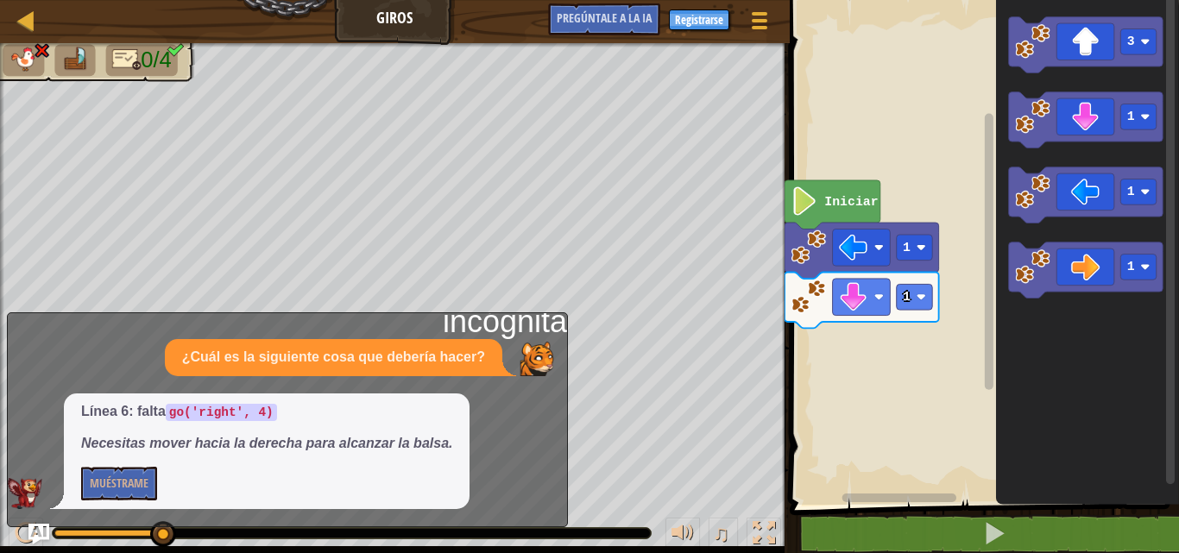
click at [952, 77] on rect "Espacio de trabajo de Blockly" at bounding box center [982, 248] width 395 height 514
click at [913, 237] on rect "Espacio de trabajo de Blockly" at bounding box center [914, 248] width 36 height 26
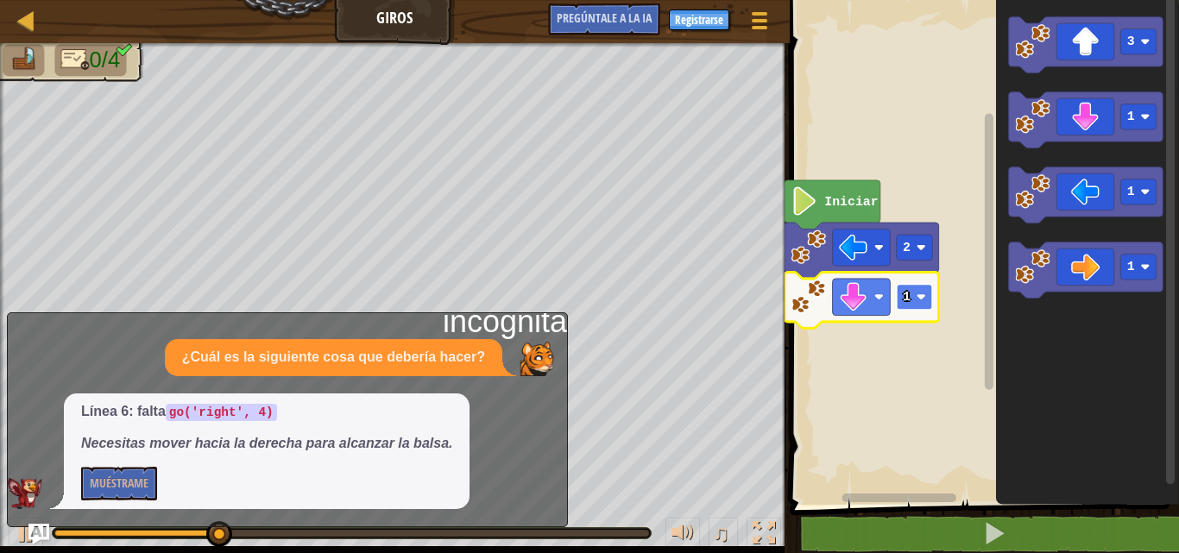
click at [925, 310] on rect "Espacio de trabajo de Blockly" at bounding box center [914, 297] width 36 height 26
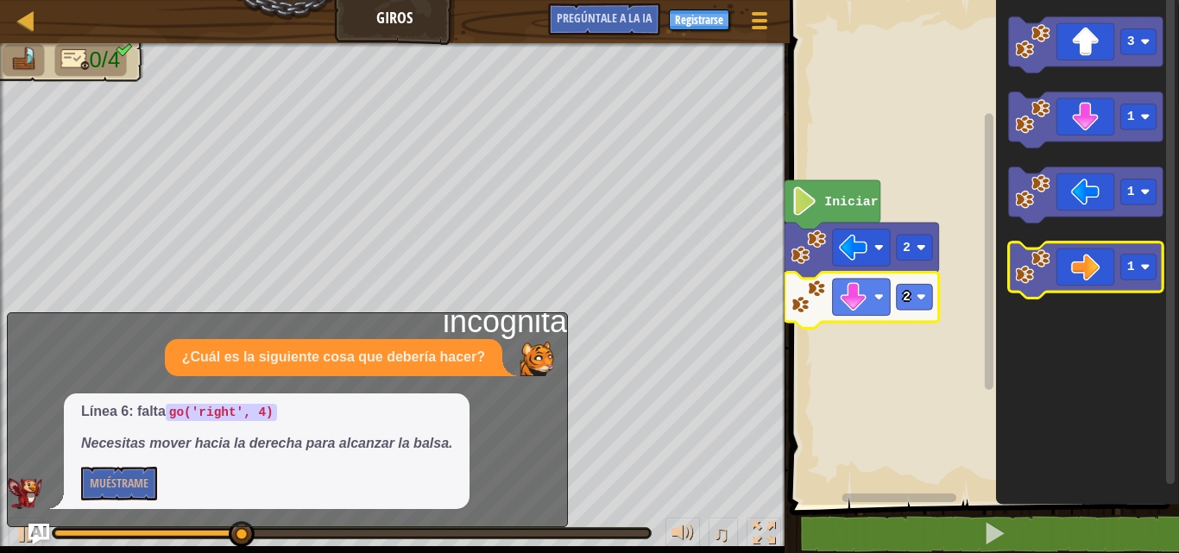
click at [1024, 296] on icon "Espacio de trabajo de Blockly" at bounding box center [1085, 271] width 155 height 56
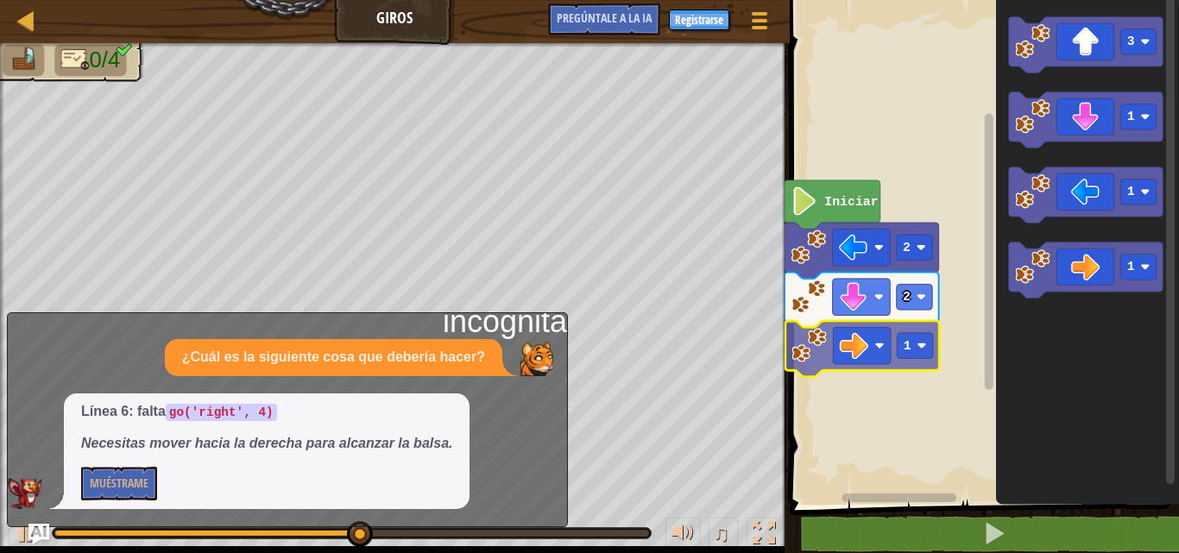
click at [827, 363] on div "Iniciar 2 2 1 3 1 1 1 1" at bounding box center [982, 248] width 395 height 514
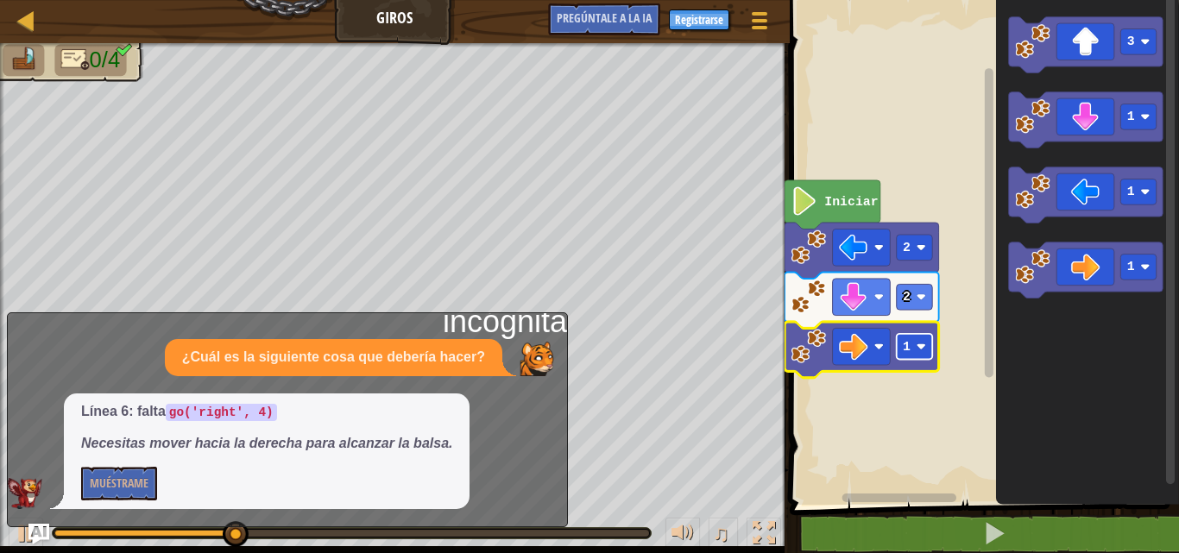
click at [908, 350] on text "1" at bounding box center [907, 347] width 8 height 14
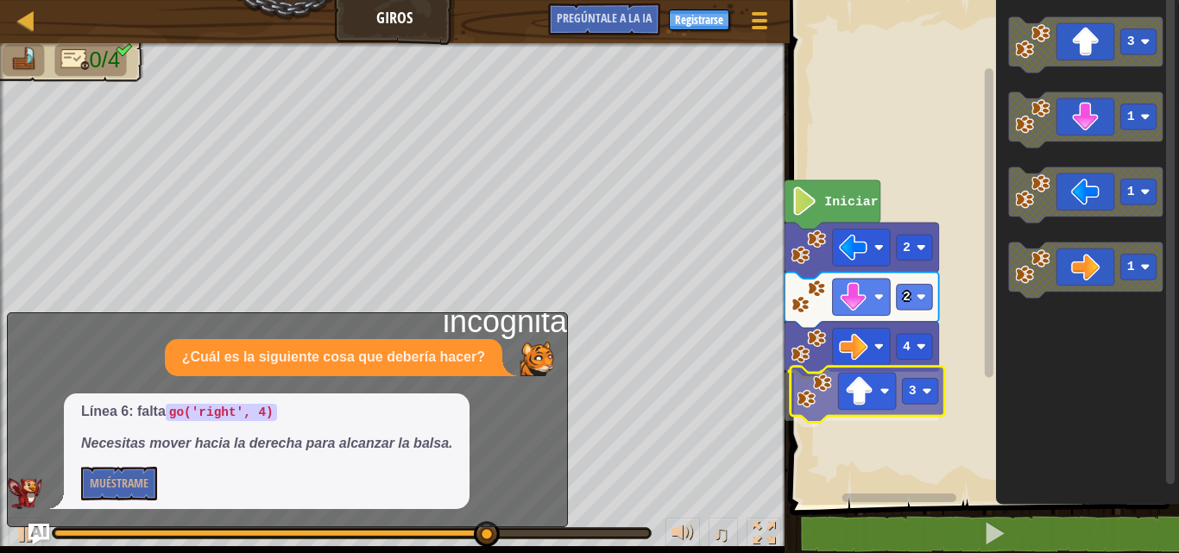
click at [876, 403] on div "Iniciar 2 2 4 3 3 1 1 1 3" at bounding box center [982, 248] width 395 height 514
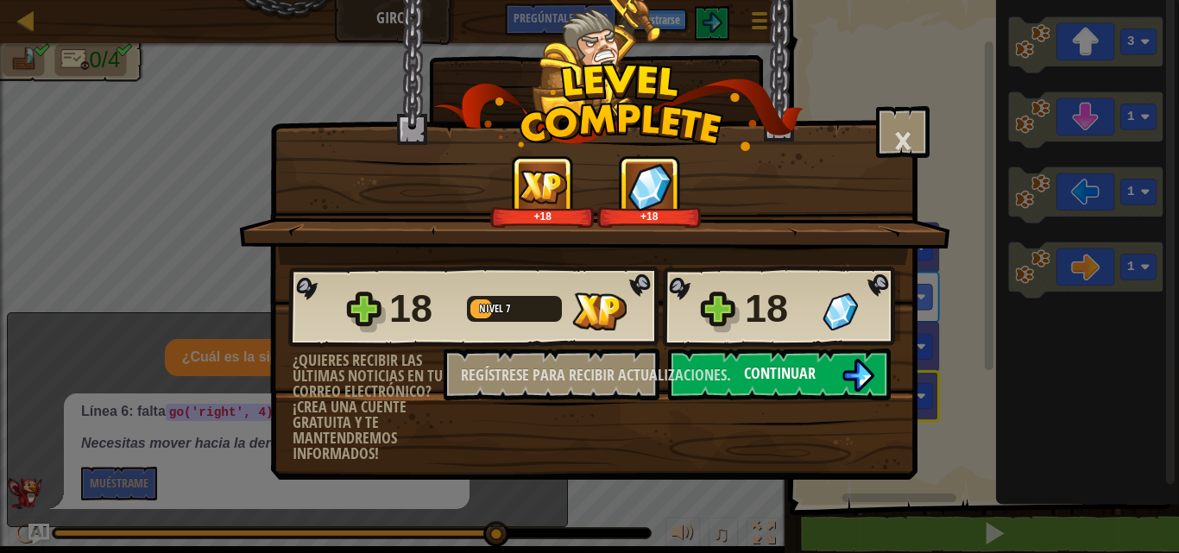
click at [825, 369] on button "Continuar" at bounding box center [779, 375] width 223 height 52
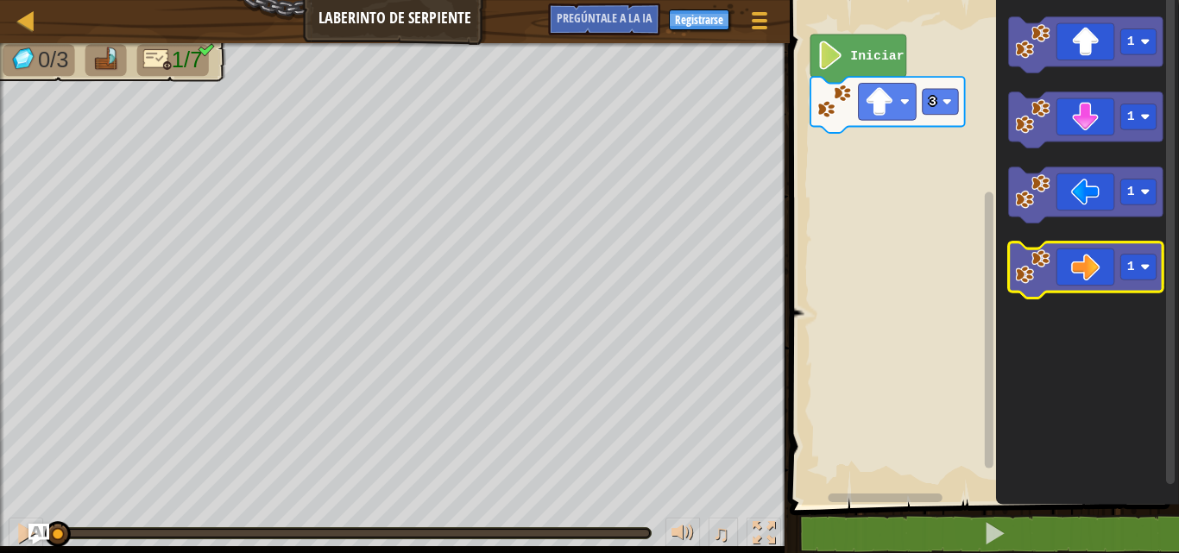
click at [1105, 262] on icon "Espacio de trabajo de Blockly" at bounding box center [1085, 271] width 155 height 56
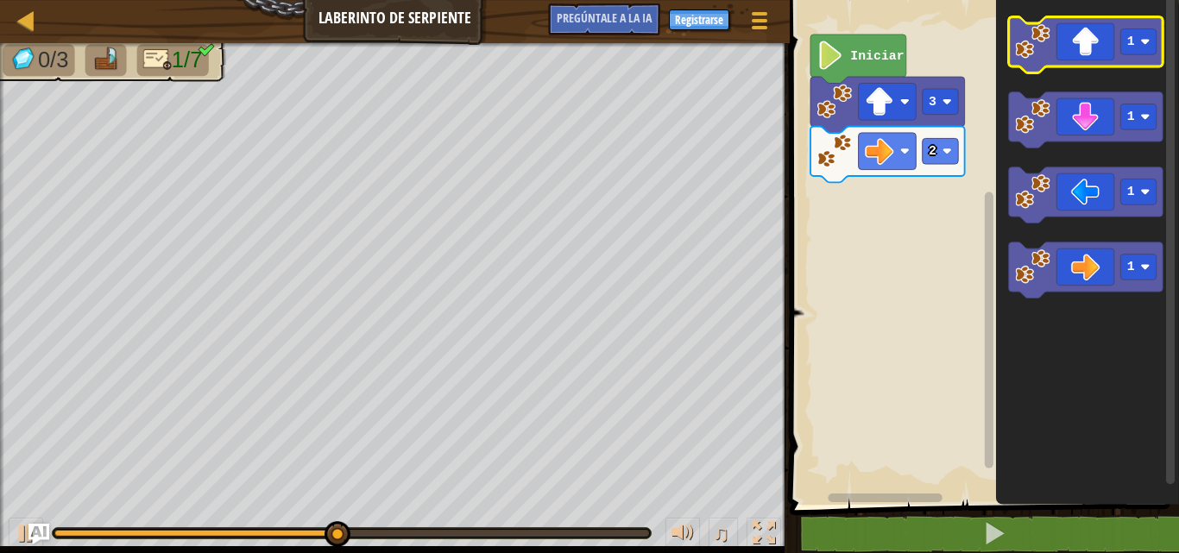
click at [1098, 57] on icon "Espacio de trabajo de Blockly" at bounding box center [1085, 45] width 155 height 56
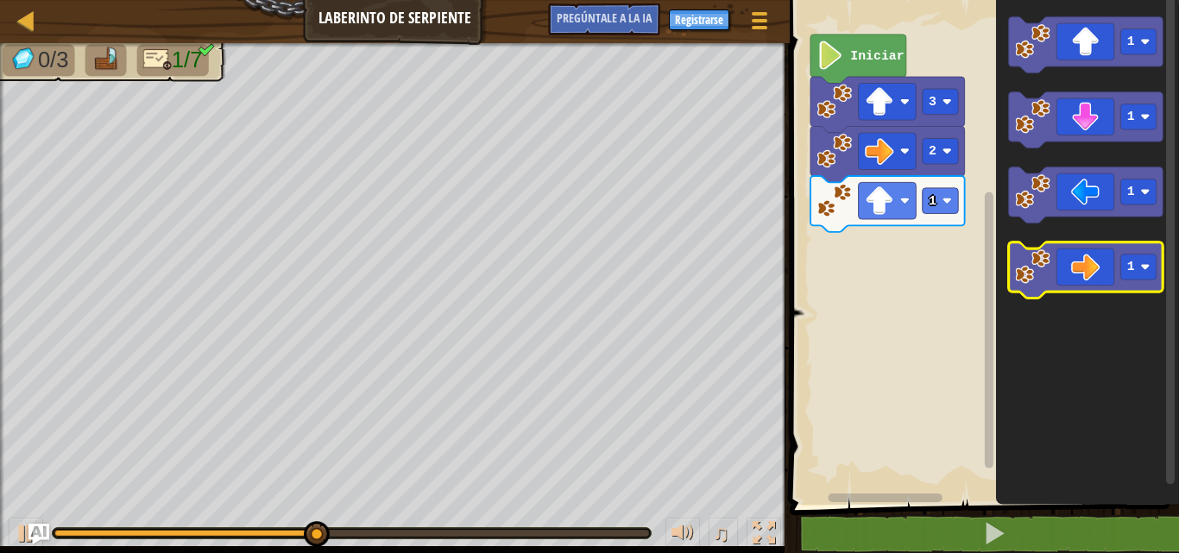
click at [1070, 270] on icon "Espacio de trabajo de Blockly" at bounding box center [1085, 271] width 155 height 56
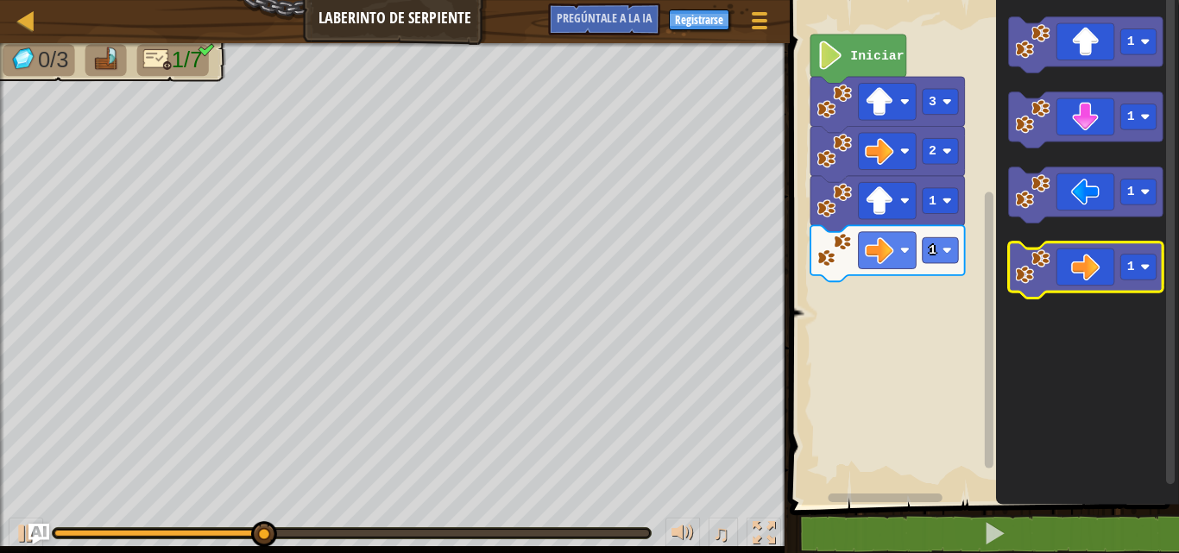
click at [1070, 270] on icon "Espacio de trabajo de Blockly" at bounding box center [1085, 271] width 155 height 56
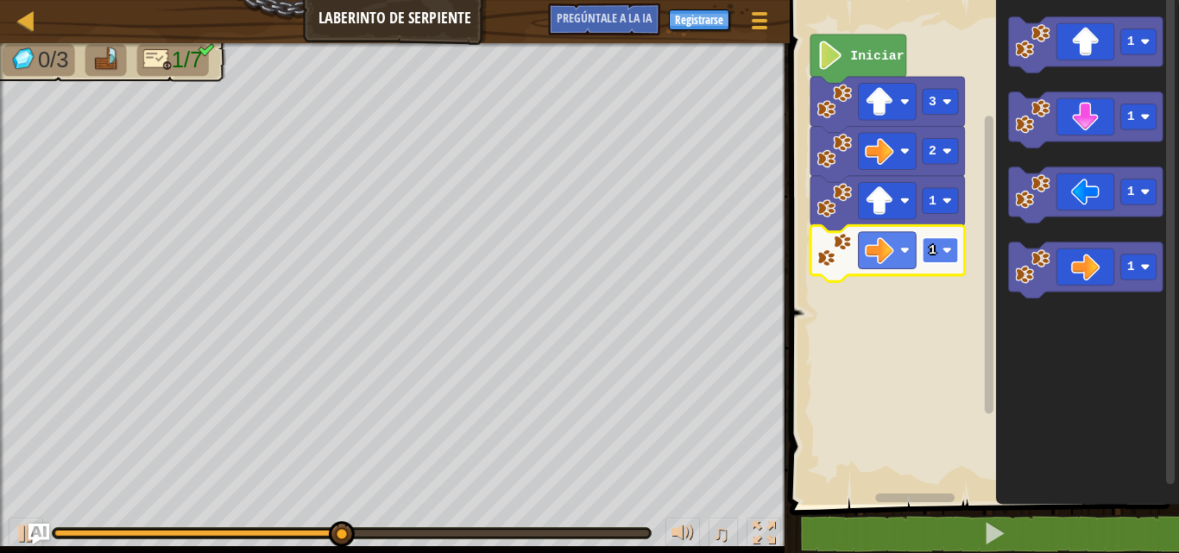
click at [925, 262] on rect "Espacio de trabajo de Blockly" at bounding box center [940, 250] width 36 height 26
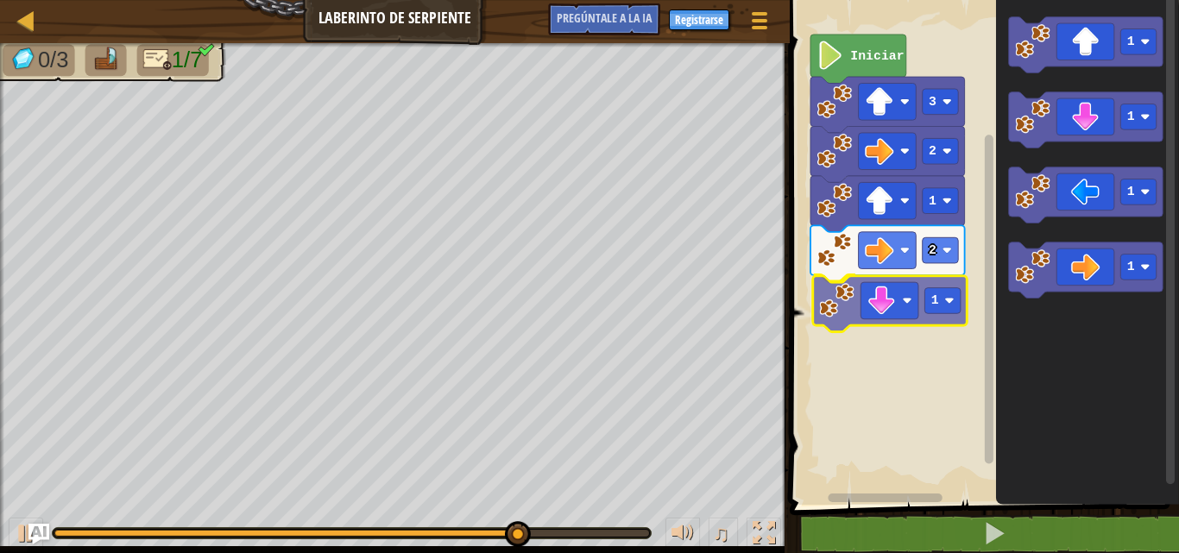
click at [897, 303] on div "Iniciar 3 2 1 2 1 1 1 1 1 1" at bounding box center [982, 248] width 395 height 514
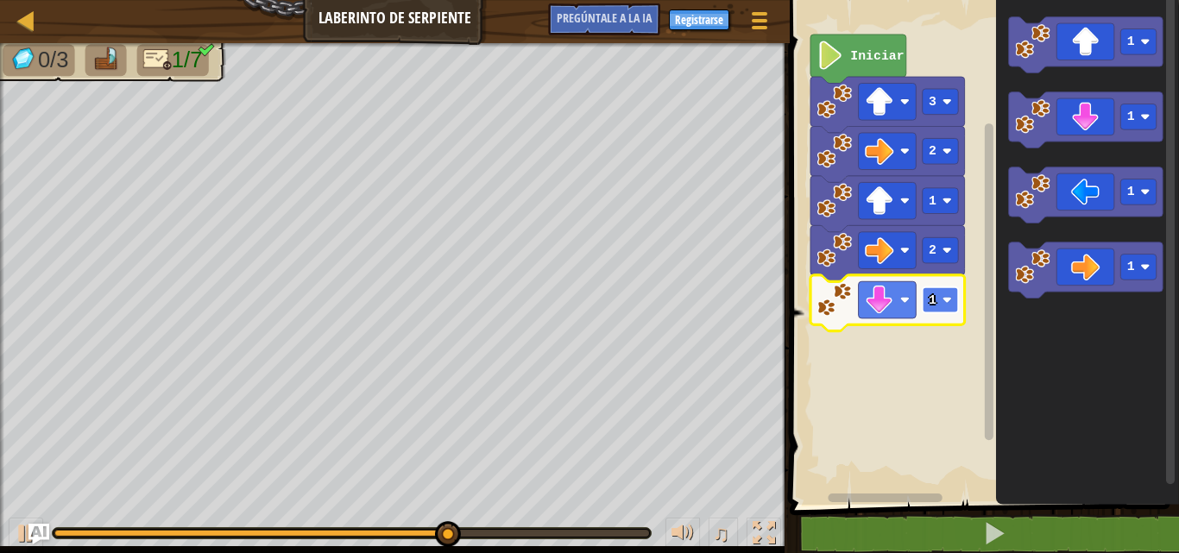
click at [933, 294] on text "1" at bounding box center [933, 301] width 8 height 14
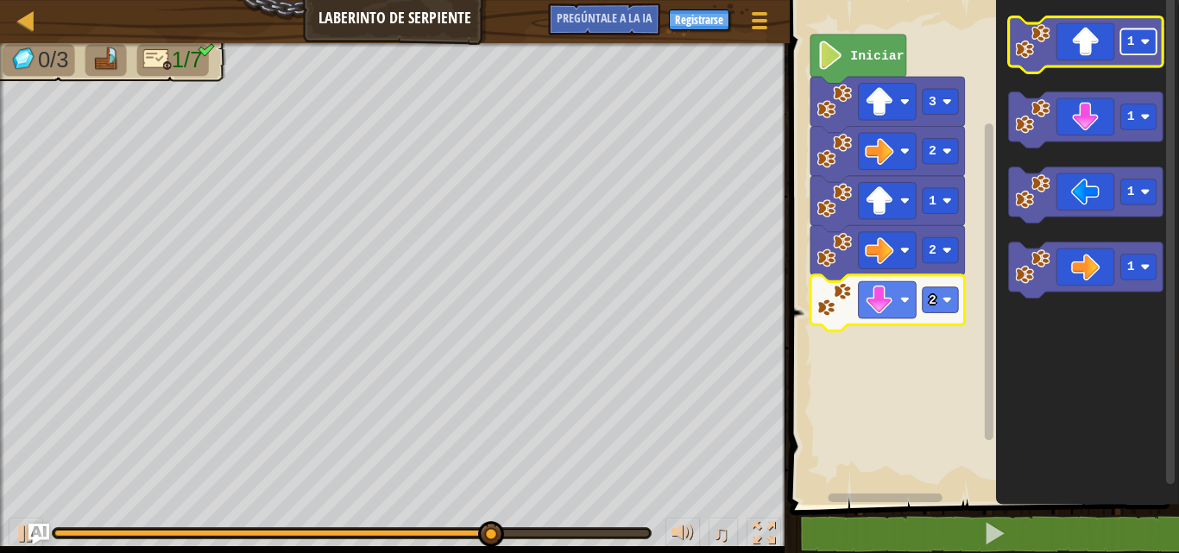
click at [1139, 41] on rect "Espacio de trabajo de Blockly" at bounding box center [1139, 42] width 36 height 26
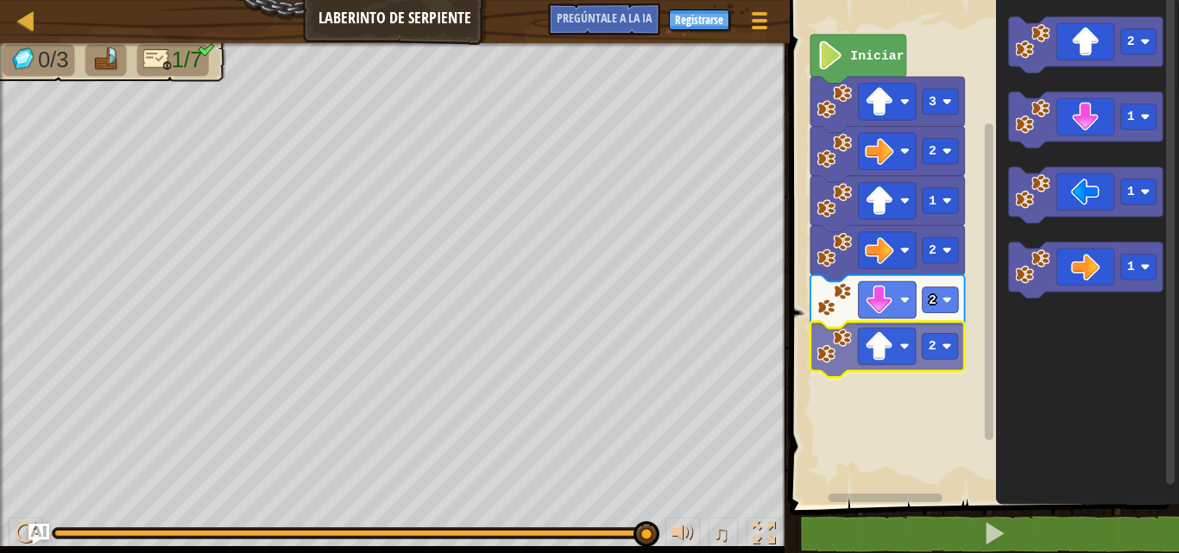
click at [897, 345] on div "Iniciar 3 2 1 2 2 2 2 1 1 1 2" at bounding box center [982, 248] width 395 height 514
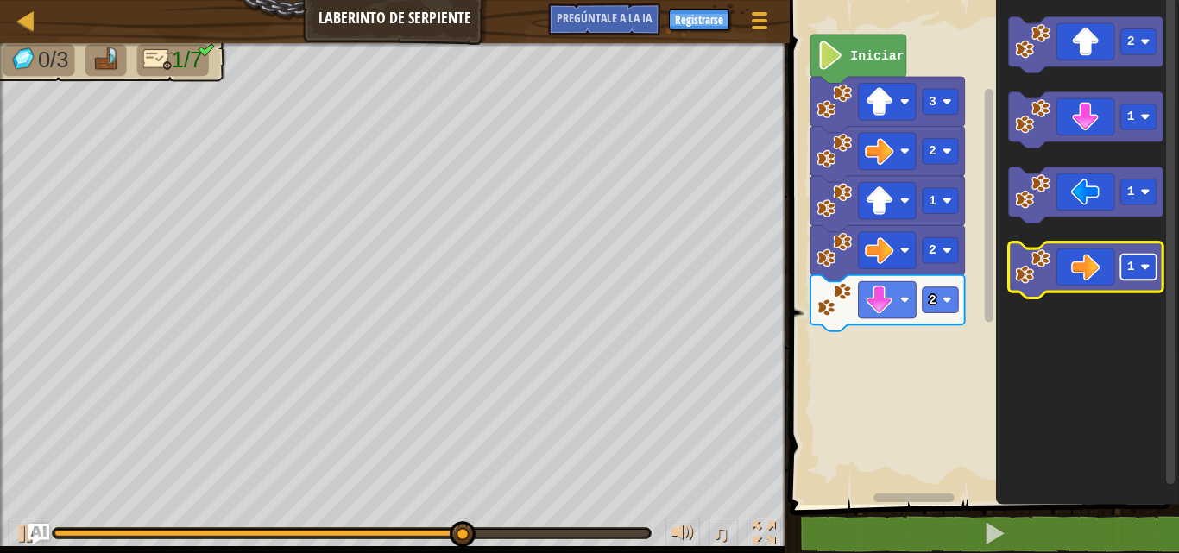
click at [1131, 275] on text "1" at bounding box center [1131, 268] width 8 height 14
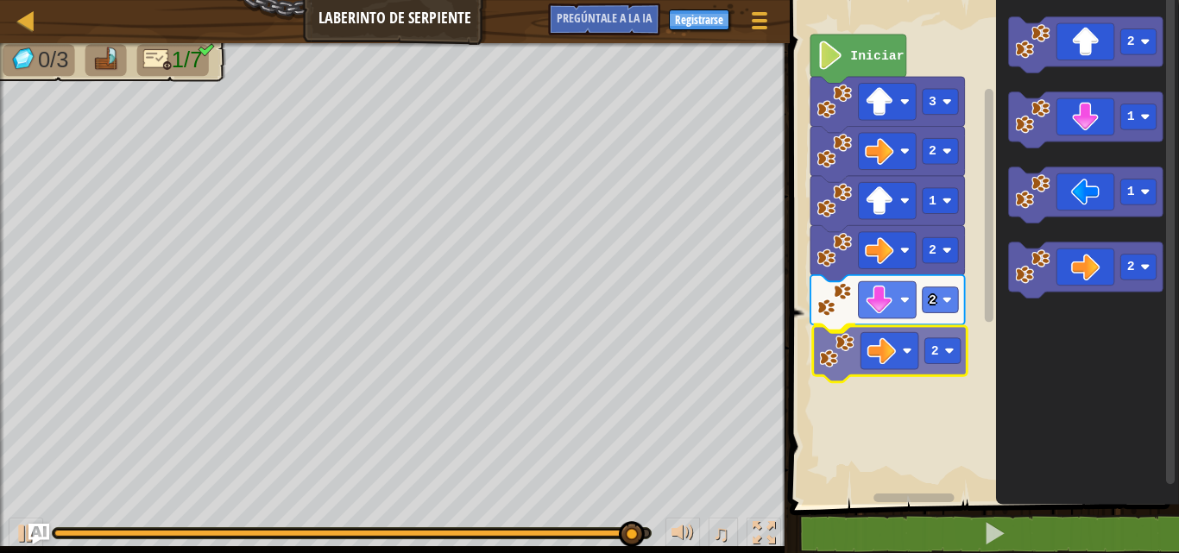
click at [912, 371] on div "Iniciar 3 2 1 2 2 2 2 1 1 2 2" at bounding box center [982, 248] width 395 height 514
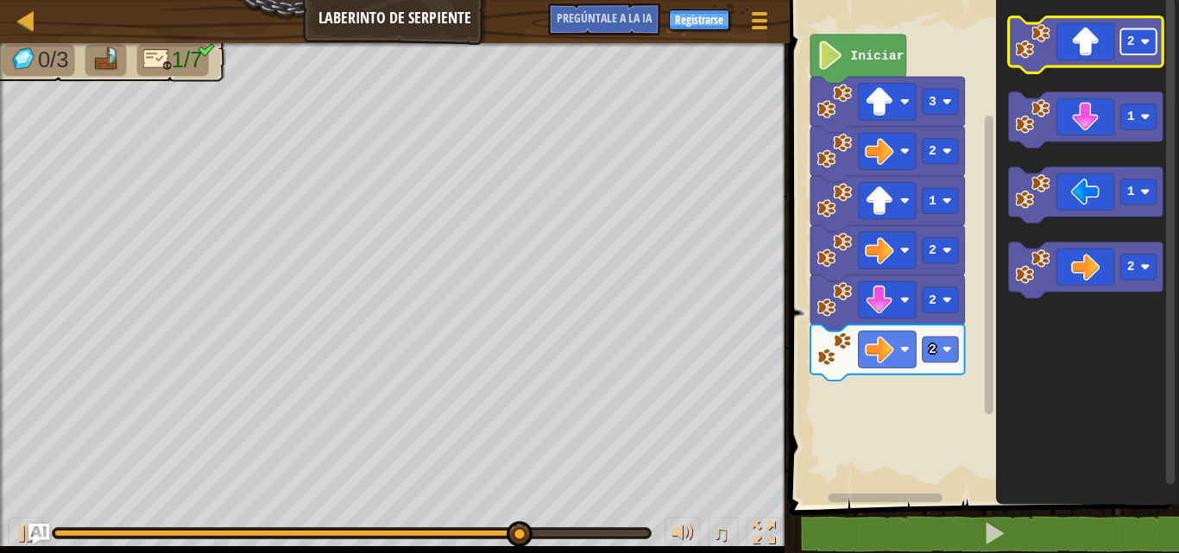
click at [1135, 41] on rect "Espacio de trabajo de Blockly" at bounding box center [1139, 42] width 36 height 26
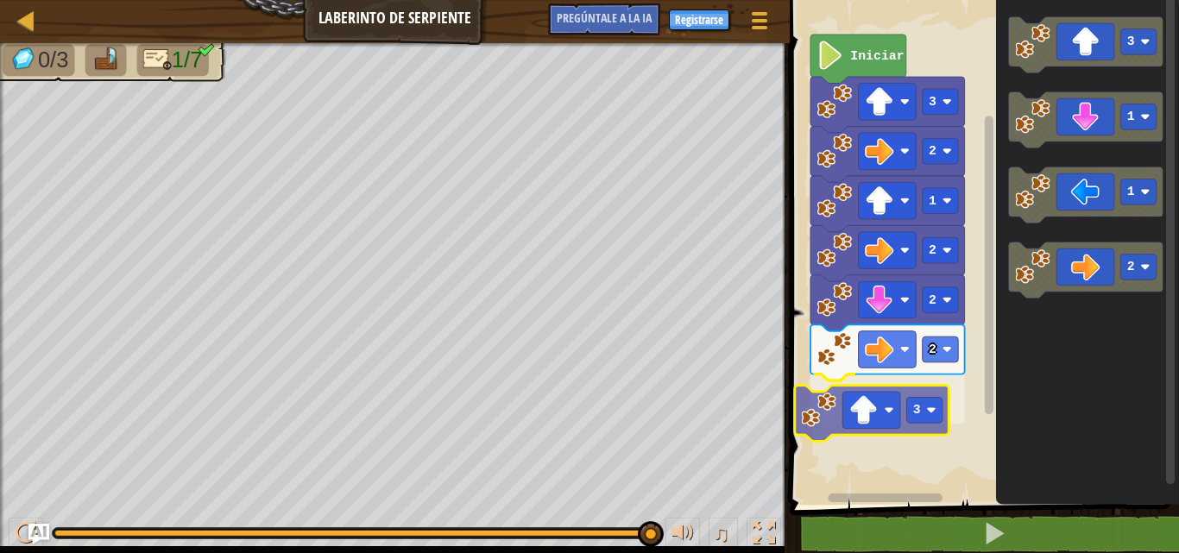
click at [916, 426] on div "Iniciar 3 2 1 2 2 2 3 3 1 1 2 3" at bounding box center [982, 248] width 395 height 514
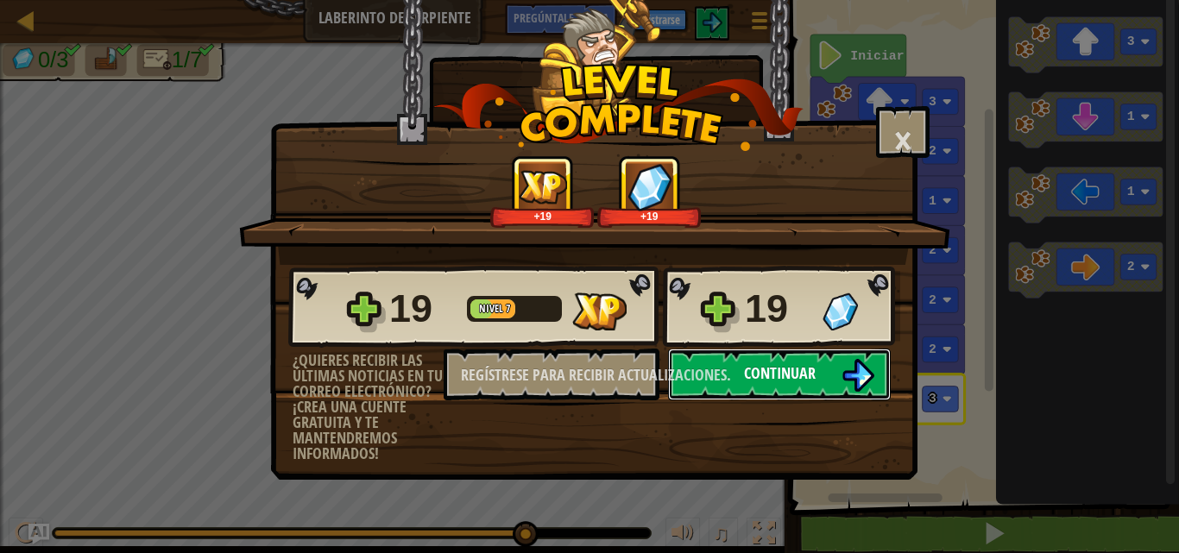
click at [737, 382] on button "Continuar" at bounding box center [779, 375] width 223 height 52
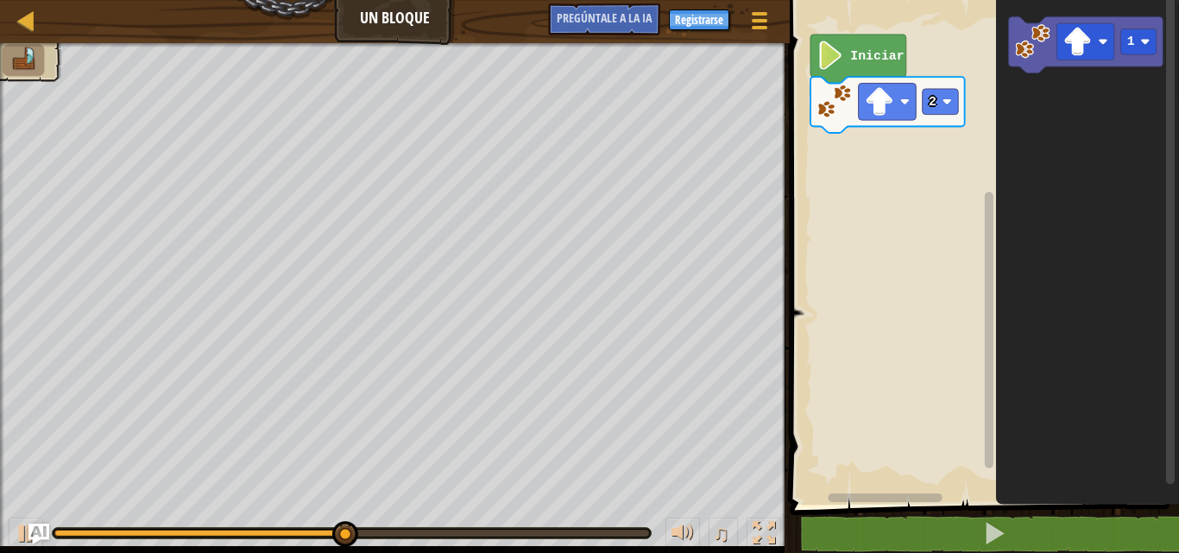
click at [1064, 197] on icon "Espacio de trabajo de Blockly" at bounding box center [1087, 248] width 183 height 514
click at [1060, 195] on icon "Espacio de trabajo de Blockly" at bounding box center [1087, 248] width 183 height 514
click at [948, 99] on image "Espacio de trabajo de Blockly" at bounding box center [946, 101] width 9 height 9
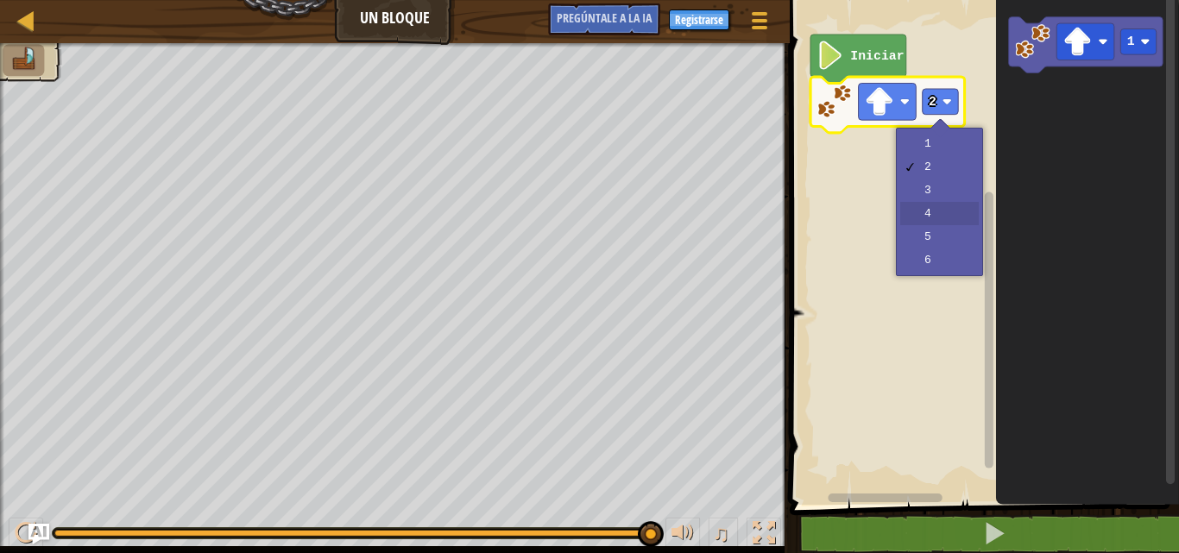
drag, startPoint x: 939, startPoint y: 211, endPoint x: 941, endPoint y: 197, distance: 13.9
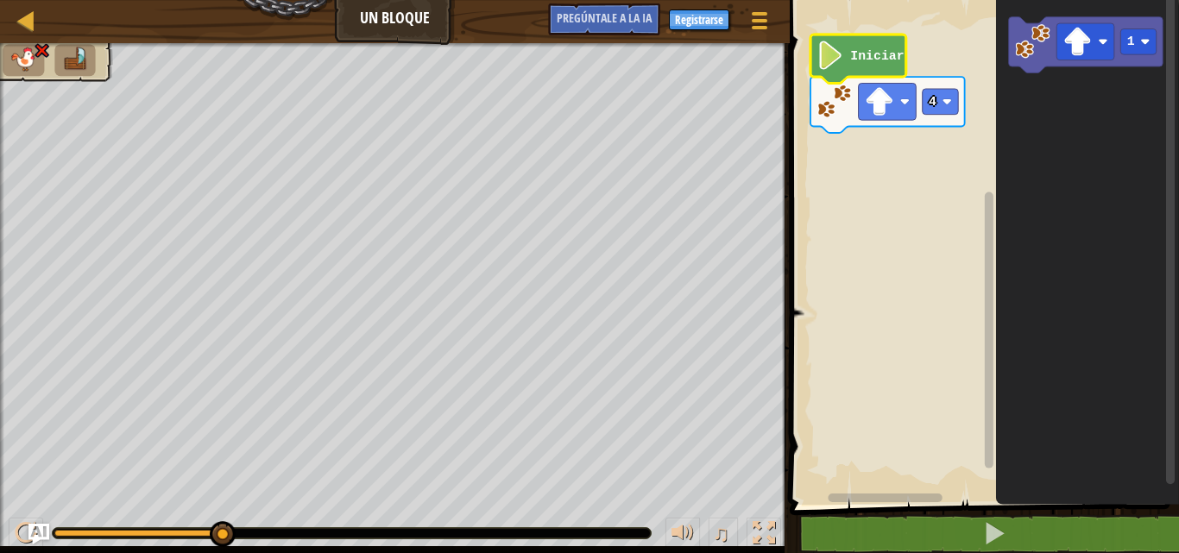
click at [906, 48] on icon "Espacio de trabajo de Blockly" at bounding box center [859, 59] width 96 height 49
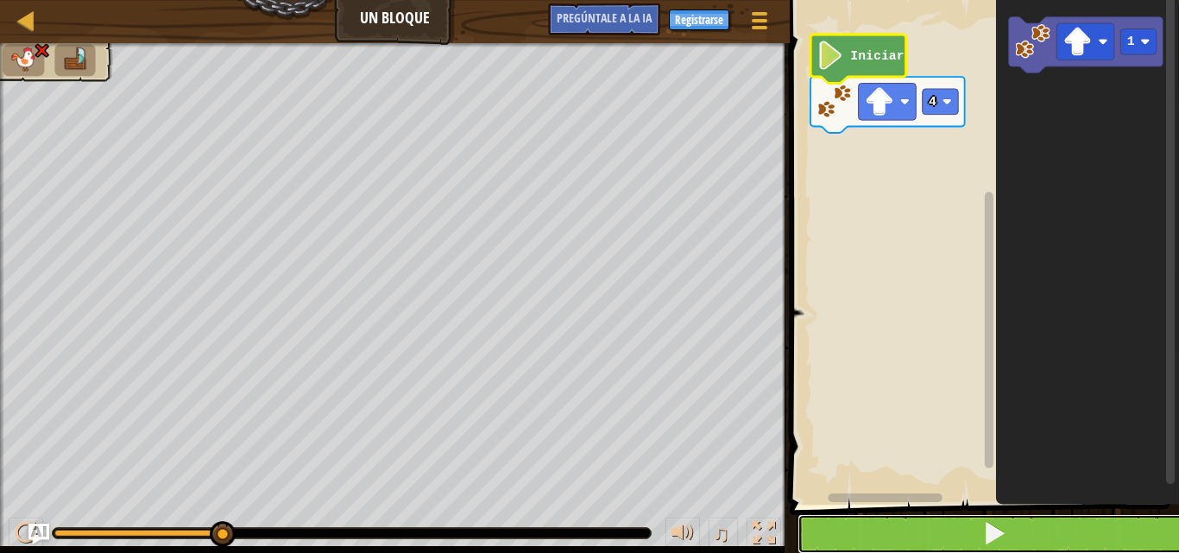
click at [932, 518] on button at bounding box center [995, 535] width 395 height 40
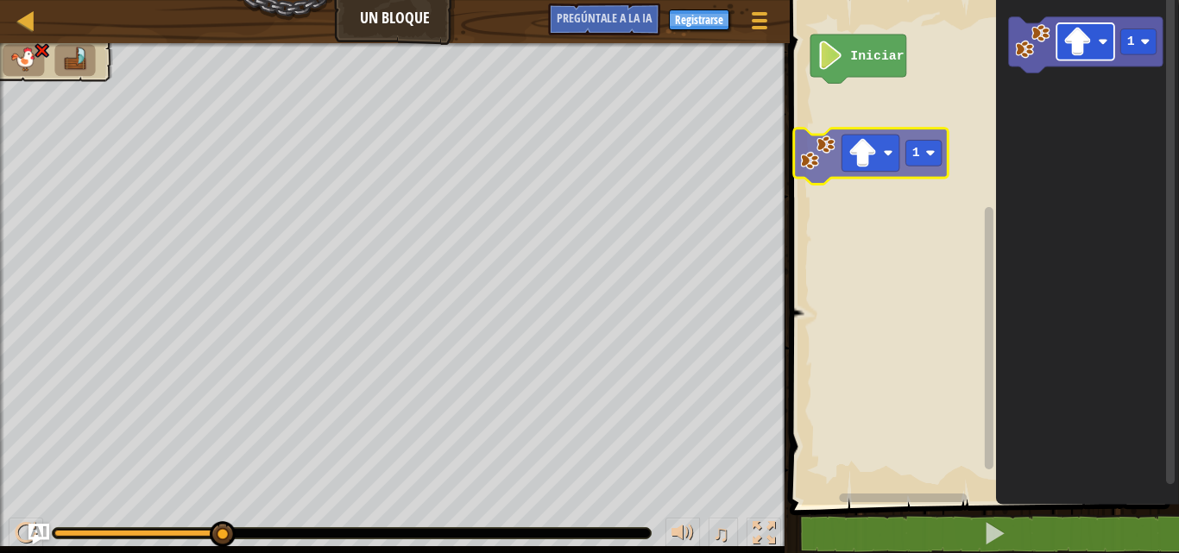
click at [898, 139] on div "Iniciar 1 1" at bounding box center [982, 248] width 395 height 514
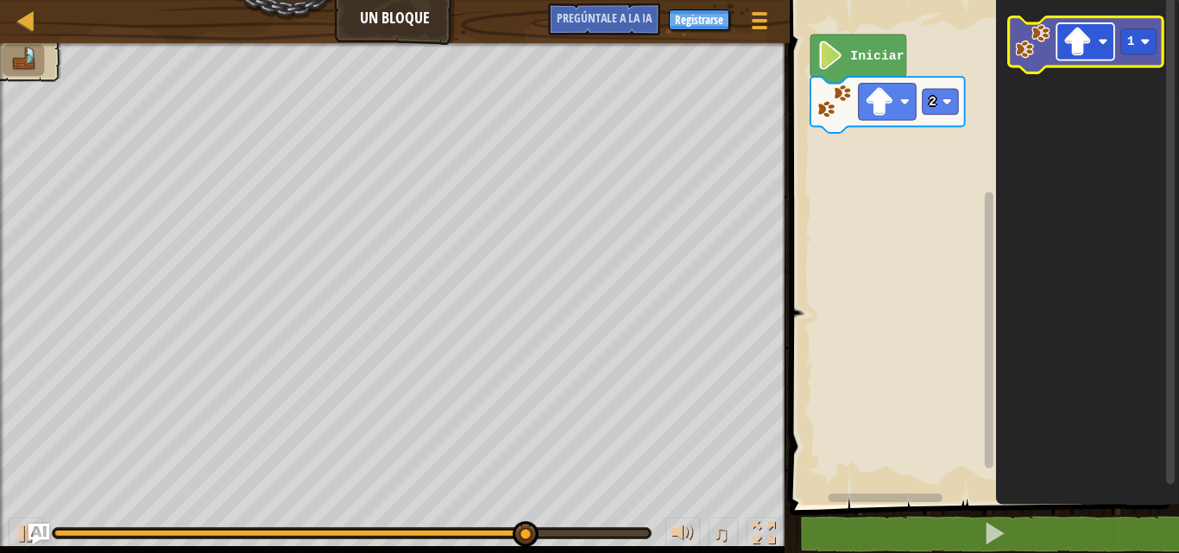
click at [1068, 30] on image "Espacio de trabajo de Blockly" at bounding box center [1077, 42] width 28 height 28
click at [1142, 56] on icon "Espacio de trabajo de Blockly" at bounding box center [1085, 45] width 155 height 56
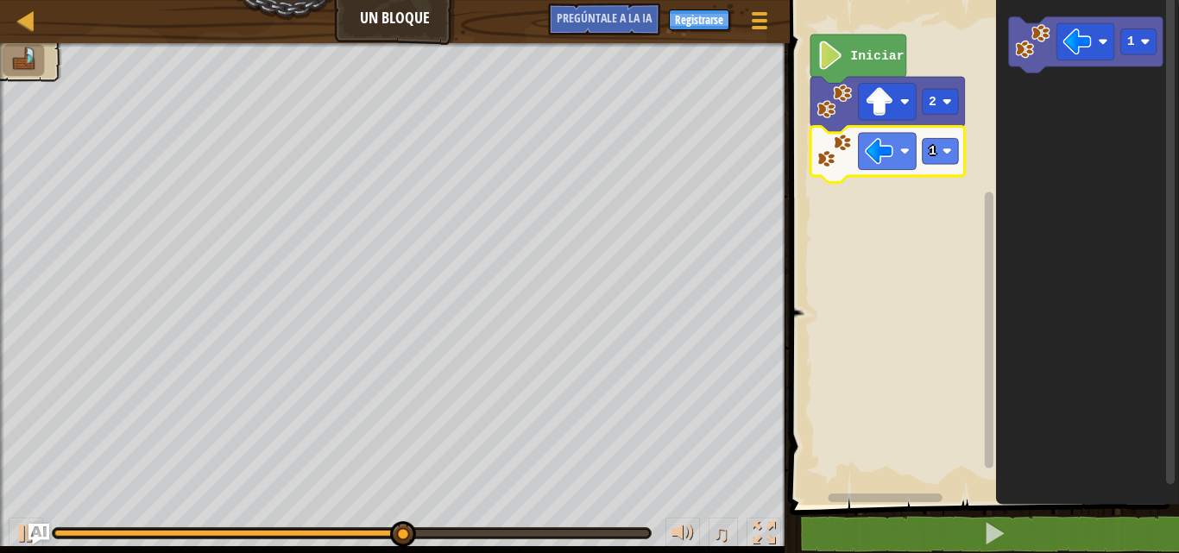
click at [919, 155] on icon "Espacio de trabajo de Blockly" at bounding box center [888, 155] width 155 height 56
click at [927, 155] on rect "Espacio de trabajo de Blockly" at bounding box center [940, 151] width 36 height 26
click at [945, 153] on image "Espacio de trabajo de Blockly" at bounding box center [946, 151] width 9 height 9
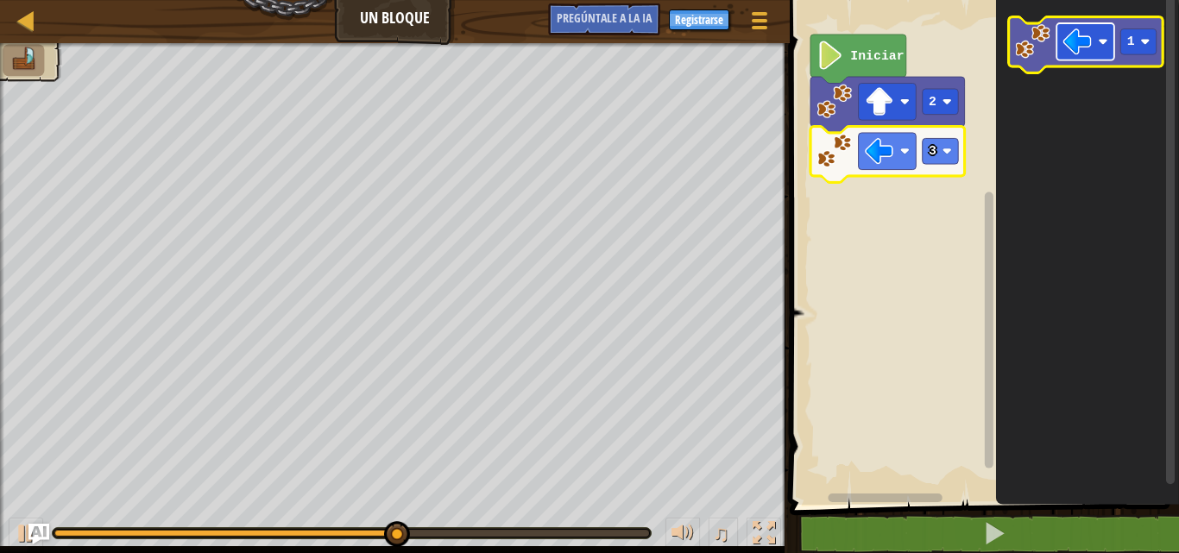
click at [1090, 45] on image "Espacio de trabajo de Blockly" at bounding box center [1077, 42] width 28 height 28
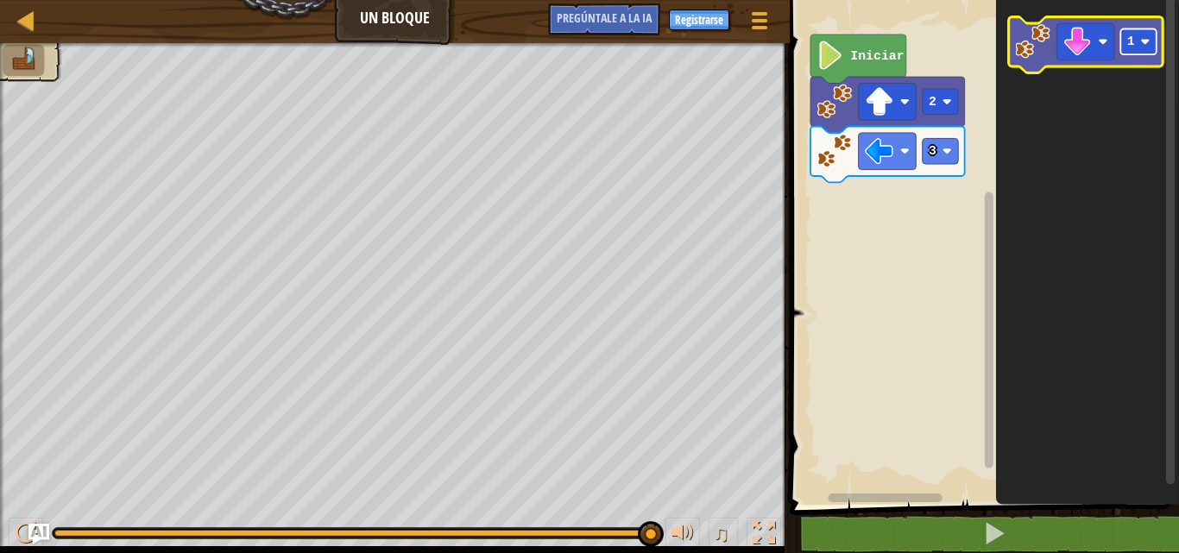
click at [1141, 43] on image "Espacio de trabajo de Blockly" at bounding box center [1144, 41] width 9 height 9
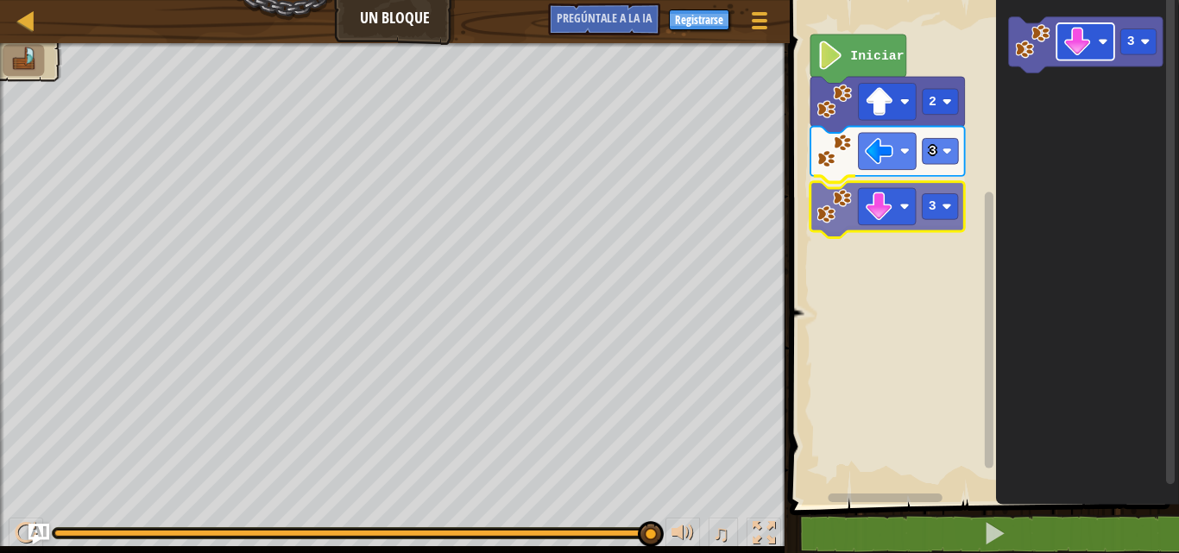
click at [906, 207] on div "Iniciar 2 3 3 3 3" at bounding box center [982, 248] width 395 height 514
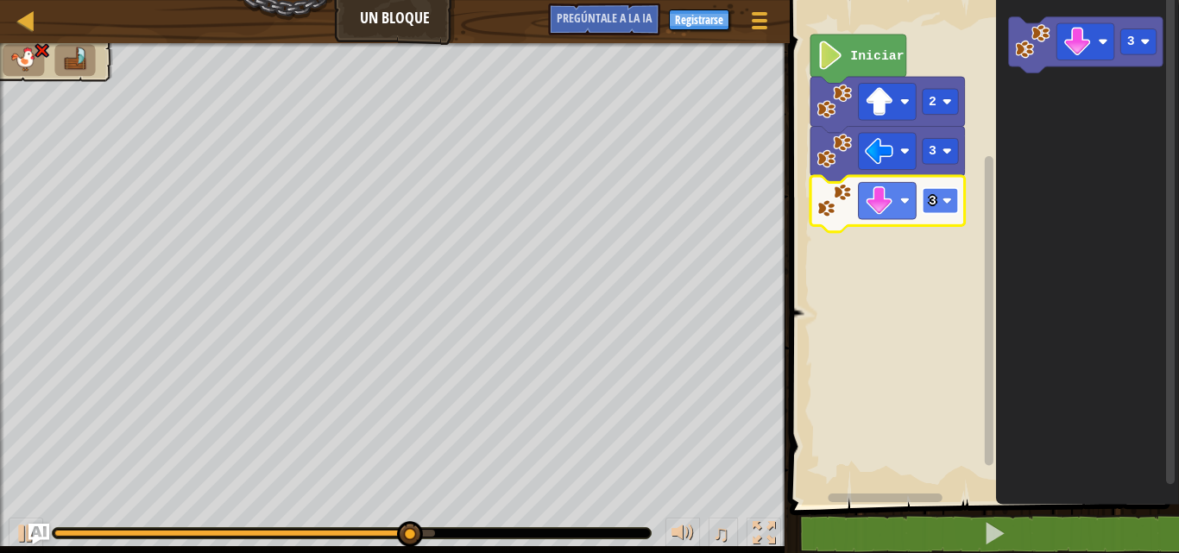
click at [936, 206] on text "3" at bounding box center [933, 201] width 8 height 14
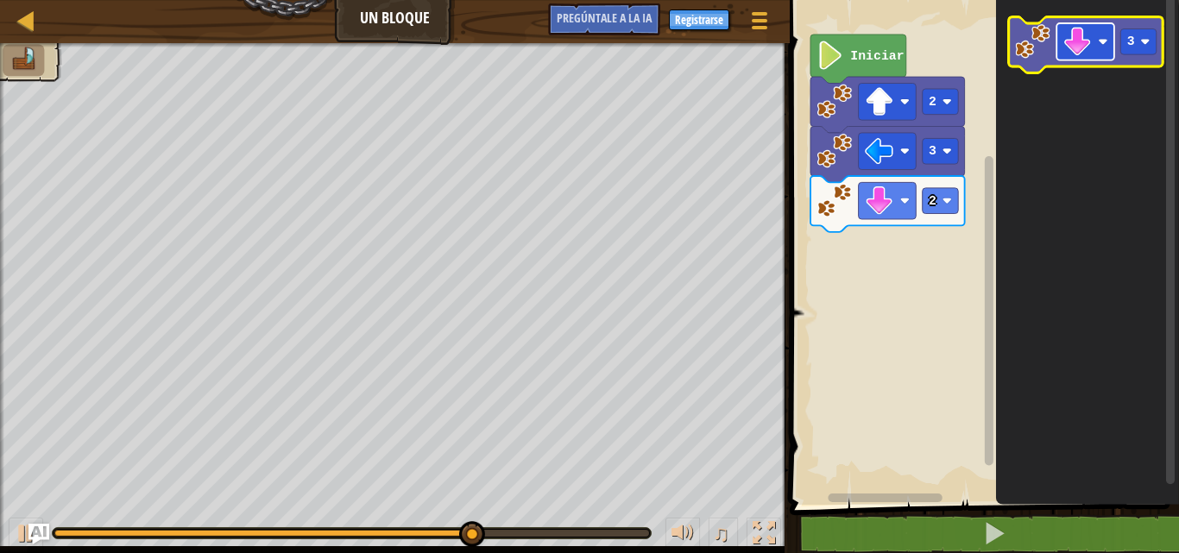
click at [1073, 47] on image "Espacio de trabajo de Blockly" at bounding box center [1077, 42] width 28 height 28
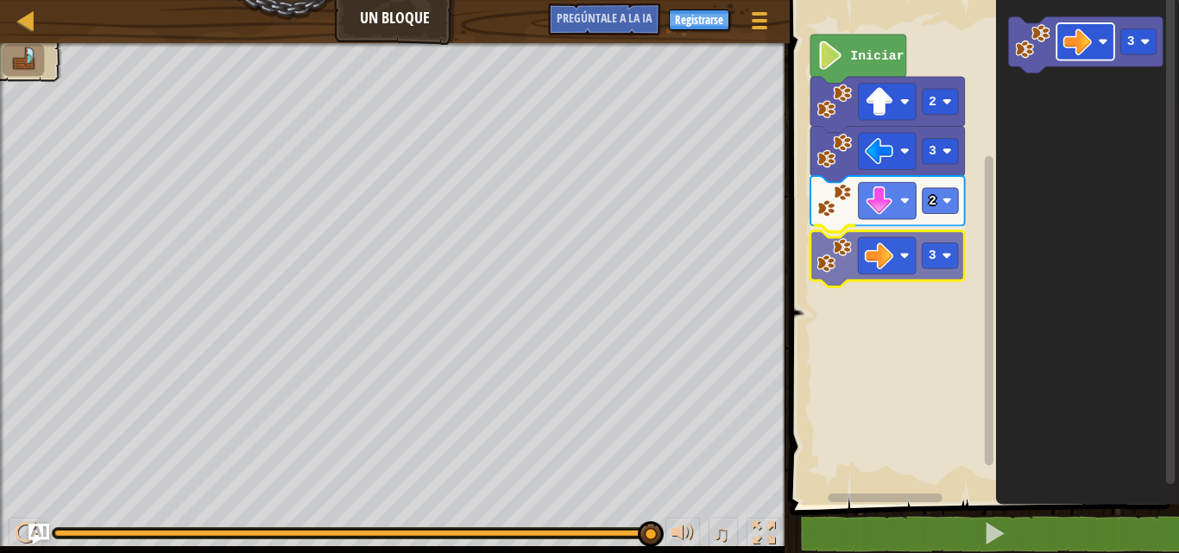
click at [872, 252] on div "Iniciar 2 3 2 3 3 3" at bounding box center [982, 248] width 395 height 514
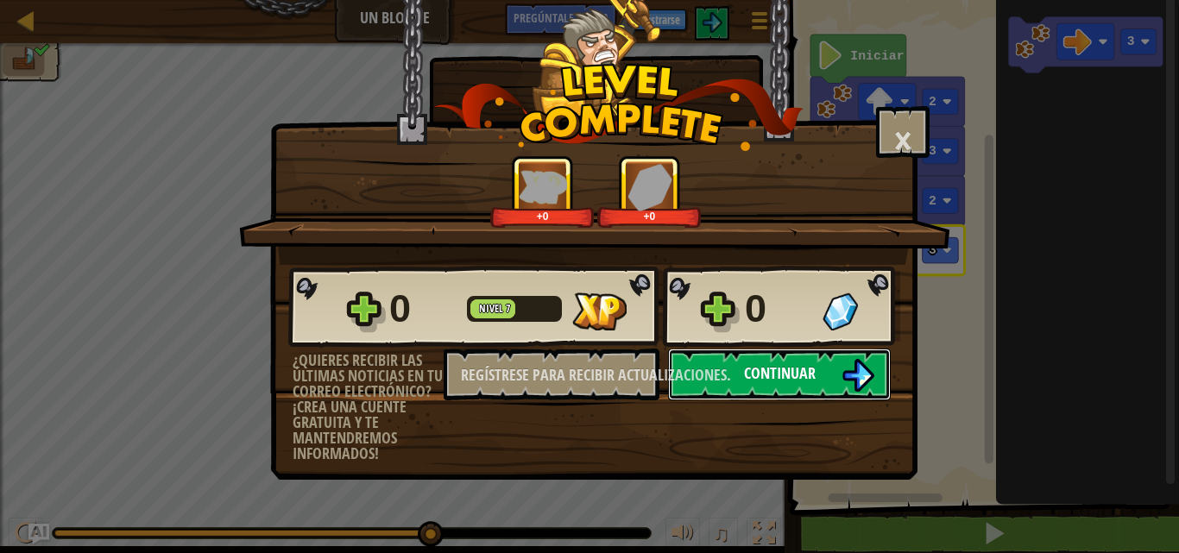
click at [868, 388] on img at bounding box center [858, 375] width 33 height 33
